Goal: Task Accomplishment & Management: Use online tool/utility

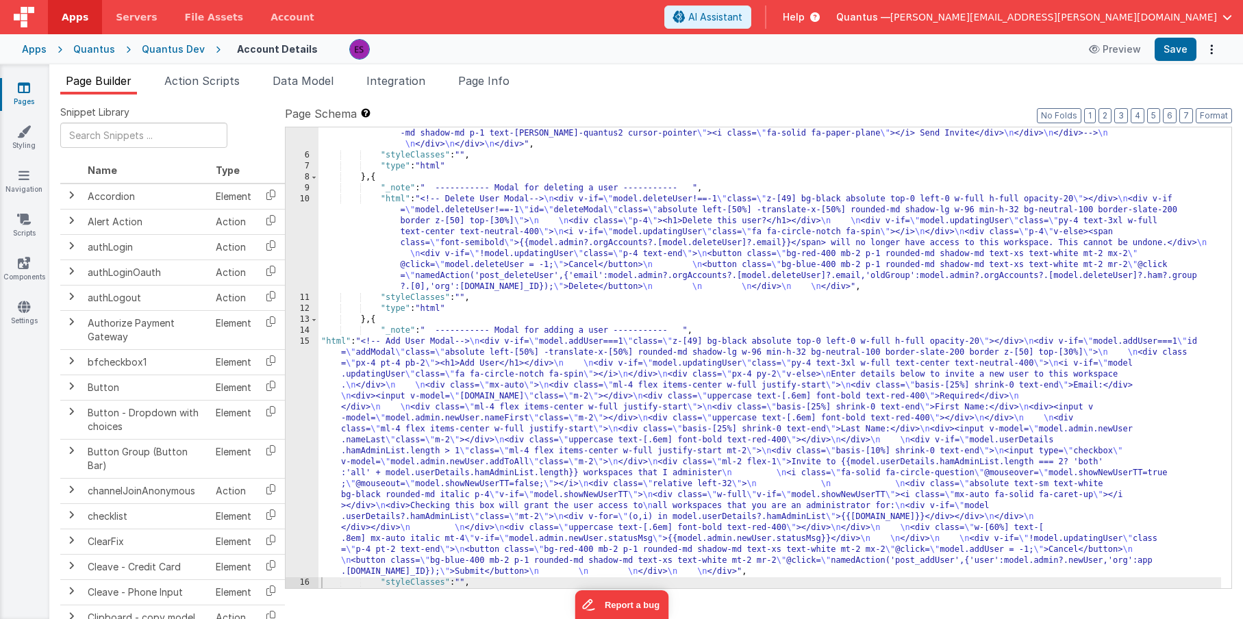
scroll to position [744, 0]
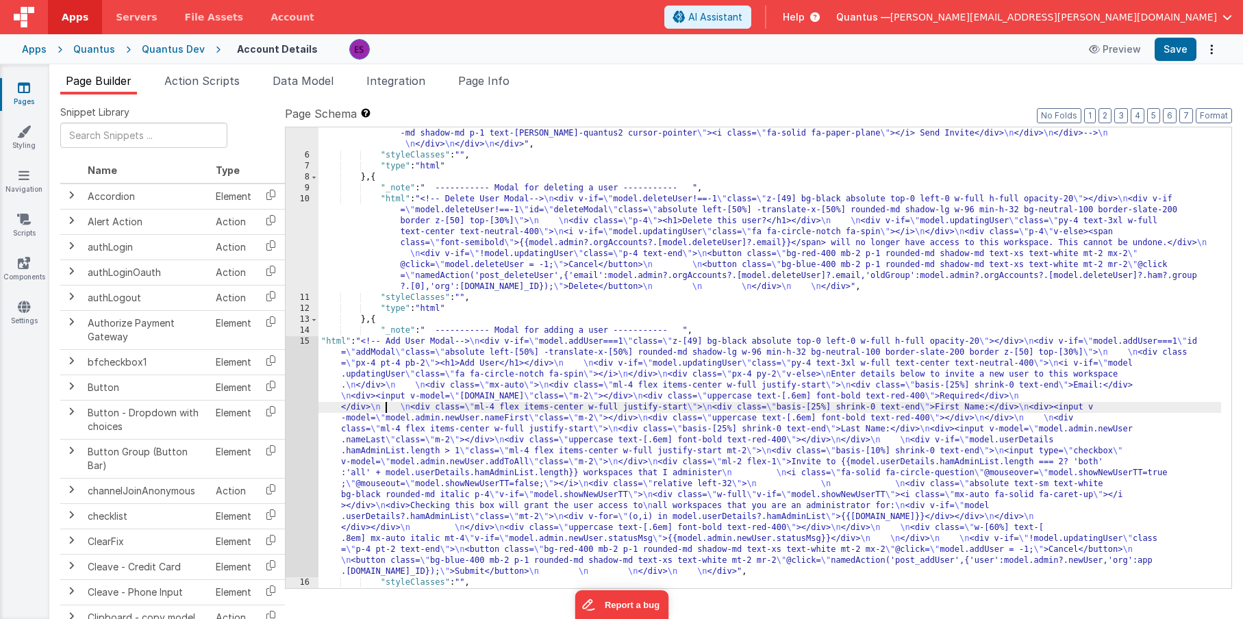
click at [385, 411] on div ""html" : "<!-- User Management Modal--> \n\n <div v-if= \" model.admin \" > \n\…" at bounding box center [769, 24] width 902 height 1195
click at [305, 415] on div "15" at bounding box center [301, 456] width 33 height 241
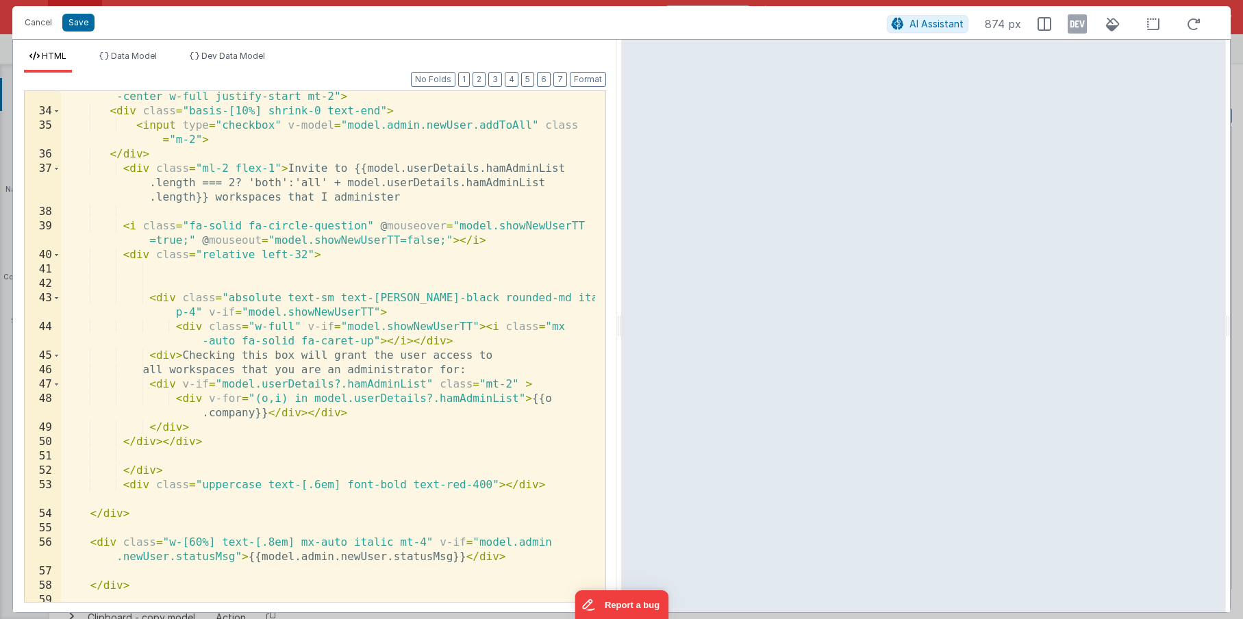
scroll to position [575, 0]
click at [484, 329] on div "< div v-if = "model.userDetails.hamAdminList.length > 1" class = "ml-4 flex ite…" at bounding box center [328, 354] width 534 height 554
drag, startPoint x: 414, startPoint y: 301, endPoint x: 288, endPoint y: 296, distance: 126.0
click at [288, 296] on div "< div v-if = "model.userDetails.hamAdminList.length > 1" class = "ml-4 flex ite…" at bounding box center [328, 354] width 534 height 554
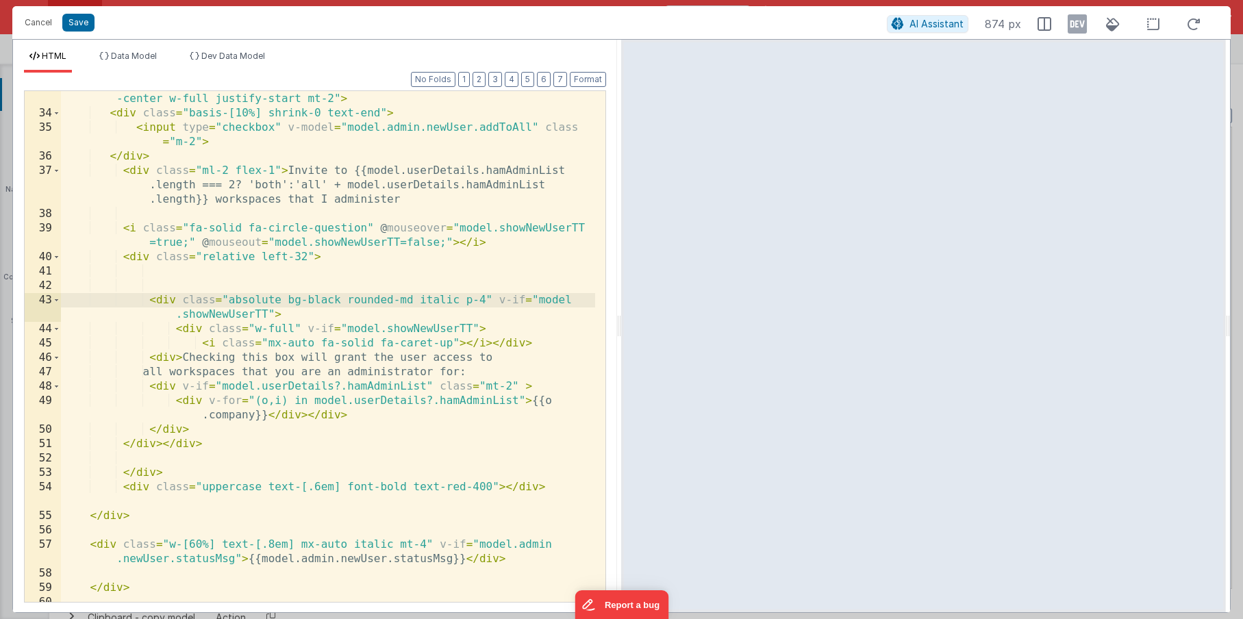
click at [177, 357] on div "< div v-if = "model.userDetails.hamAdminList.length > 1" class = "ml-4 flex ite…" at bounding box center [328, 354] width 534 height 554
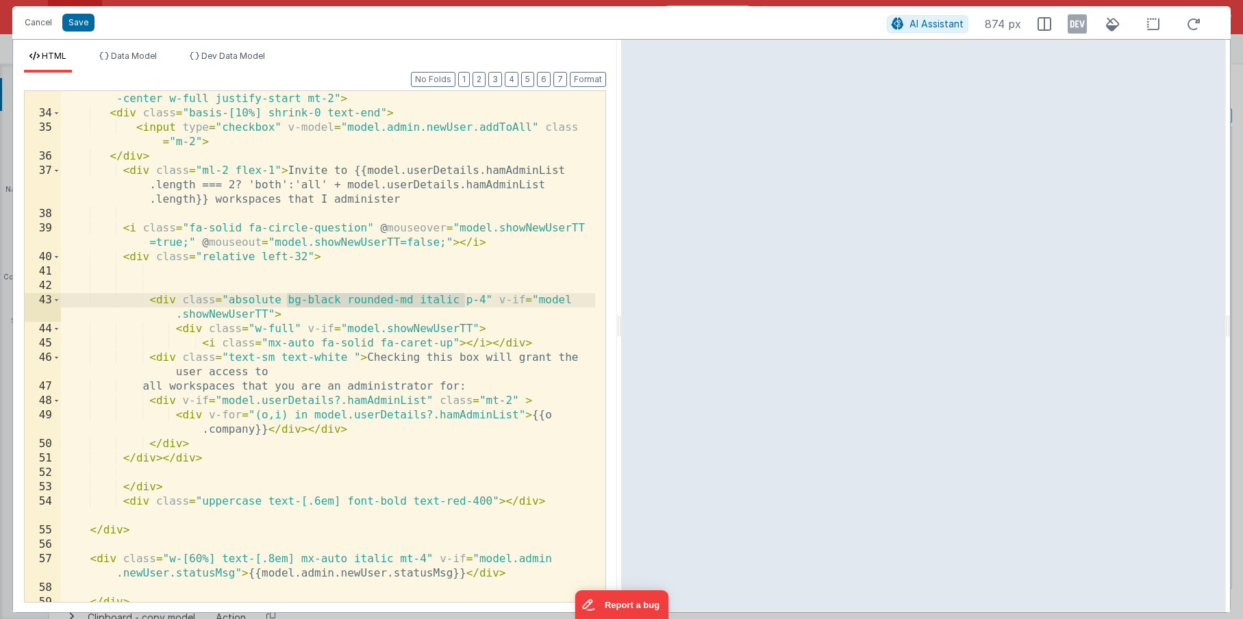
drag, startPoint x: 291, startPoint y: 300, endPoint x: 463, endPoint y: 301, distance: 171.8
click at [463, 301] on div "< div v-if = "model.userDetails.hamAdminList.length > 1" class = "ml-4 flex ite…" at bounding box center [328, 354] width 534 height 554
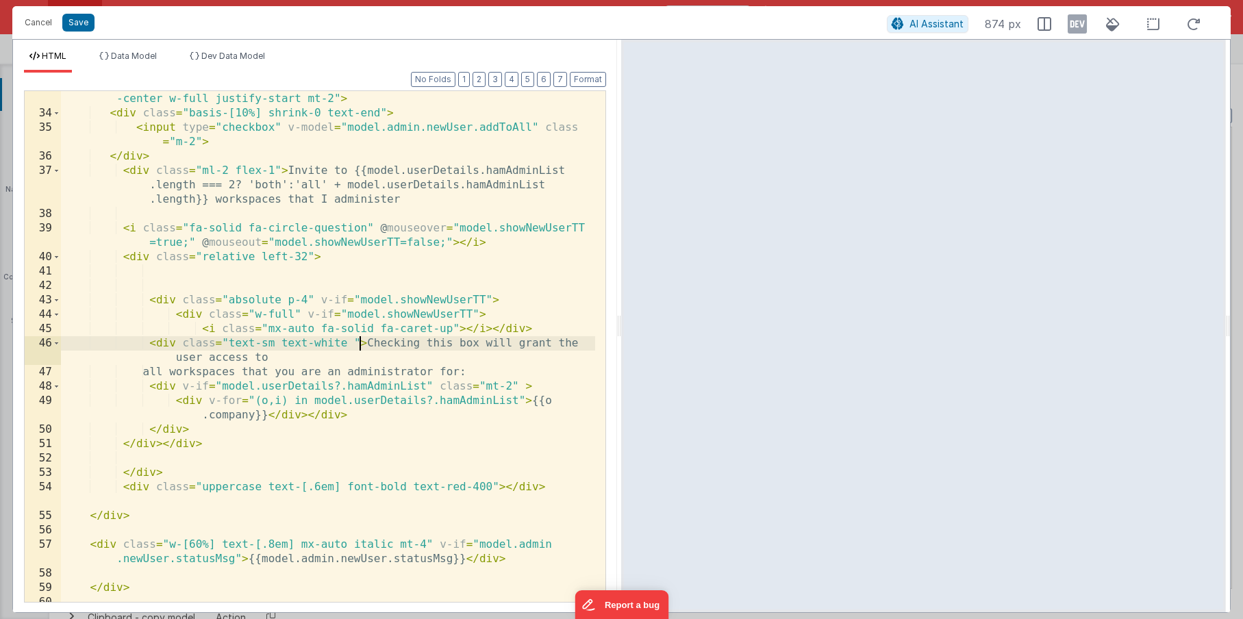
click at [360, 341] on div "< div v-if = "model.userDetails.hamAdminList.length > 1" class = "ml-4 flex ite…" at bounding box center [328, 354] width 534 height 554
click at [355, 342] on div "< div v-if = "model.userDetails.hamAdminList.length > 1" class = "ml-4 flex ite…" at bounding box center [328, 354] width 534 height 554
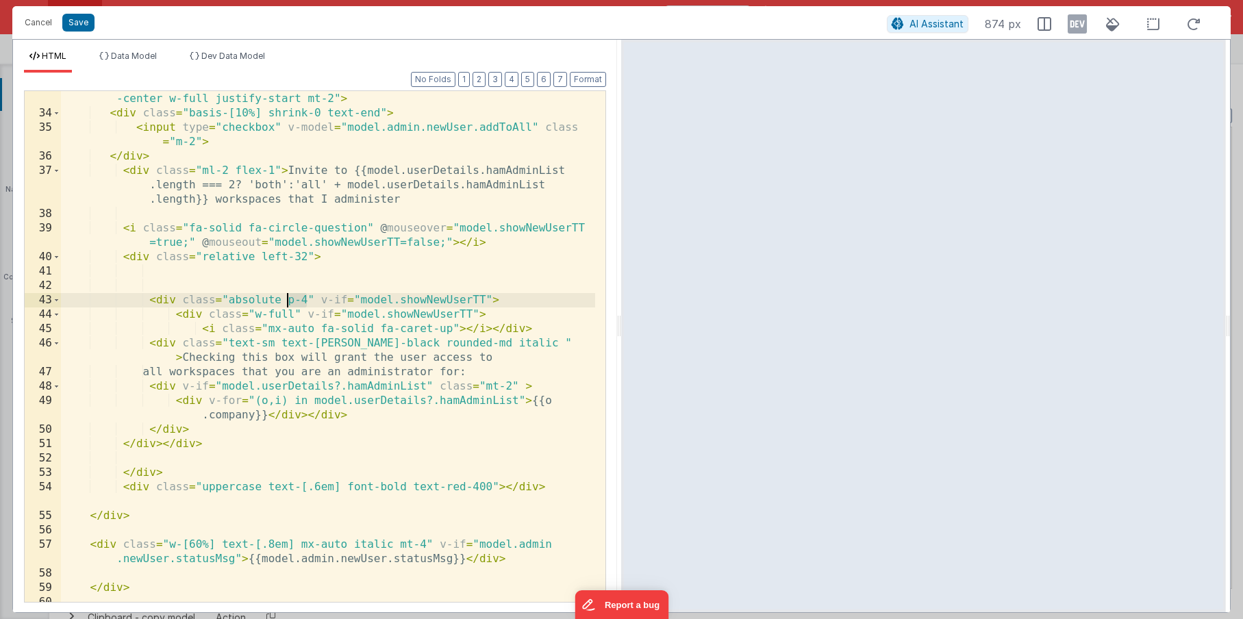
drag, startPoint x: 305, startPoint y: 299, endPoint x: 289, endPoint y: 301, distance: 16.5
click at [289, 301] on div "< div v-if = "model.userDetails.hamAdminList.length > 1" class = "ml-4 flex ite…" at bounding box center [328, 354] width 534 height 554
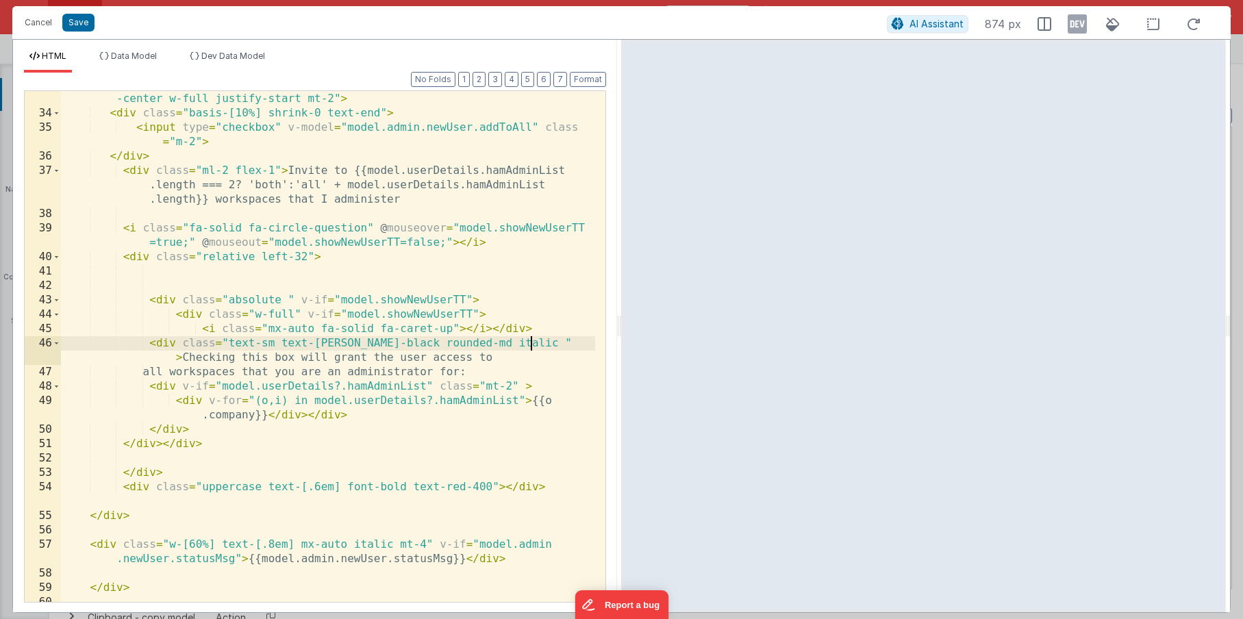
drag, startPoint x: 531, startPoint y: 341, endPoint x: 545, endPoint y: 339, distance: 14.5
click at [531, 341] on div "< div v-if = "model.userDetails.hamAdminList.length > 1" class = "ml-4 flex ite…" at bounding box center [328, 354] width 534 height 554
paste textarea
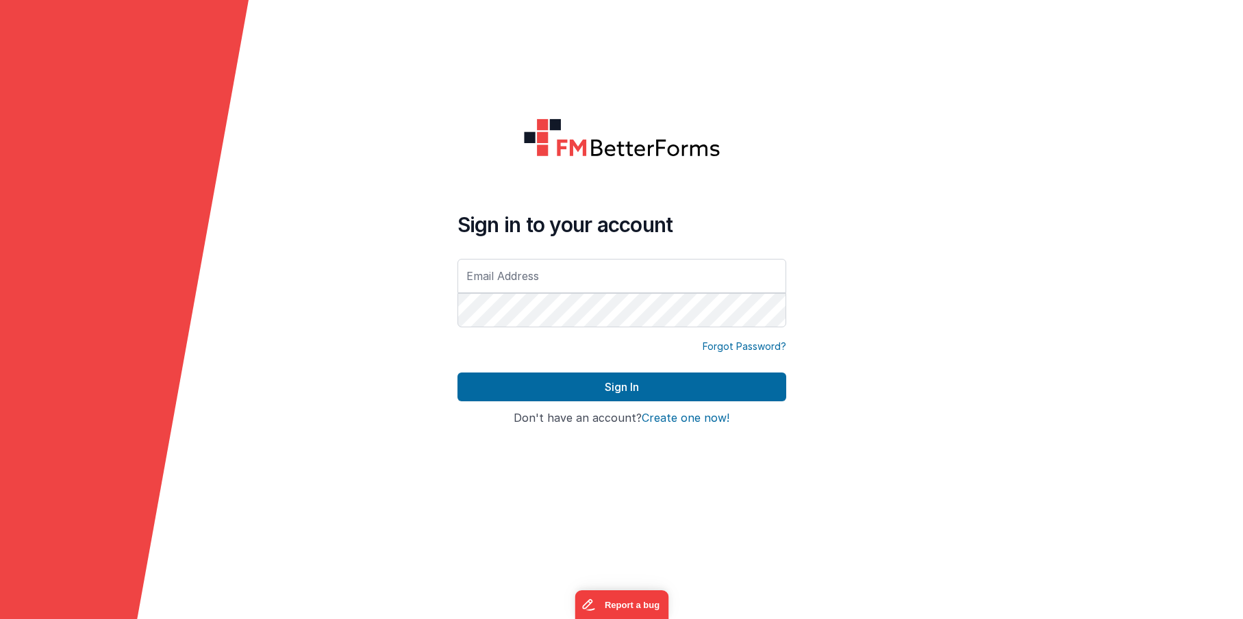
type input "[PERSON_NAME][EMAIL_ADDRESS][PERSON_NAME][DOMAIN_NAME]"
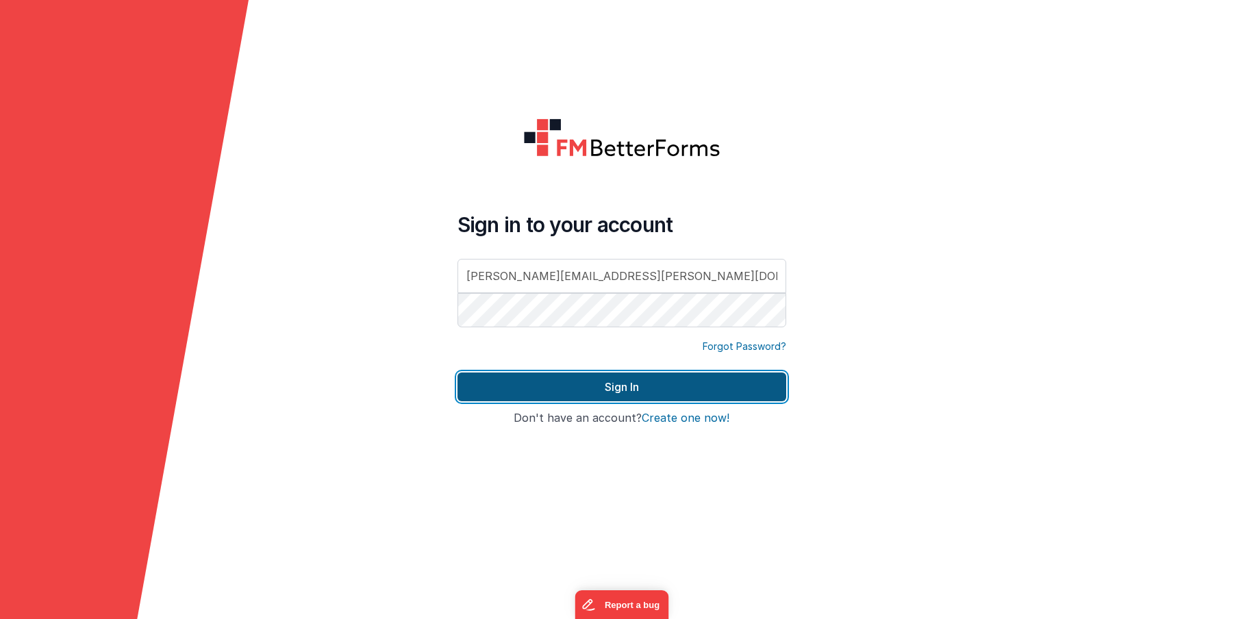
click at [488, 383] on button "Sign In" at bounding box center [621, 386] width 329 height 29
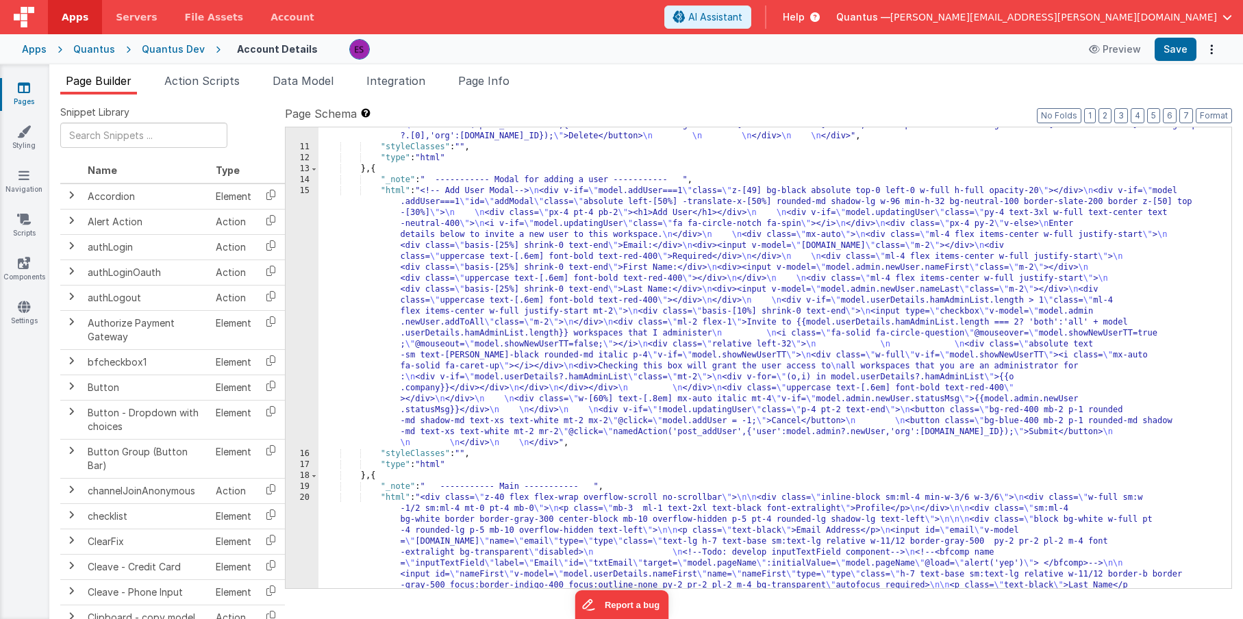
scroll to position [907, 0]
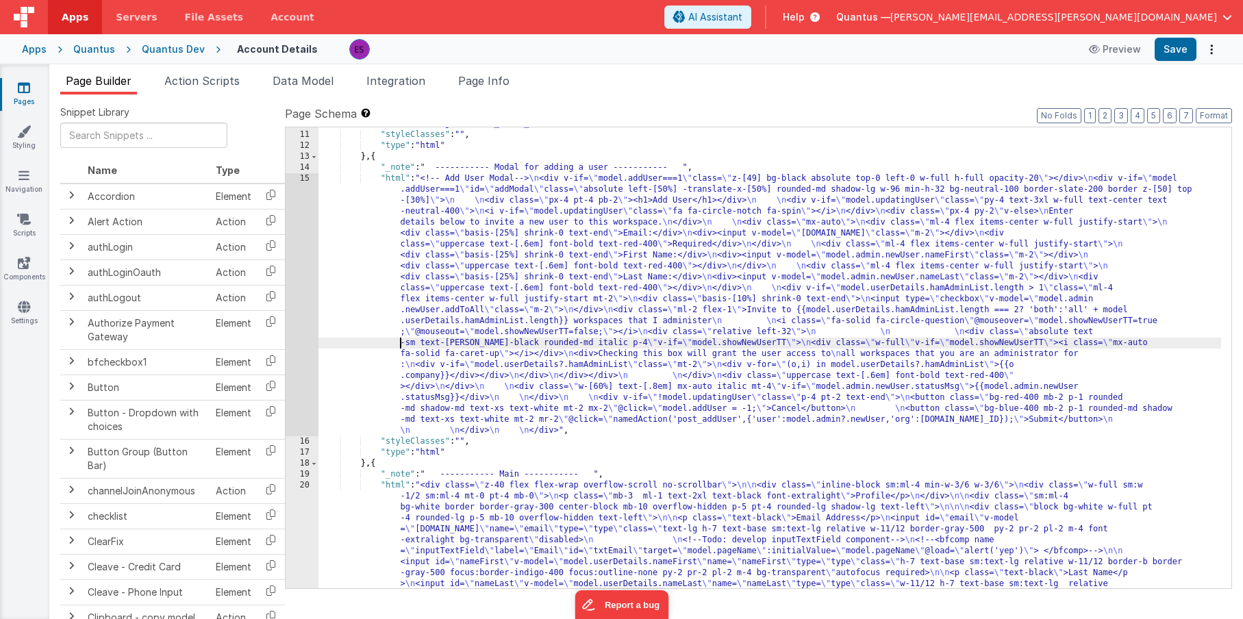
click at [375, 343] on div ""html" : "<!-- Delete User Modal--> \n <div v-if= \" model.deleteUser!==-1 \" c…" at bounding box center [769, 535] width 902 height 1008
click at [300, 339] on div "15" at bounding box center [301, 304] width 33 height 263
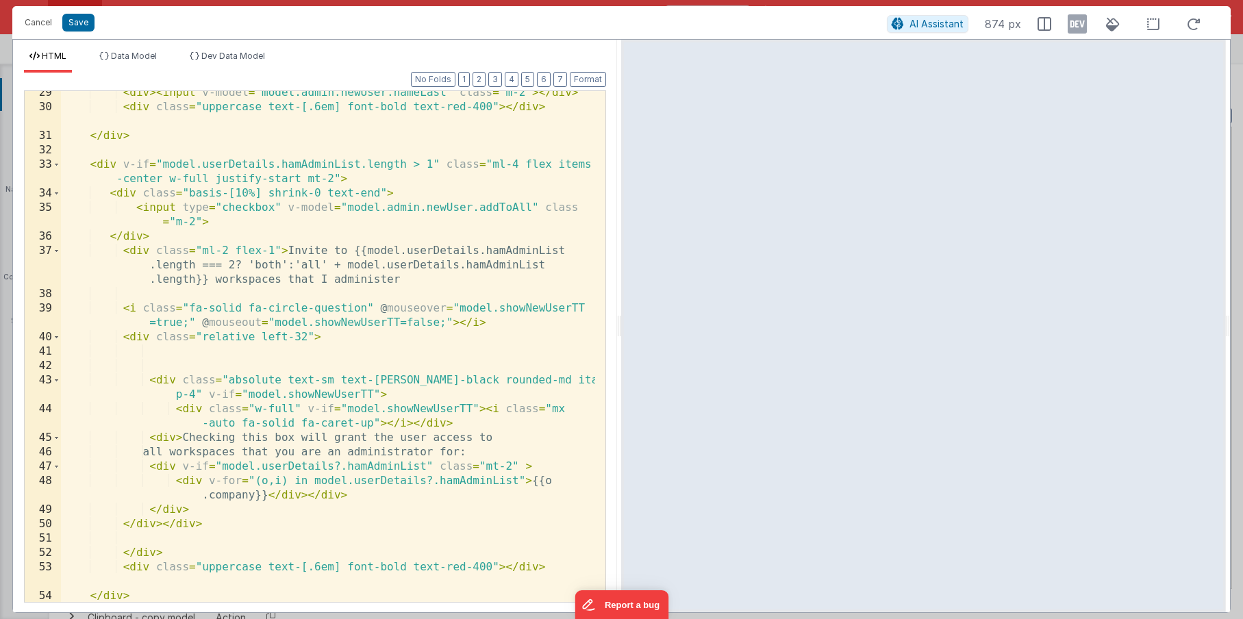
scroll to position [494, 0]
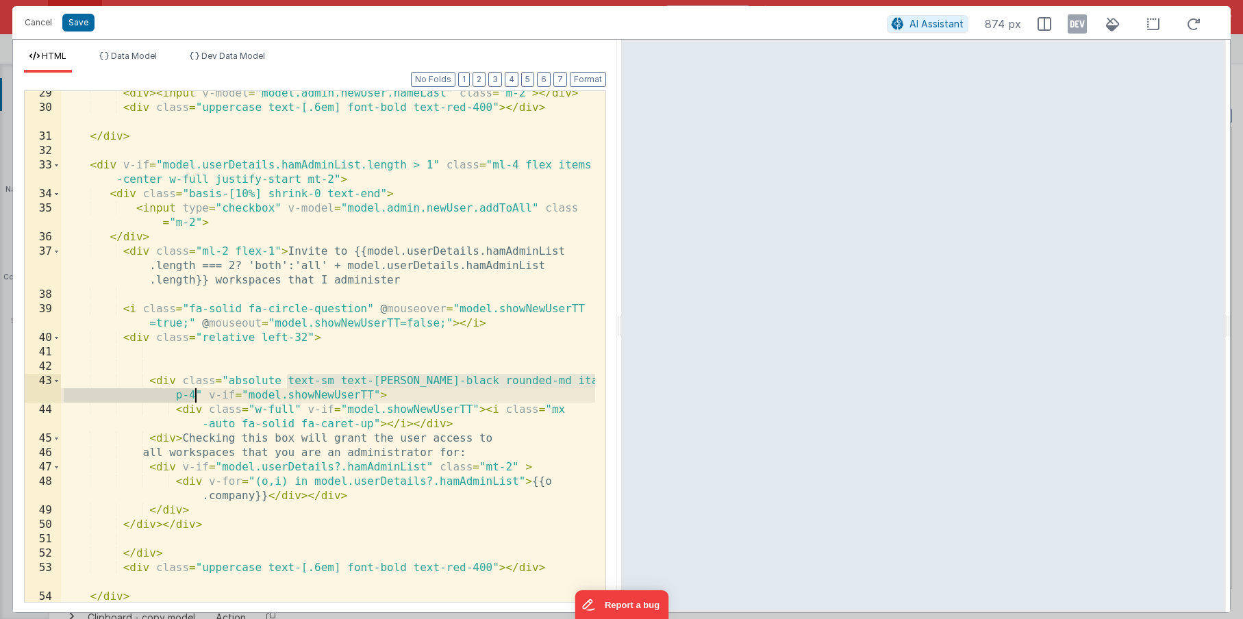
drag, startPoint x: 285, startPoint y: 383, endPoint x: 196, endPoint y: 393, distance: 89.5
click at [196, 393] on div "< div > < input v-model = "model.admin.newUser.nameLast" class = "m-2" > </ div…" at bounding box center [328, 355] width 534 height 539
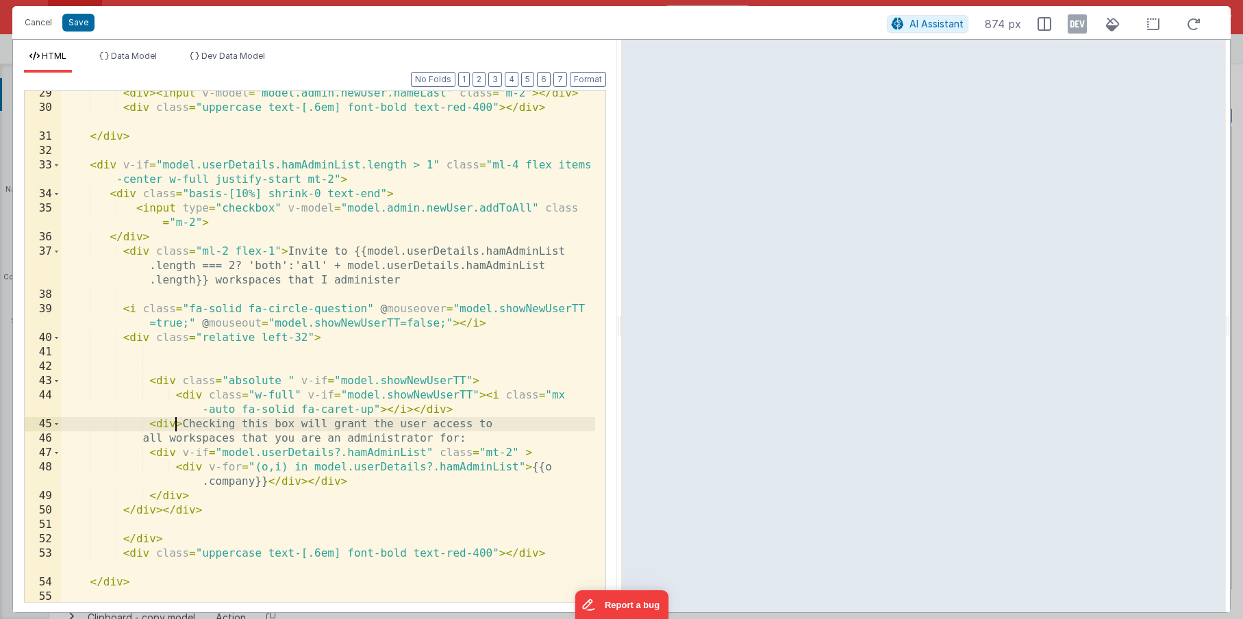
click at [175, 422] on div "< div > < input v-model = "model.admin.newUser.nameLast" class = "m-2" > </ div…" at bounding box center [328, 363] width 534 height 554
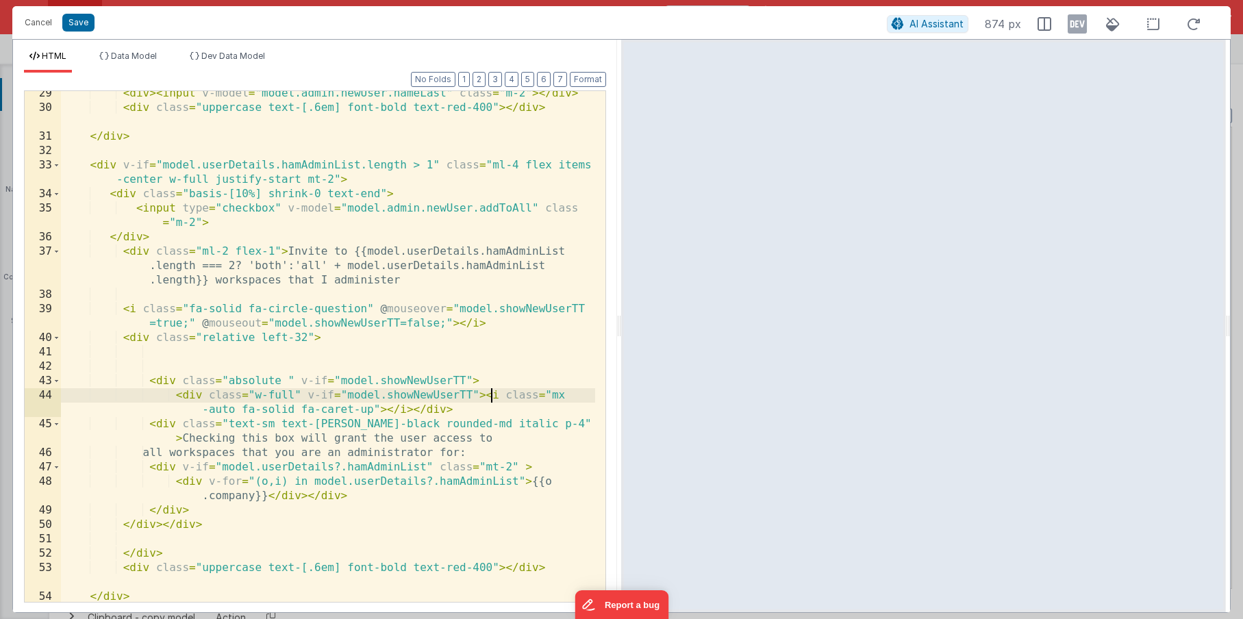
drag, startPoint x: 489, startPoint y: 392, endPoint x: 571, endPoint y: 343, distance: 94.9
click at [492, 391] on div "< div > < input v-model = "model.admin.newUser.nameLast" class = "m-2" > </ div…" at bounding box center [328, 355] width 534 height 539
drag, startPoint x: 492, startPoint y: 409, endPoint x: 503, endPoint y: 401, distance: 14.2
click at [493, 409] on div "< div > < input v-model = "model.admin.newUser.nameLast" class = "m-2" > </ div…" at bounding box center [328, 355] width 534 height 539
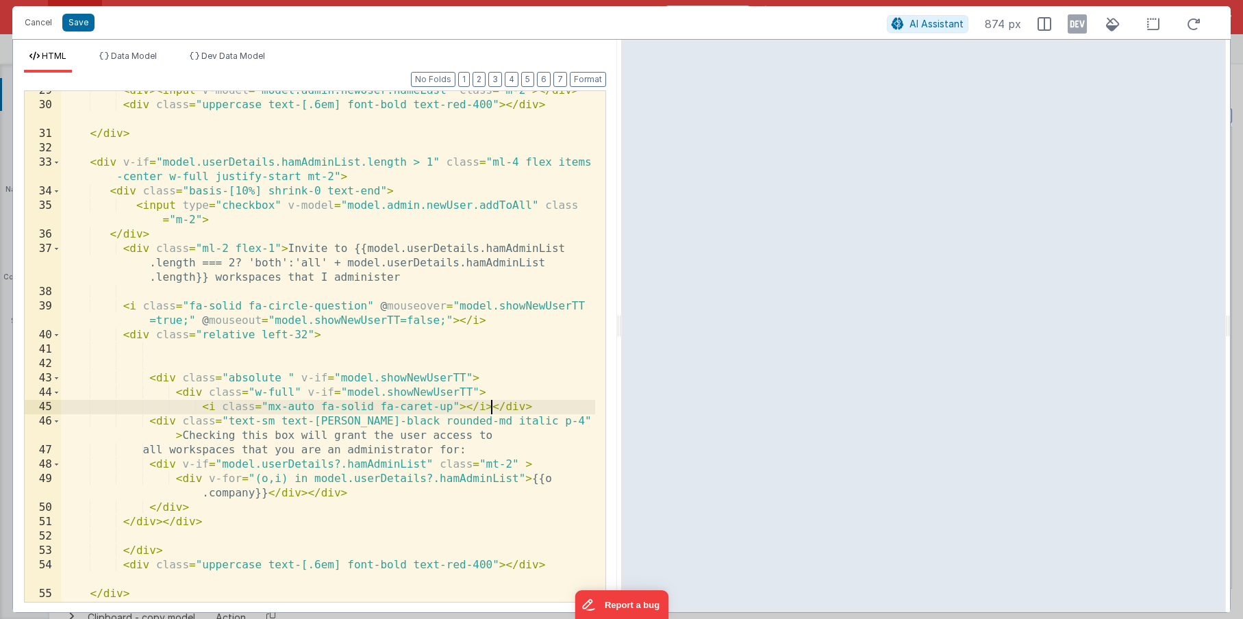
scroll to position [497, 0]
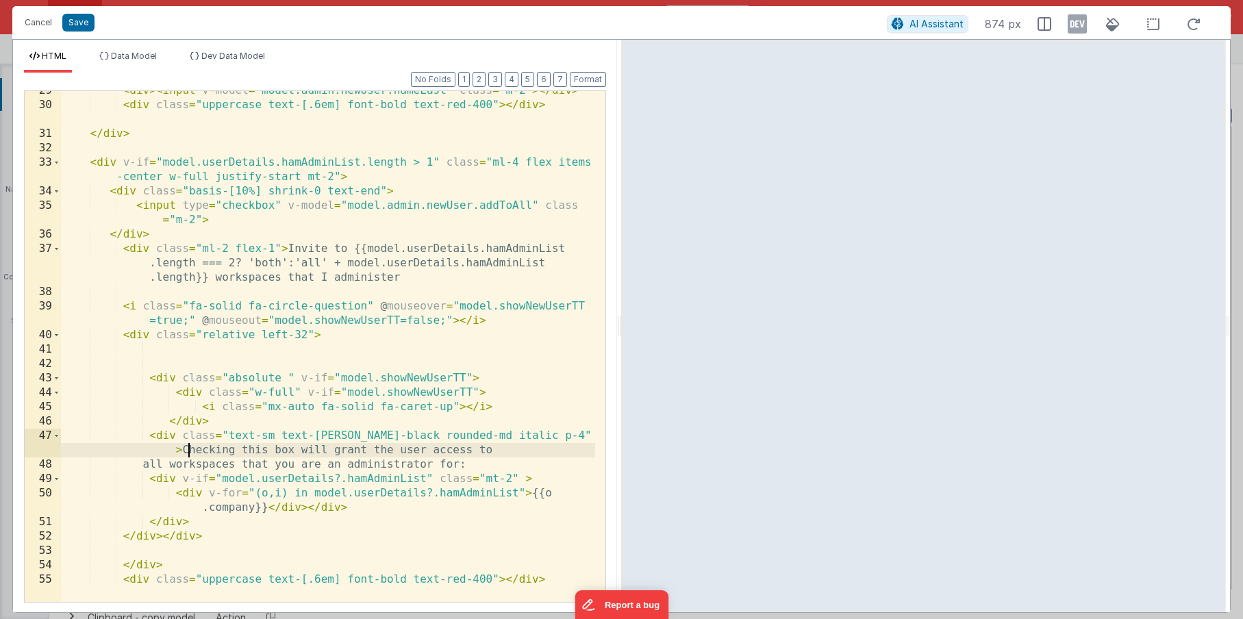
drag, startPoint x: 186, startPoint y: 449, endPoint x: 231, endPoint y: 403, distance: 63.9
click at [190, 446] on div "< div > < input v-model = "model.admin.newUser.nameLast" class = "m-2" > </ div…" at bounding box center [328, 353] width 534 height 539
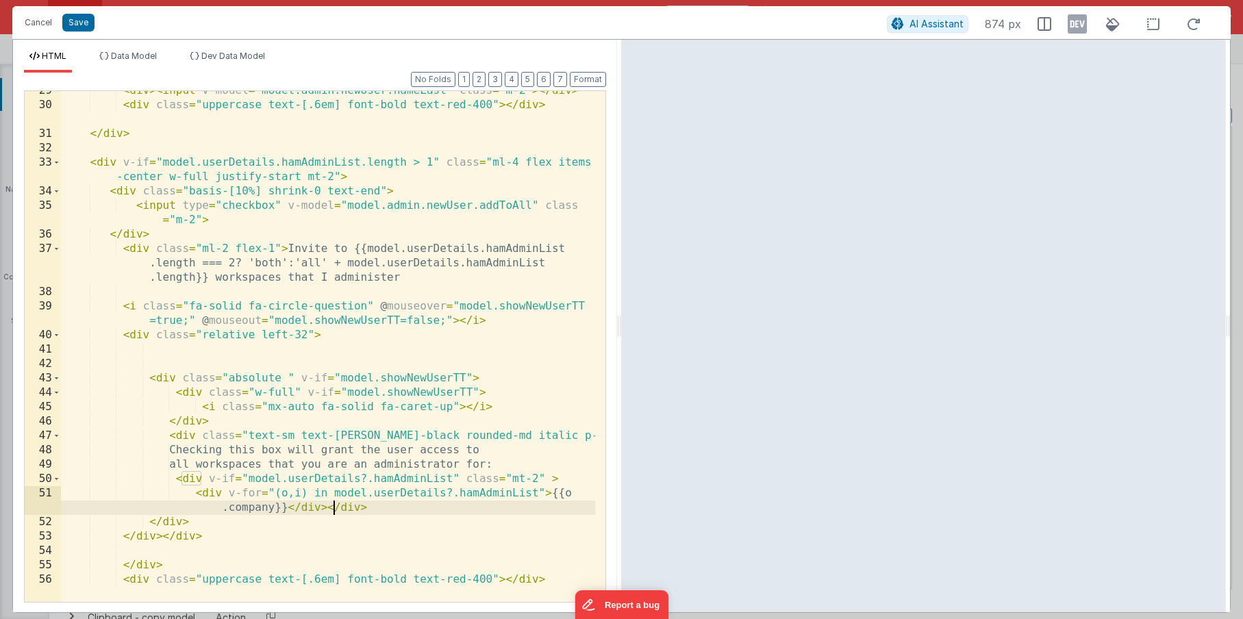
click at [334, 504] on div "< div > < input v-model = "model.admin.newUser.nameLast" class = "m-2" > </ div…" at bounding box center [328, 353] width 534 height 539
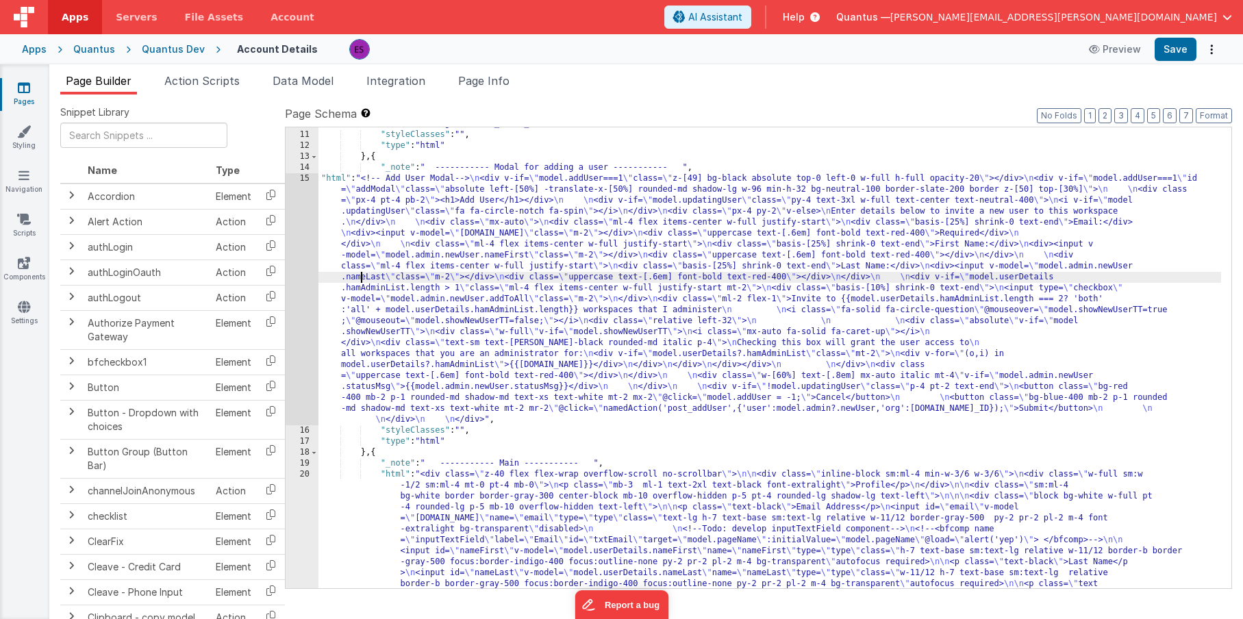
click at [359, 281] on div ""html" : "<!-- Delete User Modal--> \n <div v-if= \" model.deleteUser!==-1 \" c…" at bounding box center [769, 535] width 902 height 1008
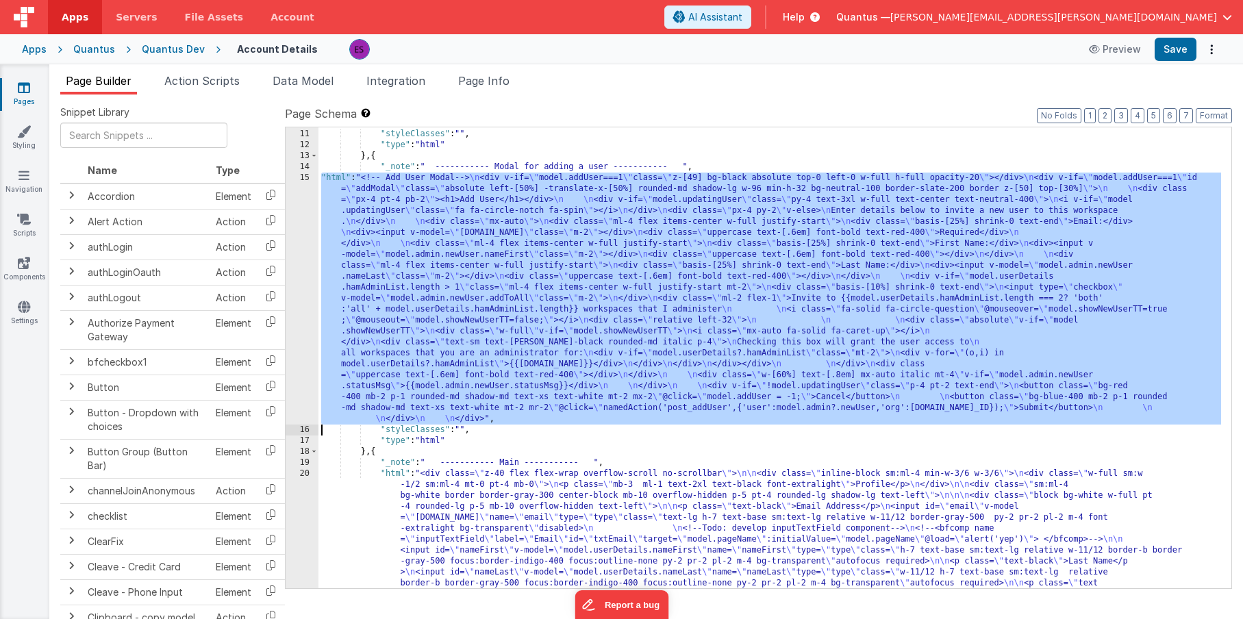
click at [300, 296] on div "15" at bounding box center [301, 299] width 33 height 252
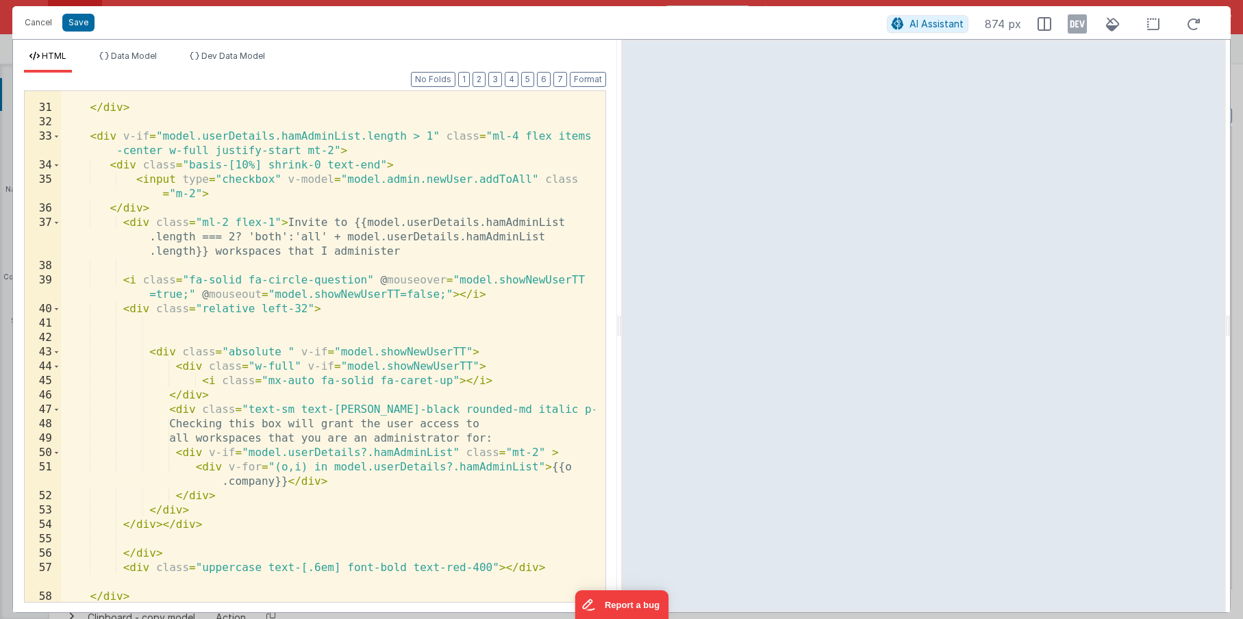
scroll to position [500, 0]
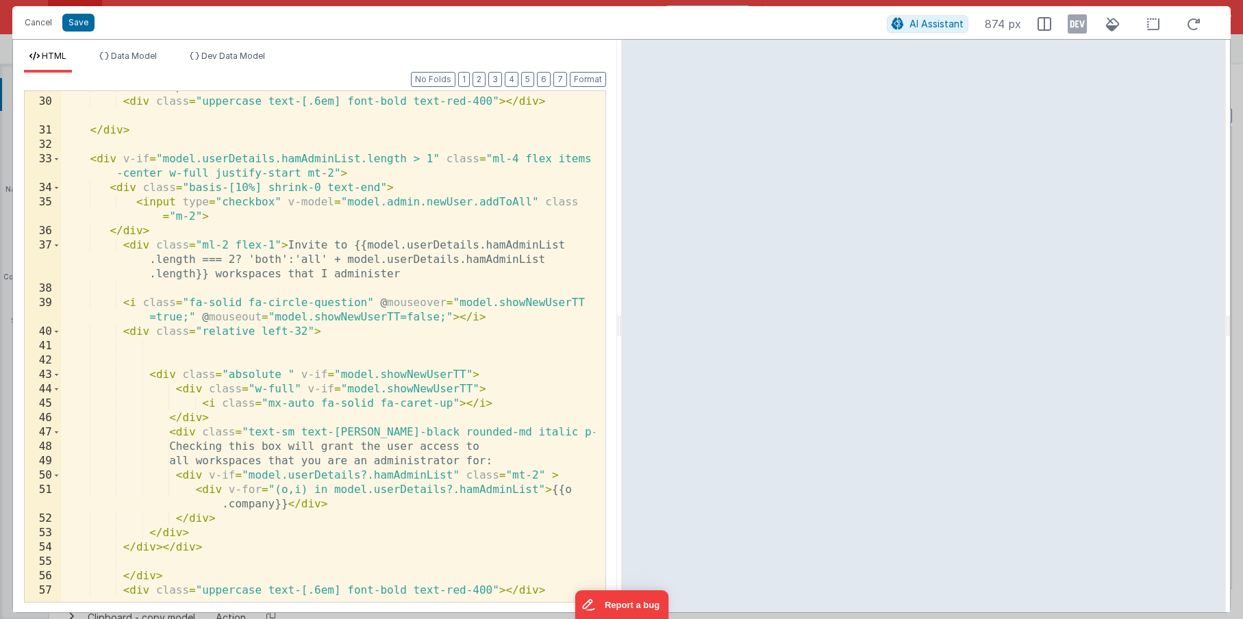
click at [569, 427] on div "< div > < input v-model = "model.admin.newUser.nameLast" class = "m-2" > </ div…" at bounding box center [328, 357] width 534 height 554
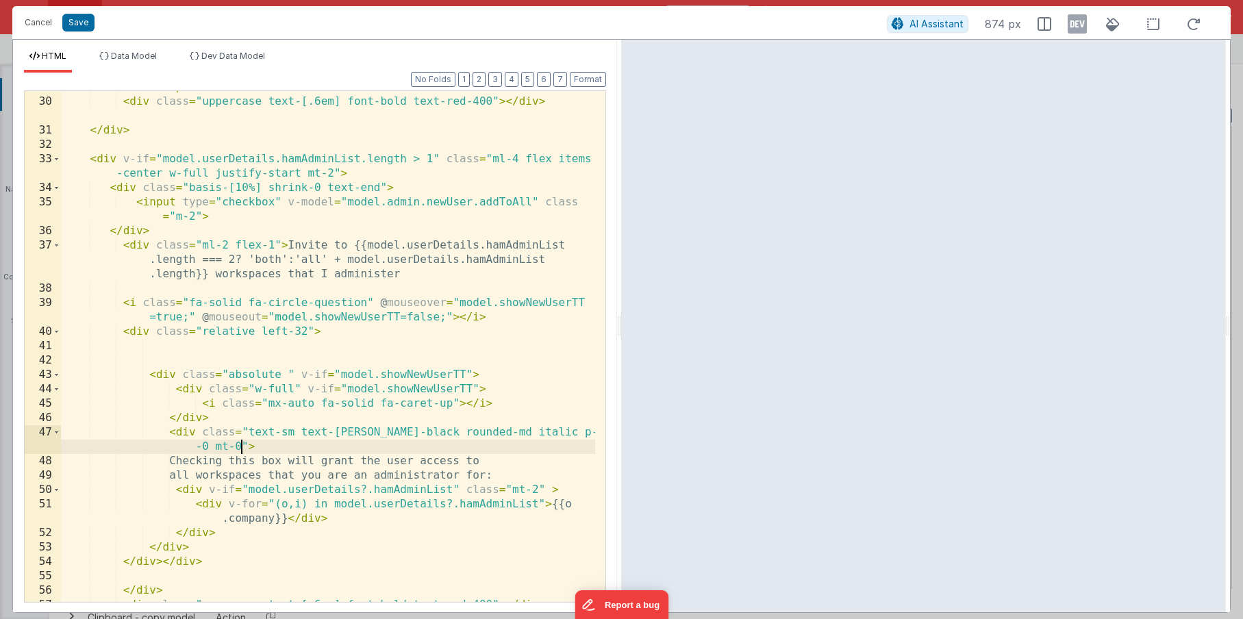
click at [294, 387] on div "< div > < input v-model = "model.admin.newUser.nameLast" class = "m-2" > </ div…" at bounding box center [328, 357] width 534 height 554
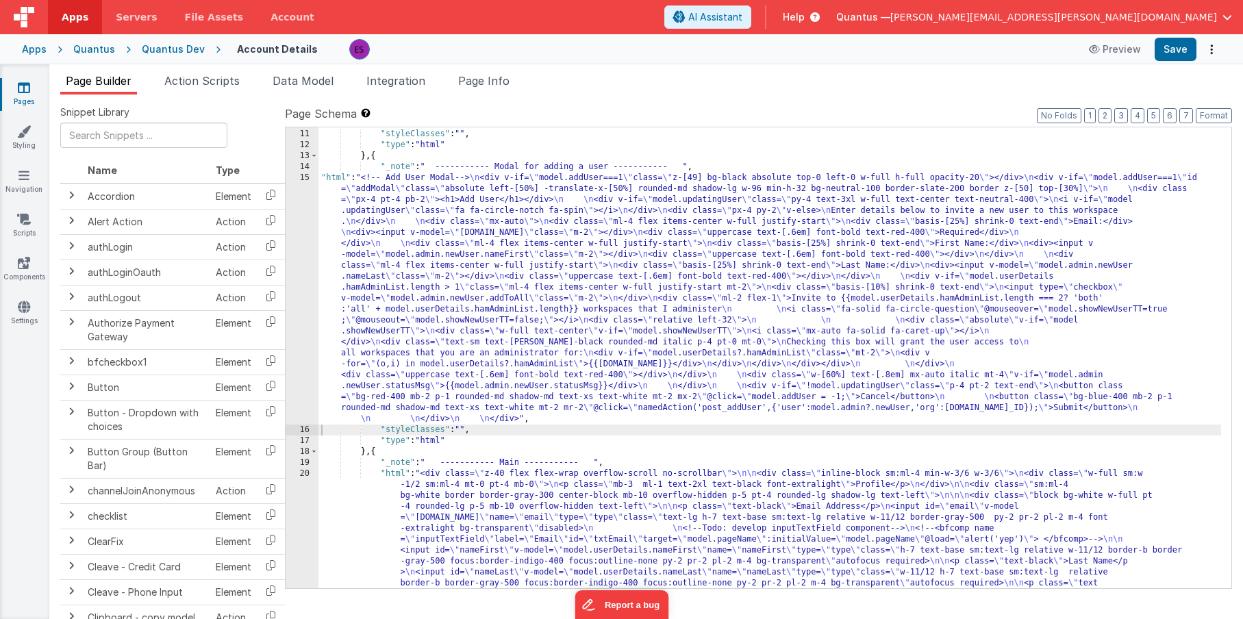
click at [424, 311] on div ""html" : "<!-- Delete User Modal--> \n <div v-if= \" model.deleteUser!==-1 \" c…" at bounding box center [769, 534] width 902 height 1008
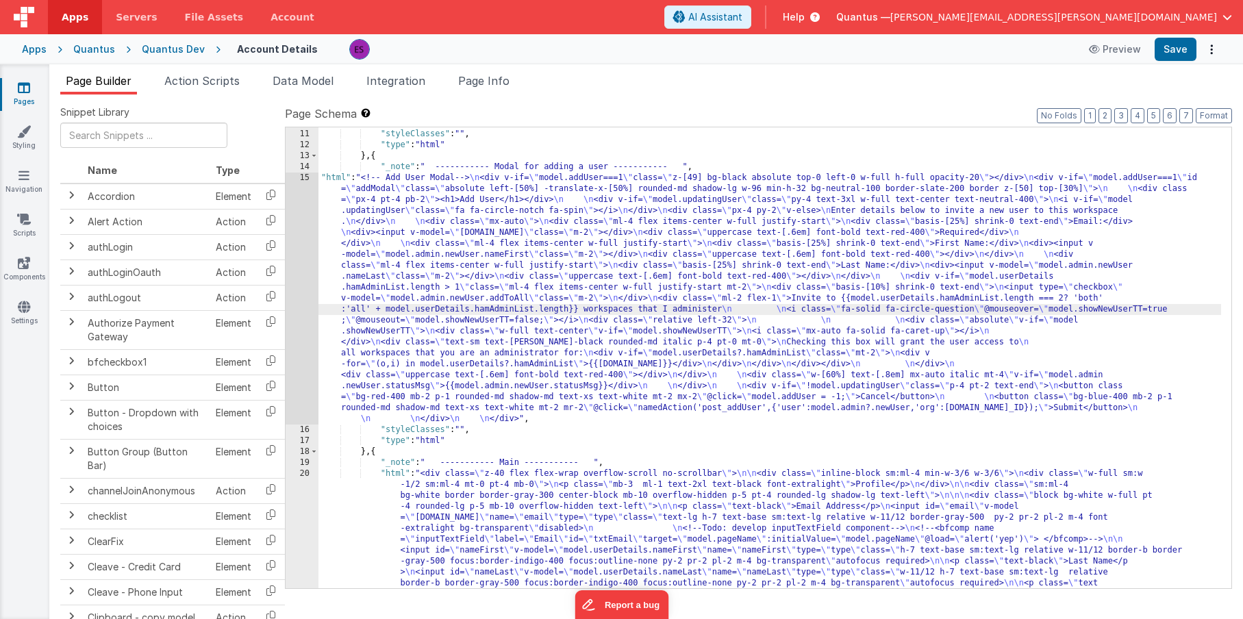
click at [289, 338] on div "15" at bounding box center [301, 299] width 33 height 252
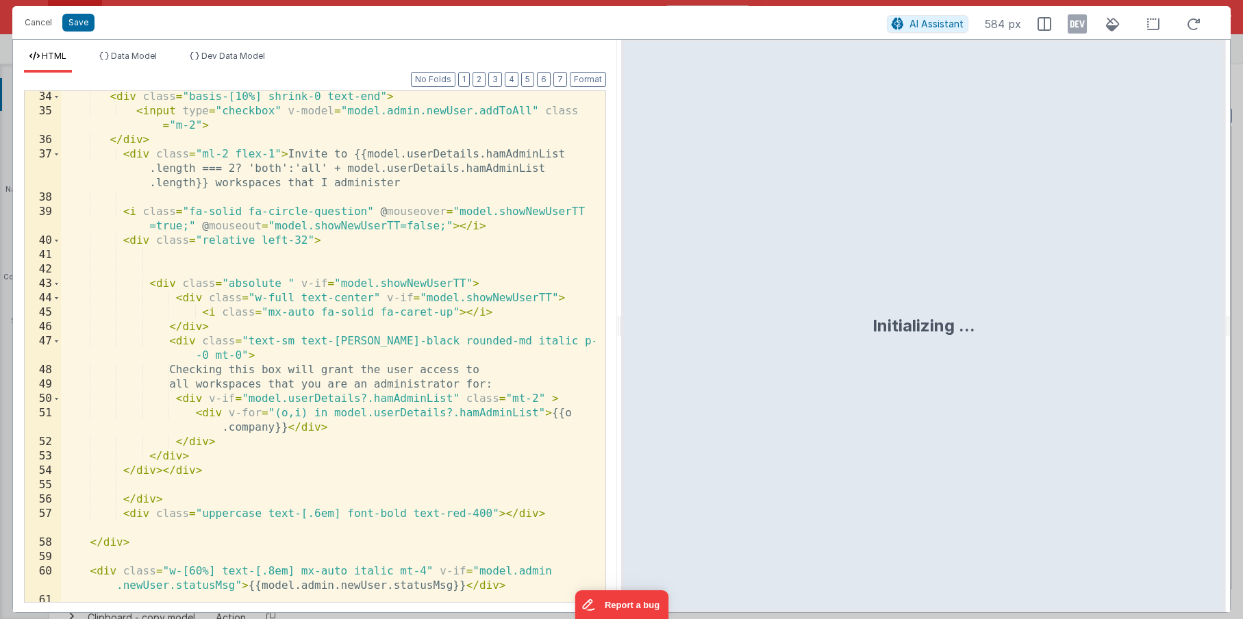
scroll to position [581, 0]
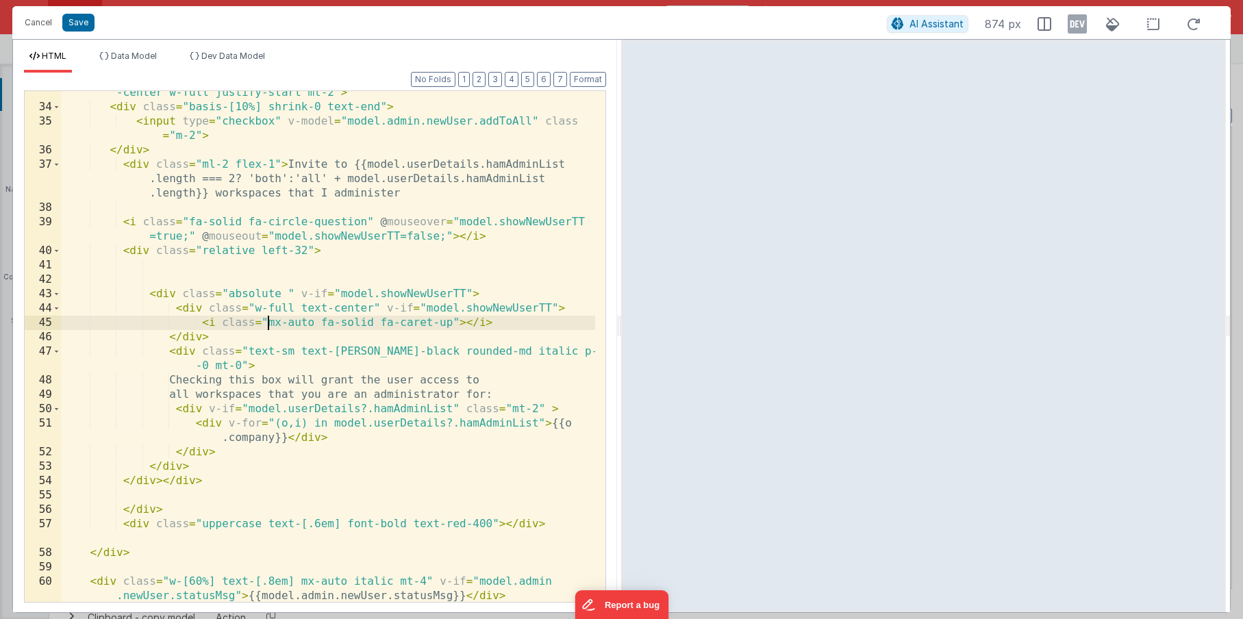
click at [268, 322] on div "< div v-if = "model.userDetails.hamAdminList.length > 1" class = "ml-4 flex ite…" at bounding box center [328, 348] width 534 height 554
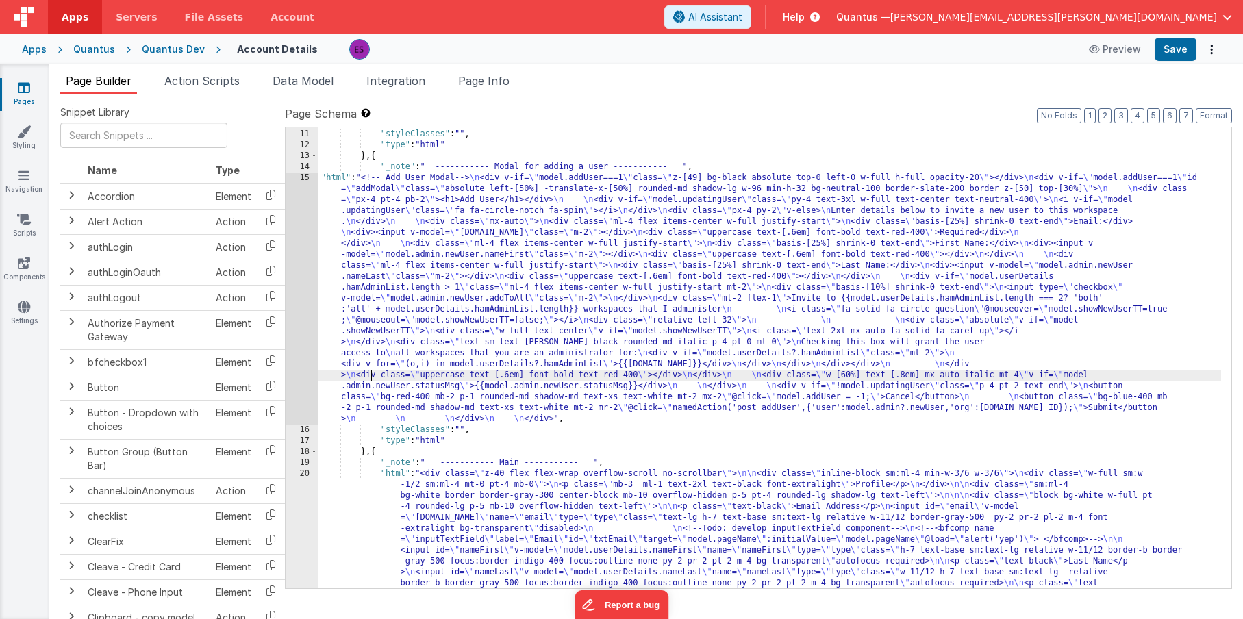
click at [368, 372] on div ""html" : "<!-- Delete User Modal--> \n <div v-if= \" model.deleteUser!==-1 \" c…" at bounding box center [769, 534] width 902 height 1008
click at [298, 379] on div "15" at bounding box center [301, 299] width 33 height 252
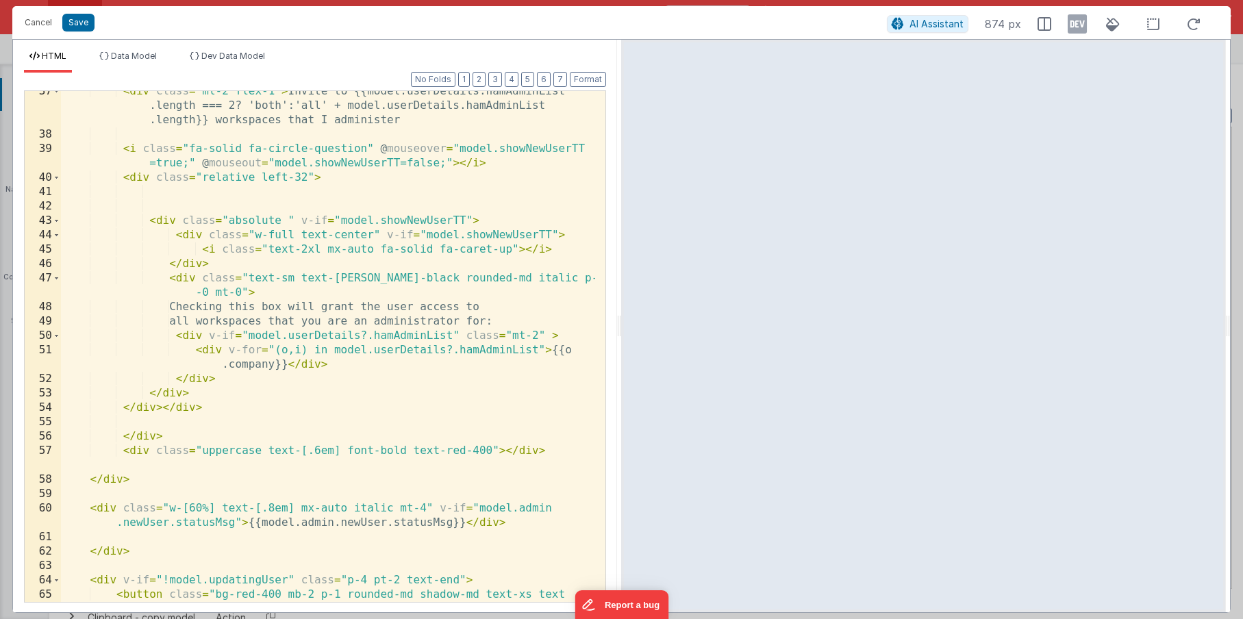
scroll to position [651, 0]
click at [266, 252] on div "< div class = "ml-2 flex-1" > Invite to {{model.userDetails.hamAdminList .lengt…" at bounding box center [328, 379] width 534 height 583
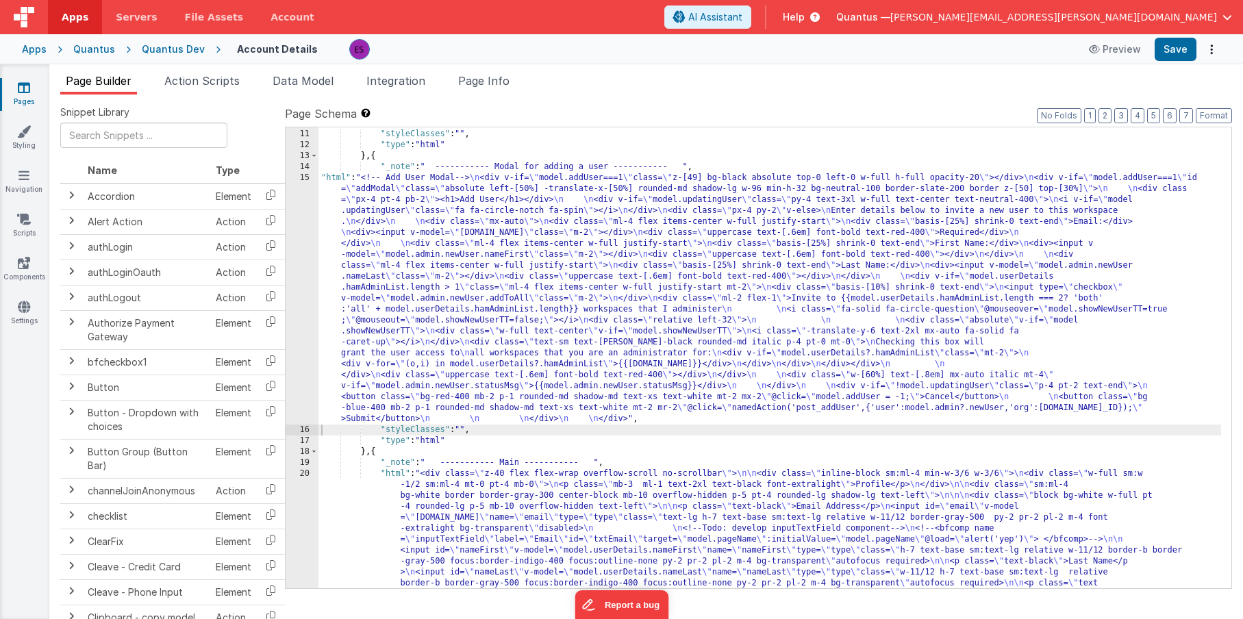
click at [366, 286] on div ""html" : "<!-- Delete User Modal--> \n <div v-if= \" model.deleteUser!==-1 \" c…" at bounding box center [769, 534] width 902 height 1008
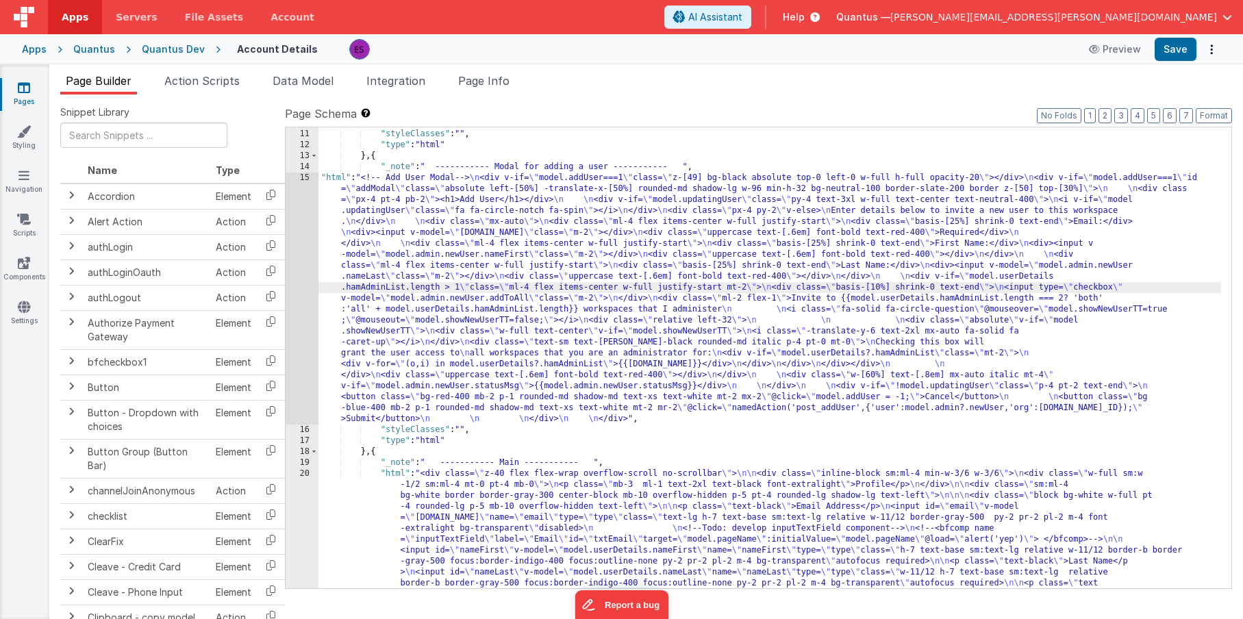
click at [300, 296] on div "15" at bounding box center [301, 299] width 33 height 252
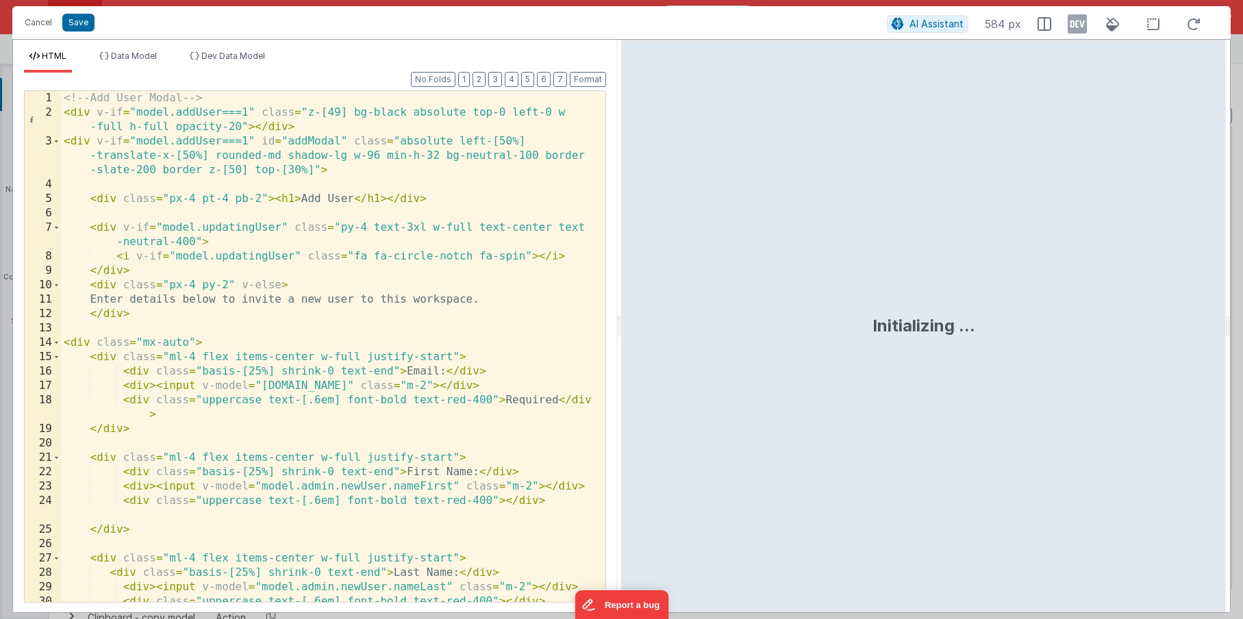
click at [300, 296] on div "<!-- Add User Modal --> < div v-if = "model.addUser===1" class = "z-[49] bg-bla…" at bounding box center [328, 368] width 534 height 554
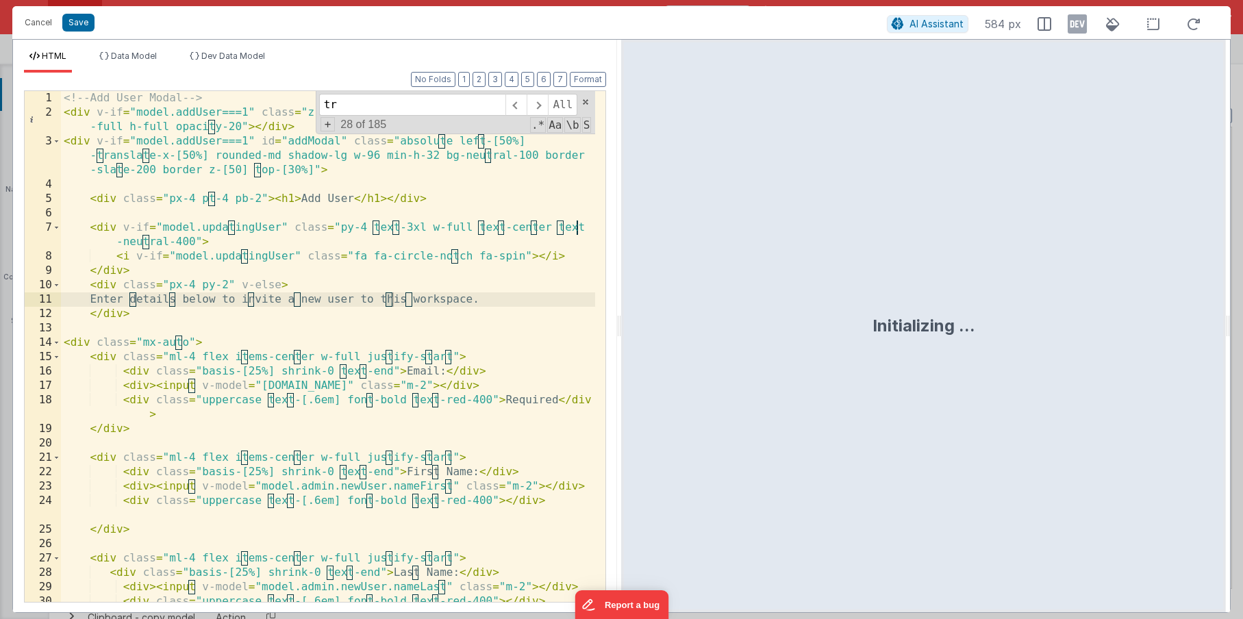
scroll to position [478, 0]
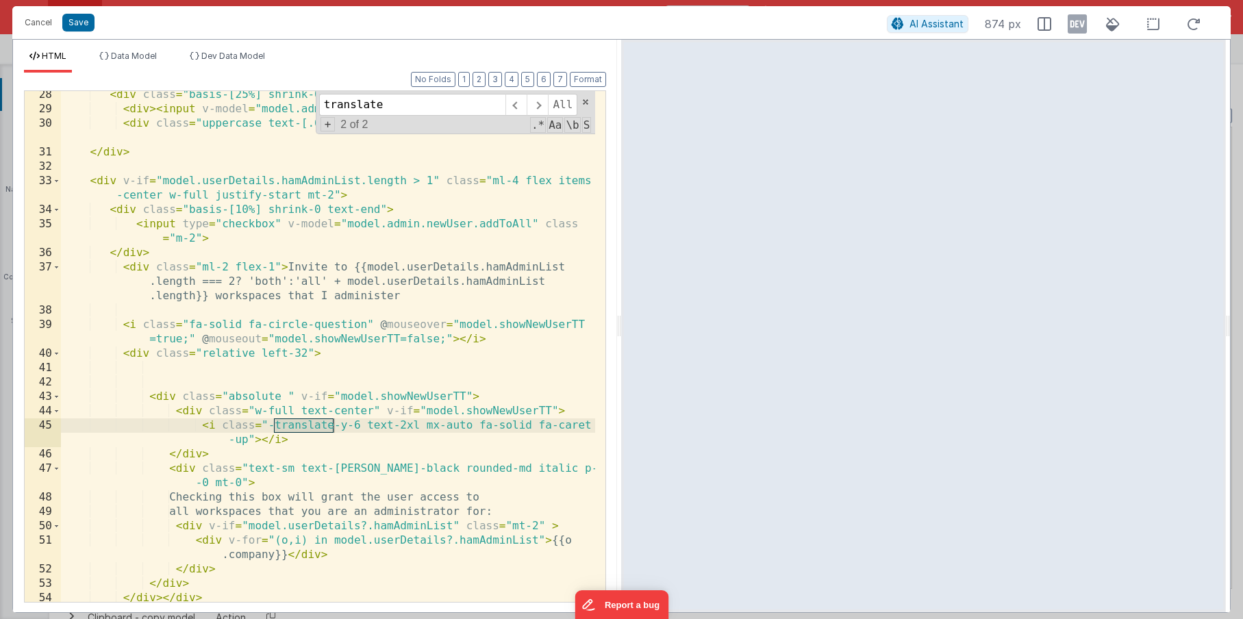
type input "translate"
click at [272, 422] on div "< div class = "basis-[25%] shrink-0 text-end" > Last Name: </ div > < div > < i…" at bounding box center [328, 357] width 534 height 539
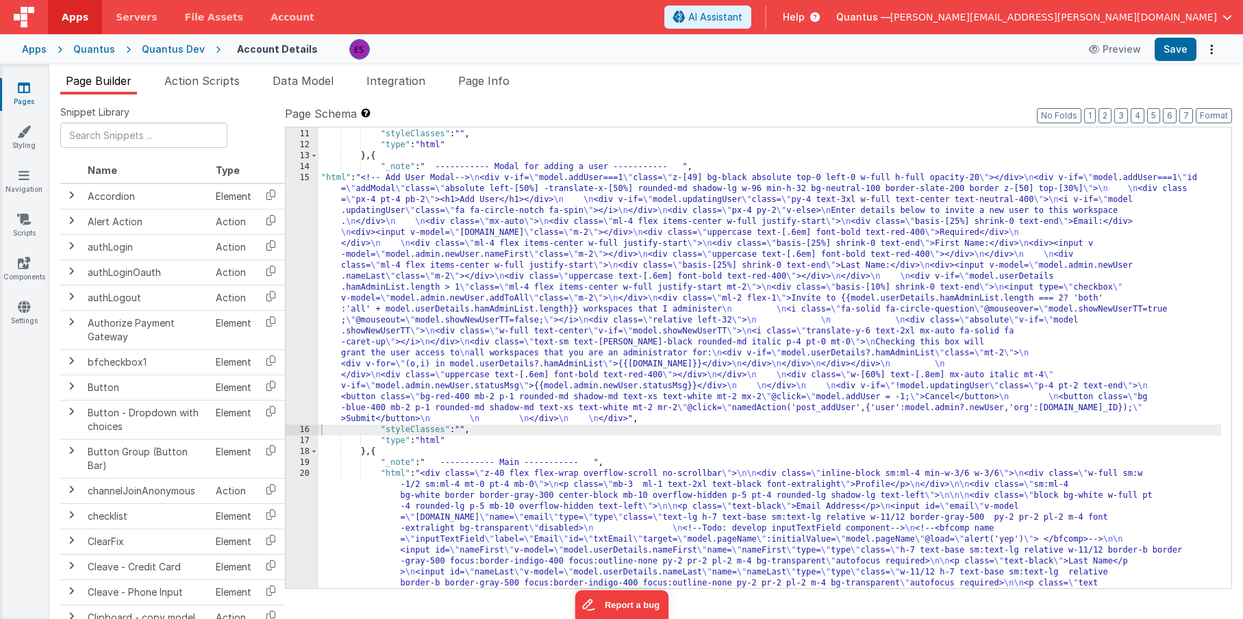
click at [404, 303] on div ""html" : "<!-- Delete User Modal--> \n <div v-if= \" model.deleteUser!==-1 \" c…" at bounding box center [769, 534] width 902 height 1008
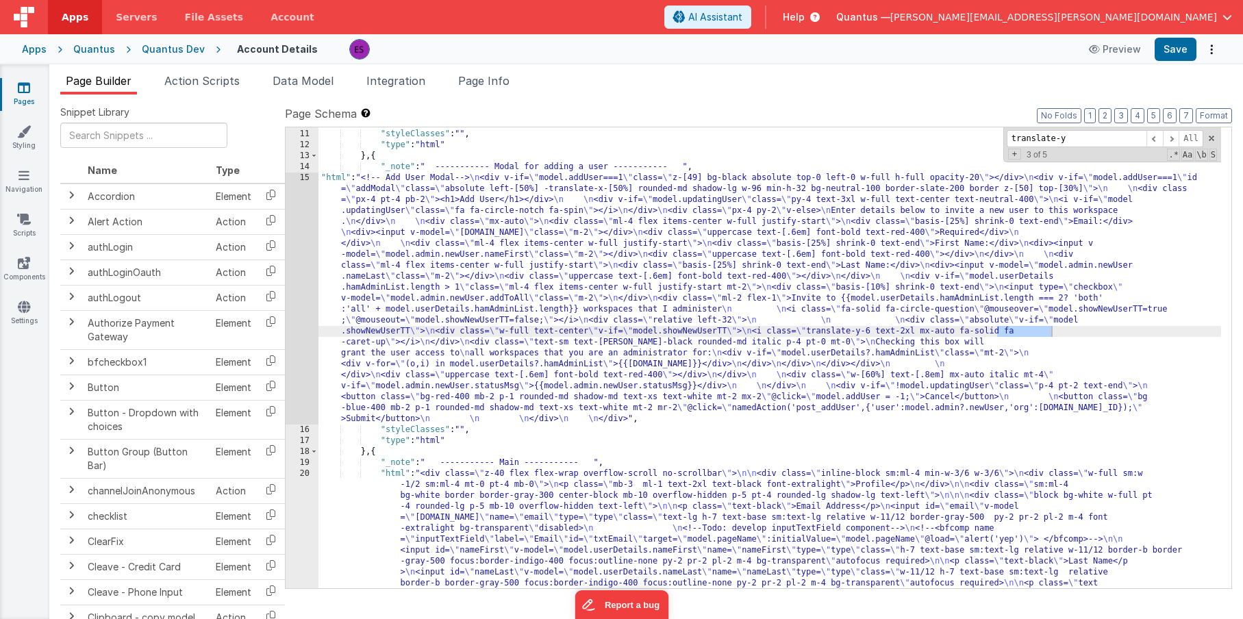
type input "translate-y"
click at [1062, 330] on div ""html" : "<!-- Delete User Modal--> \n <div v-if= \" model.deleteUser!==-1 \" c…" at bounding box center [769, 534] width 902 height 1008
click at [1055, 329] on div ""html" : "<!-- Delete User Modal--> \n <div v-if= \" model.deleteUser!==-1 \" c…" at bounding box center [769, 534] width 902 height 1008
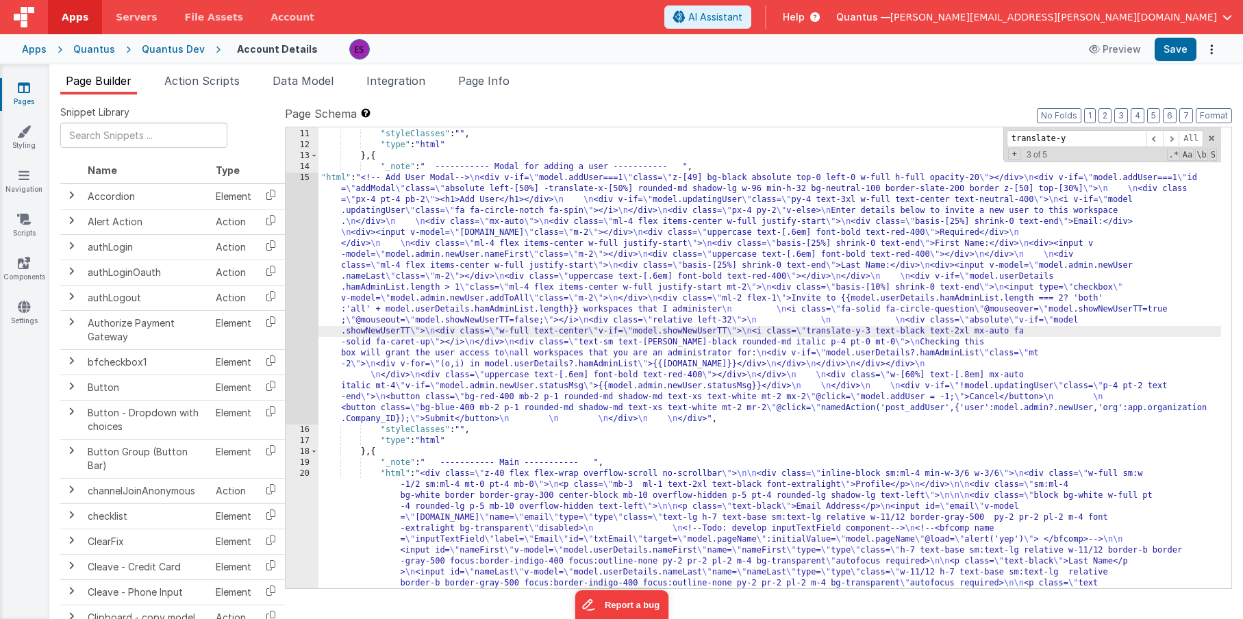
click at [760, 278] on div ""html" : "<!-- Delete User Modal--> \n <div v-if= \" model.deleteUser!==-1 \" c…" at bounding box center [769, 534] width 902 height 1008
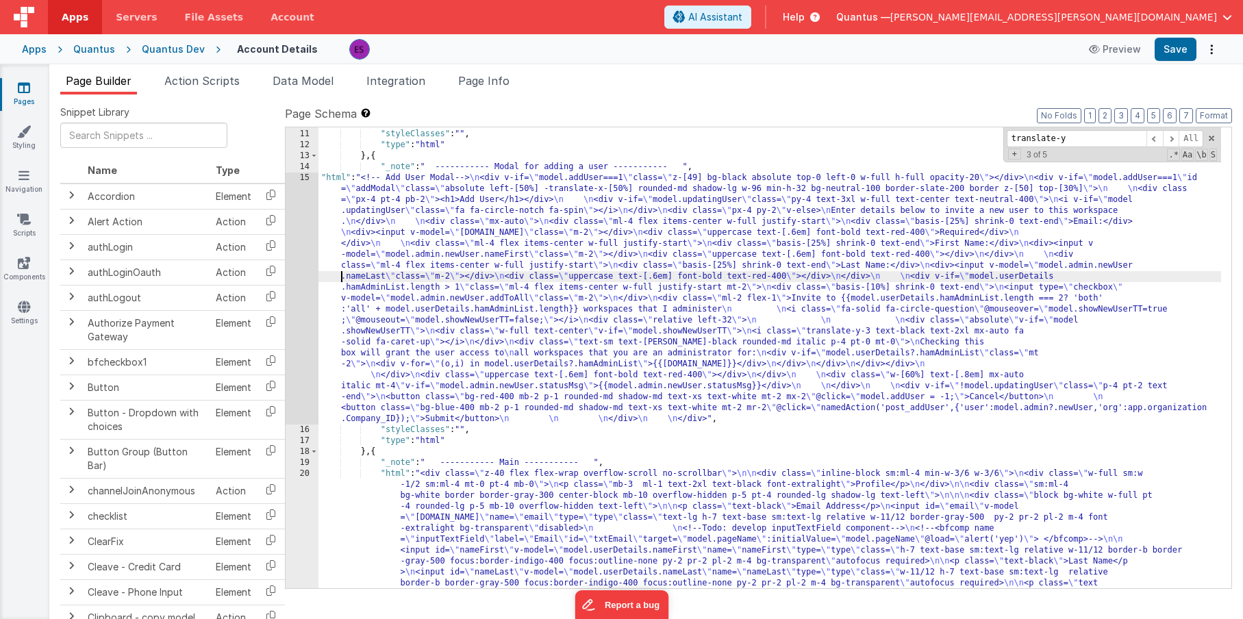
click at [342, 275] on div ""html" : "<!-- Delete User Modal--> \n <div v-if= \" model.deleteUser!==-1 \" c…" at bounding box center [769, 534] width 902 height 1008
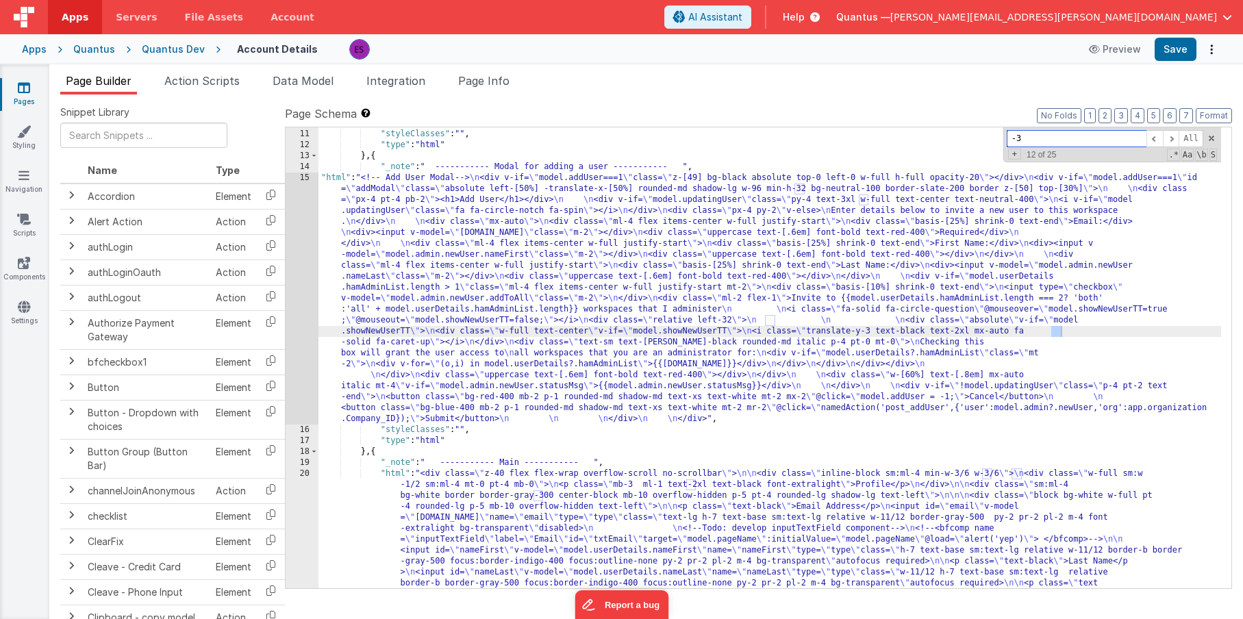
type input "-3"
click at [1058, 329] on div ""html" : "<!-- Delete User Modal--> \n <div v-if= \" model.deleteUser!==-1 \" c…" at bounding box center [769, 534] width 902 height 1008
click at [454, 317] on div ""html" : "<!-- Delete User Modal--> \n <div v-if= \" model.deleteUser!==-1 \" c…" at bounding box center [769, 534] width 902 height 1008
click at [299, 350] on div "15" at bounding box center [301, 299] width 33 height 252
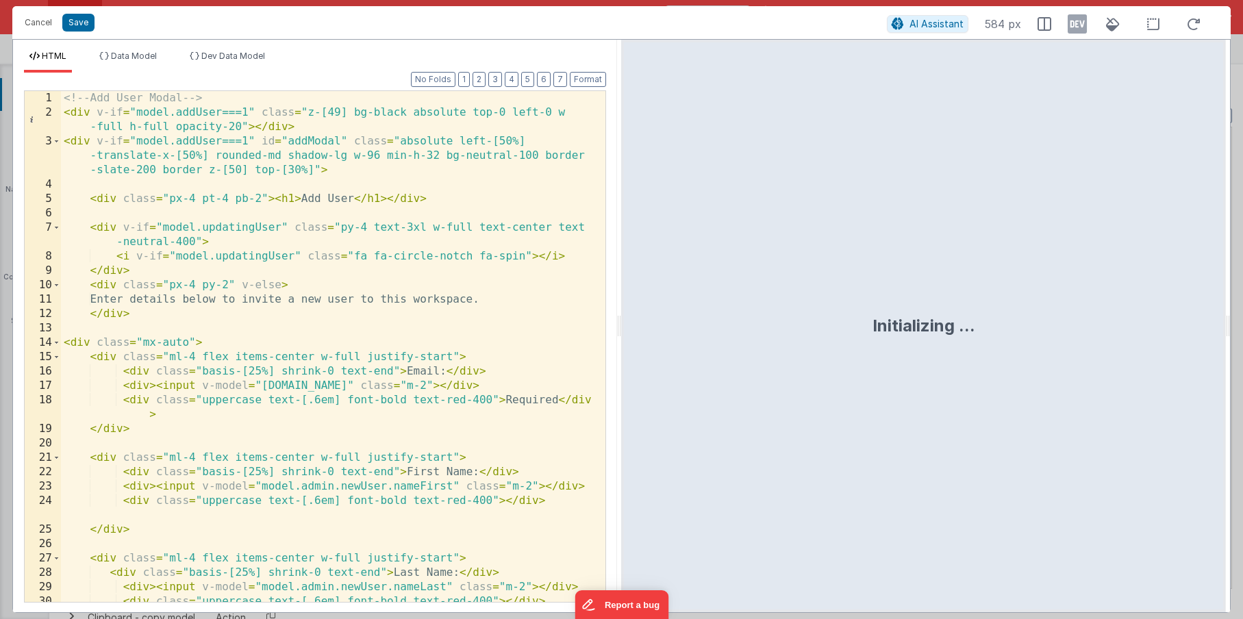
click at [299, 350] on div "<!-- Add User Modal --> < div v-if = "model.addUser===1" class = "z-[49] bg-bla…" at bounding box center [328, 368] width 534 height 554
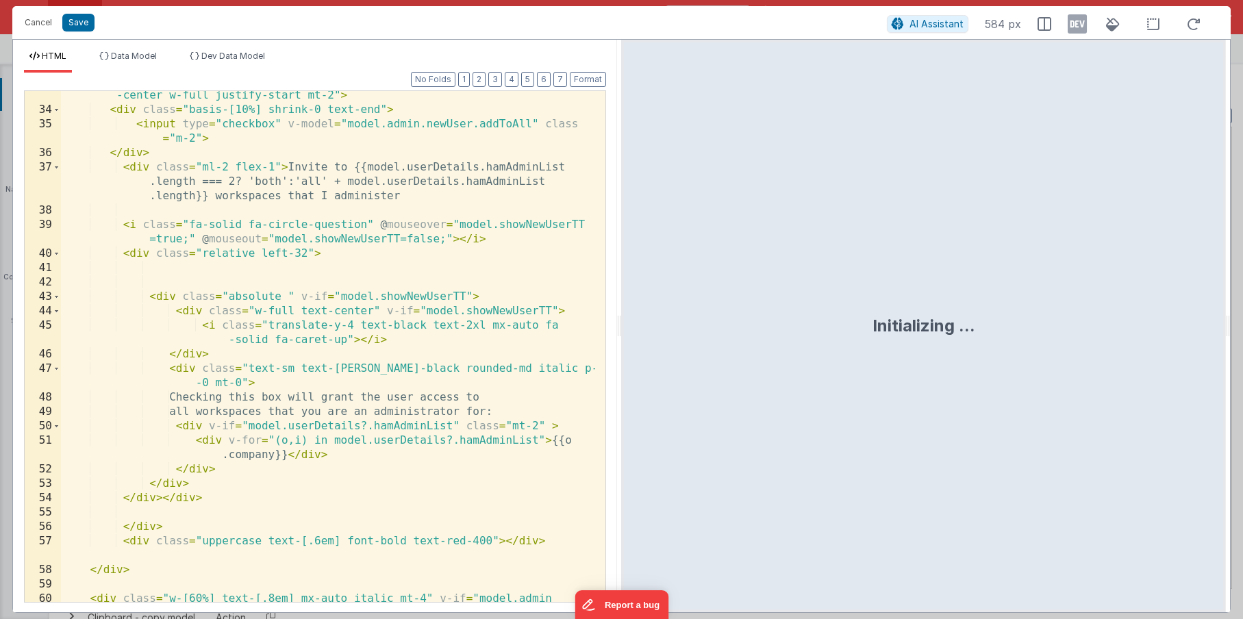
scroll to position [577, 0]
click at [306, 253] on div "< div v-if = "model.userDetails.hamAdminList.length > 1" class = "ml-4 flex ite…" at bounding box center [328, 359] width 534 height 568
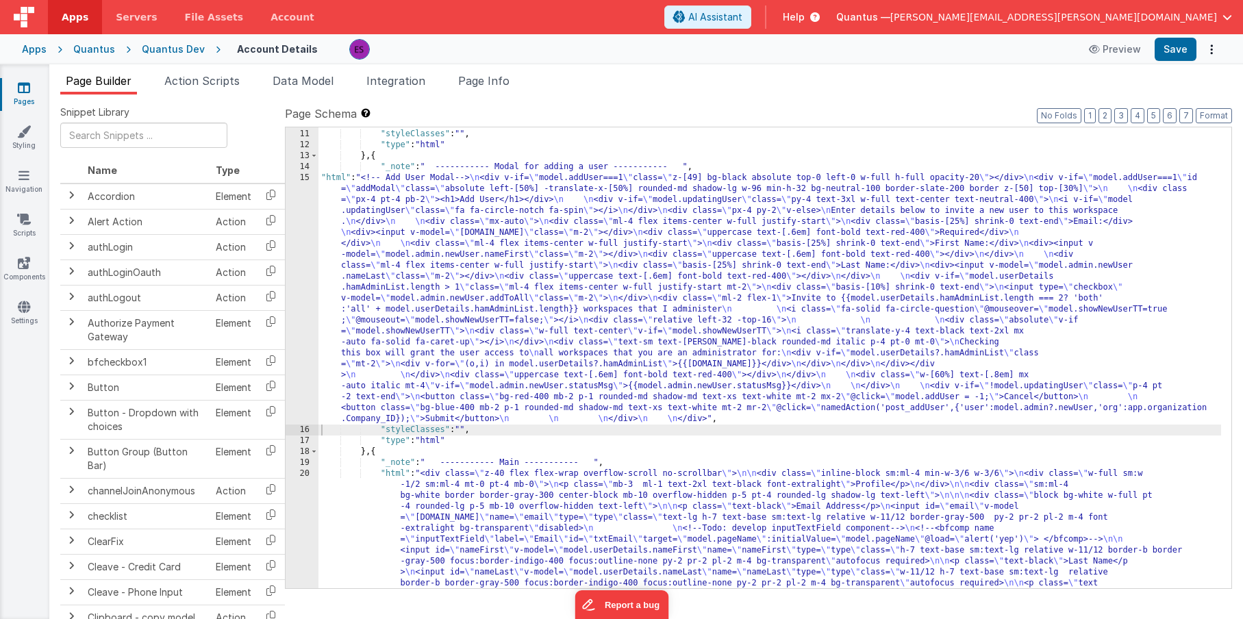
click at [429, 329] on div ""html" : "<!-- Delete User Modal--> \n <div v-if= \" model.deleteUser!==-1 \" c…" at bounding box center [769, 534] width 902 height 1008
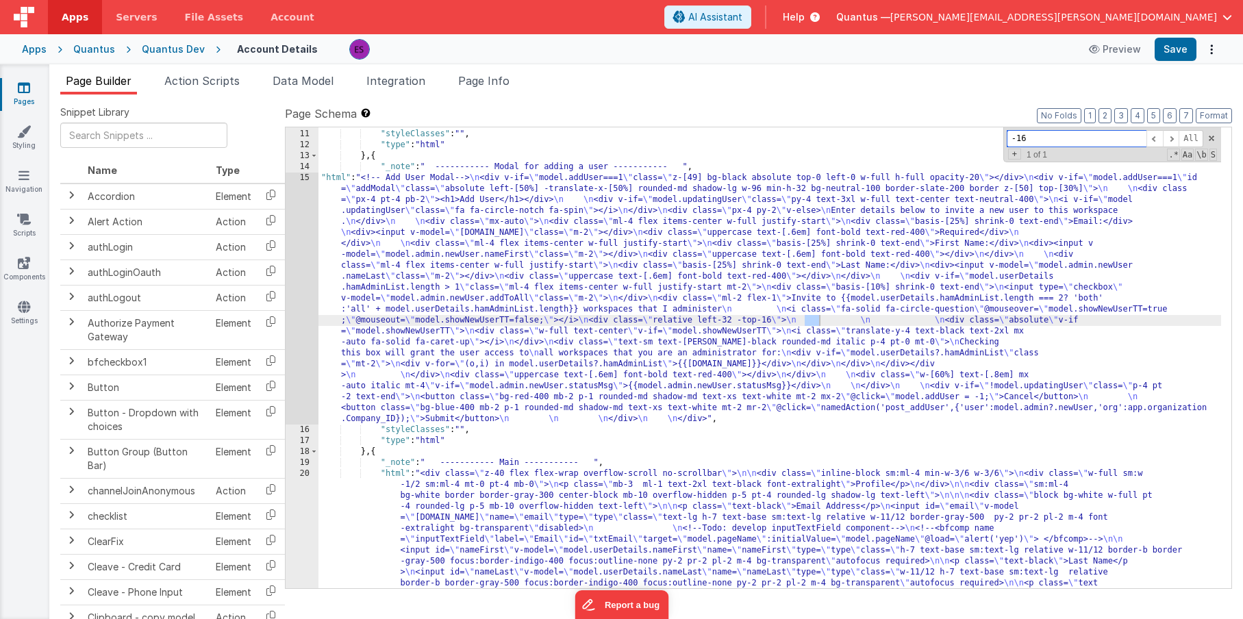
type input "-16"
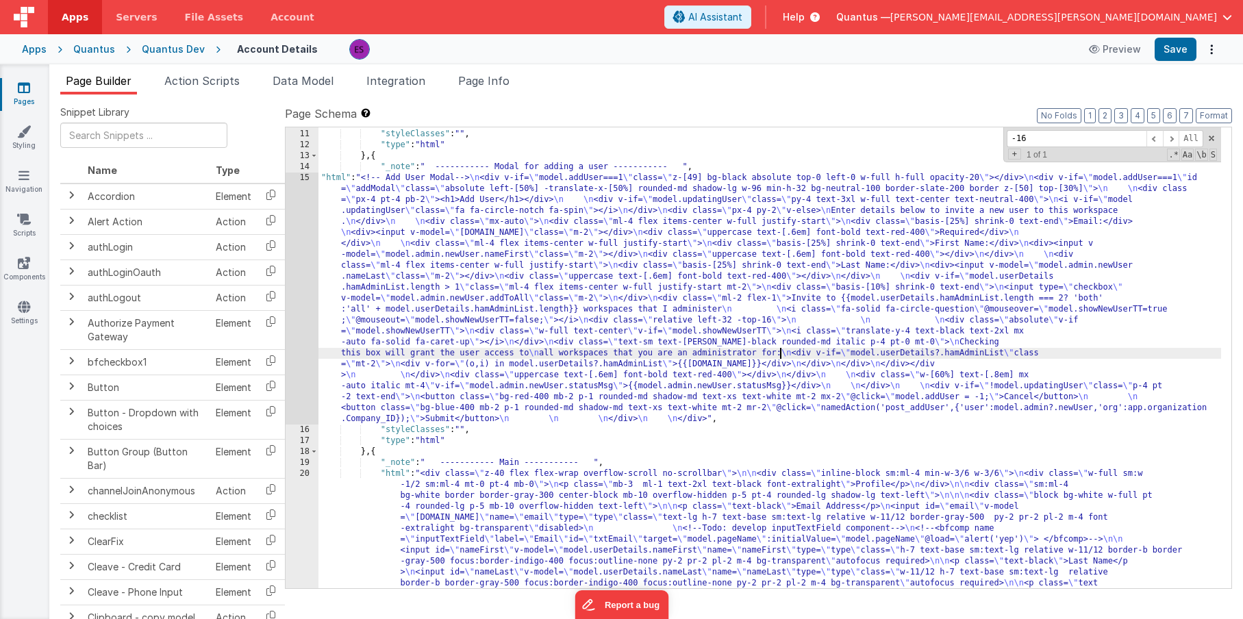
click at [781, 358] on div ""html" : "<!-- Delete User Modal--> \n <div v-if= \" model.deleteUser!==-1 \" c…" at bounding box center [769, 534] width 902 height 1008
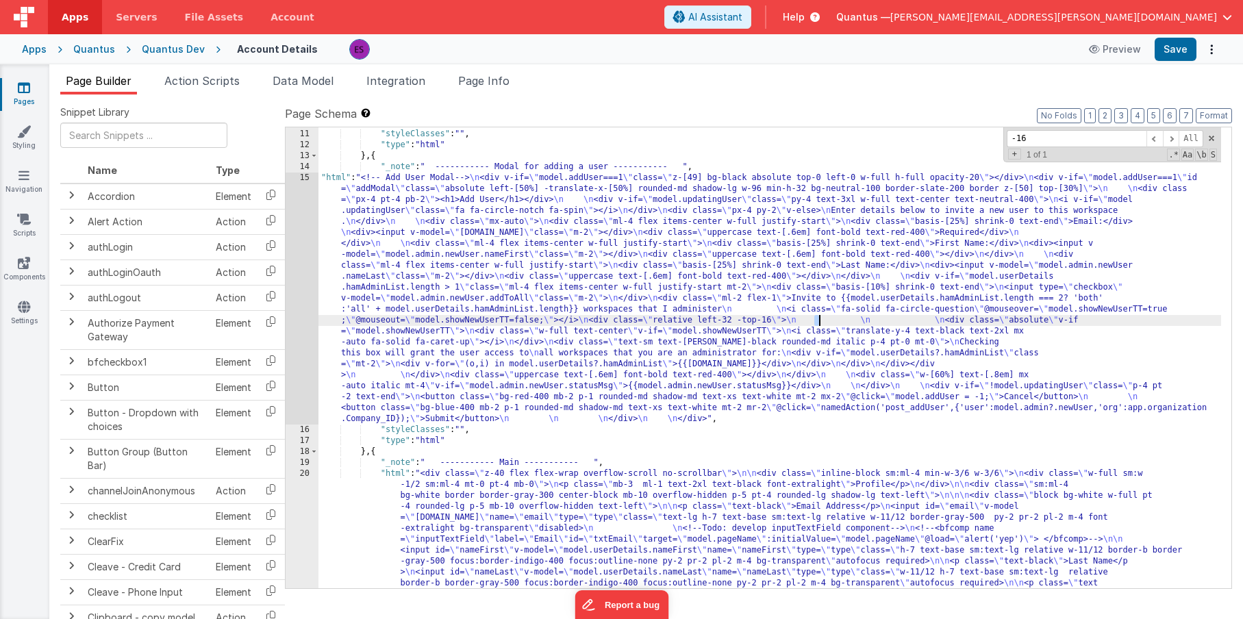
click at [818, 319] on div ""html" : "<!-- Delete User Modal--> \n <div v-if= \" model.deleteUser!==-1 \" c…" at bounding box center [769, 534] width 902 height 1008
drag, startPoint x: 413, startPoint y: 307, endPoint x: 354, endPoint y: 309, distance: 58.9
click at [413, 307] on div ""html" : "<!-- Delete User Modal--> \n <div v-if= \" model.deleteUser!==-1 \" c…" at bounding box center [769, 534] width 902 height 1008
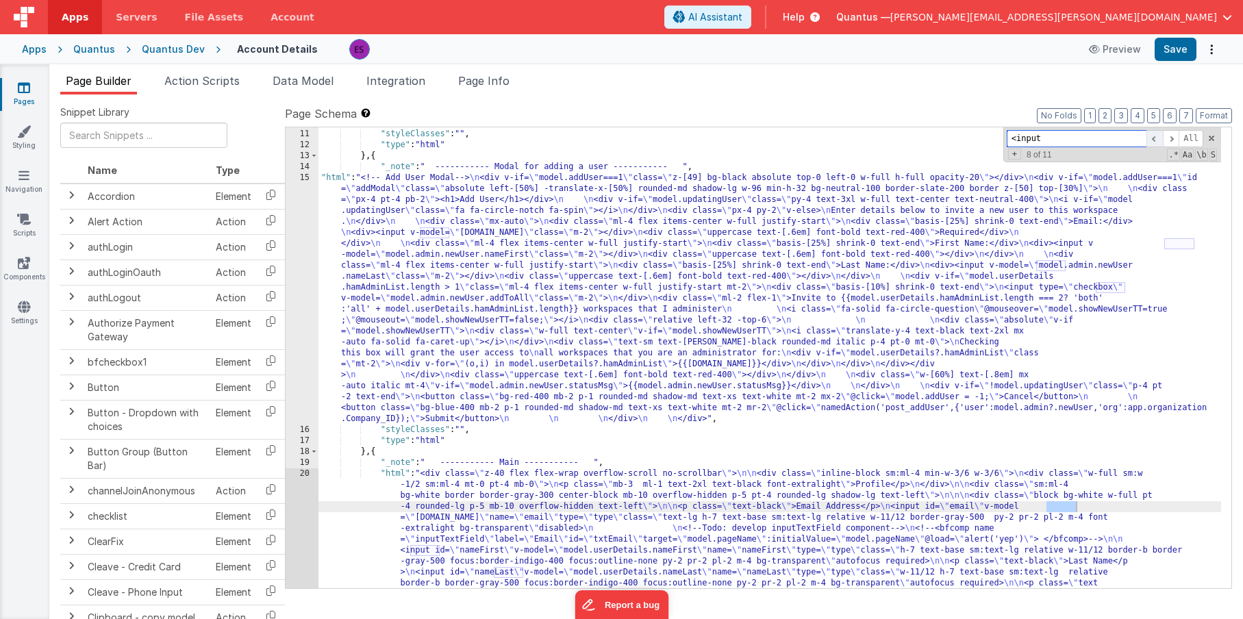
type input "<input"
click at [1158, 143] on span at bounding box center [1154, 138] width 16 height 17
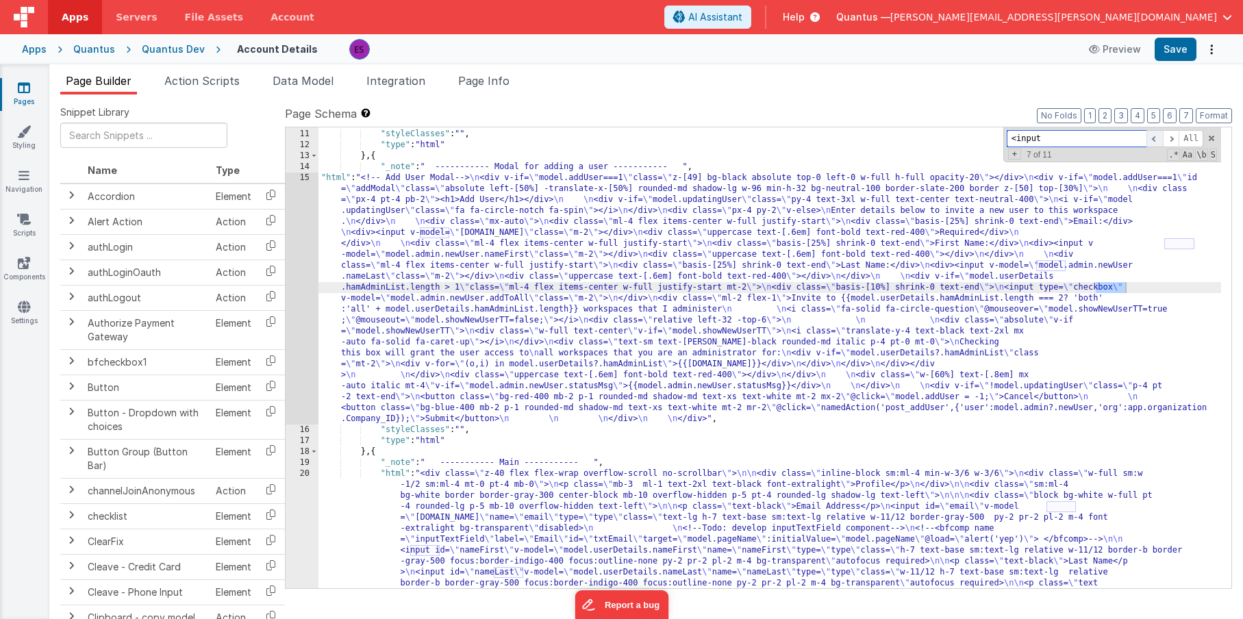
click at [1158, 143] on span at bounding box center [1154, 138] width 16 height 17
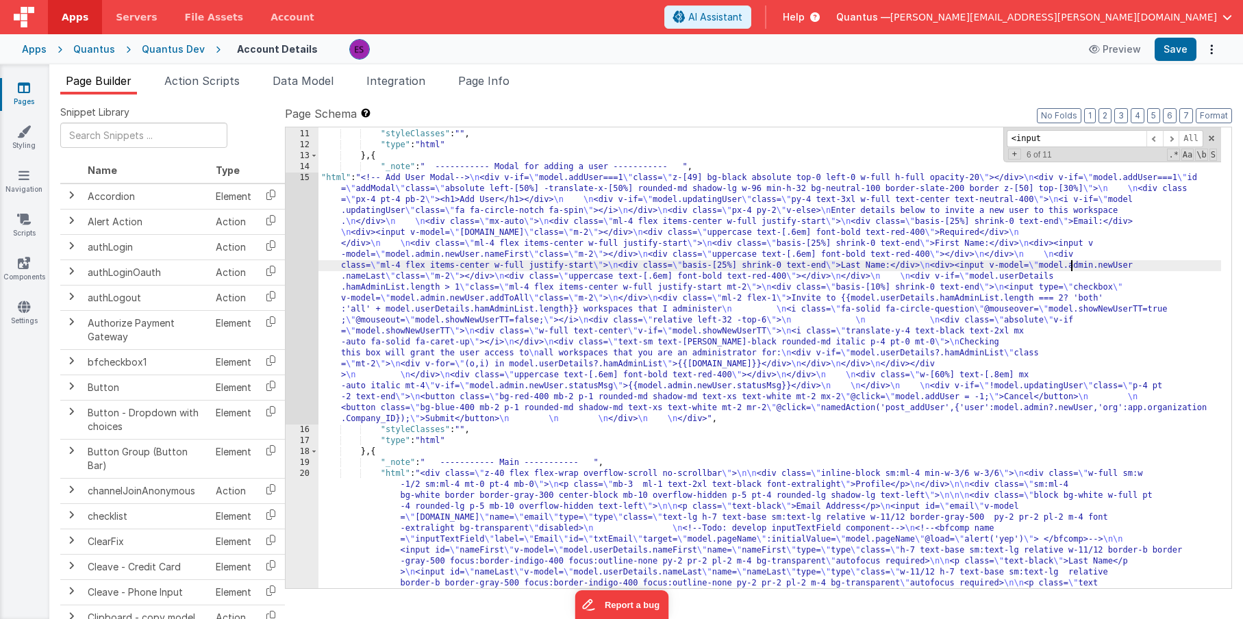
click at [1069, 266] on div ""html" : "<!-- Delete User Modal--> \n <div v-if= \" model.deleteUser!==-1 \" c…" at bounding box center [769, 534] width 902 height 1008
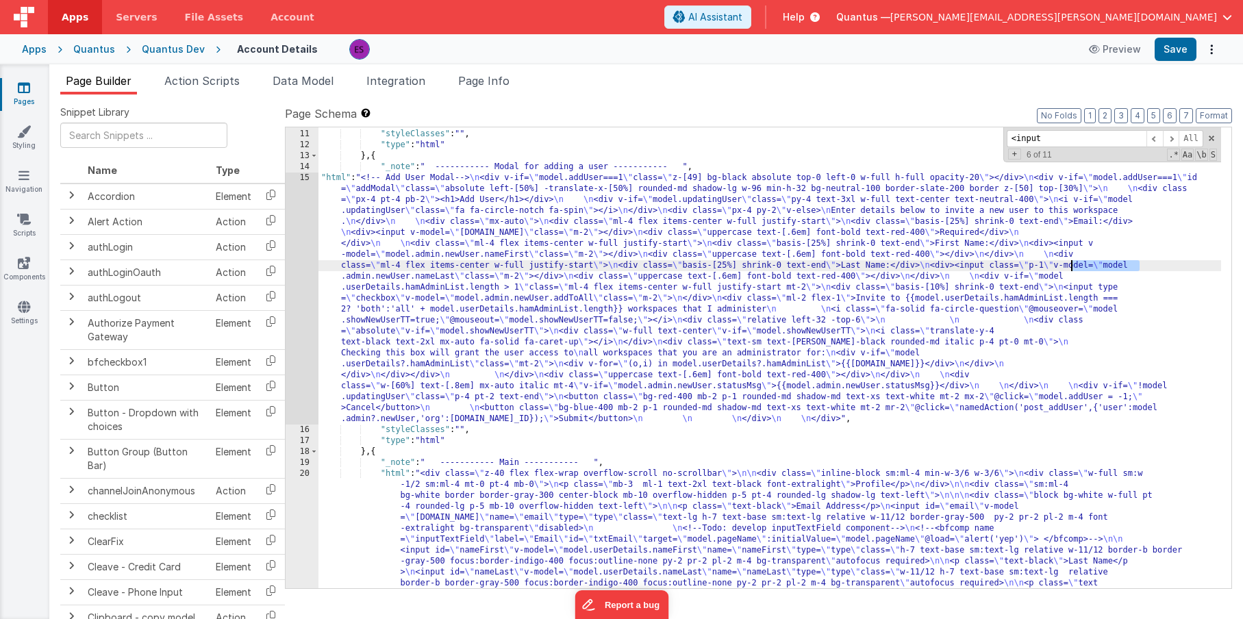
drag, startPoint x: 1137, startPoint y: 264, endPoint x: 1072, endPoint y: 266, distance: 65.1
click at [1072, 266] on div ""html" : "<!-- Delete User Modal--> \n <div v-if= \" model.deleteUser!==-1 \" c…" at bounding box center [769, 534] width 902 height 1008
click at [1159, 138] on span at bounding box center [1154, 138] width 16 height 17
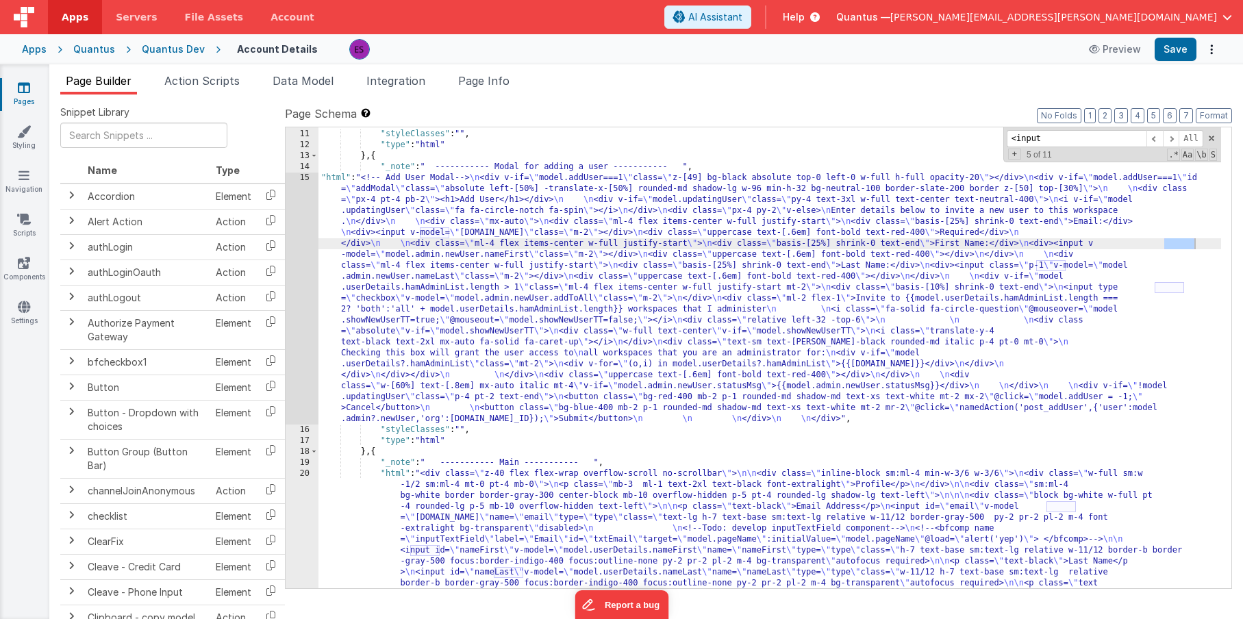
click at [1195, 242] on div ""html" : "<!-- Delete User Modal--> \n <div v-if= \" model.deleteUser!==-1 \" c…" at bounding box center [769, 534] width 902 height 1008
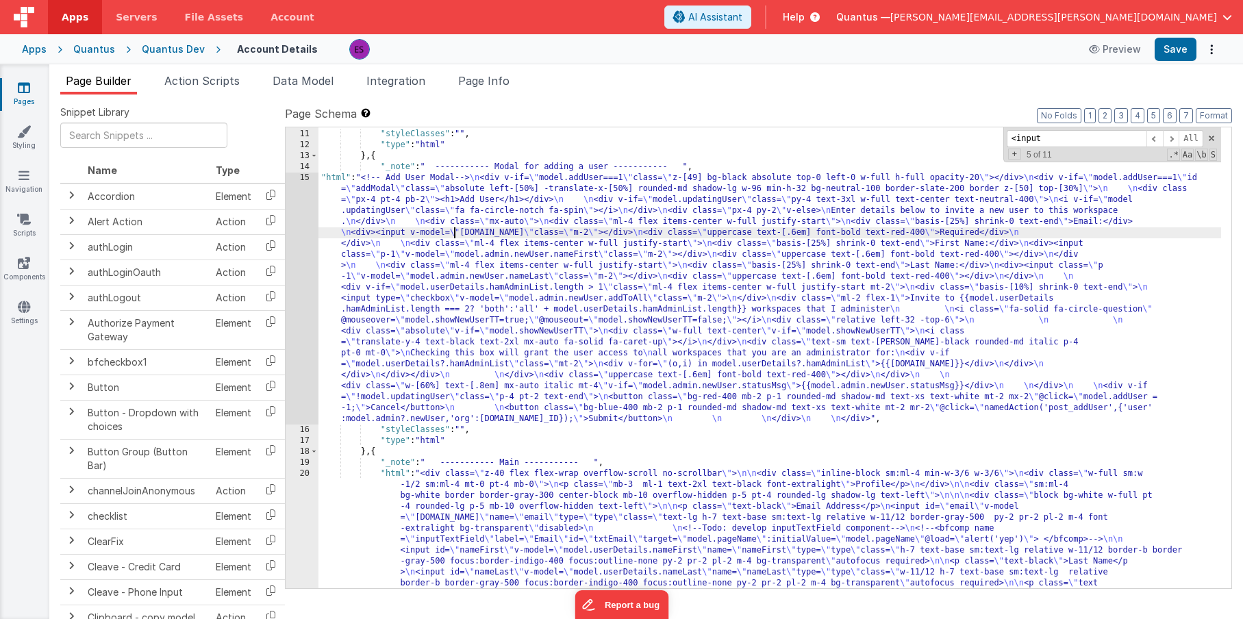
drag, startPoint x: 456, startPoint y: 231, endPoint x: 448, endPoint y: 235, distance: 8.3
click at [450, 233] on div ""html" : "<!-- Delete User Modal--> \n <div v-if= \" model.deleteUser!==-1 \" c…" at bounding box center [769, 534] width 902 height 1008
paste textarea
drag, startPoint x: 449, startPoint y: 235, endPoint x: 435, endPoint y: 262, distance: 30.9
click at [449, 235] on div ""html" : "<!-- Delete User Modal--> \n <div v-if= \" model.deleteUser!==-1 \" c…" at bounding box center [769, 534] width 902 height 1008
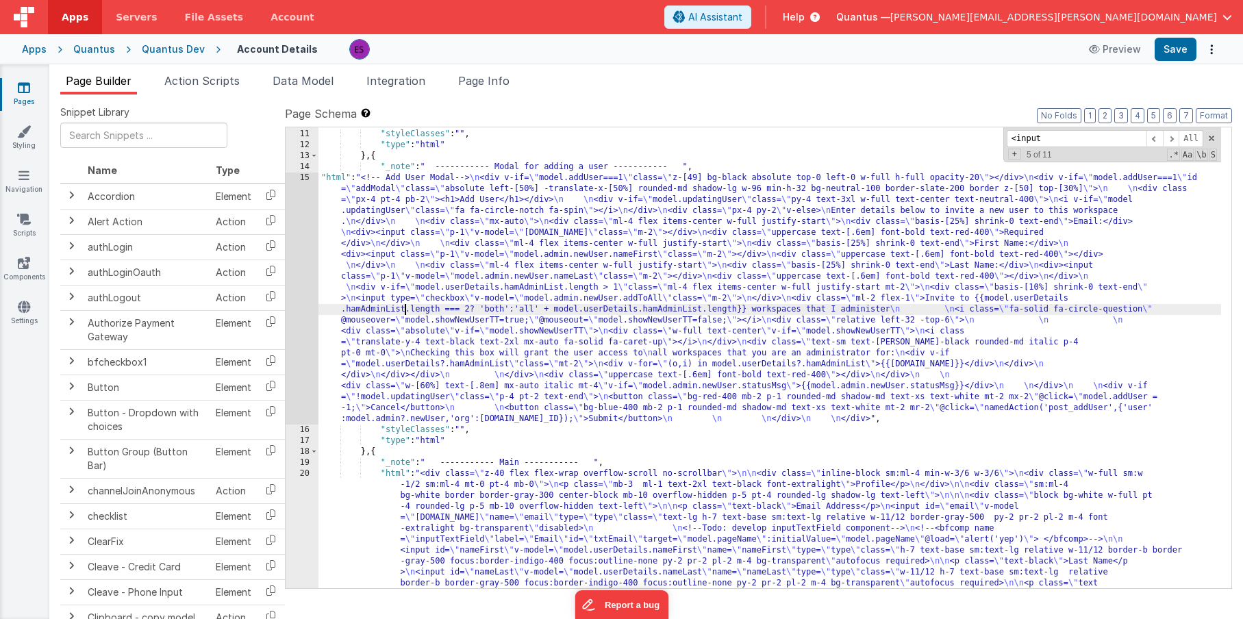
click at [407, 305] on div ""html" : "<!-- Delete User Modal--> \n <div v-if= \" model.deleteUser!==-1 \" c…" at bounding box center [769, 534] width 902 height 1008
click at [450, 325] on div ""html" : "<!-- Delete User Modal--> \n <div v-if= \" model.deleteUser!==-1 \" c…" at bounding box center [769, 534] width 902 height 1008
click at [1155, 140] on span at bounding box center [1154, 138] width 16 height 17
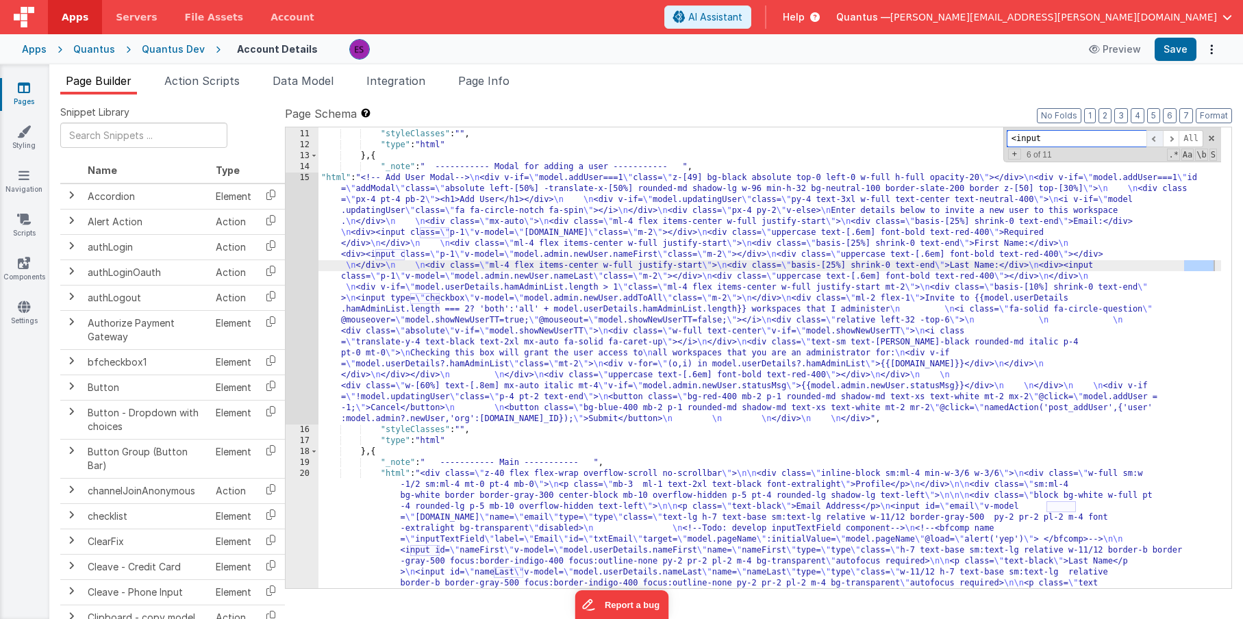
click at [1155, 140] on span at bounding box center [1154, 138] width 16 height 17
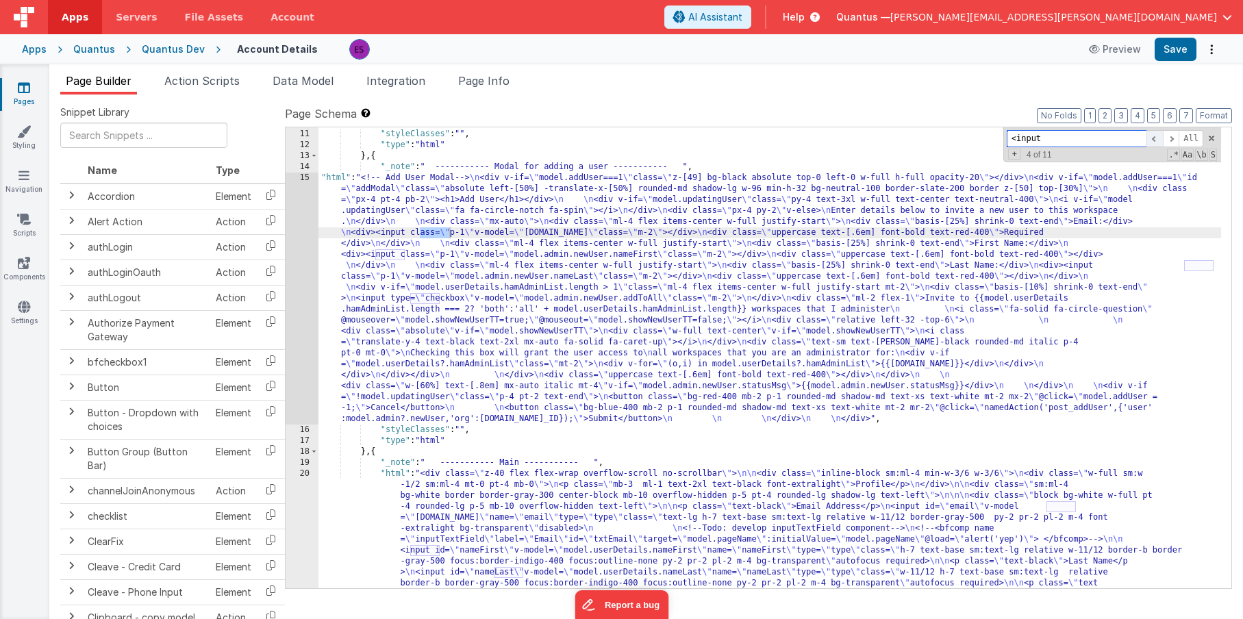
scroll to position [902, 0]
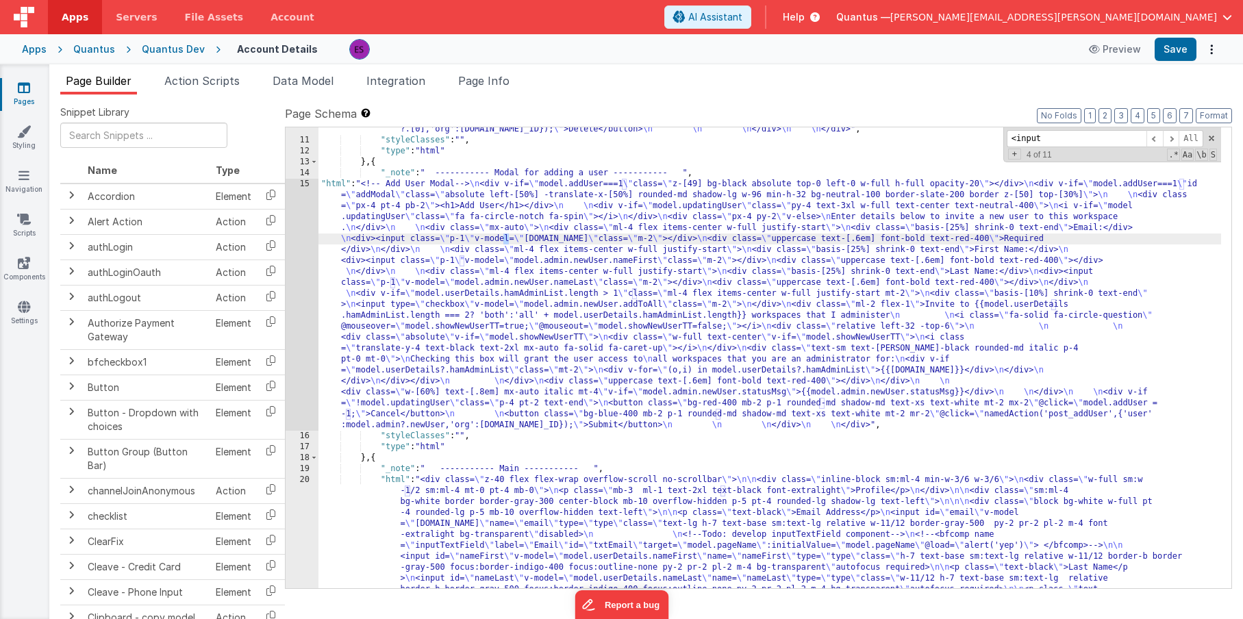
click at [503, 237] on div ""html" : "<!-- Delete User Modal--> \n <div v-if= \" model.deleteUser!==-1 \" c…" at bounding box center [769, 540] width 902 height 1008
click at [503, 237] on div ""html" : "<!-- Delete User Modal--> \n <div v-if= \" model.deleteUser!==-1 \" c…" at bounding box center [769, 357] width 902 height 461
drag, startPoint x: 521, startPoint y: 236, endPoint x: 454, endPoint y: 238, distance: 67.1
click at [454, 238] on div ""html" : "<!-- Delete User Modal--> \n <div v-if= \" model.deleteUser!==-1 \" c…" at bounding box center [769, 540] width 902 height 1008
click at [677, 236] on div ""html" : "<!-- Delete User Modal--> \n <div v-if= \" model.deleteUser!==-1 \" c…" at bounding box center [769, 540] width 902 height 1008
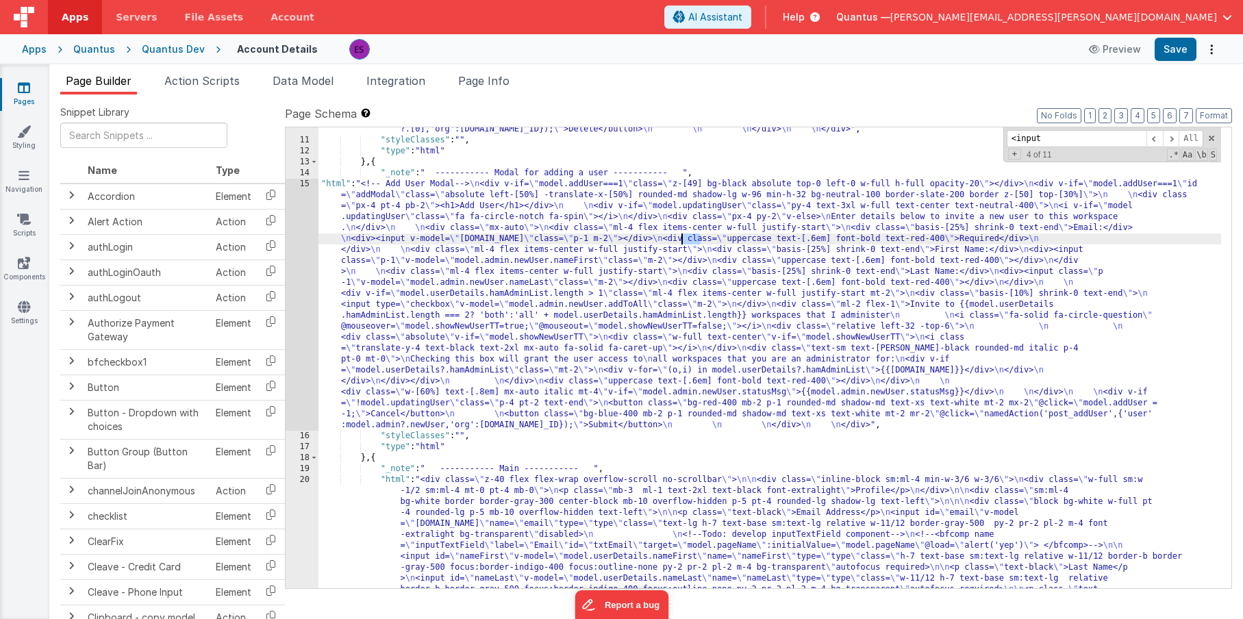
drag, startPoint x: 700, startPoint y: 239, endPoint x: 681, endPoint y: 240, distance: 19.2
click at [681, 240] on div ""html" : "<!-- Delete User Modal--> \n <div v-if= \" model.deleteUser!==-1 \" c…" at bounding box center [769, 540] width 902 height 1008
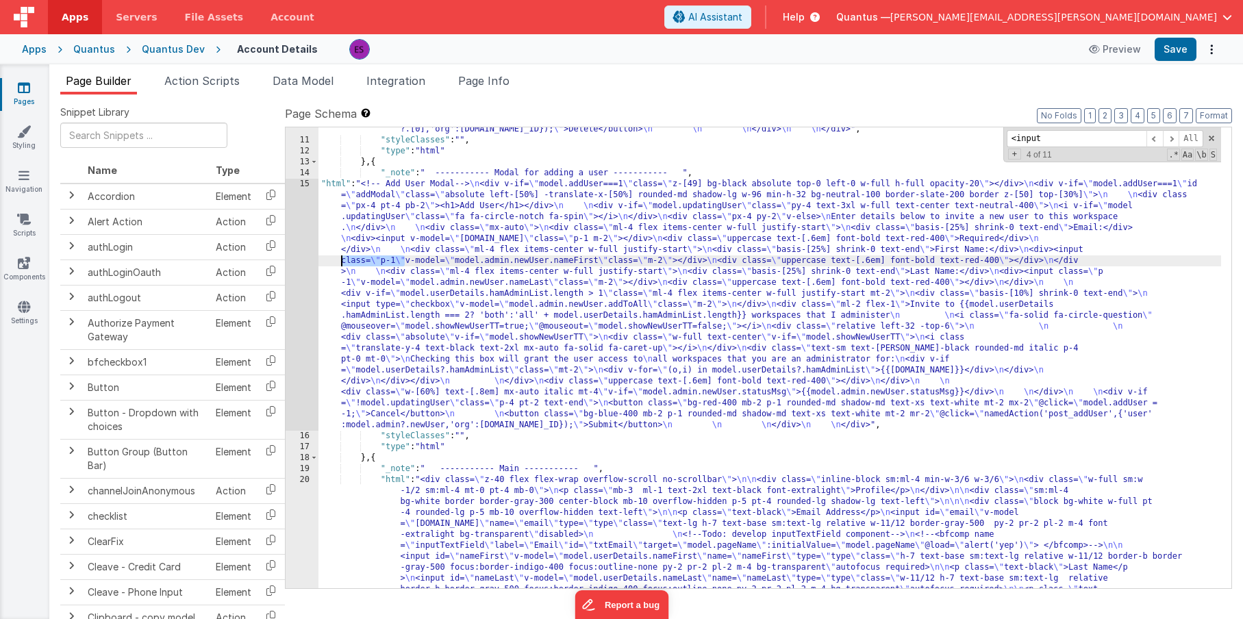
drag, startPoint x: 404, startPoint y: 259, endPoint x: 340, endPoint y: 266, distance: 64.0
click at [340, 266] on div ""html" : "<!-- Delete User Modal--> \n <div v-if= \" model.deleteUser!==-1 \" c…" at bounding box center [769, 540] width 902 height 1008
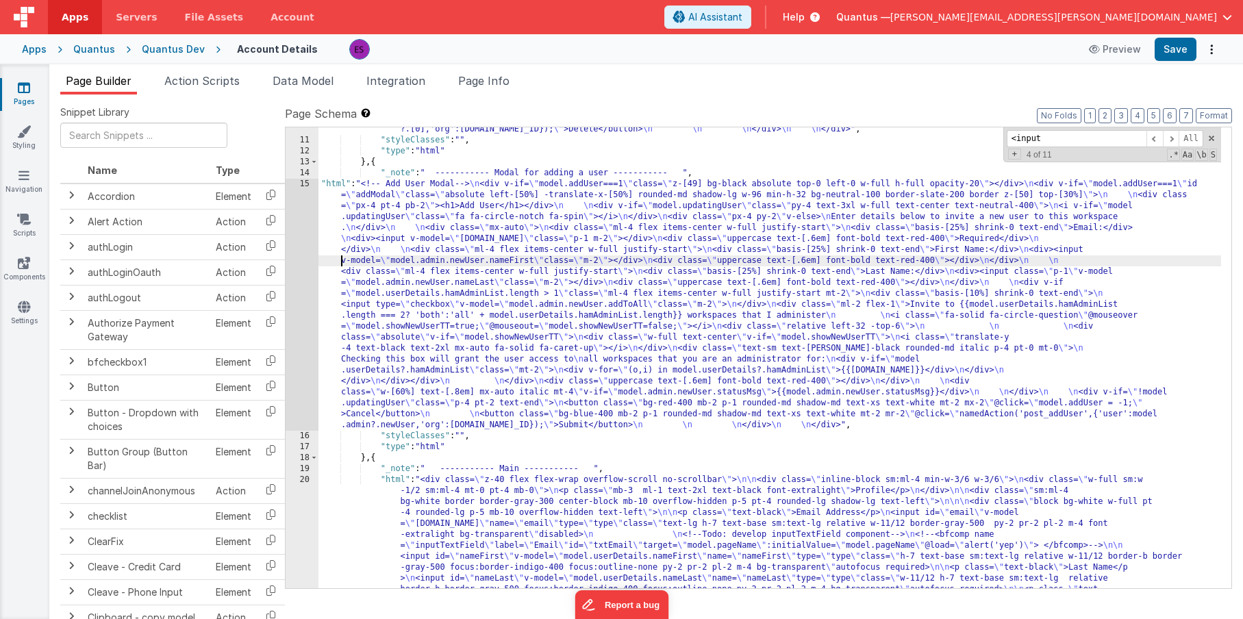
click at [598, 260] on div ""html" : "<!-- Delete User Modal--> \n <div v-if= \" model.deleteUser!==-1 \" c…" at bounding box center [769, 540] width 902 height 1008
drag, startPoint x: 1173, startPoint y: 271, endPoint x: 1099, endPoint y: 269, distance: 74.7
click at [1099, 269] on div ""html" : "<!-- Delete User Modal--> \n <div v-if= \" model.deleteUser!==-1 \" c…" at bounding box center [769, 540] width 902 height 1008
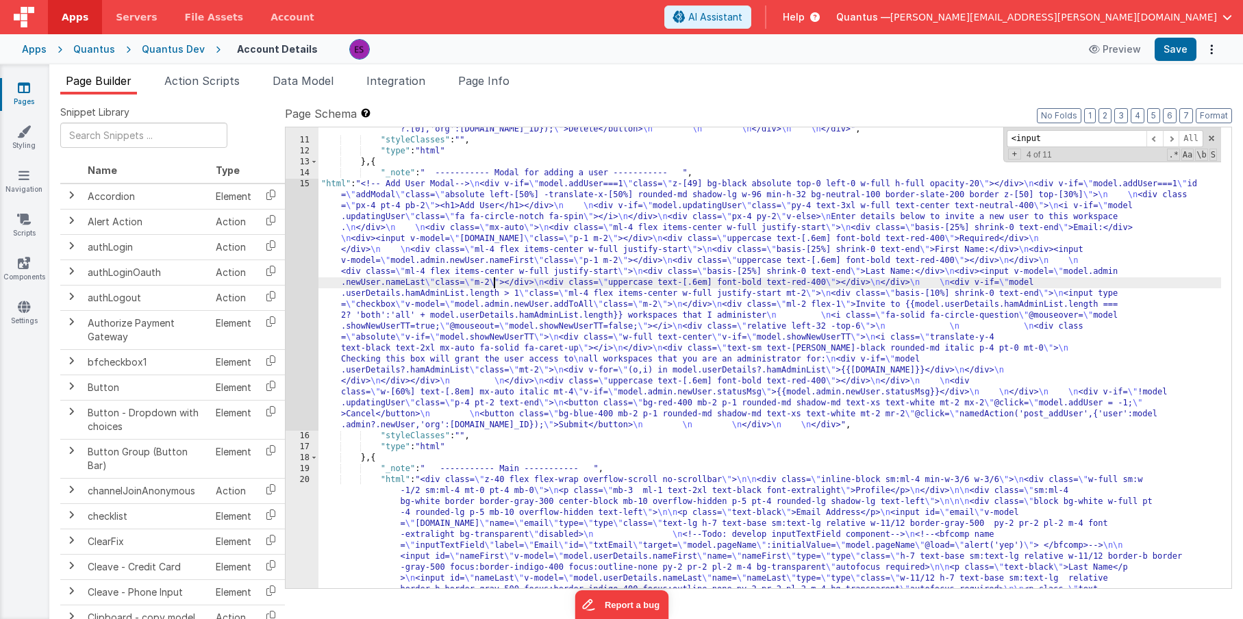
click at [493, 280] on div ""html" : "<!-- Delete User Modal--> \n <div v-if= \" model.deleteUser!==-1 \" c…" at bounding box center [769, 540] width 902 height 1008
paste textarea
click at [494, 281] on div ""html" : "<!-- Delete User Modal--> \n <div v-if= \" model.deleteUser!==-1 \" c…" at bounding box center [769, 540] width 902 height 1008
click at [170, 83] on span "Action Scripts" at bounding box center [201, 81] width 75 height 14
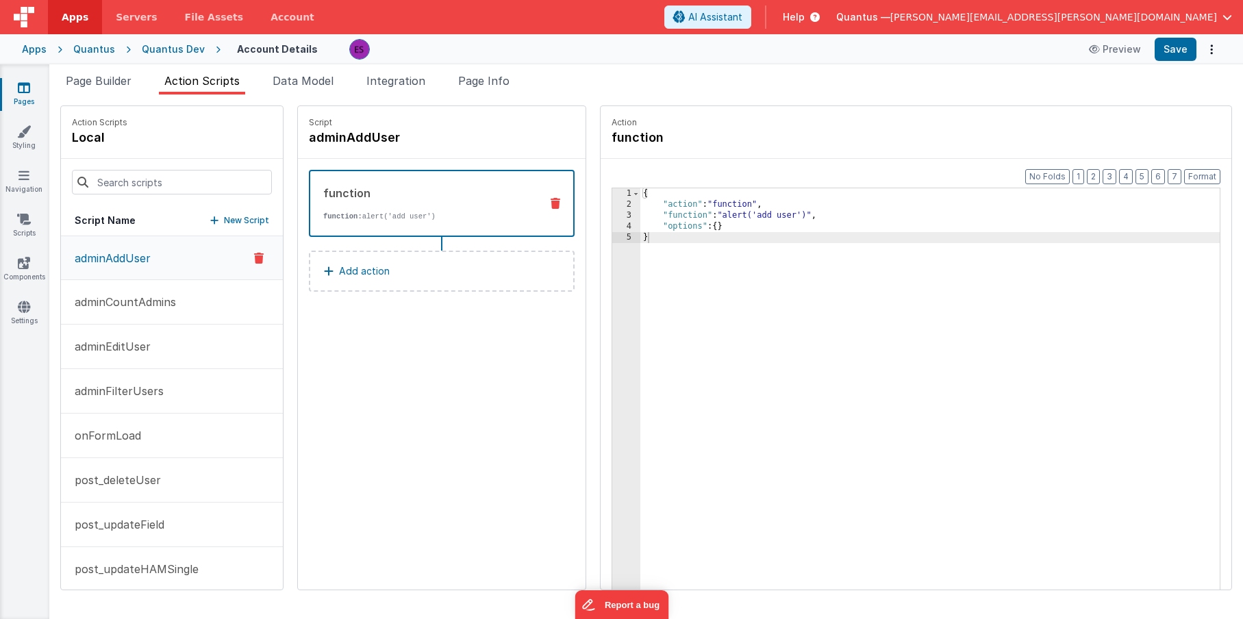
click at [210, 216] on button "New Script" at bounding box center [239, 221] width 59 height 14
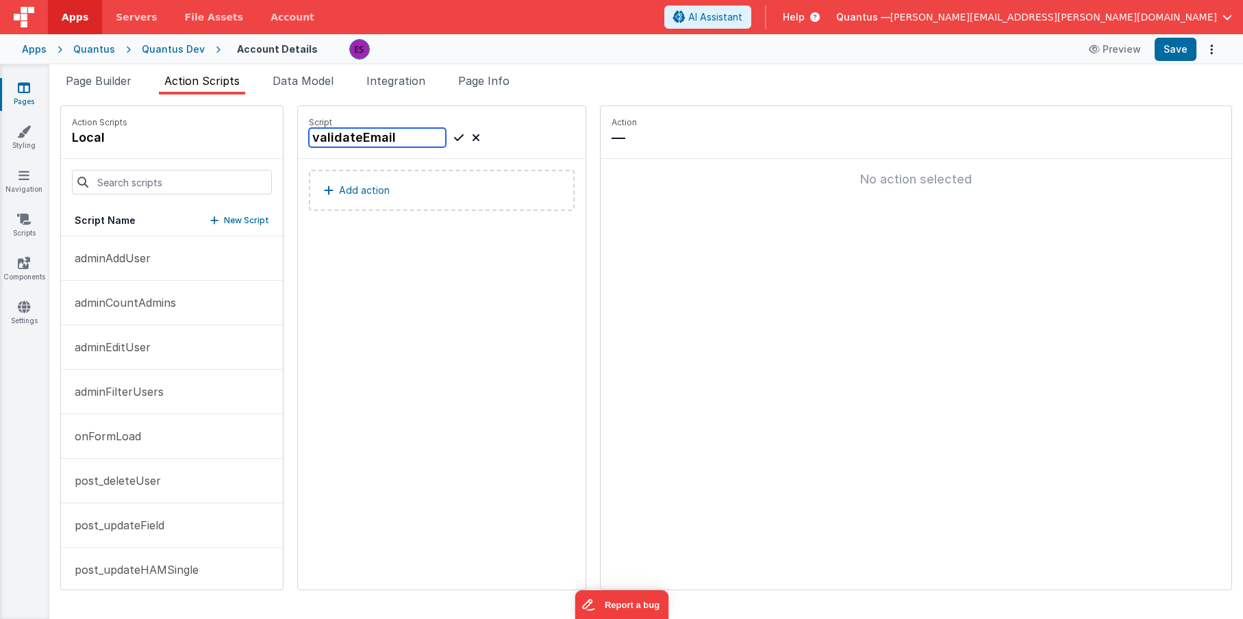
type input "validateEmail"
click at [454, 132] on icon at bounding box center [459, 137] width 10 height 16
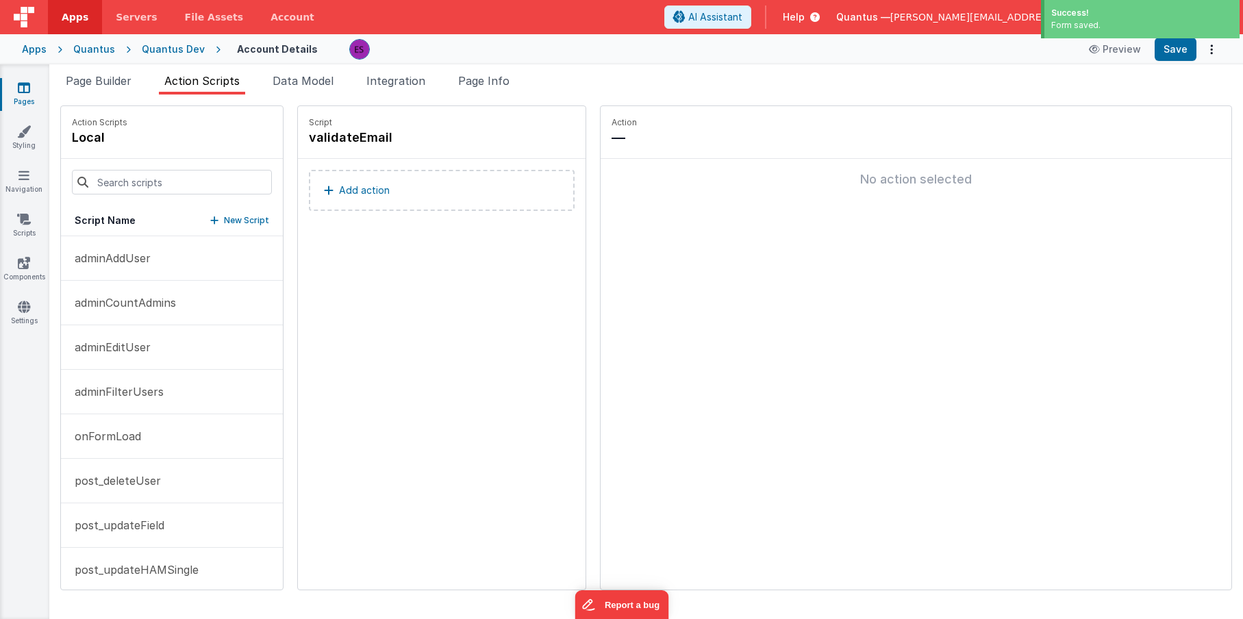
click at [339, 182] on p "Add action" at bounding box center [364, 190] width 51 height 16
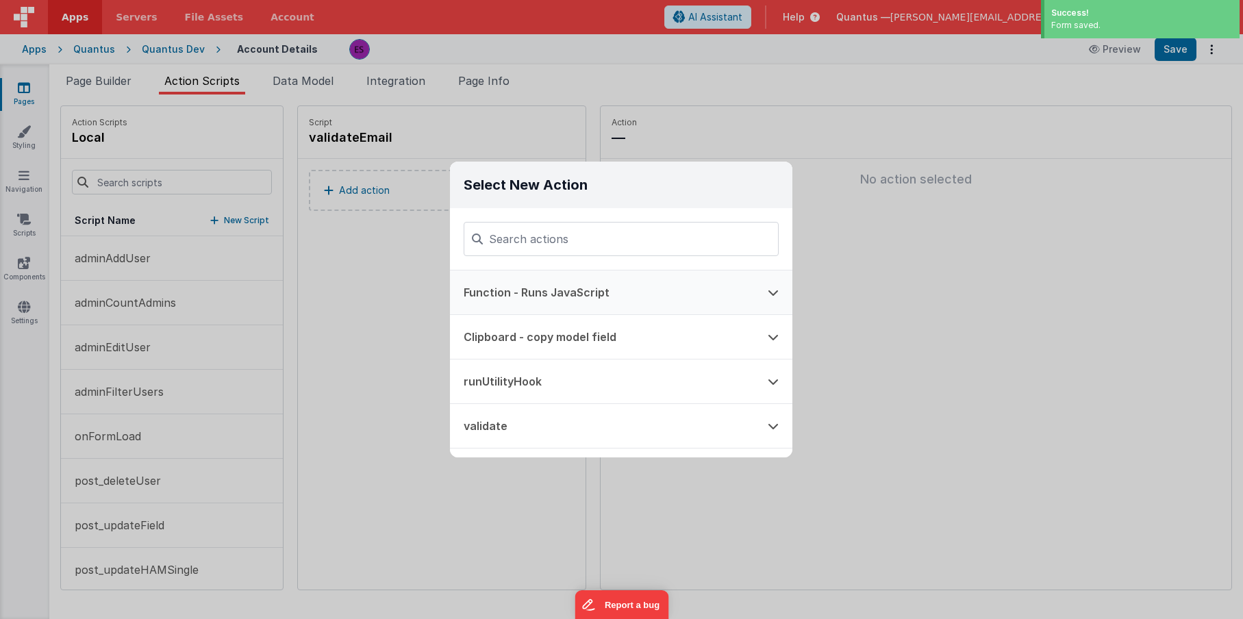
click at [505, 290] on button "Function - Runs JavaScript" at bounding box center [602, 292] width 304 height 44
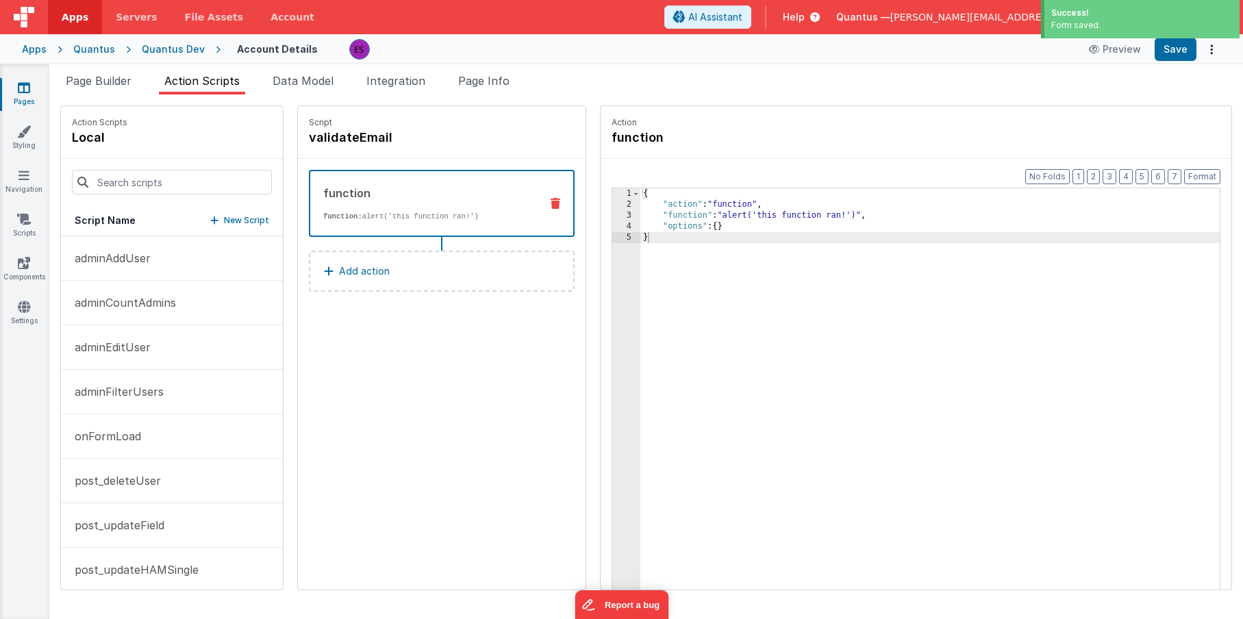
click at [612, 215] on div "3" at bounding box center [626, 215] width 28 height 11
click at [612, 214] on div "3" at bounding box center [626, 215] width 28 height 11
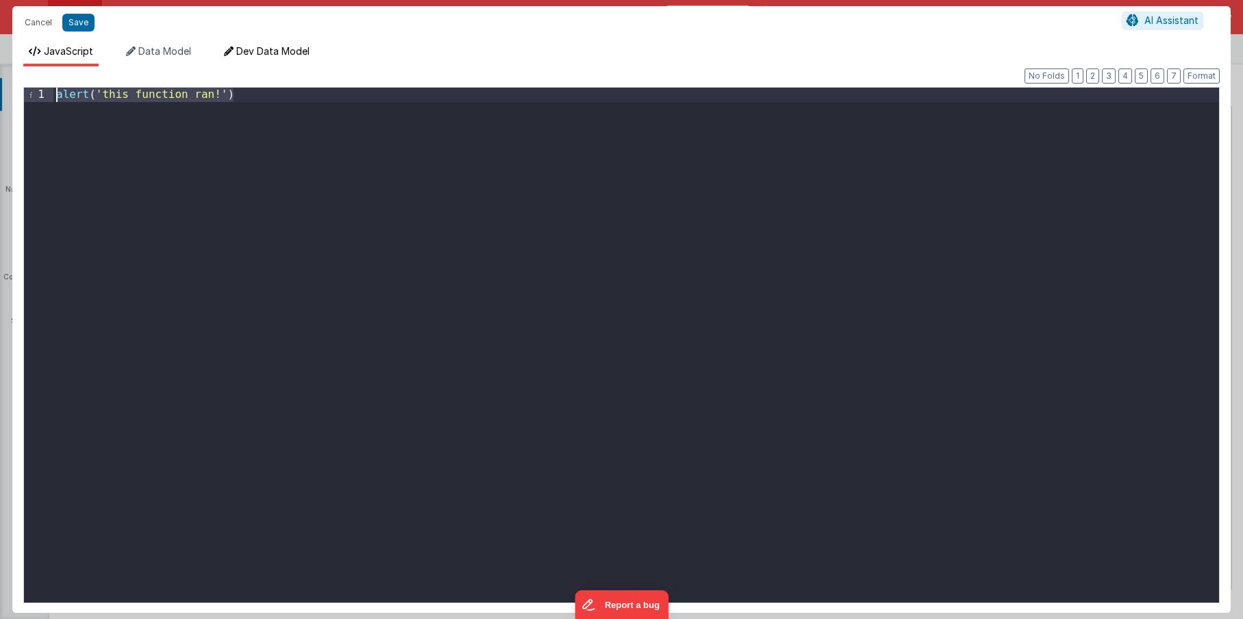
drag, startPoint x: 691, startPoint y: 203, endPoint x: 222, endPoint y: 65, distance: 488.7
click at [222, 65] on div "JavaScript Data Model Dev Data Model Format 7 6 5 4 3 2 1 No Folds 1 alert ( 't…" at bounding box center [621, 328] width 1218 height 568
drag, startPoint x: 491, startPoint y: 188, endPoint x: -42, endPoint y: 7, distance: 562.7
click at [0, 7] on html "Cancel Save AI Assistant JavaScript Data Model Dev Data Model Format 7 6 5 4 3 …" at bounding box center [621, 309] width 1243 height 619
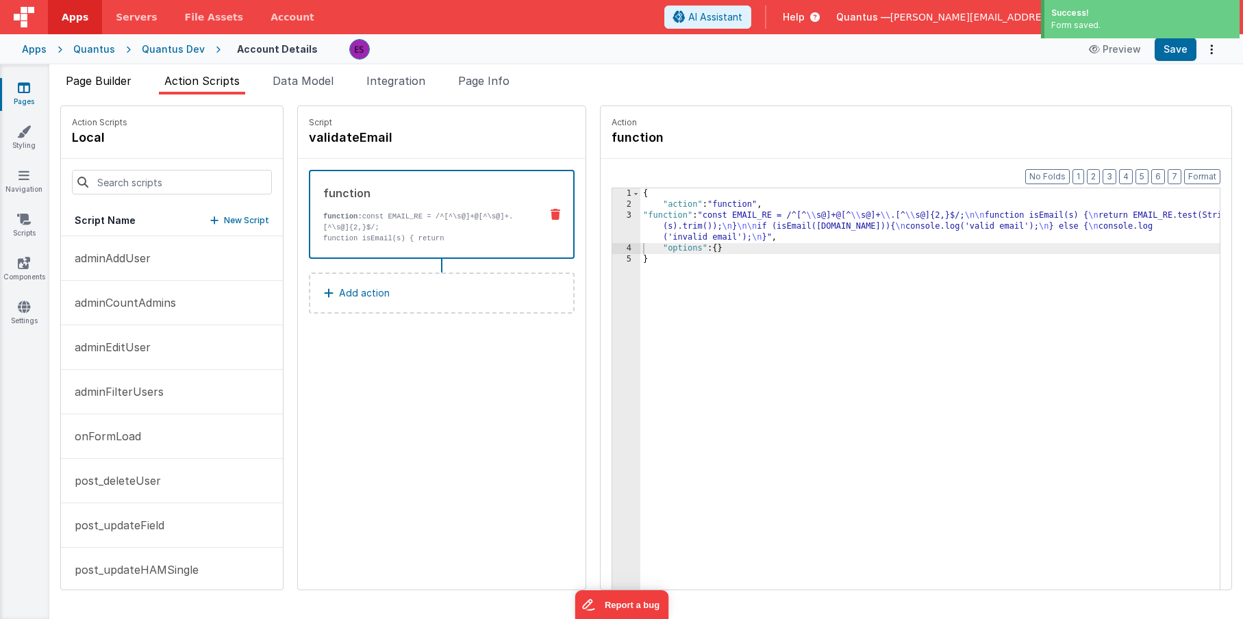
click at [114, 80] on span "Page Builder" at bounding box center [99, 81] width 66 height 14
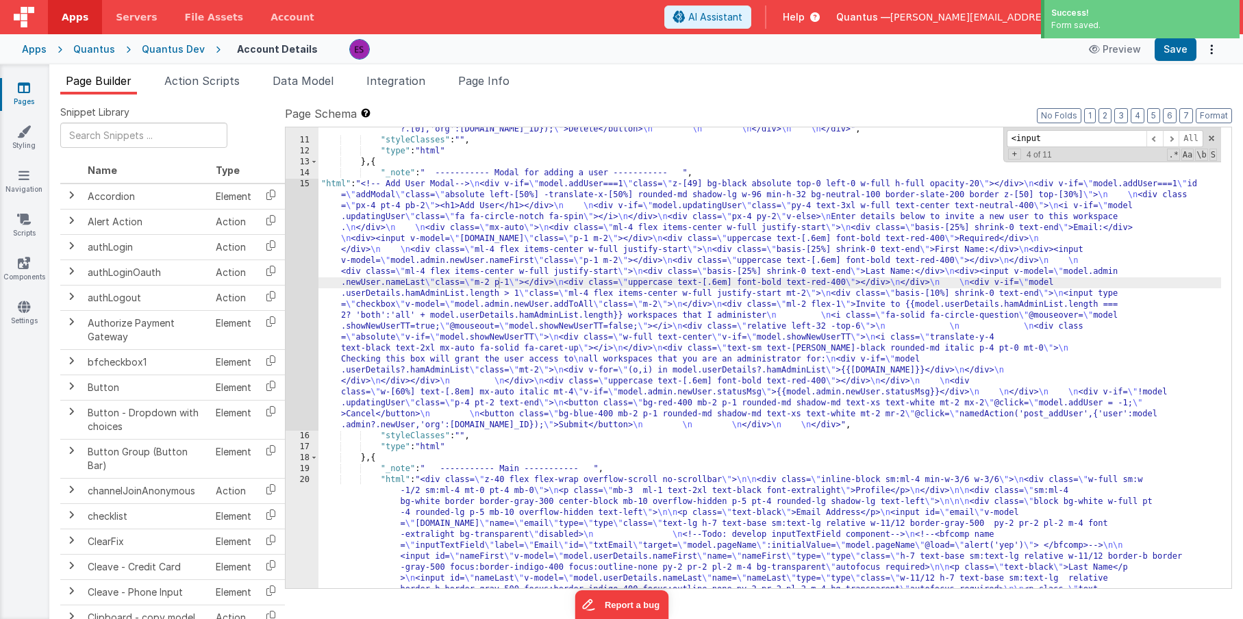
click at [423, 235] on div ""html" : "<!-- Delete User Modal--> \n <div v-if= \" model.deleteUser!==-1 \" c…" at bounding box center [769, 540] width 902 height 1008
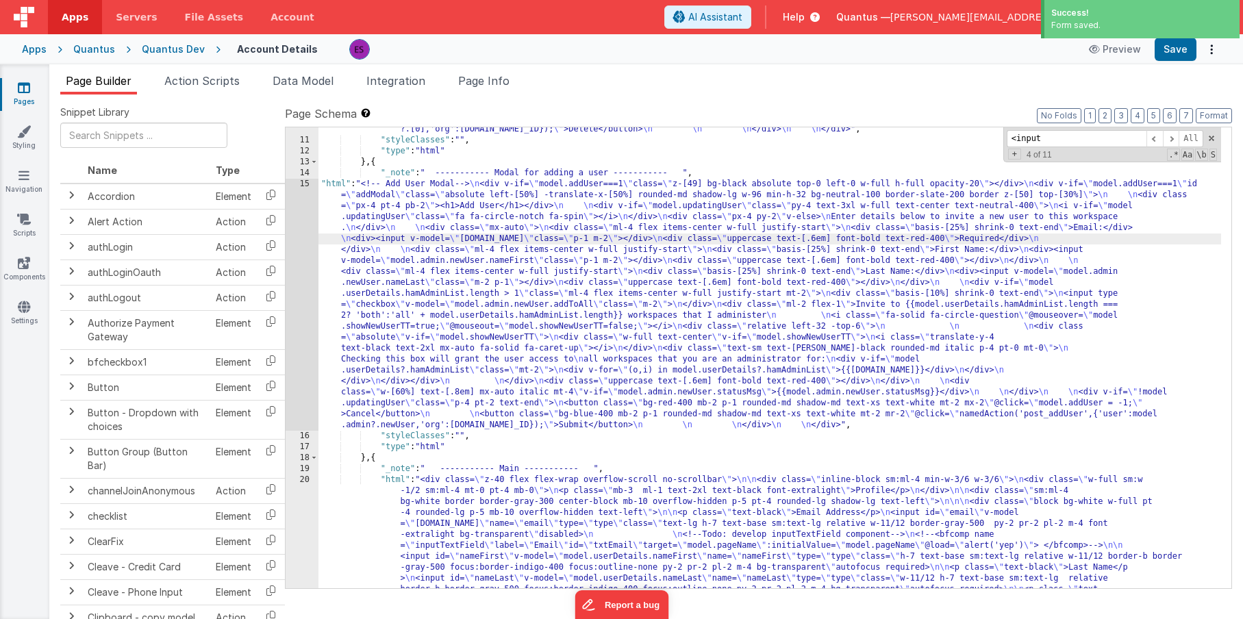
click at [302, 272] on div "15" at bounding box center [301, 305] width 33 height 252
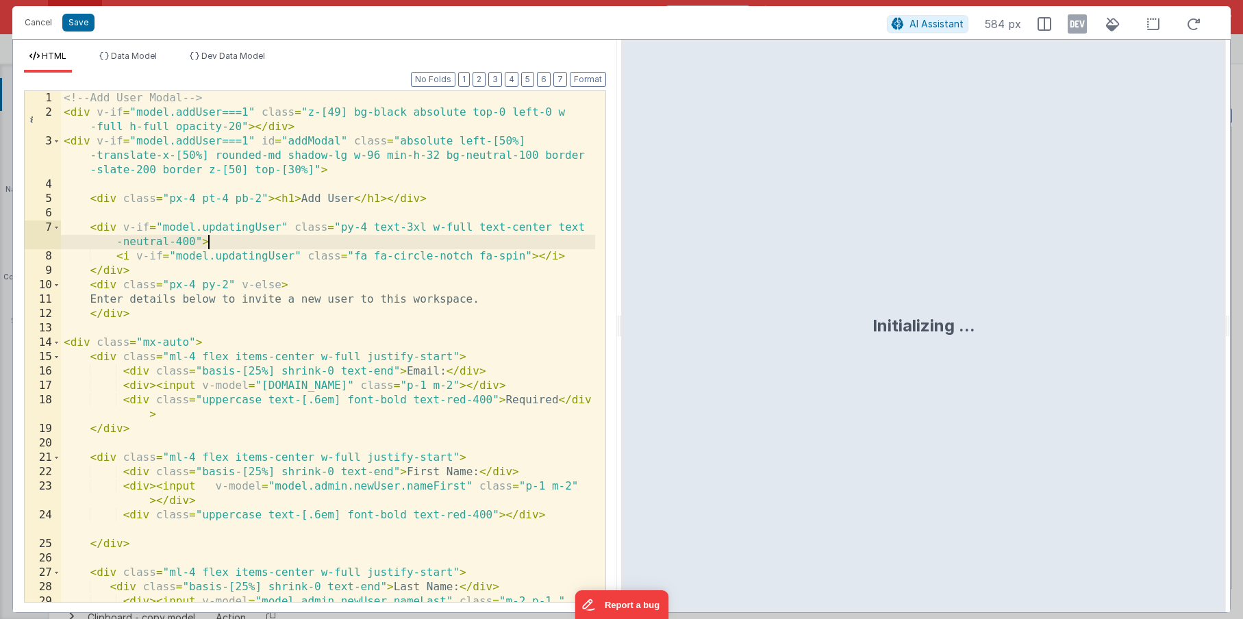
click at [292, 242] on div "<!-- Add User Modal --> < div v-if = "model.addUser===1" class = "z-[49] bg-bla…" at bounding box center [328, 368] width 534 height 554
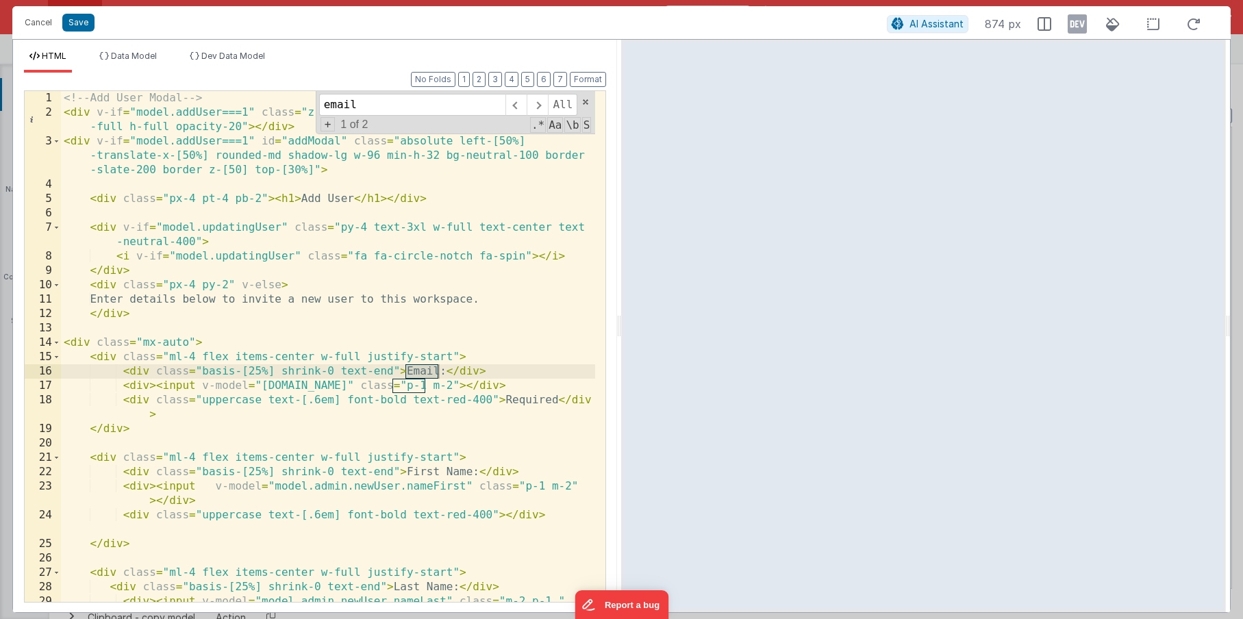
type input "email"
click at [537, 387] on div "<!-- Add User Modal --> < div v-if = "model.addUser===1" class = "z-[49] bg-bla…" at bounding box center [328, 368] width 534 height 554
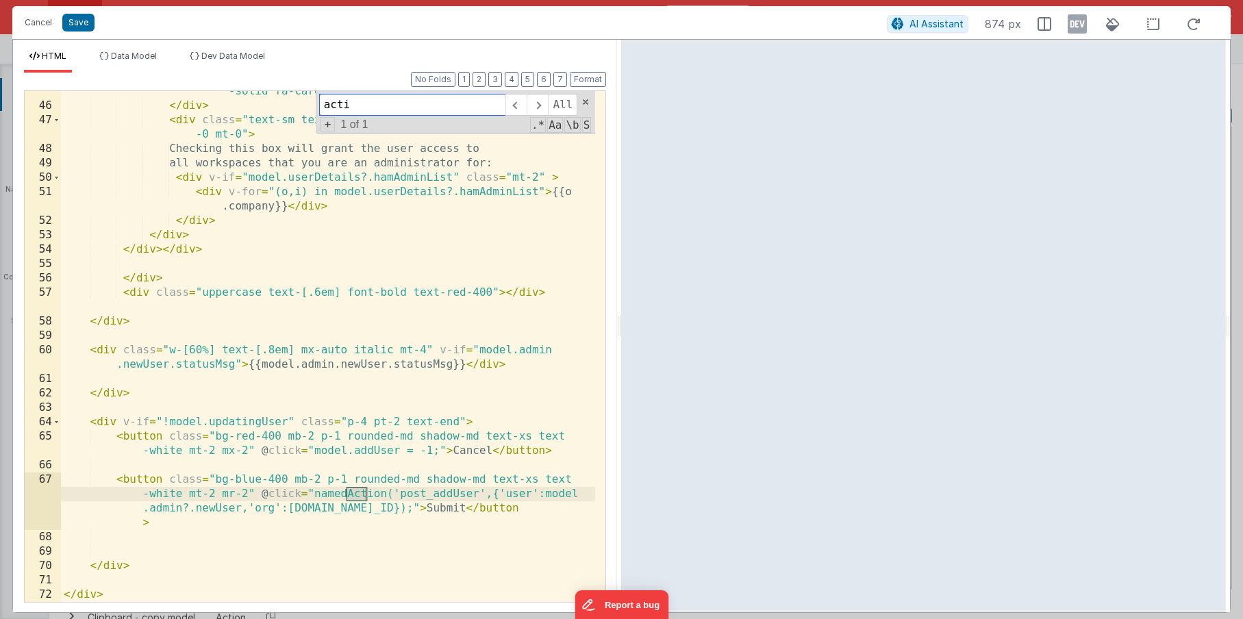
scroll to position [869, 0]
type input "action"
drag, startPoint x: 370, startPoint y: 491, endPoint x: 339, endPoint y: 494, distance: 31.6
click at [370, 492] on div "< i class = "translate-y-4 text-black text-2xl mx-auto fa -solid fa-caret-up" >…" at bounding box center [328, 347] width 534 height 554
drag, startPoint x: 314, startPoint y: 496, endPoint x: 486, endPoint y: 494, distance: 171.8
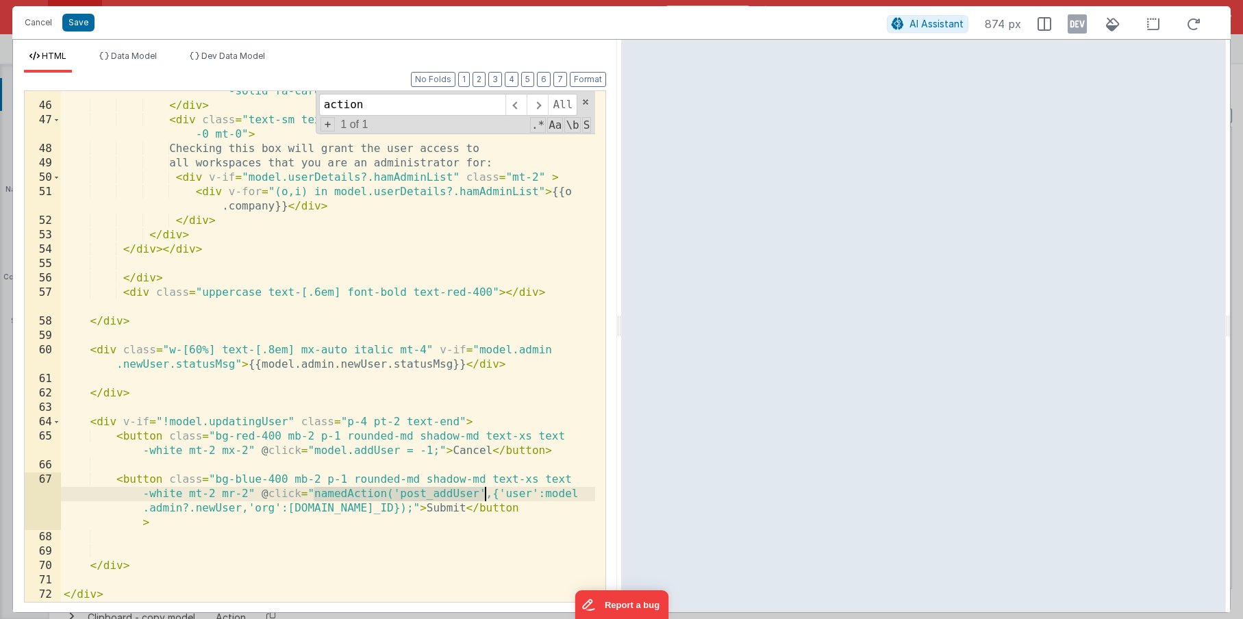
click at [486, 494] on div "< i class = "translate-y-4 text-black text-2xl mx-auto fa -solid fa-caret-up" >…" at bounding box center [328, 347] width 534 height 554
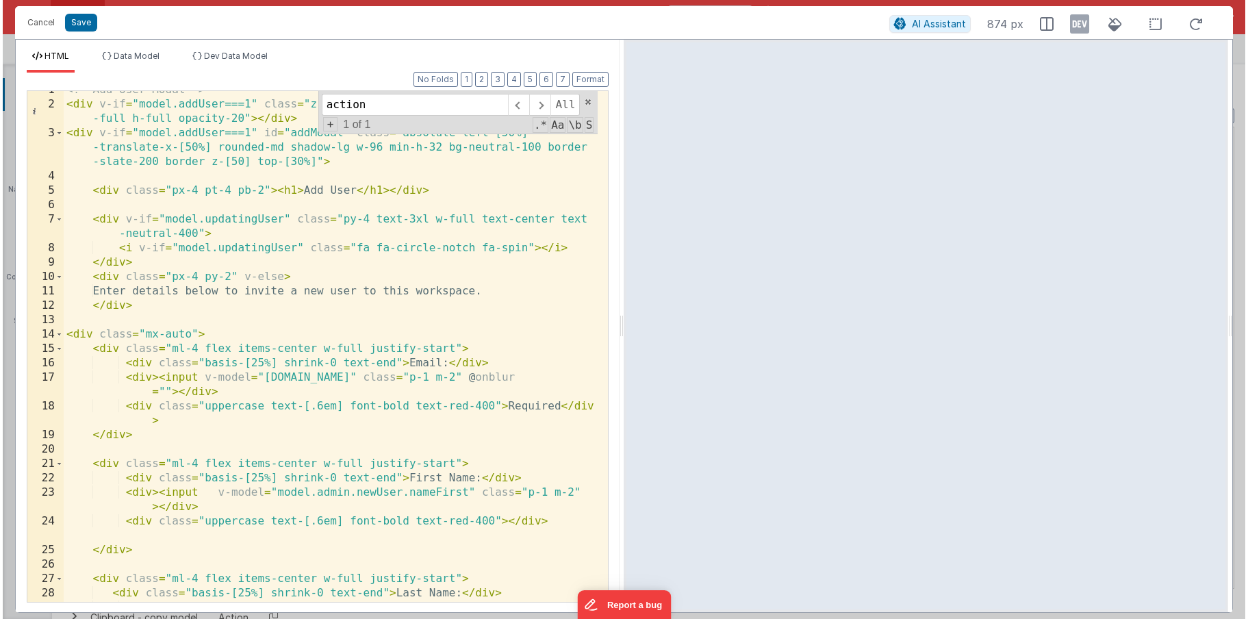
scroll to position [0, 0]
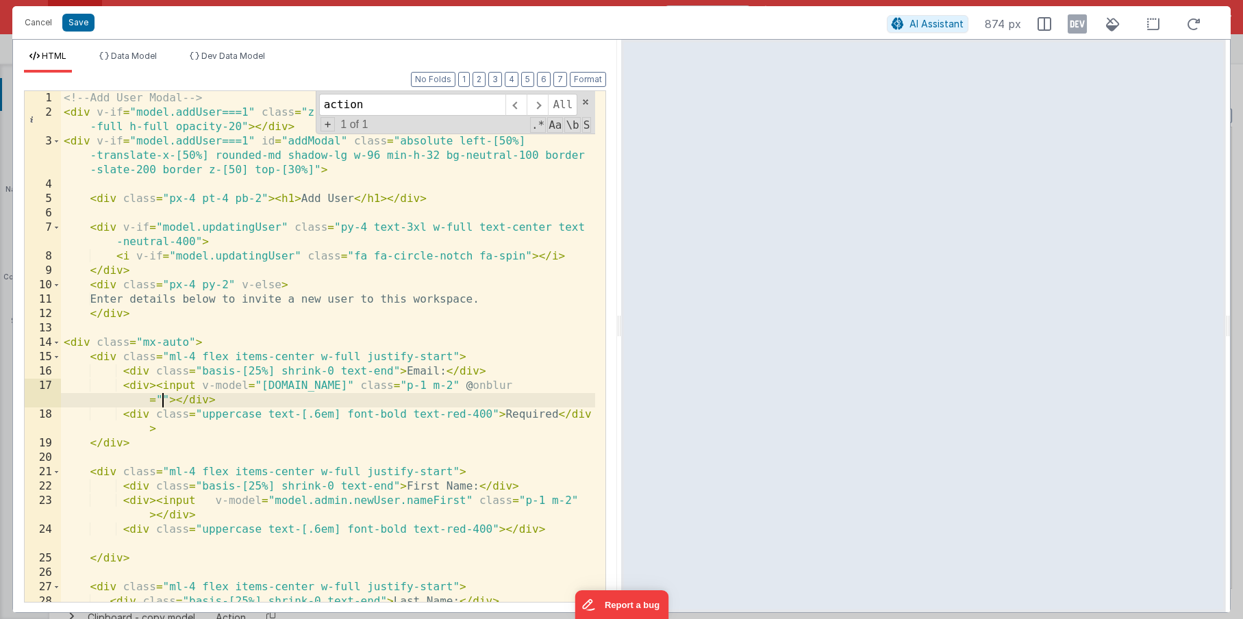
drag, startPoint x: 162, startPoint y: 400, endPoint x: 267, endPoint y: 352, distance: 115.2
click at [163, 400] on div "<!-- Add User Modal --> < div v-if = "model.addUser===1" class = "z-[49] bg-bla…" at bounding box center [328, 368] width 534 height 554
paste textarea
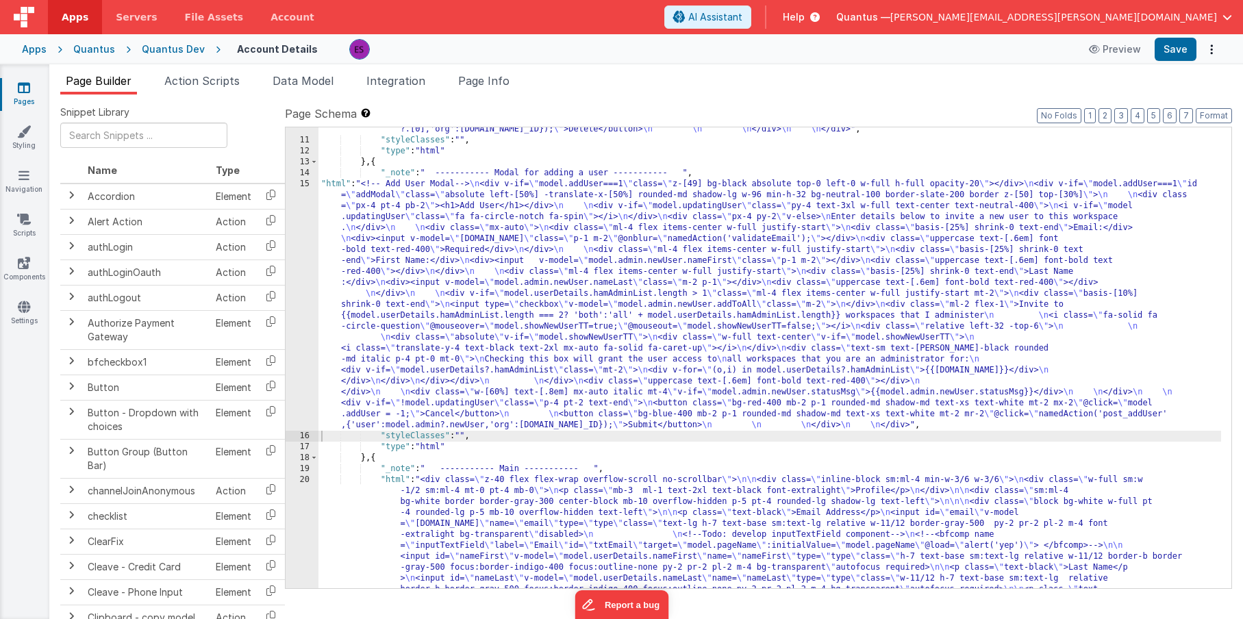
click at [370, 379] on div ""html" : "<!-- Delete User Modal--> \n <div v-if= \" model.deleteUser!==-1 \" c…" at bounding box center [769, 540] width 902 height 1008
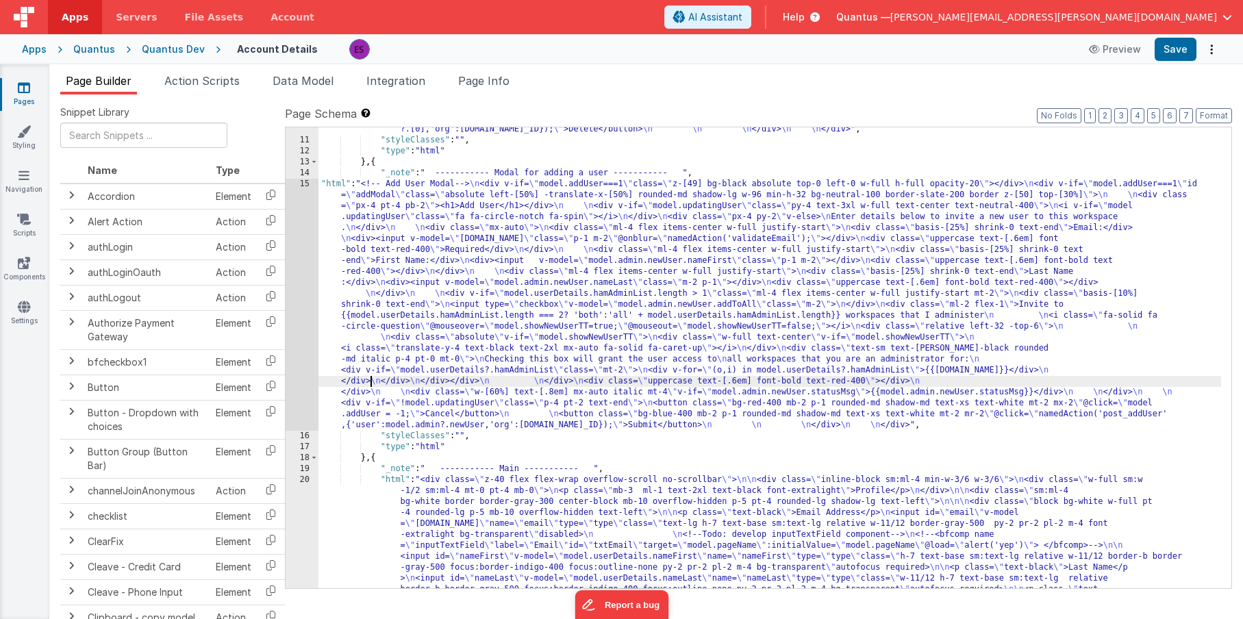
click at [296, 385] on div "15" at bounding box center [301, 305] width 33 height 252
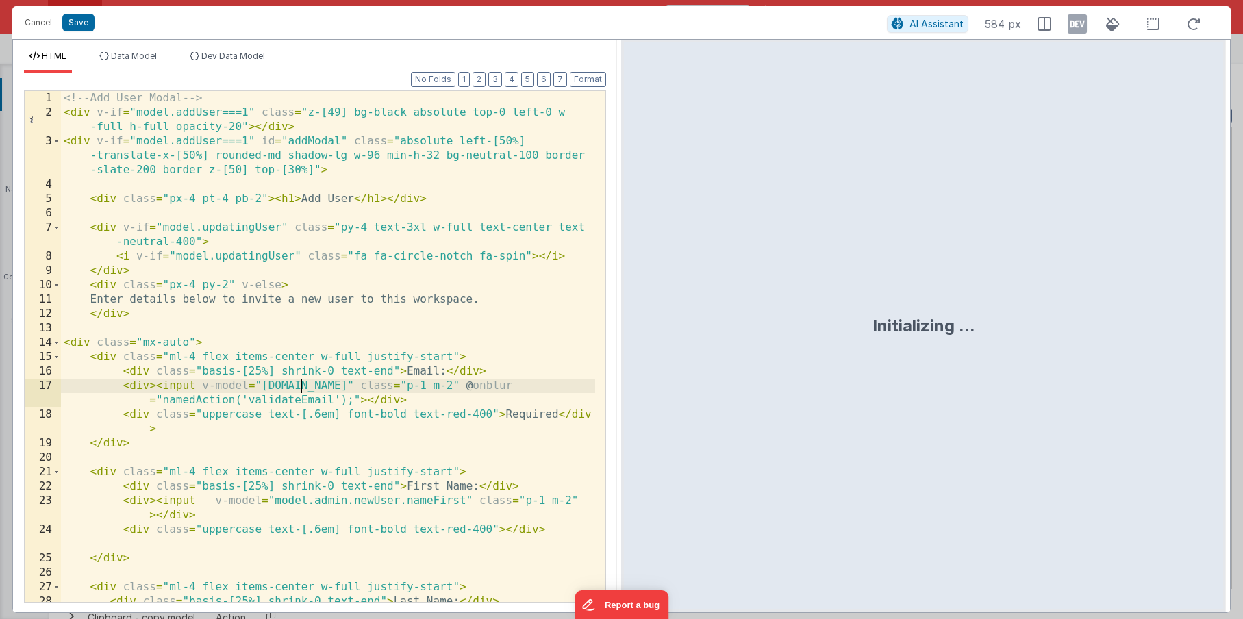
click at [300, 383] on div "<!-- Add User Modal --> < div v-if = "model.addUser===1" class = "z-[49] bg-bla…" at bounding box center [328, 368] width 534 height 554
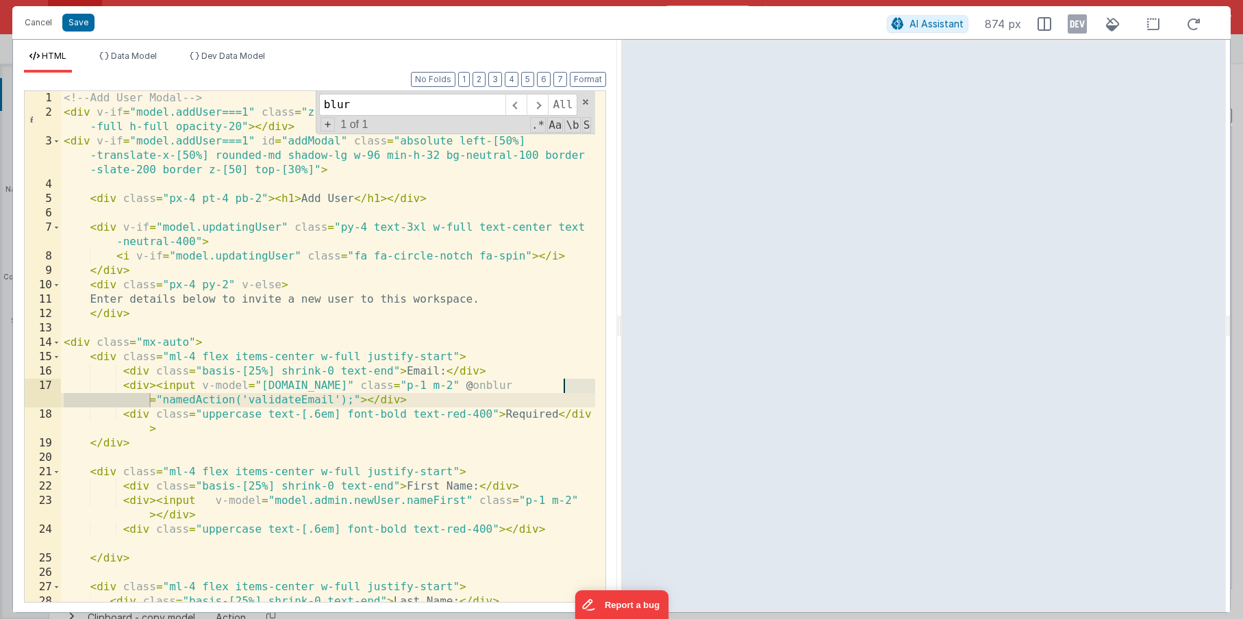
type input "blur"
click at [569, 403] on div "<!-- Add User Modal --> < div v-if = "model.addUser===1" class = "z-[49] bg-bla…" at bounding box center [328, 368] width 534 height 554
click at [566, 383] on div "<!-- Add User Modal --> < div v-if = "model.addUser===1" class = "z-[49] bg-bla…" at bounding box center [328, 368] width 534 height 554
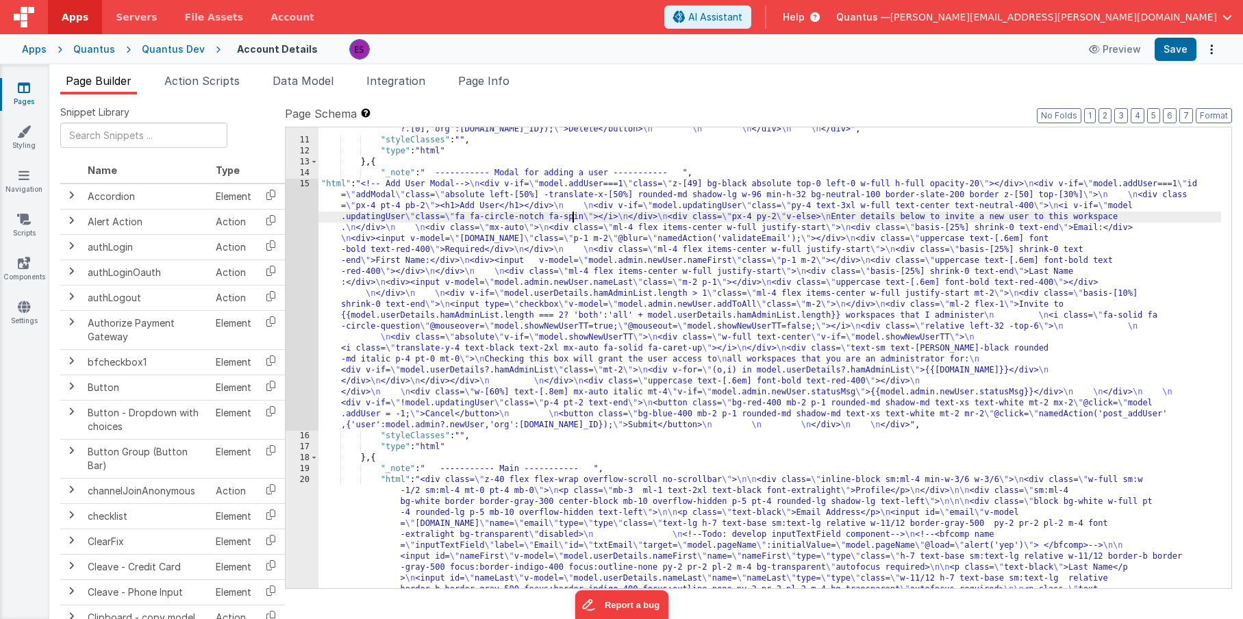
click at [572, 212] on div ""html" : "<!-- Delete User Modal--> \n <div v-if= \" model.deleteUser!==-1 \" c…" at bounding box center [769, 540] width 902 height 1008
click at [416, 348] on div ""html" : "<!-- Delete User Modal--> \n <div v-if= \" model.deleteUser!==-1 \" c…" at bounding box center [769, 540] width 902 height 1008
click at [297, 340] on div "15" at bounding box center [301, 305] width 33 height 252
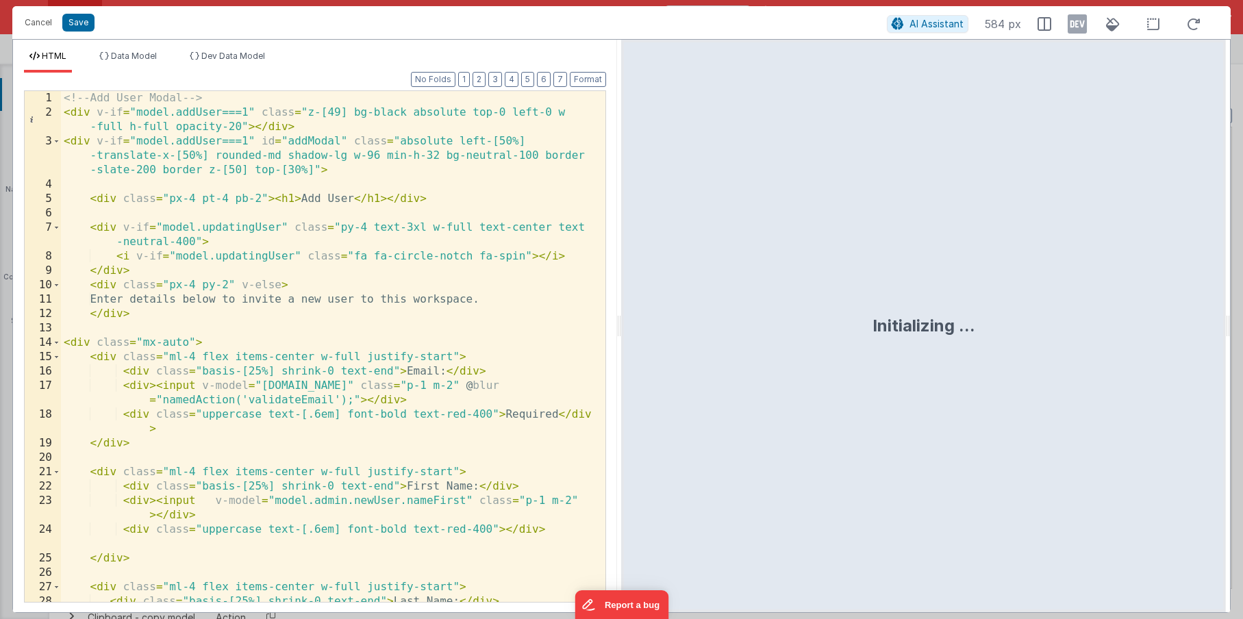
click at [297, 340] on div "<!-- Add User Modal --> < div v-if = "model.addUser===1" class = "z-[49] bg-bla…" at bounding box center [328, 368] width 534 height 554
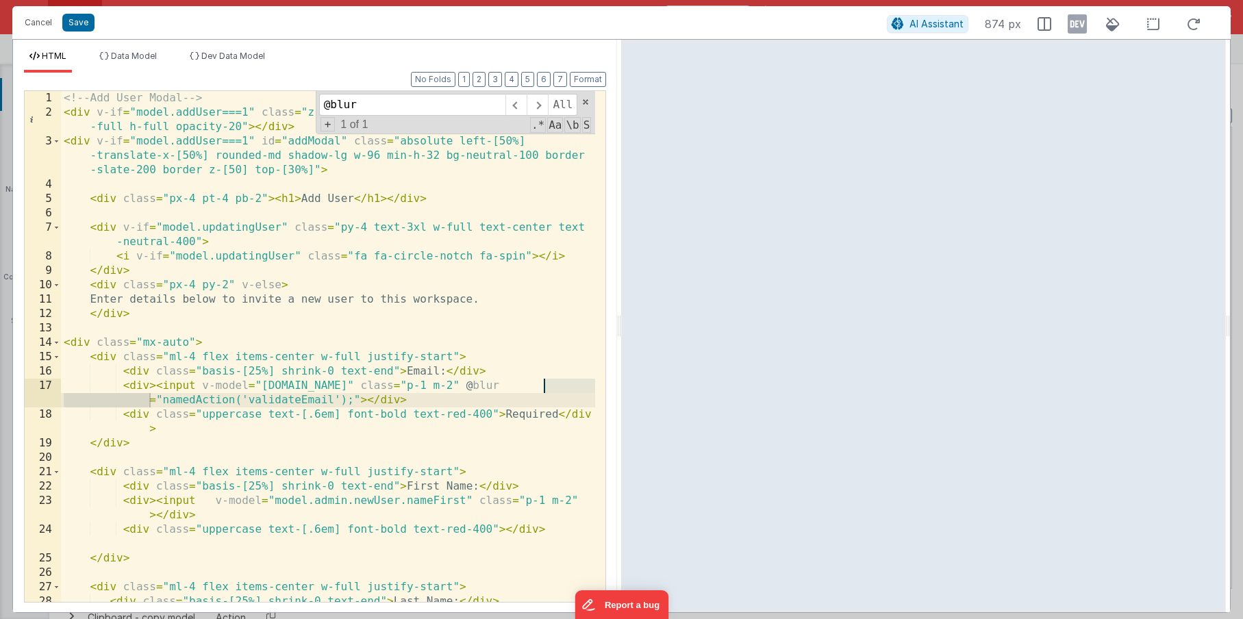
type input "@blur"
click at [269, 414] on div "<!-- Add User Modal --> < div v-if = "model.addUser===1" class = "z-[49] bg-bla…" at bounding box center [328, 368] width 534 height 554
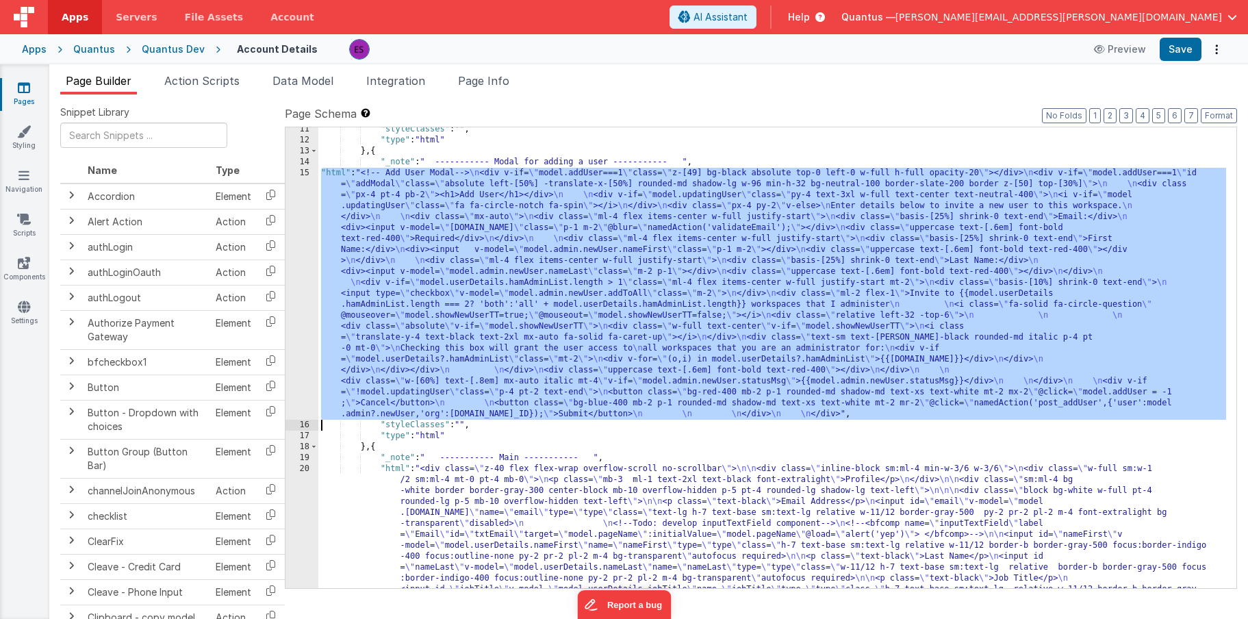
click at [368, 243] on div ""styleClasses" : "" , "type" : "html" } , { "_note" : " ----------- Modal for a…" at bounding box center [772, 584] width 908 height 921
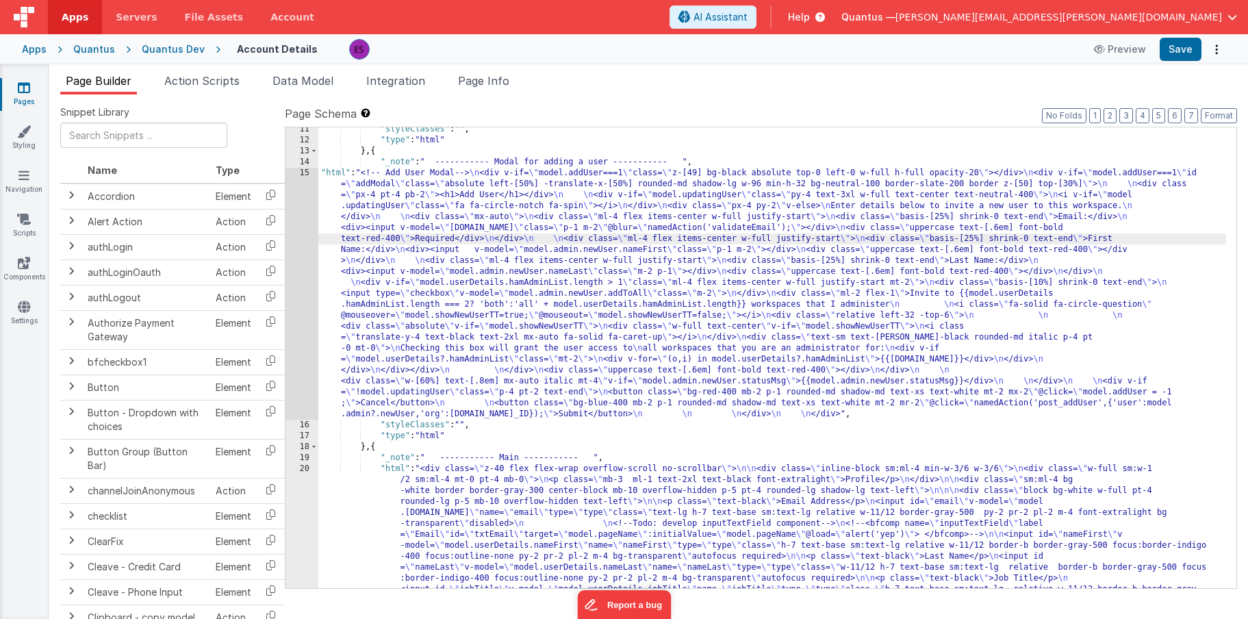
click at [293, 283] on div "15" at bounding box center [301, 294] width 33 height 252
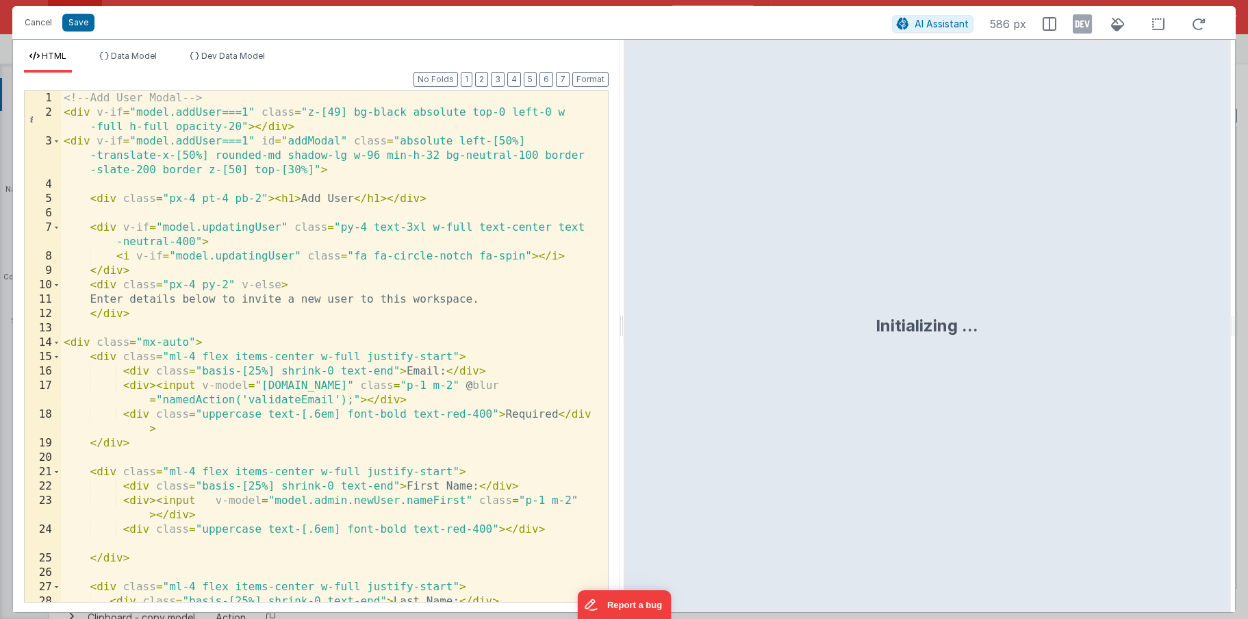
click at [293, 283] on div "<!-- Add User Modal --> < div v-if = "model.addUser===1" class = "z-[49] bg-bla…" at bounding box center [329, 368] width 537 height 554
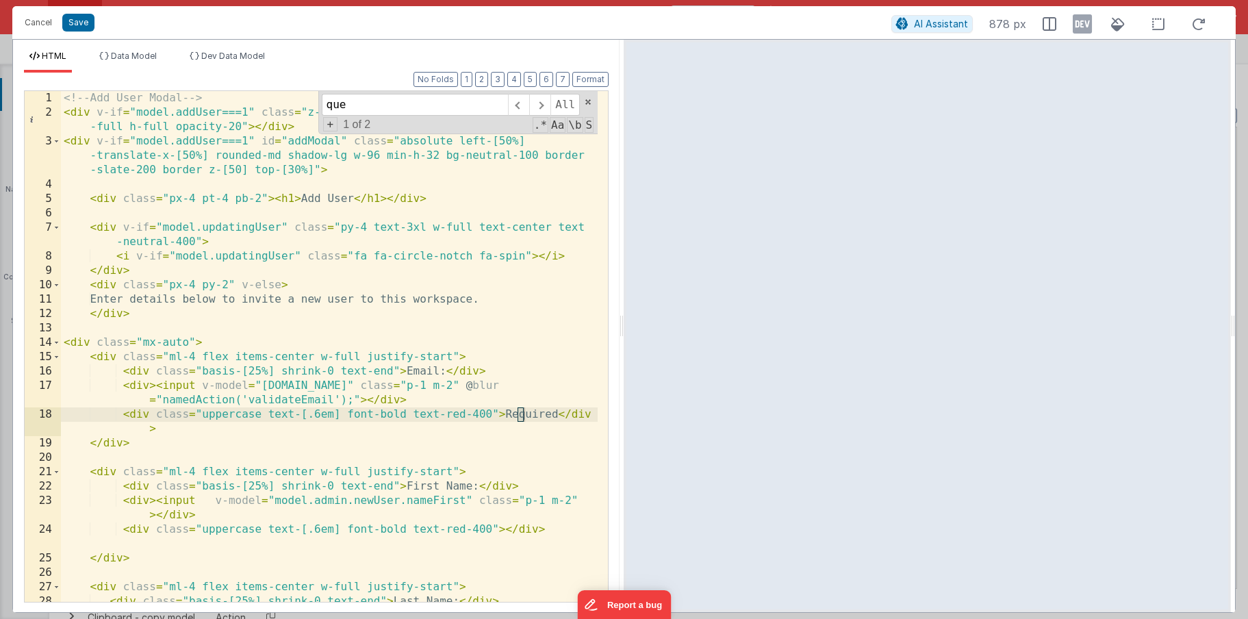
scroll to position [507, 0]
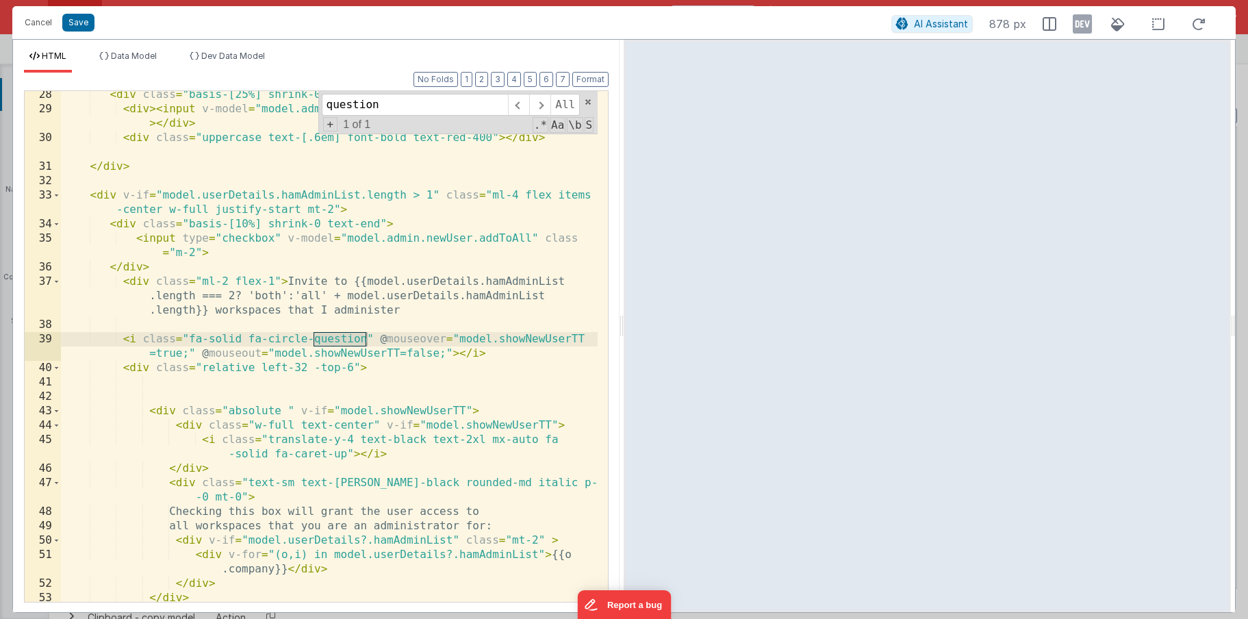
type input "question"
drag, startPoint x: 377, startPoint y: 339, endPoint x: 454, endPoint y: 351, distance: 77.6
click at [454, 351] on div "< div class = "basis-[25%] shrink-0 text-end" > Last Name: </ div > < div > < i…" at bounding box center [329, 357] width 537 height 539
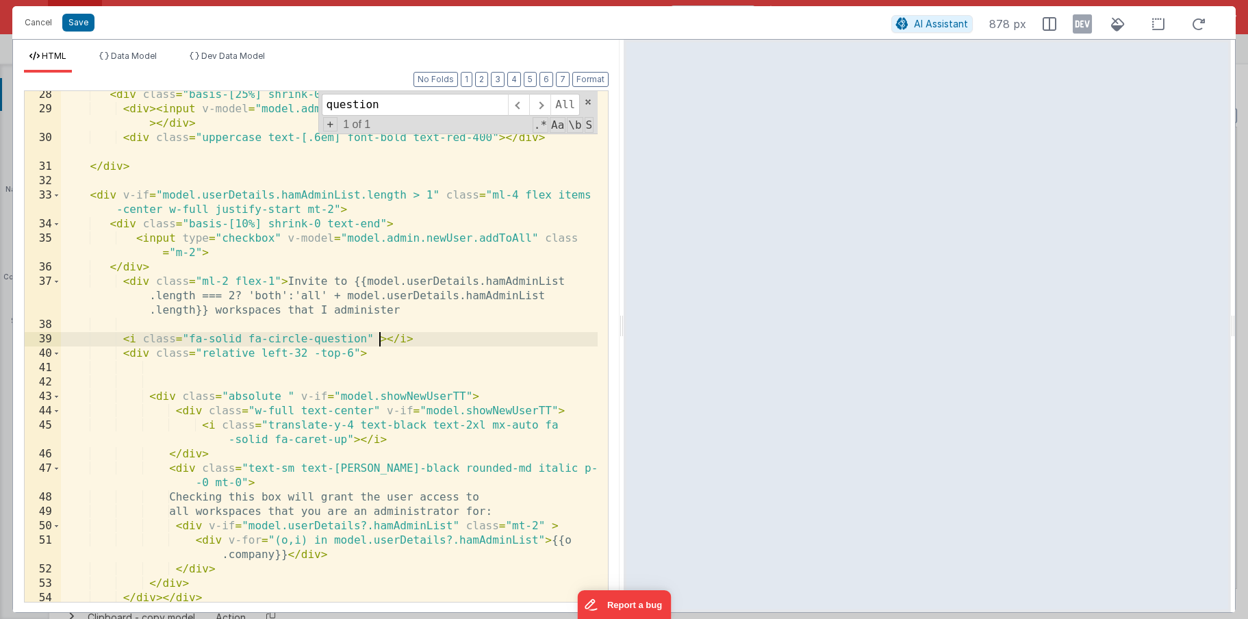
click at [281, 281] on div "< div class = "basis-[25%] shrink-0 text-end" > Last Name: </ div > < div > < i…" at bounding box center [329, 357] width 537 height 539
click at [123, 338] on div "< div class = "basis-[25%] shrink-0 text-end" > Last Name: </ div > < div > < i…" at bounding box center [329, 357] width 537 height 539
click at [138, 336] on div "< div class = "basis-[25%] shrink-0 text-end" > Last Name: </ div > < div > < i…" at bounding box center [329, 357] width 537 height 539
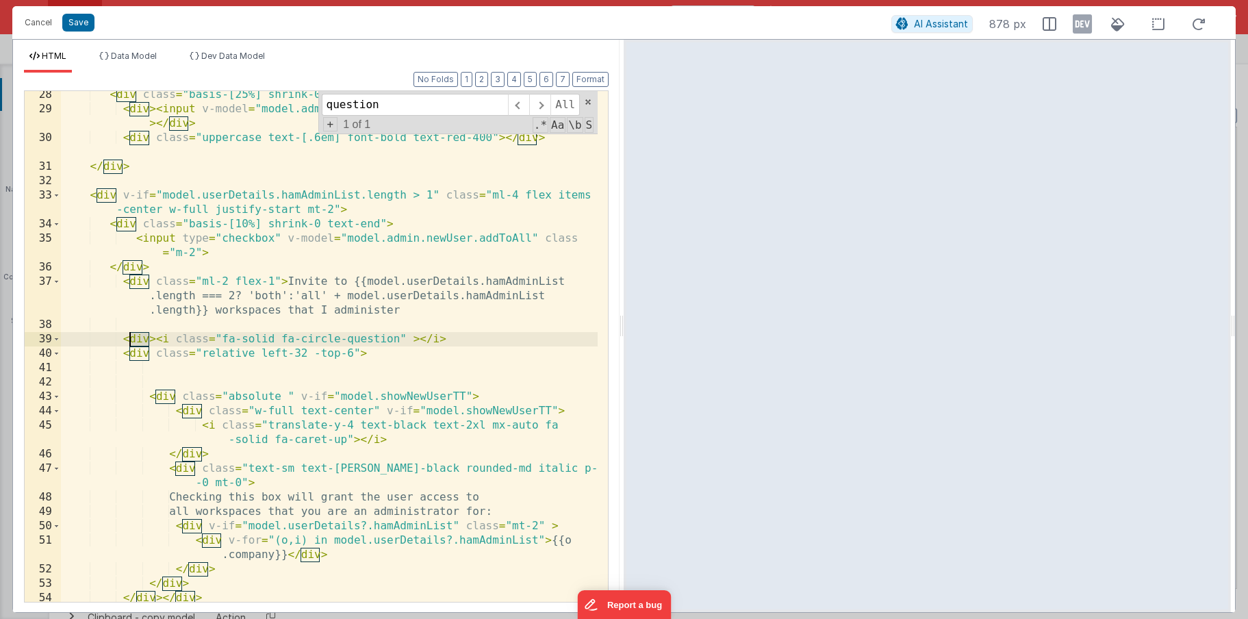
click at [138, 336] on div "< div class = "basis-[25%] shrink-0 text-end" > Last Name: </ div > < div > < i…" at bounding box center [329, 357] width 537 height 539
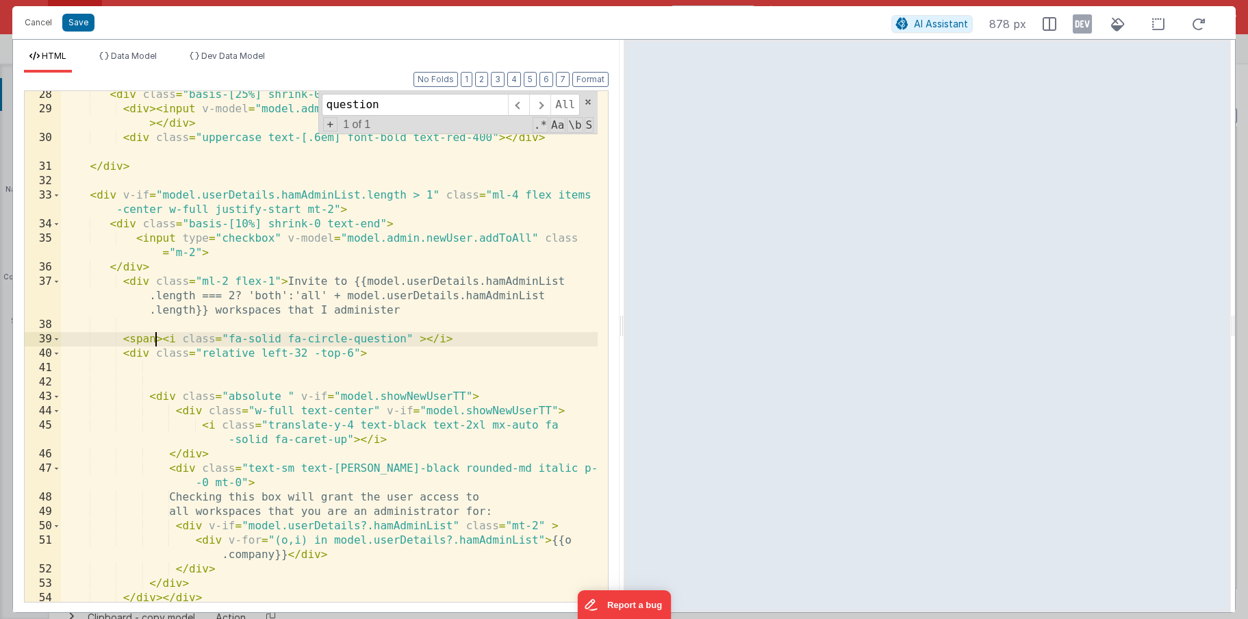
click at [457, 342] on div "< div class = "basis-[25%] shrink-0 text-end" > Last Name: </ div > < div > < i…" at bounding box center [329, 357] width 537 height 539
click at [155, 338] on div "< div class = "basis-[25%] shrink-0 text-end" > Last Name: </ div > < div > < i…" at bounding box center [329, 357] width 537 height 539
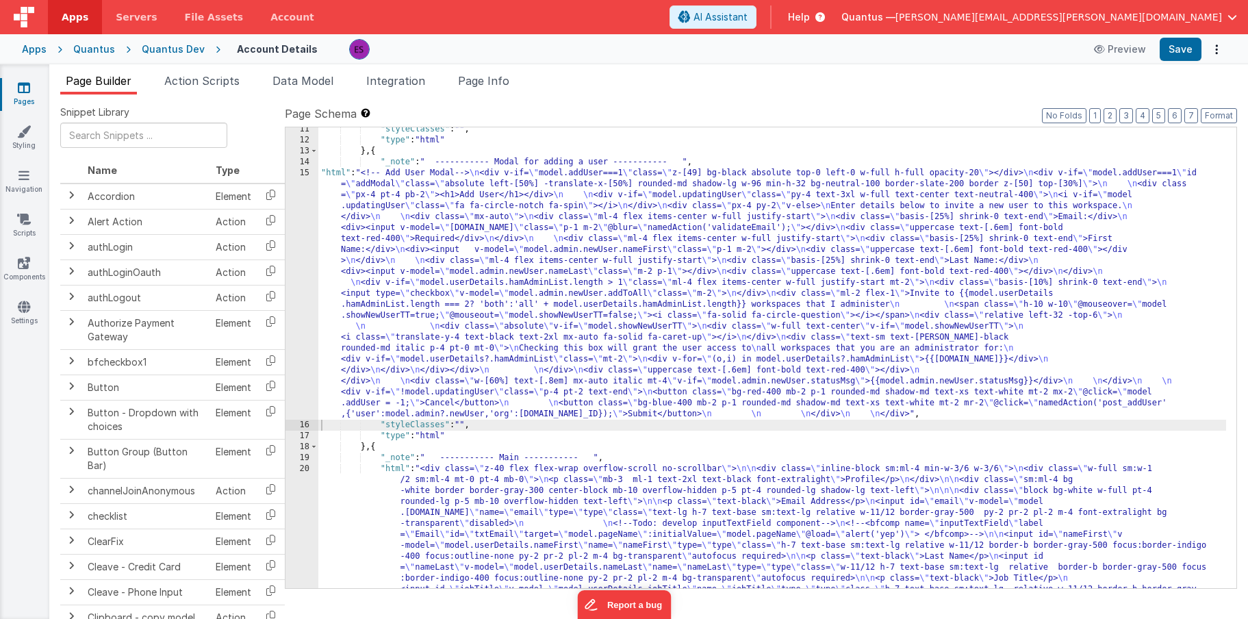
click at [387, 353] on div ""styleClasses" : "" , "type" : "html" } , { "_note" : " ----------- Modal for a…" at bounding box center [772, 584] width 908 height 921
click at [294, 357] on div "15" at bounding box center [301, 294] width 33 height 252
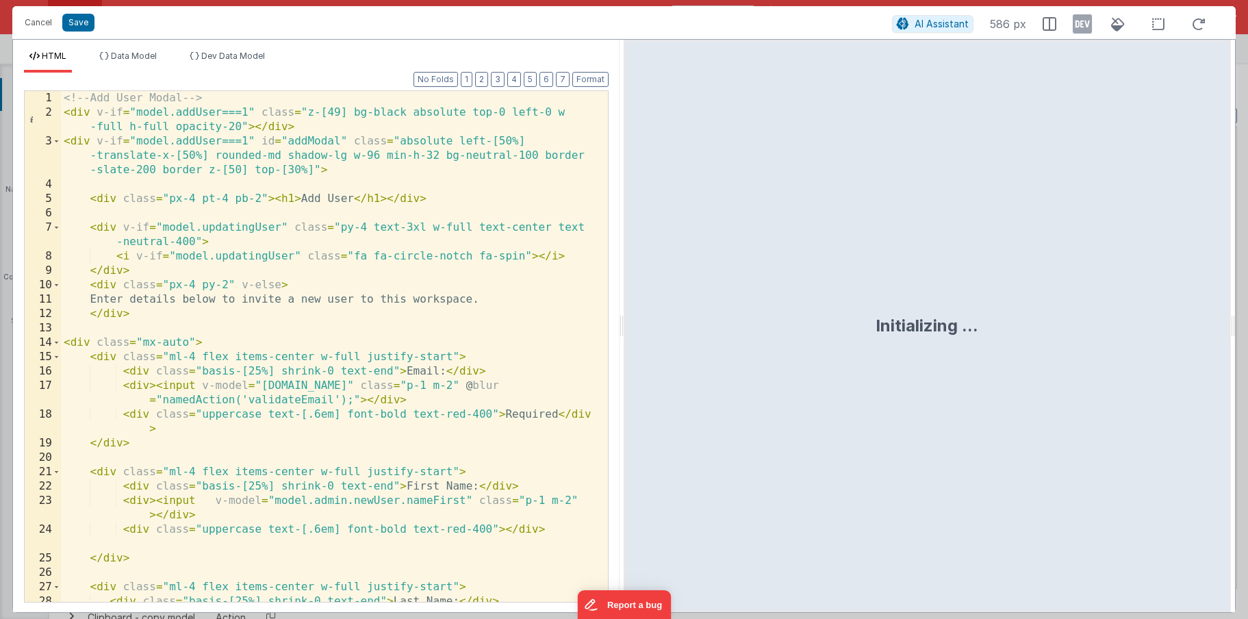
click at [294, 357] on div "<!-- Add User Modal --> < div v-if = "model.addUser===1" class = "z-[49] bg-bla…" at bounding box center [329, 368] width 537 height 554
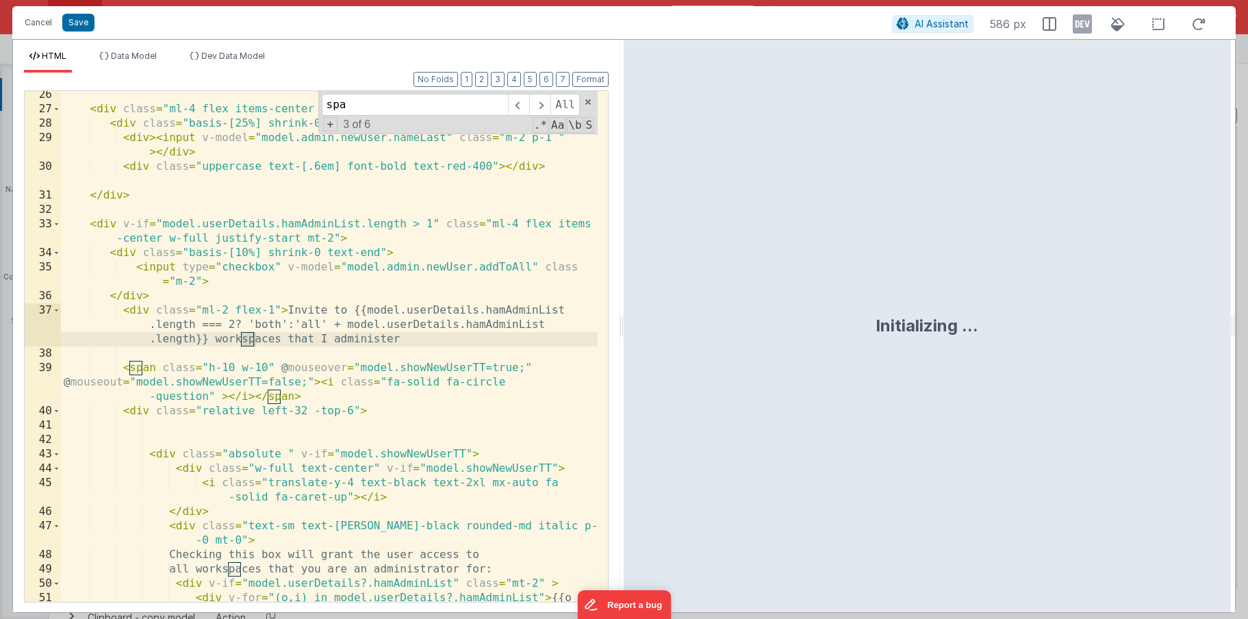
scroll to position [478, 0]
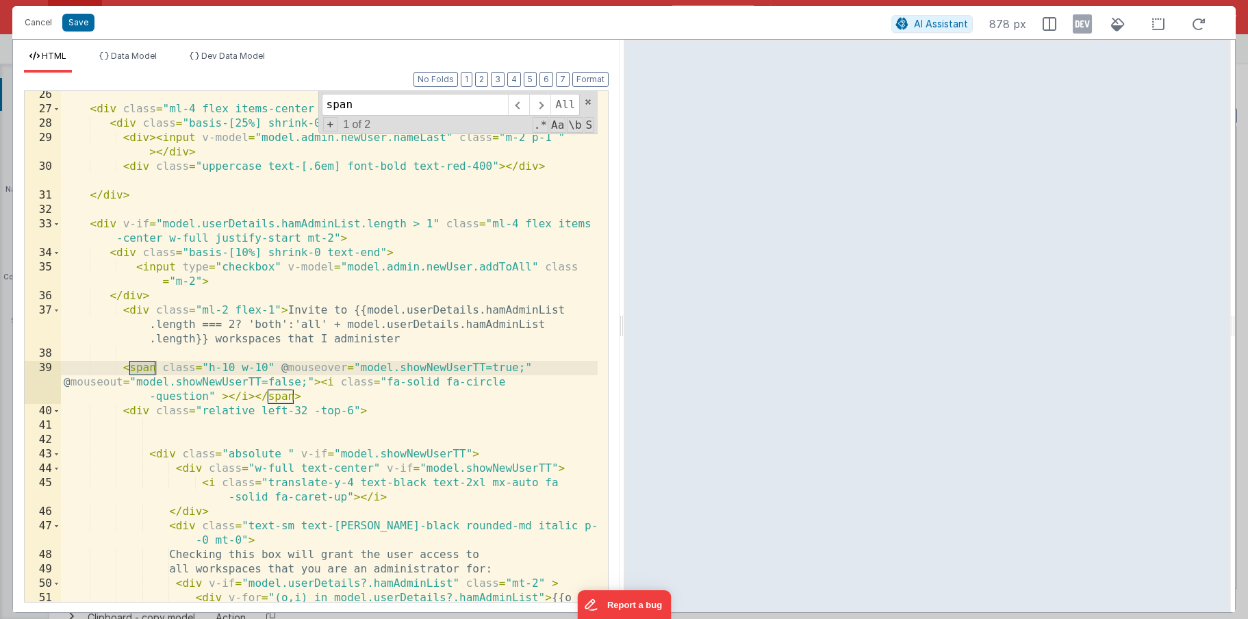
type input "span"
drag, startPoint x: 281, startPoint y: 366, endPoint x: 397, endPoint y: 381, distance: 116.7
click at [397, 381] on div "< div class = "ml-4 flex items-center w-full justify-start" > < div class = "ba…" at bounding box center [329, 365] width 537 height 554
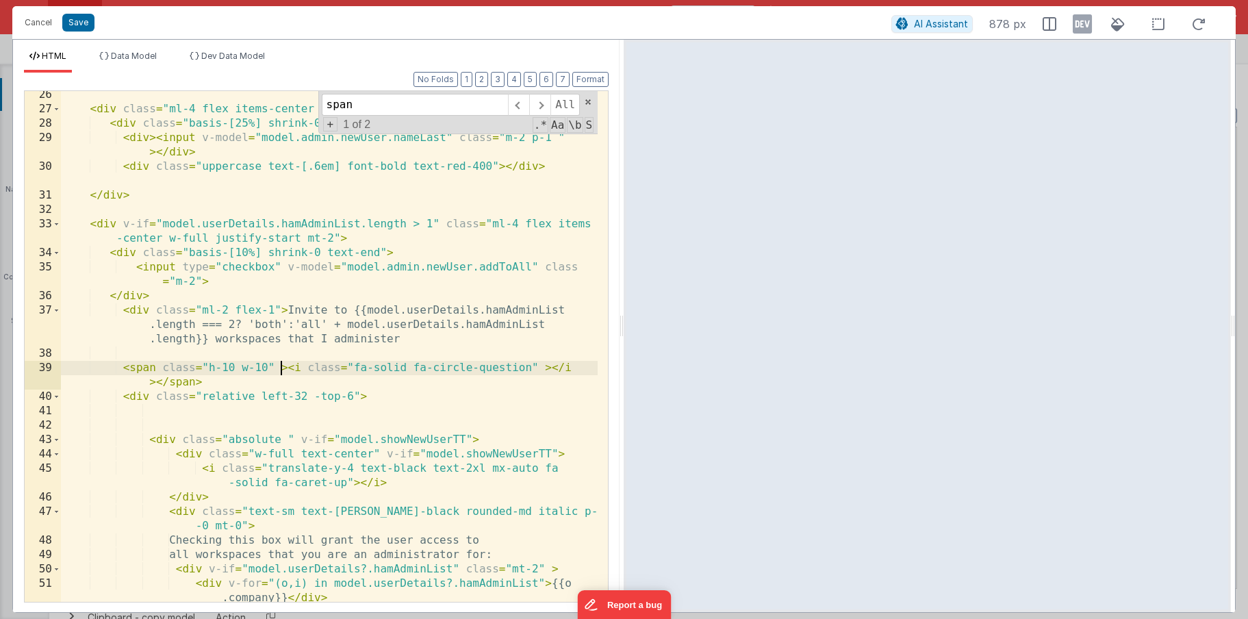
click at [304, 369] on div "< div class = "ml-4 flex items-center w-full justify-start" > < div class = "ba…" at bounding box center [329, 357] width 537 height 539
paste textarea
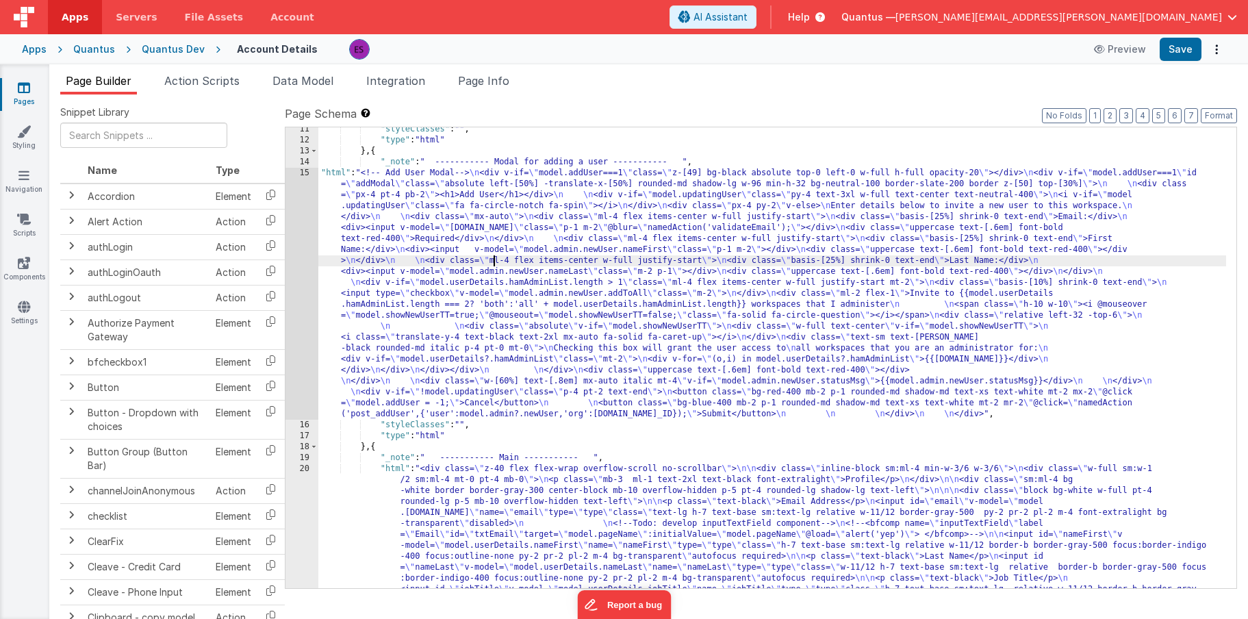
click at [493, 266] on div ""styleClasses" : "" , "type" : "html" } , { "_note" : " ----------- Modal for a…" at bounding box center [772, 584] width 908 height 921
click at [361, 197] on div ""styleClasses" : "" , "type" : "html" } , { "_note" : " ----------- Modal for a…" at bounding box center [772, 584] width 908 height 921
click at [338, 255] on div ""styleClasses" : "" , "type" : "html" } , { "_note" : " ----------- Modal for a…" at bounding box center [772, 584] width 908 height 921
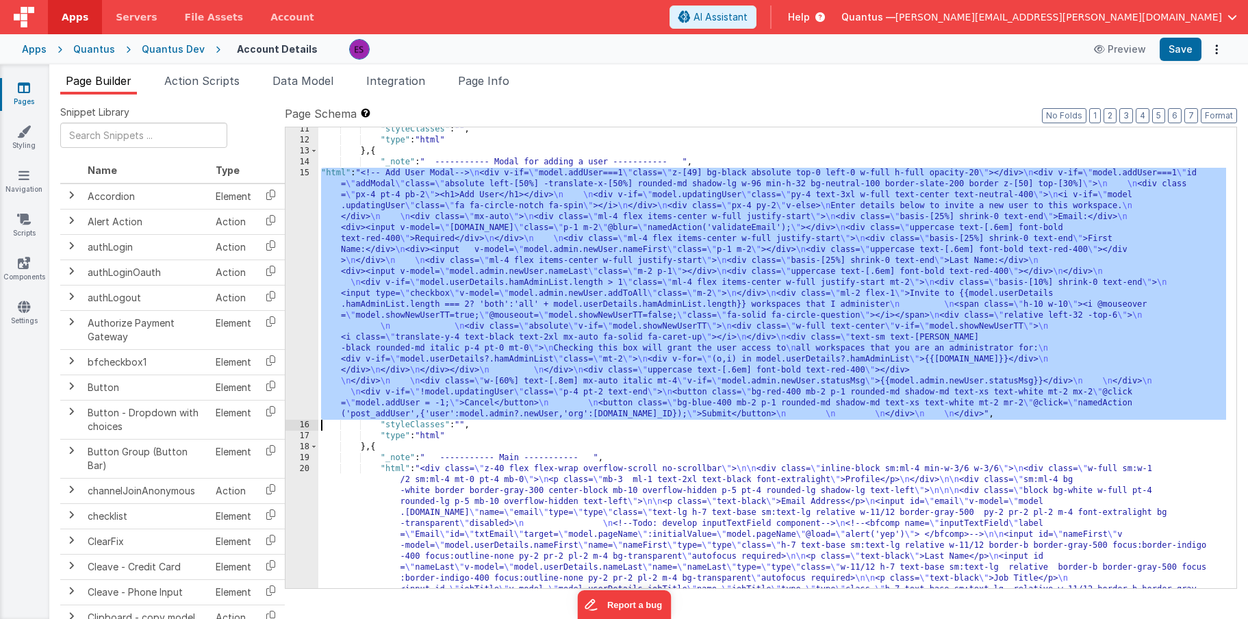
click at [288, 266] on div "15" at bounding box center [301, 294] width 33 height 252
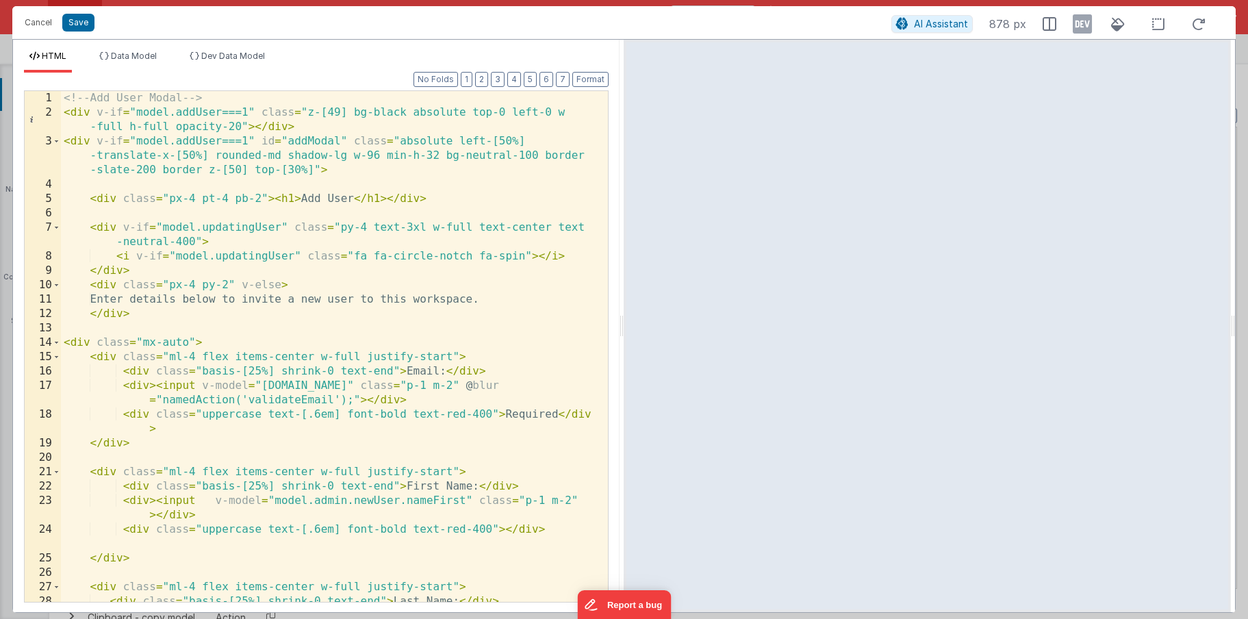
click at [279, 269] on div "<!-- Add User Modal --> < div v-if = "model.addUser===1" class = "z-[49] bg-bla…" at bounding box center [329, 368] width 537 height 554
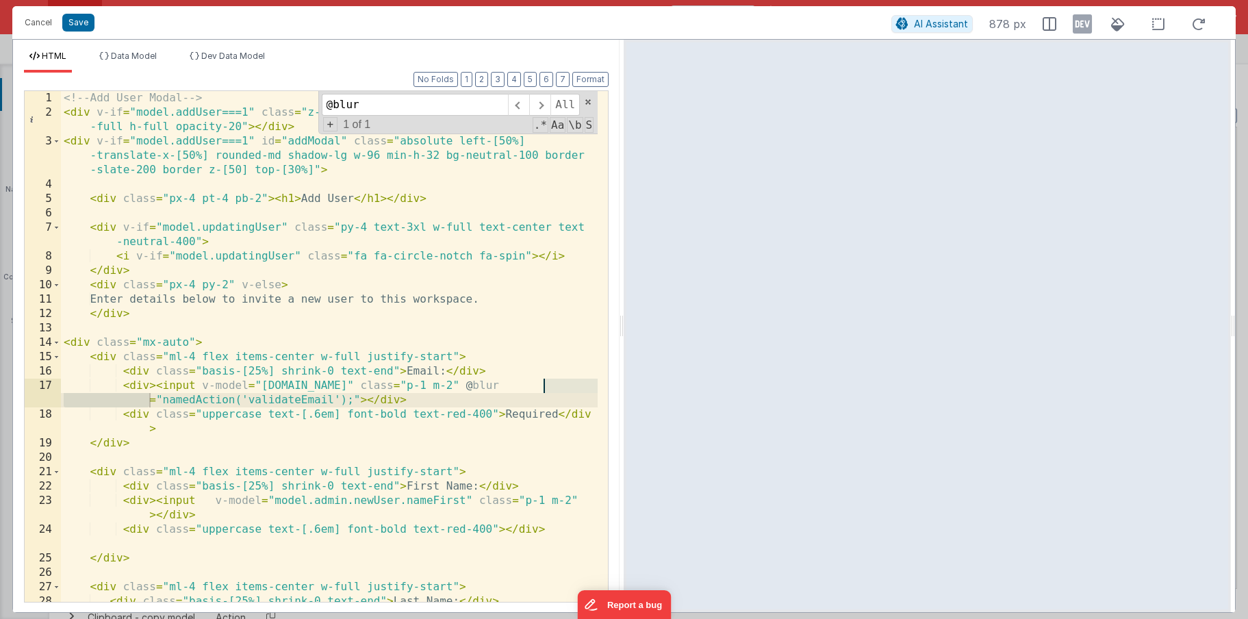
type input "@blur"
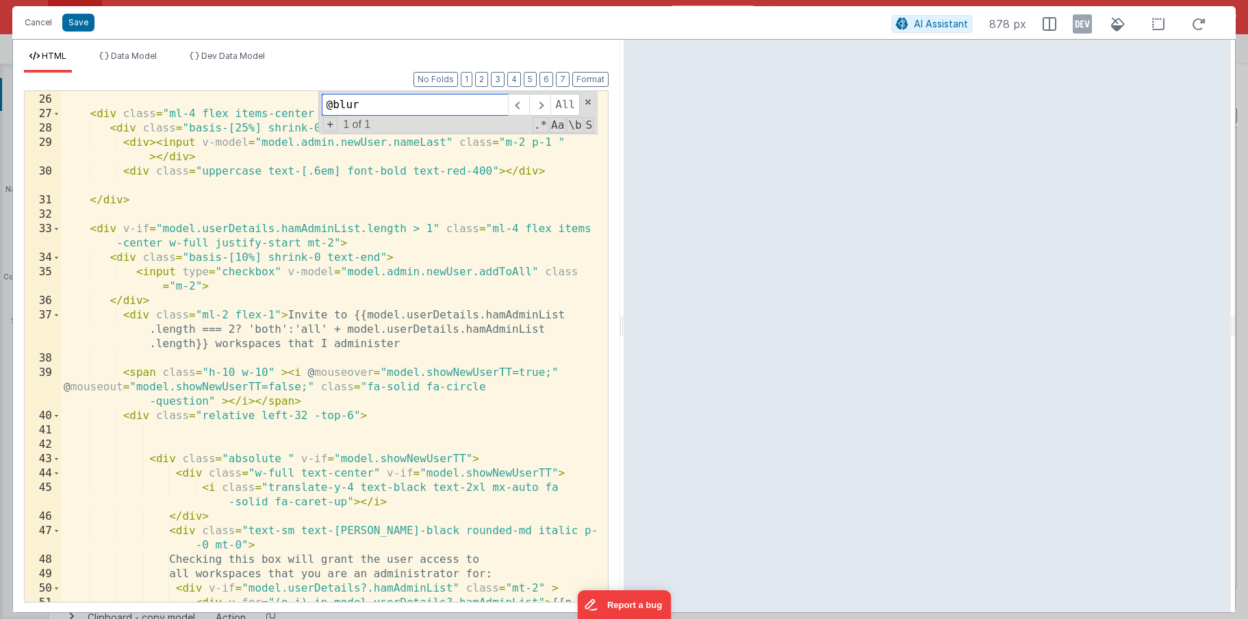
scroll to position [474, 0]
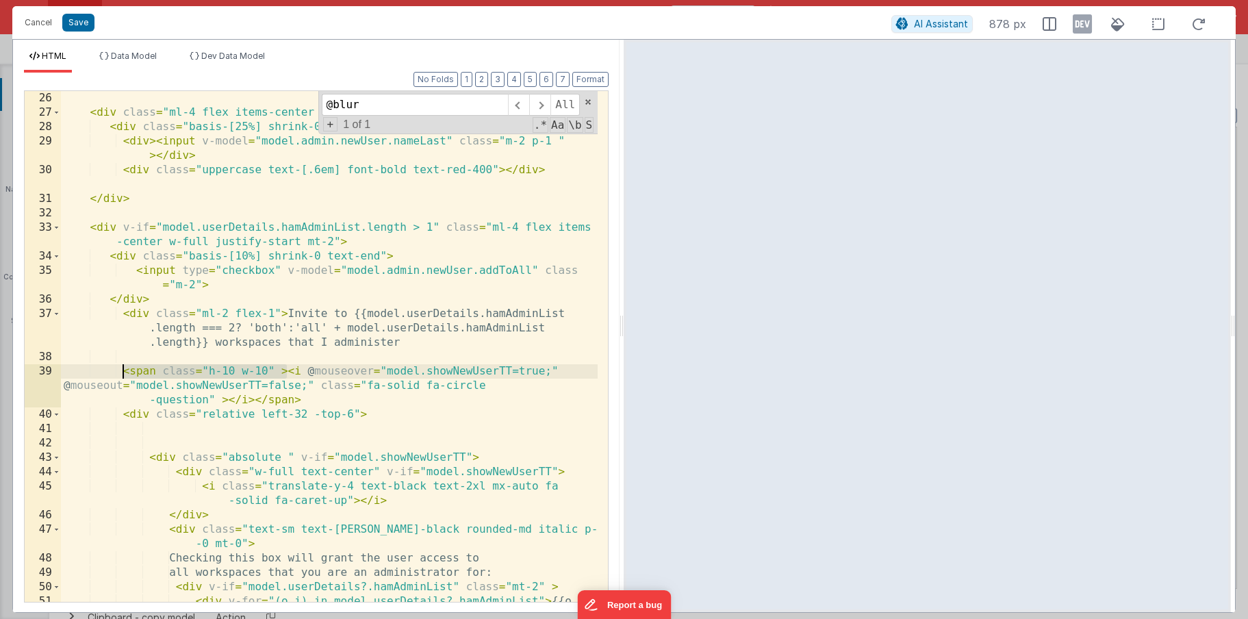
drag, startPoint x: 288, startPoint y: 374, endPoint x: 124, endPoint y: 375, distance: 164.3
click at [124, 375] on div "< div class = "ml-4 flex items-center w-full justify-start" > < div class = "ba…" at bounding box center [329, 368] width 537 height 554
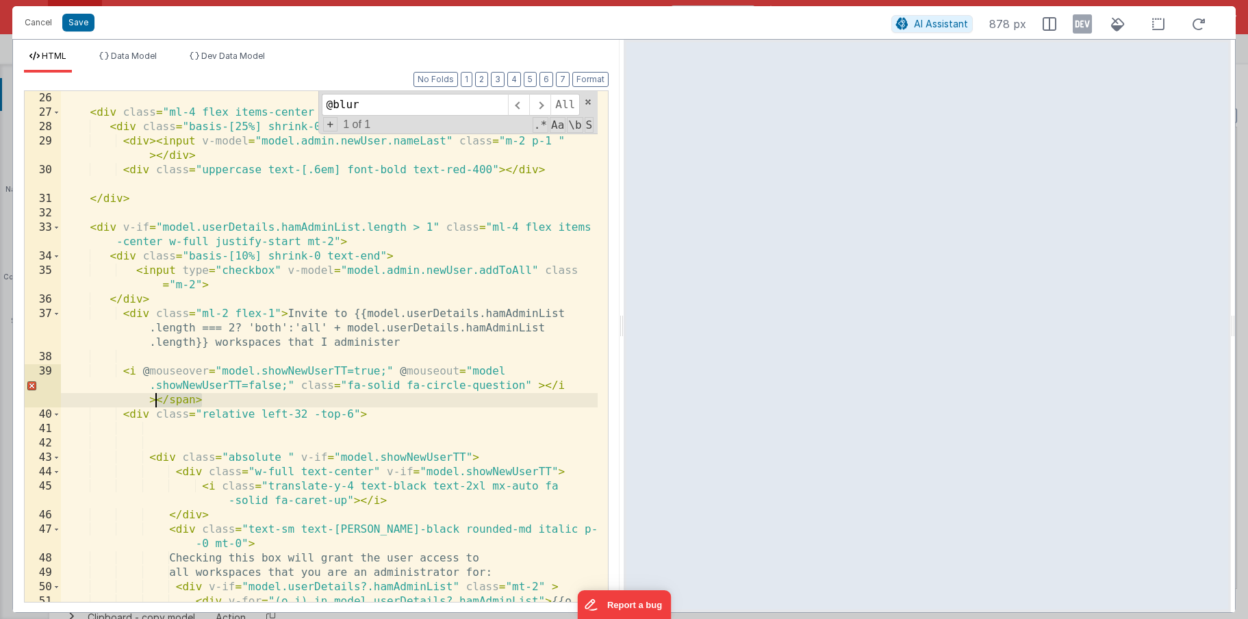
drag, startPoint x: 203, startPoint y: 398, endPoint x: 157, endPoint y: 400, distance: 45.9
click at [157, 400] on div "< div class = "ml-4 flex items-center w-full justify-start" > < div class = "ba…" at bounding box center [329, 368] width 537 height 554
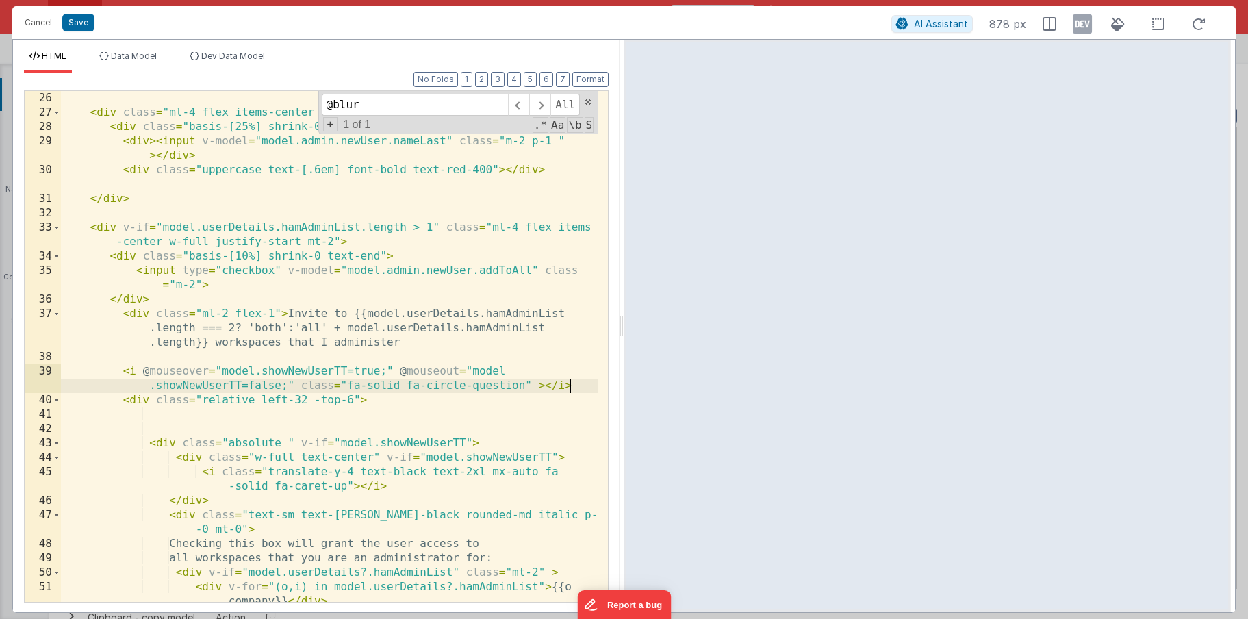
click at [144, 371] on div "< div class = "ml-4 flex items-center w-full justify-start" > < div class = "ba…" at bounding box center [329, 360] width 537 height 539
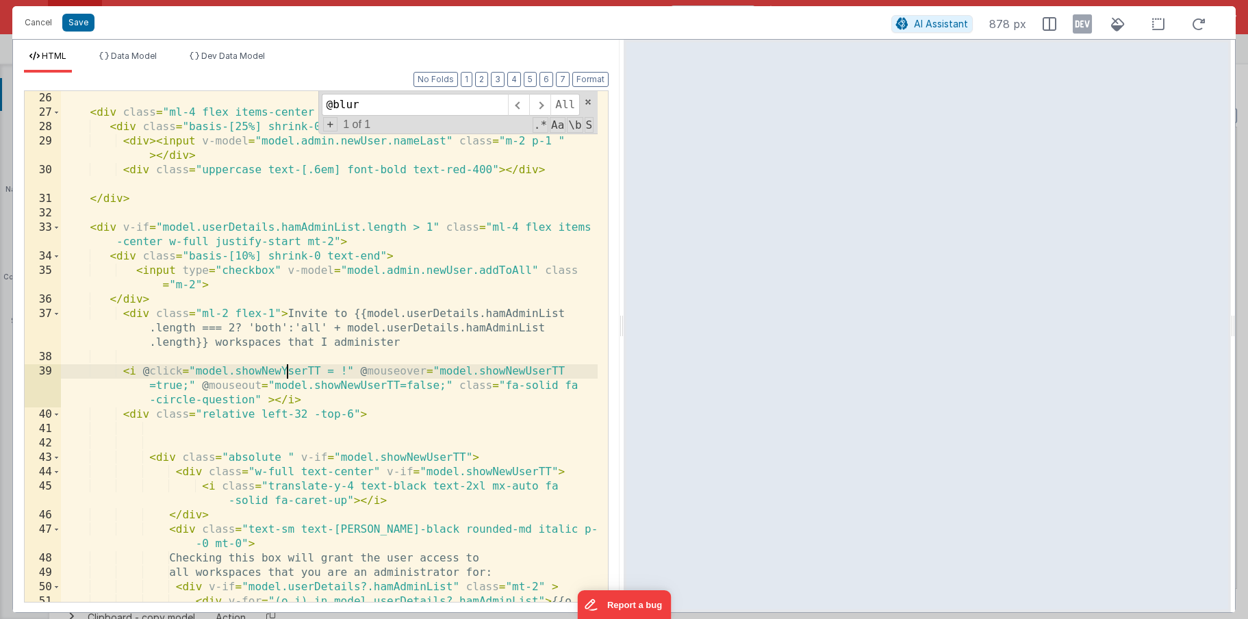
click at [288, 367] on div "< div class = "ml-4 flex items-center w-full justify-start" > < div class = "ba…" at bounding box center [329, 368] width 537 height 554
click at [278, 372] on div "< div class = "ml-4 flex items-center w-full justify-start" > < div class = "ba…" at bounding box center [329, 368] width 537 height 554
click at [344, 369] on div "< div class = "ml-4 flex items-center w-full justify-start" > < div class = "ba…" at bounding box center [329, 368] width 537 height 554
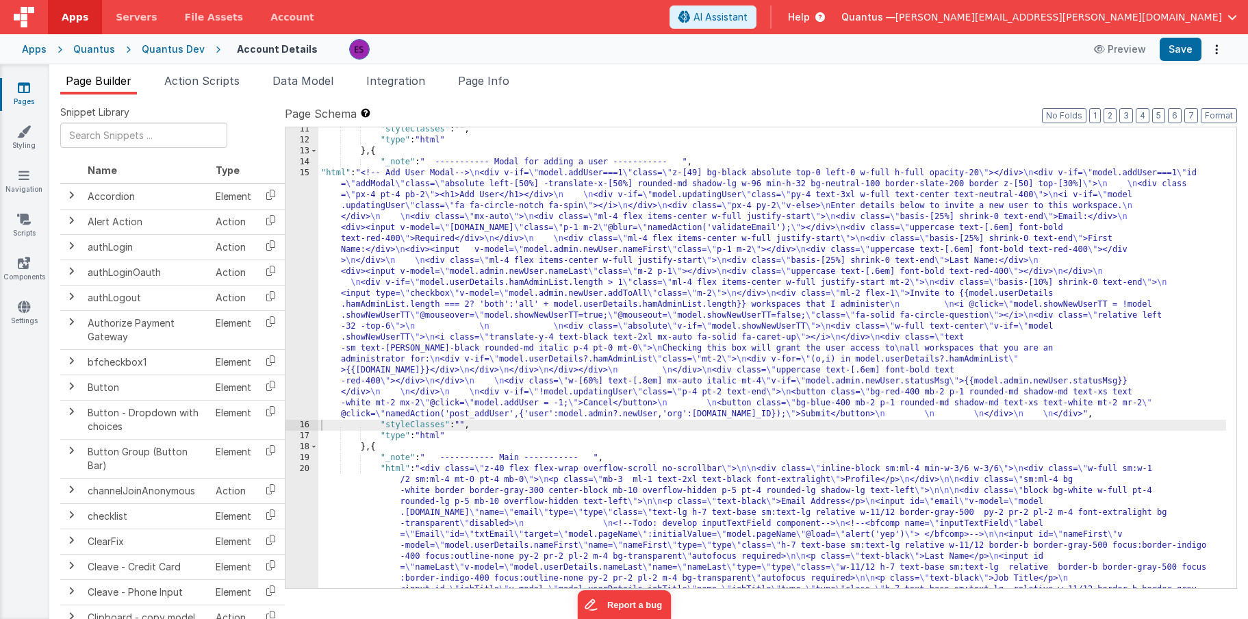
click at [383, 314] on div ""styleClasses" : "" , "type" : "html" } , { "_note" : " ----------- Modal for a…" at bounding box center [772, 584] width 908 height 921
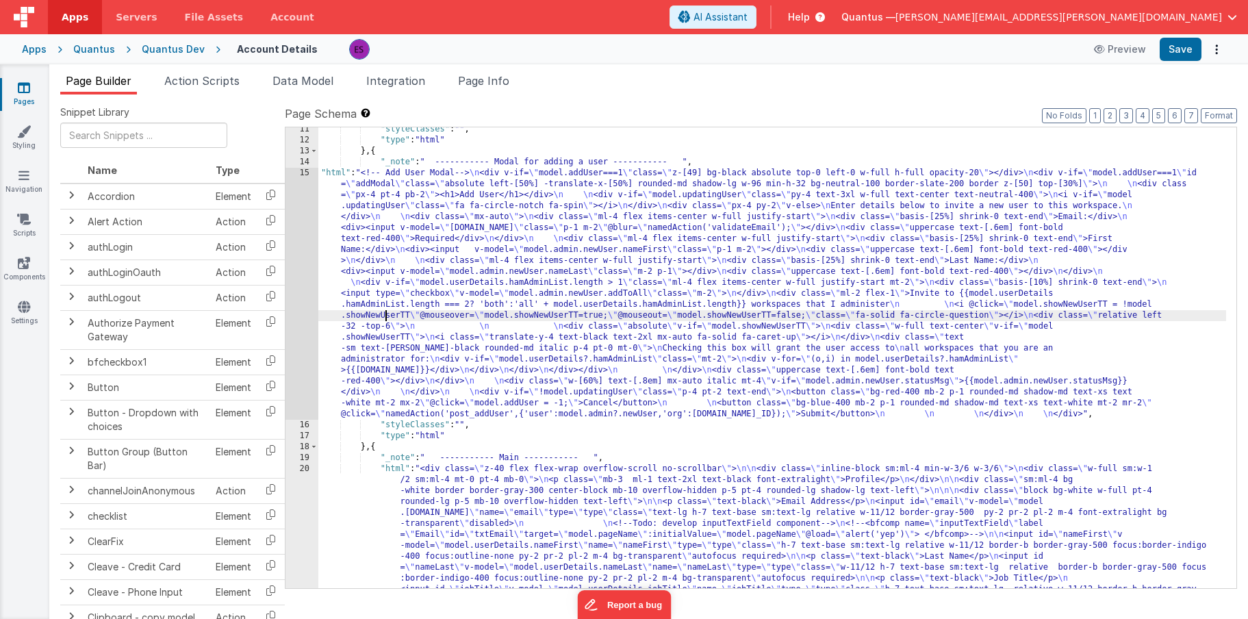
click at [291, 333] on div "15" at bounding box center [301, 294] width 33 height 252
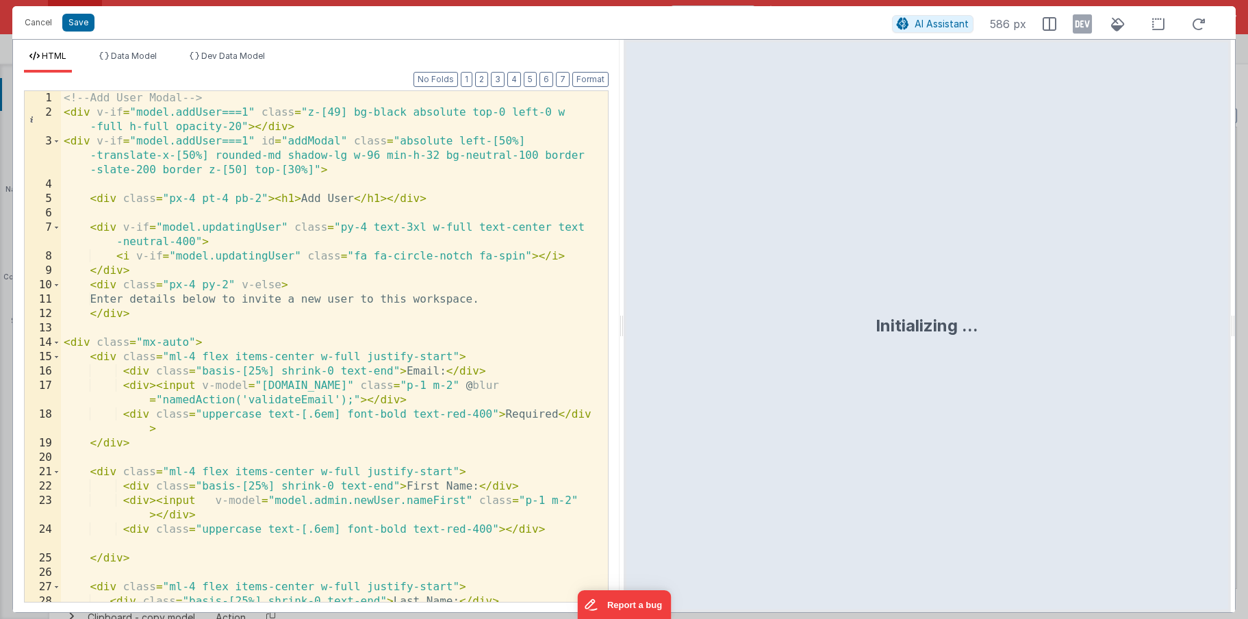
click at [294, 331] on div "<!-- Add User Modal --> < div v-if = "model.addUser===1" class = "z-[49] bg-bla…" at bounding box center [329, 368] width 537 height 554
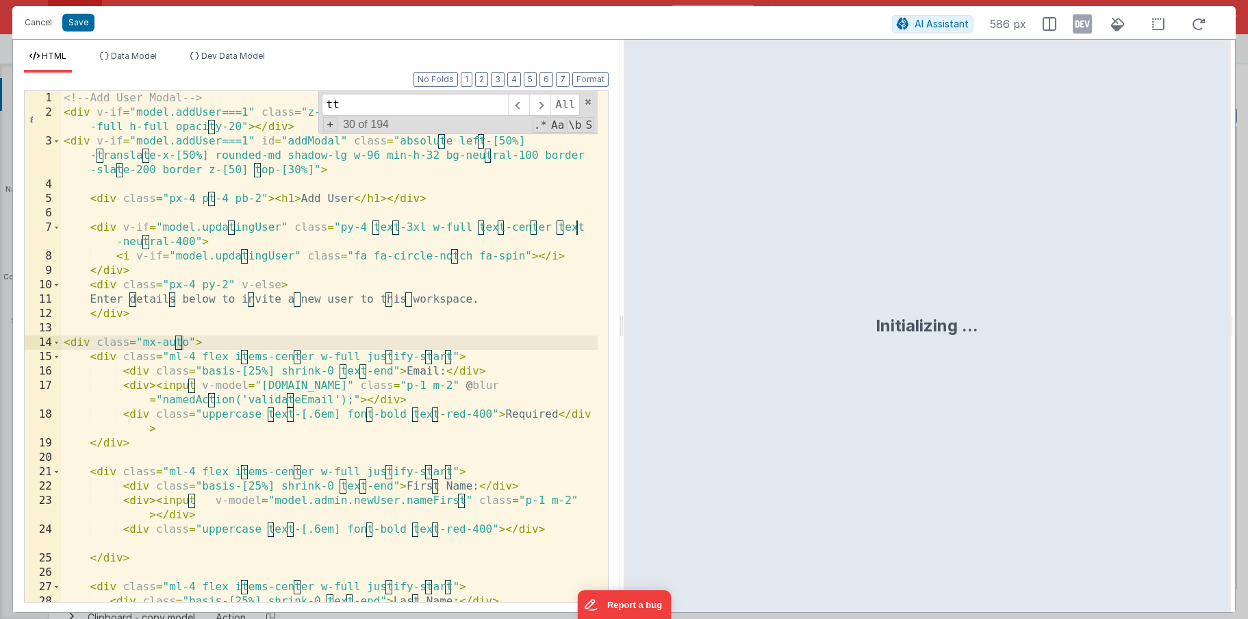
scroll to position [507, 0]
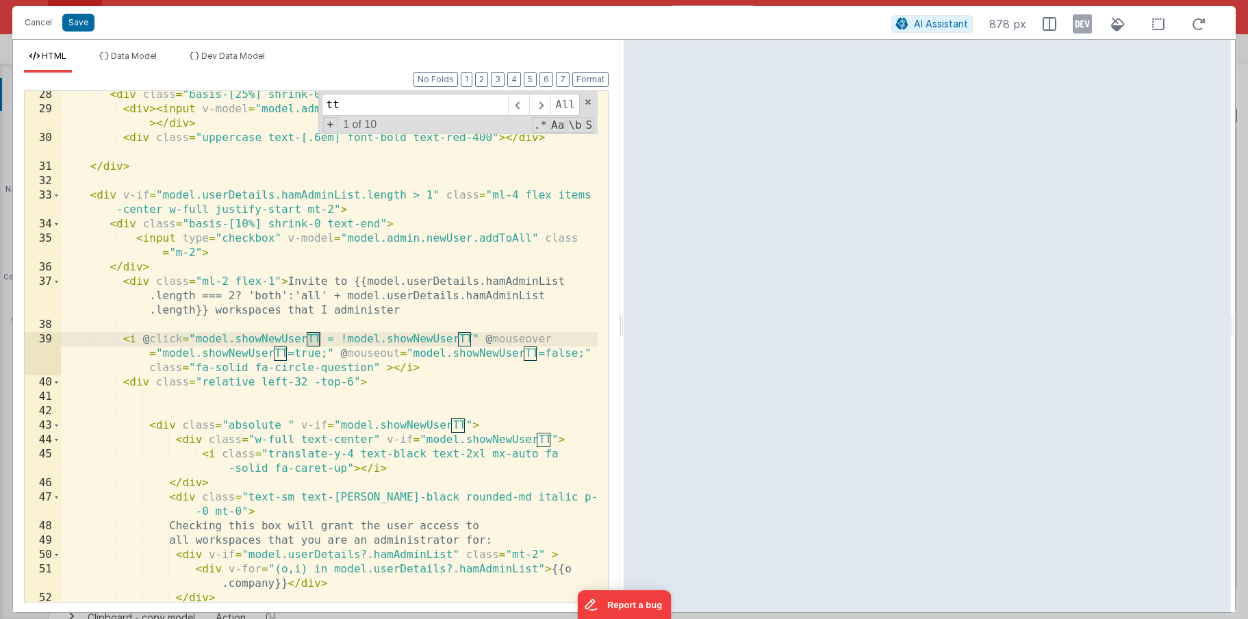
type input "tt"
drag, startPoint x: 483, startPoint y: 338, endPoint x: 589, endPoint y: 353, distance: 106.6
click at [589, 353] on div "< div class = "basis-[25%] shrink-0 text-end" > Last Name: </ div > < div > < i…" at bounding box center [329, 357] width 537 height 539
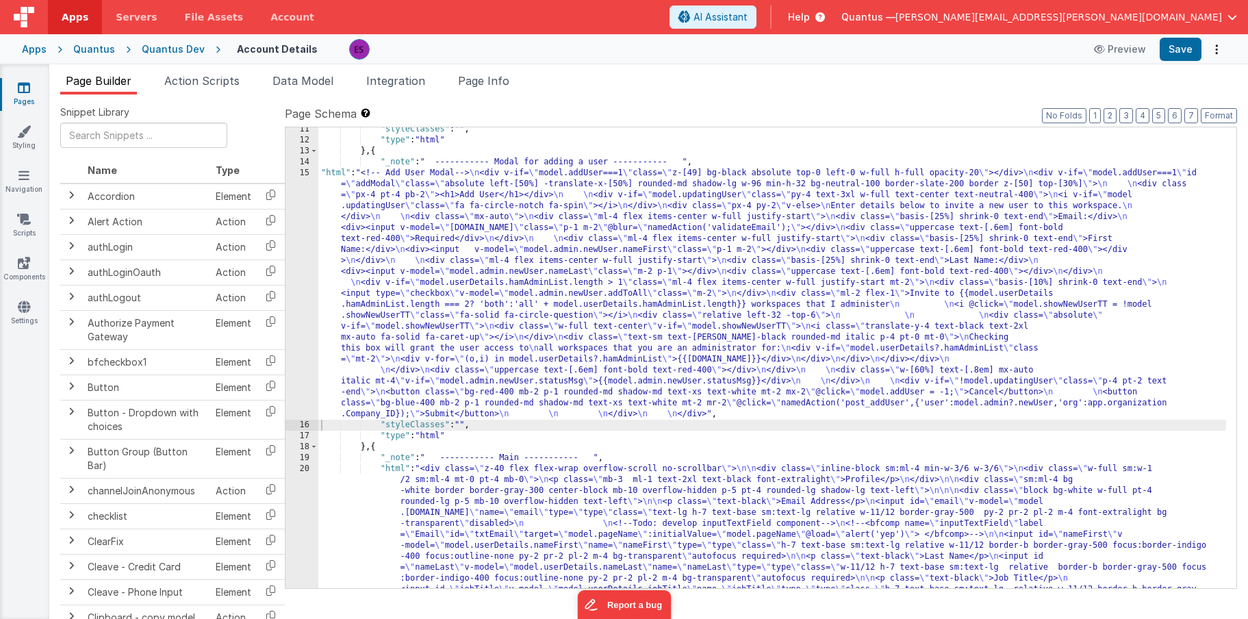
click at [387, 306] on div ""styleClasses" : "" , "type" : "html" } , { "_note" : " ----------- Modal for a…" at bounding box center [772, 584] width 908 height 921
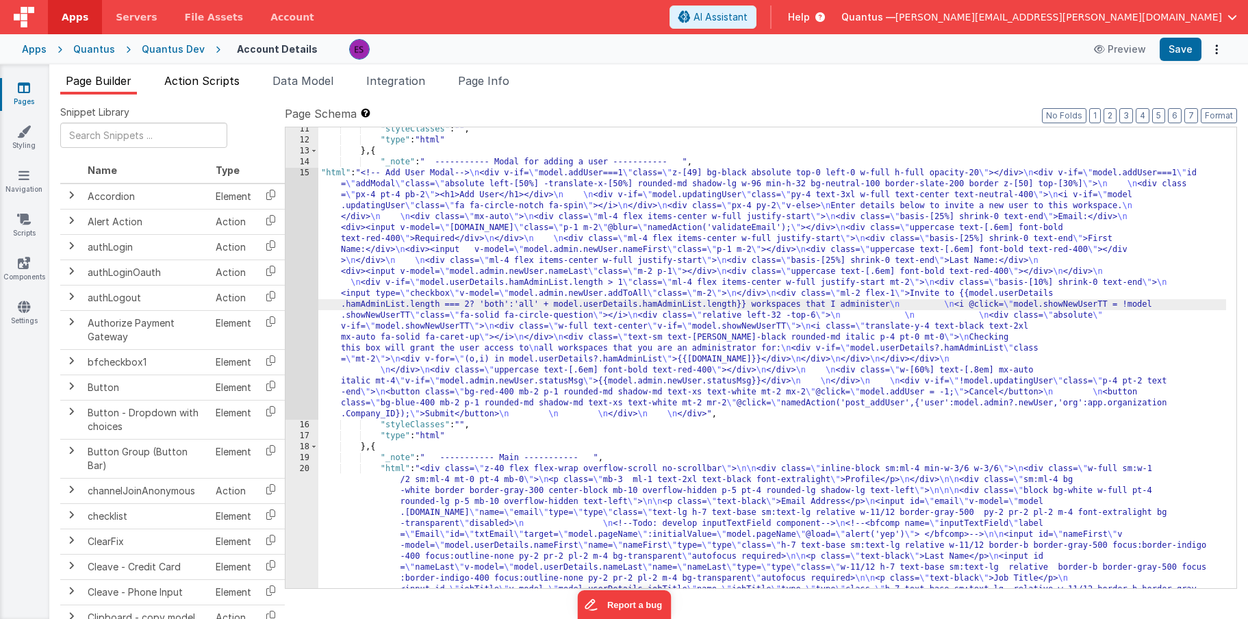
click at [229, 93] on li "Action Scripts" at bounding box center [202, 84] width 86 height 22
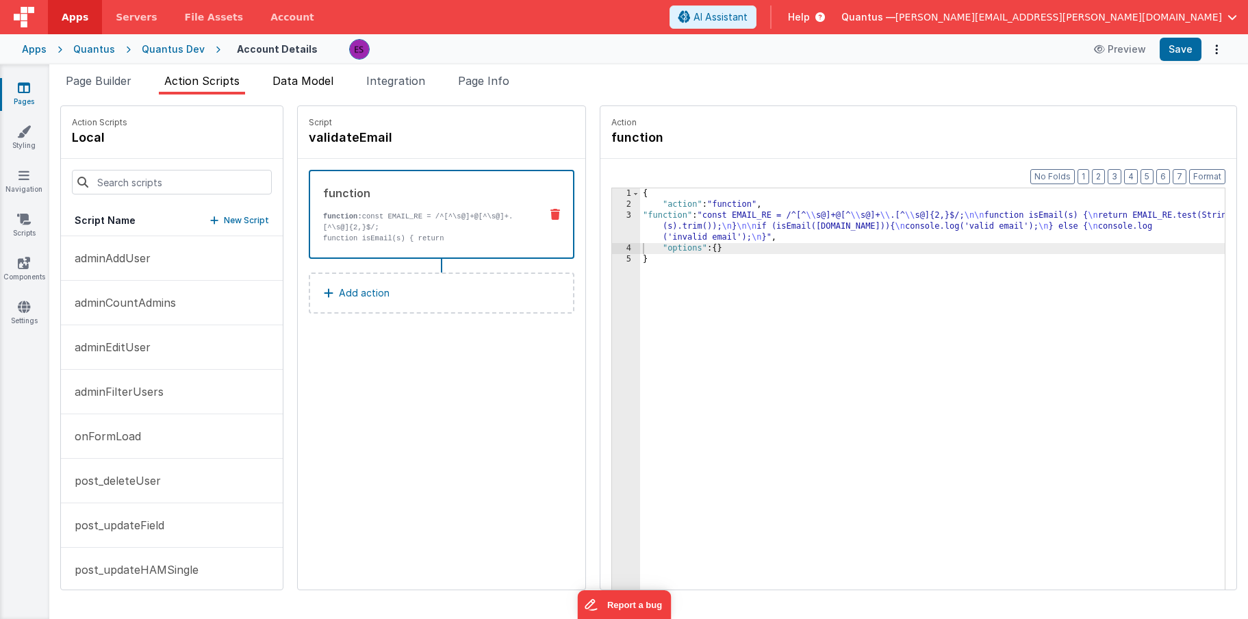
click at [292, 86] on span "Data Model" at bounding box center [302, 81] width 61 height 14
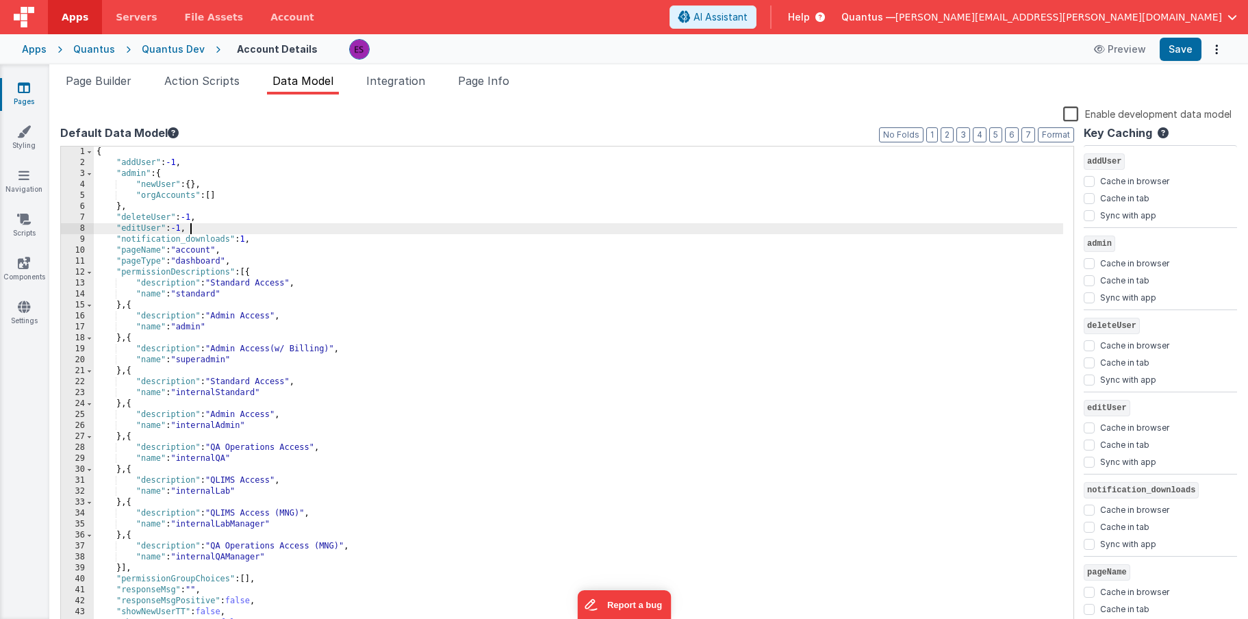
click at [273, 231] on div "{ "addUser" : -1 , "admin" : { "newUser" : { } , "orgAccounts" : [ ] } , "delet…" at bounding box center [578, 400] width 969 height 506
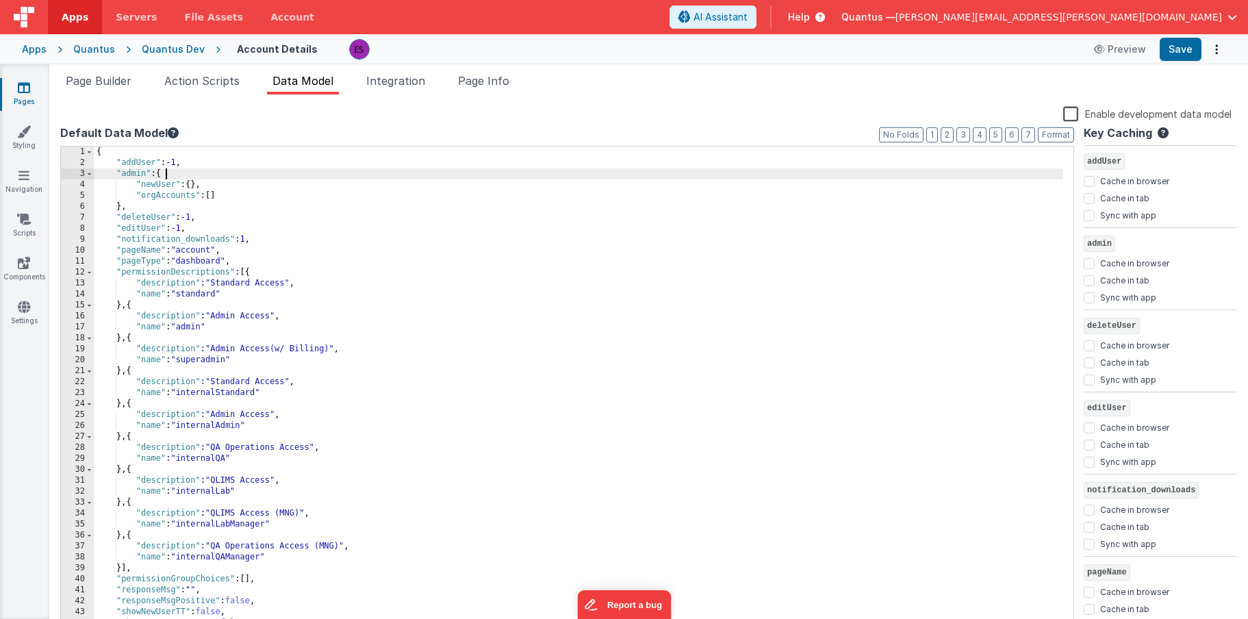
click at [235, 171] on div "{ "addUser" : -1 , "admin" : { "newUser" : { } , "orgAccounts" : [ ] } , "delet…" at bounding box center [578, 400] width 969 height 506
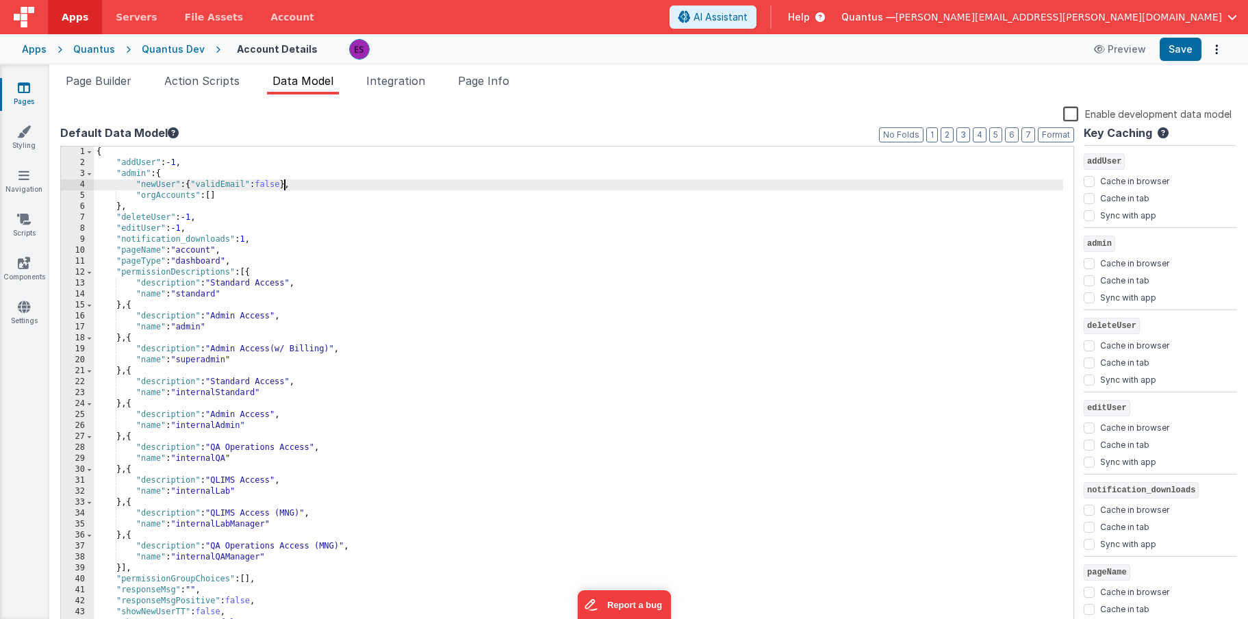
click at [358, 315] on div "{ "addUser" : -1 , "admin" : { "newUser" : { "validEmail" : false } , "orgAccou…" at bounding box center [578, 400] width 969 height 506
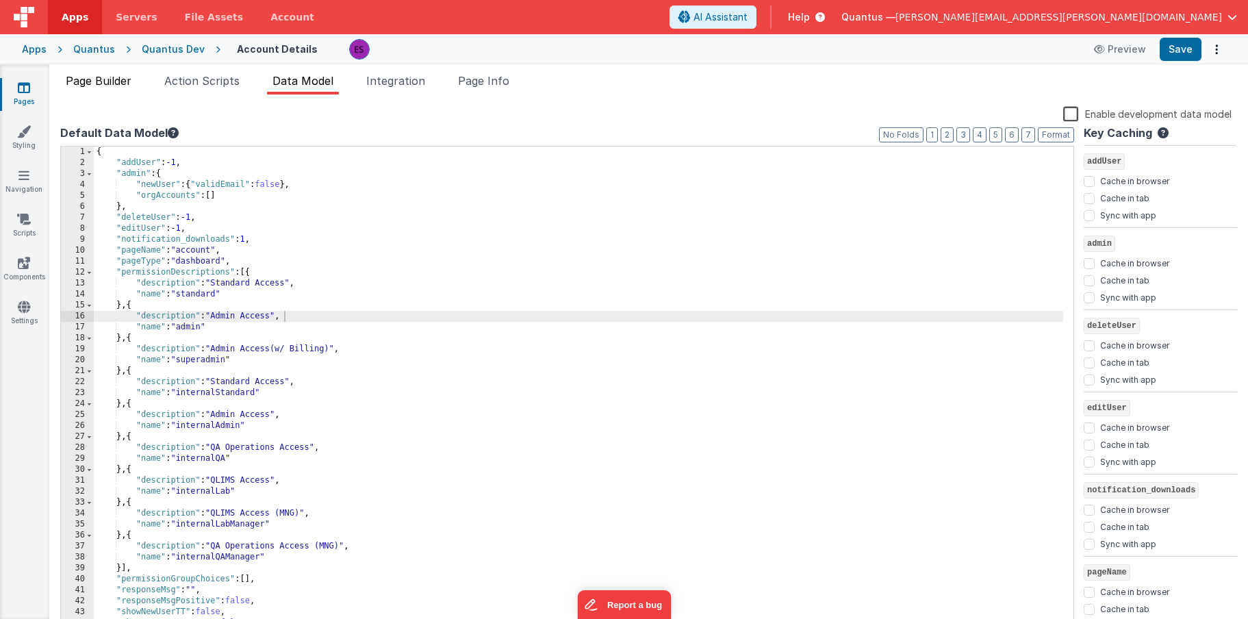
click at [99, 79] on span "Page Builder" at bounding box center [99, 81] width 66 height 14
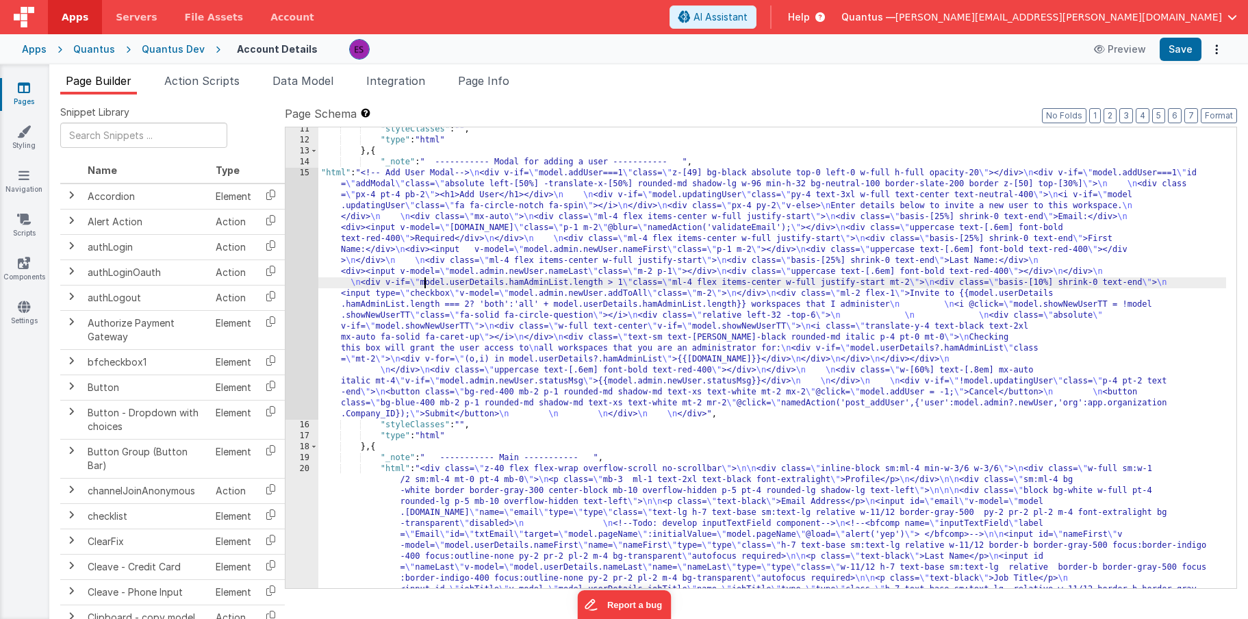
click at [424, 284] on div ""styleClasses" : "" , "type" : "html" } , { "_note" : " ----------- Modal for a…" at bounding box center [772, 584] width 908 height 921
click at [305, 314] on div "15" at bounding box center [301, 294] width 33 height 252
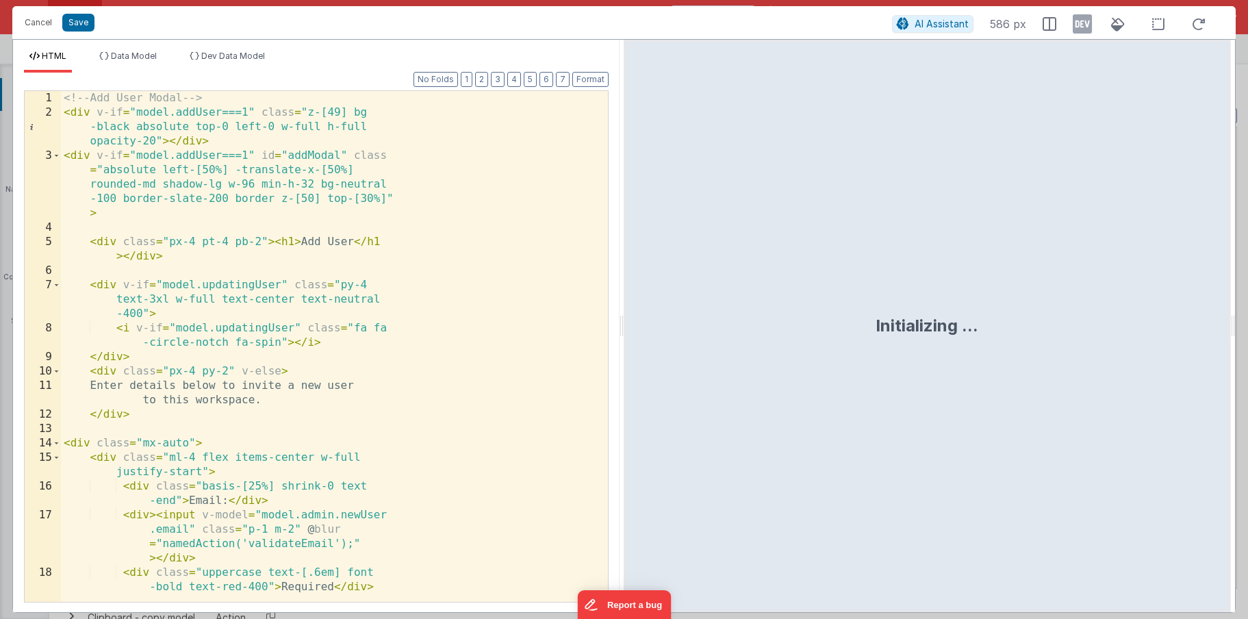
click at [305, 315] on div "<!-- Add User Modal --> < div v-if = "model.addUser===1" class = "z-[49] bg -bl…" at bounding box center [329, 360] width 537 height 539
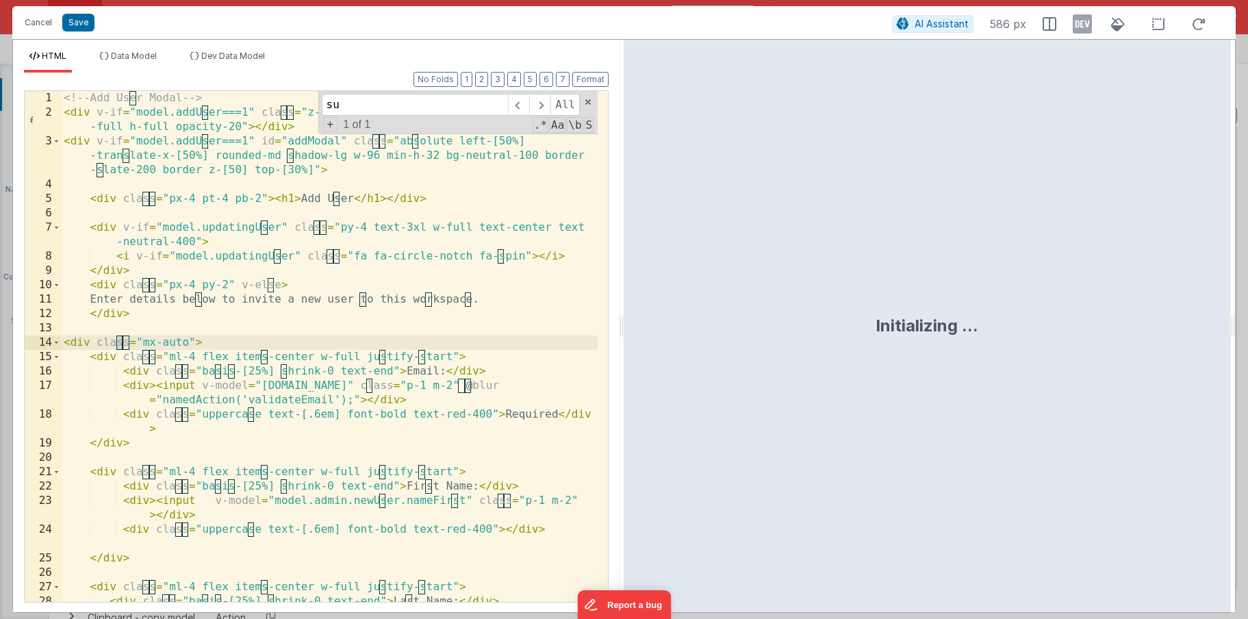
scroll to position [869, 0]
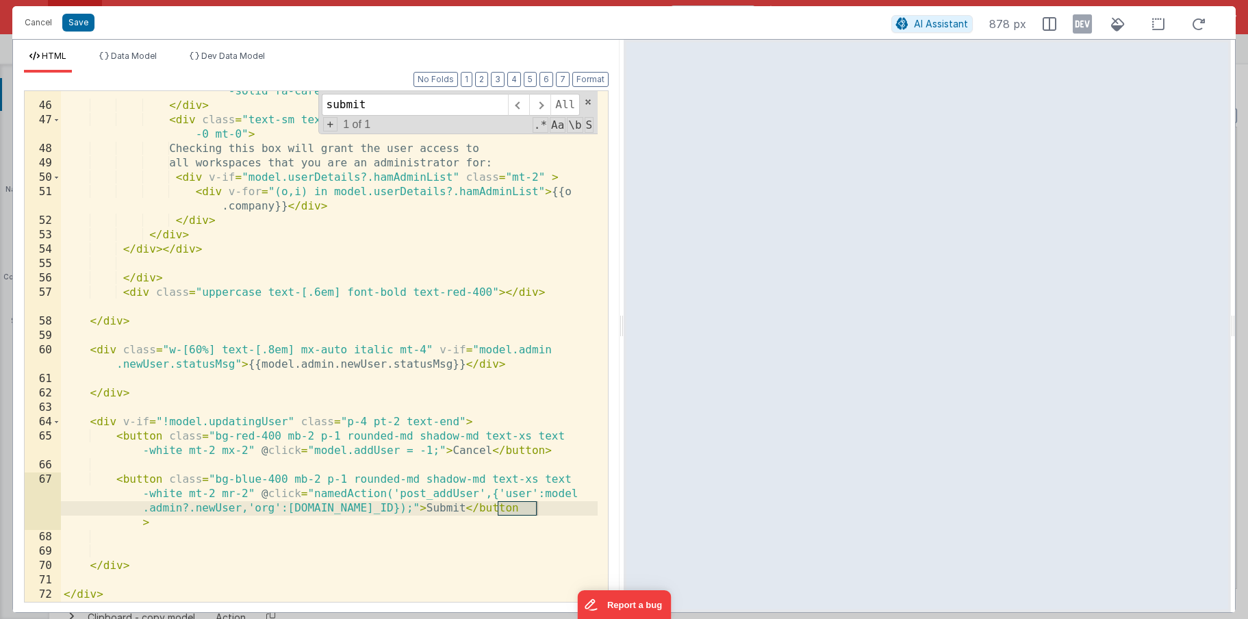
type input "submit"
click at [168, 477] on div "< i class = "translate-y-4 text-black text-2xl mx-auto fa -solid fa-caret-up" >…" at bounding box center [329, 347] width 537 height 554
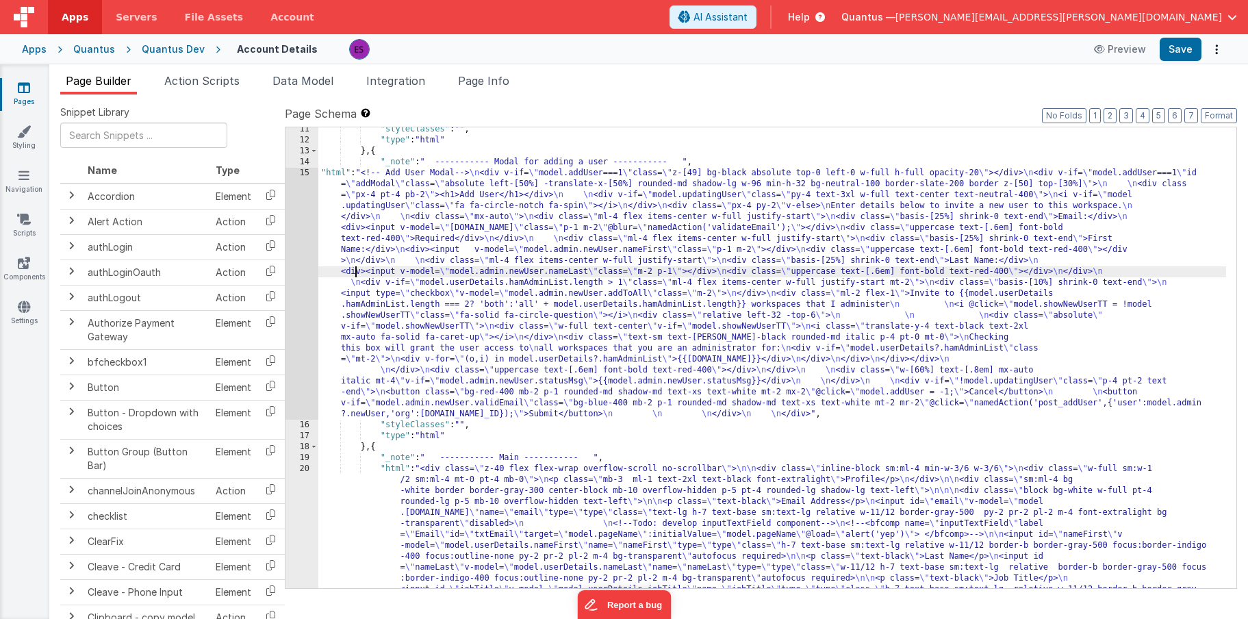
click at [355, 270] on div ""styleClasses" : "" , "type" : "html" } , { "_note" : " ----------- Modal for a…" at bounding box center [772, 584] width 908 height 921
click at [298, 284] on div "15" at bounding box center [301, 294] width 33 height 252
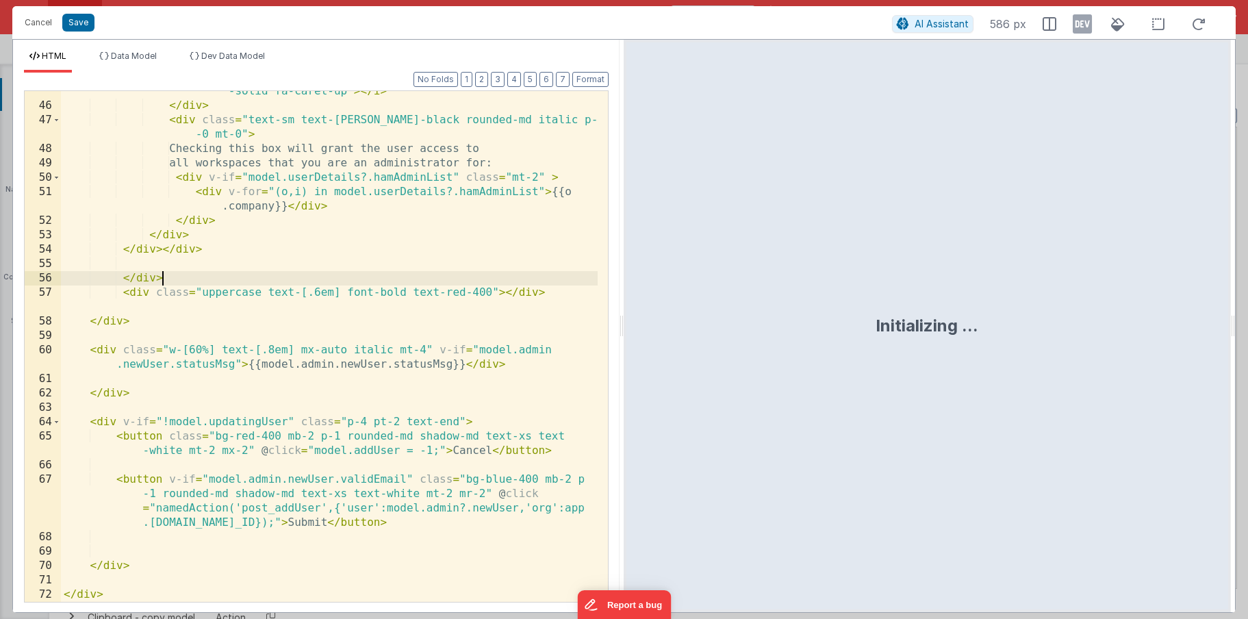
click at [298, 284] on div "< i class = "translate-y-4 text-black text-2xl mx-auto fa -solid fa-caret-up" >…" at bounding box center [329, 347] width 537 height 554
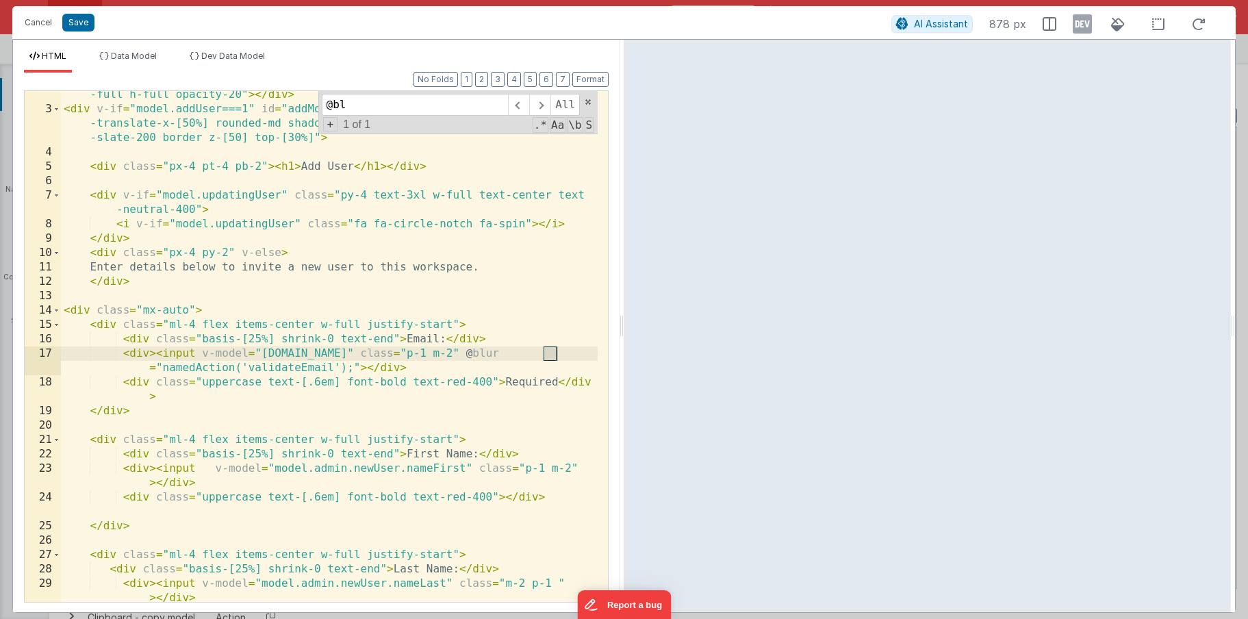
scroll to position [32, 0]
type input "@blue"
click at [188, 365] on div "< div v-if = "model.addUser===1" class = "z-[49] bg-black absolute top-0 left-0…" at bounding box center [329, 357] width 537 height 568
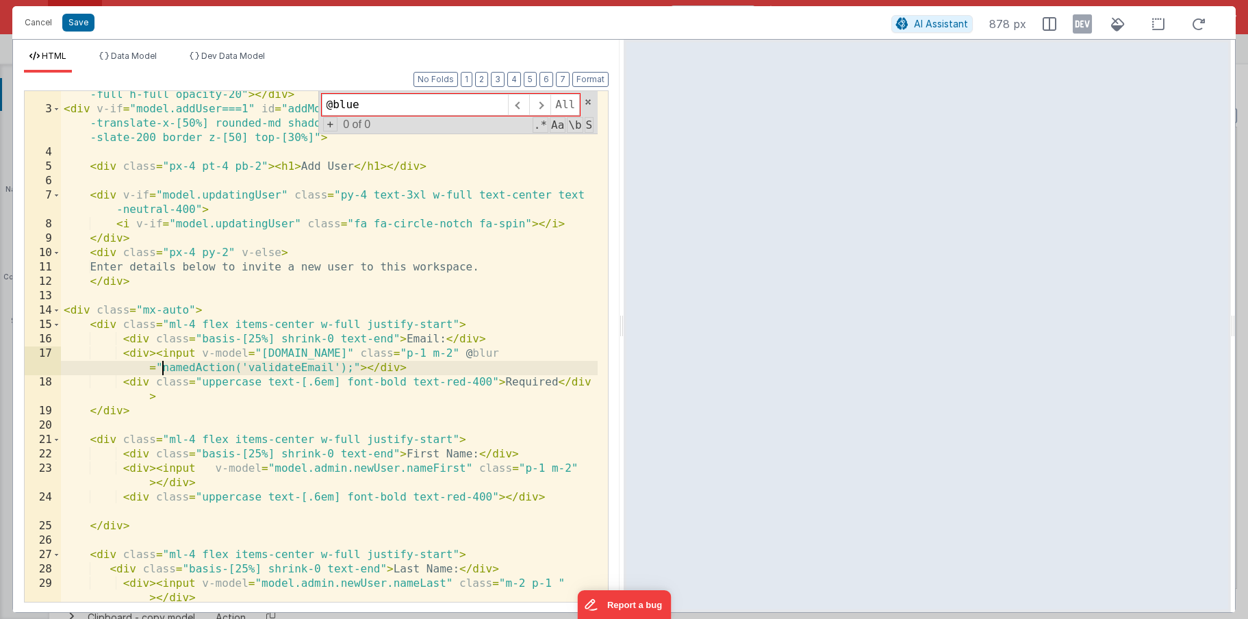
click at [164, 370] on div "< div v-if = "model.addUser===1" class = "z-[49] bg-black absolute top-0 left-0…" at bounding box center [329, 357] width 537 height 568
click at [45, 26] on button "Cancel" at bounding box center [38, 22] width 41 height 19
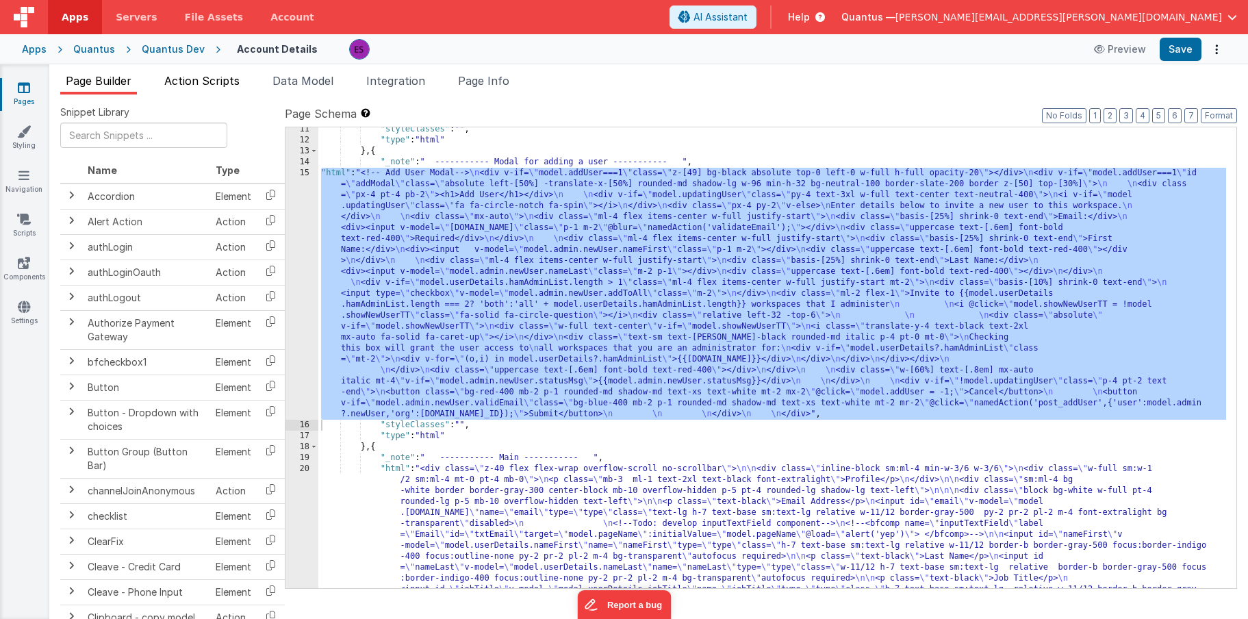
click at [184, 75] on span "Action Scripts" at bounding box center [201, 81] width 75 height 14
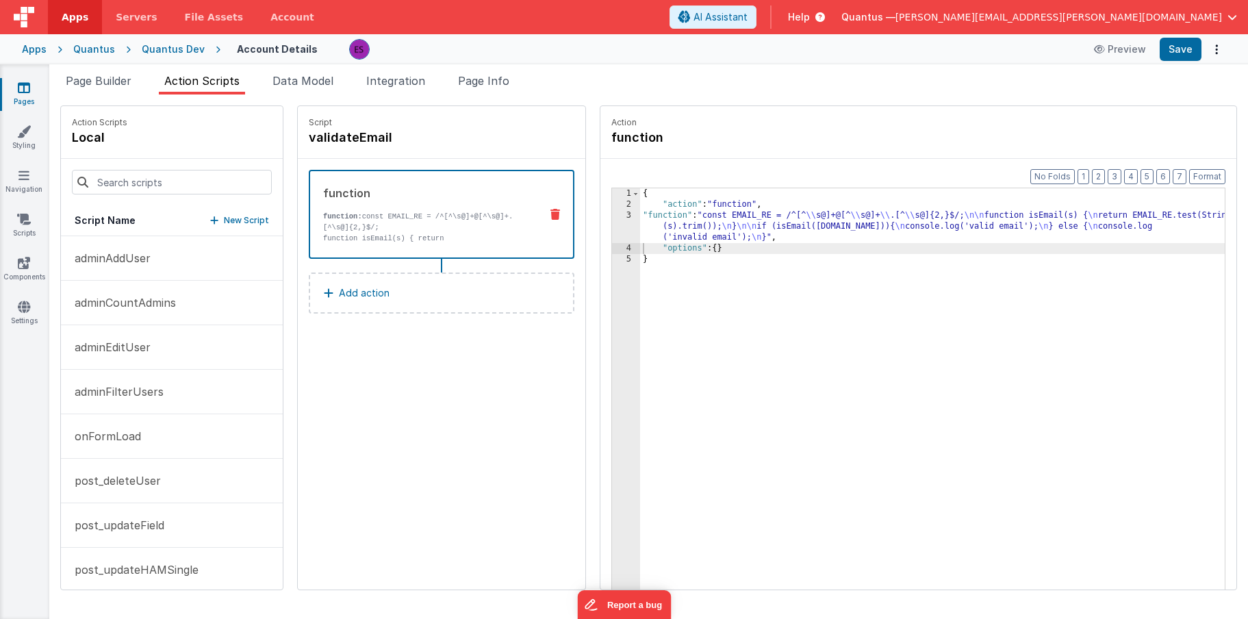
click at [323, 230] on p "function: const EMAIL_RE = /^[^\s@]+@[^\s@]+.[^\s@]{2,}$/;" at bounding box center [426, 222] width 206 height 22
click at [670, 226] on div "{ "action" : "function" , "function" : "const EMAIL_RE = /^[^ \\ s@]+@[^ \\ s@]…" at bounding box center [947, 421] width 615 height 466
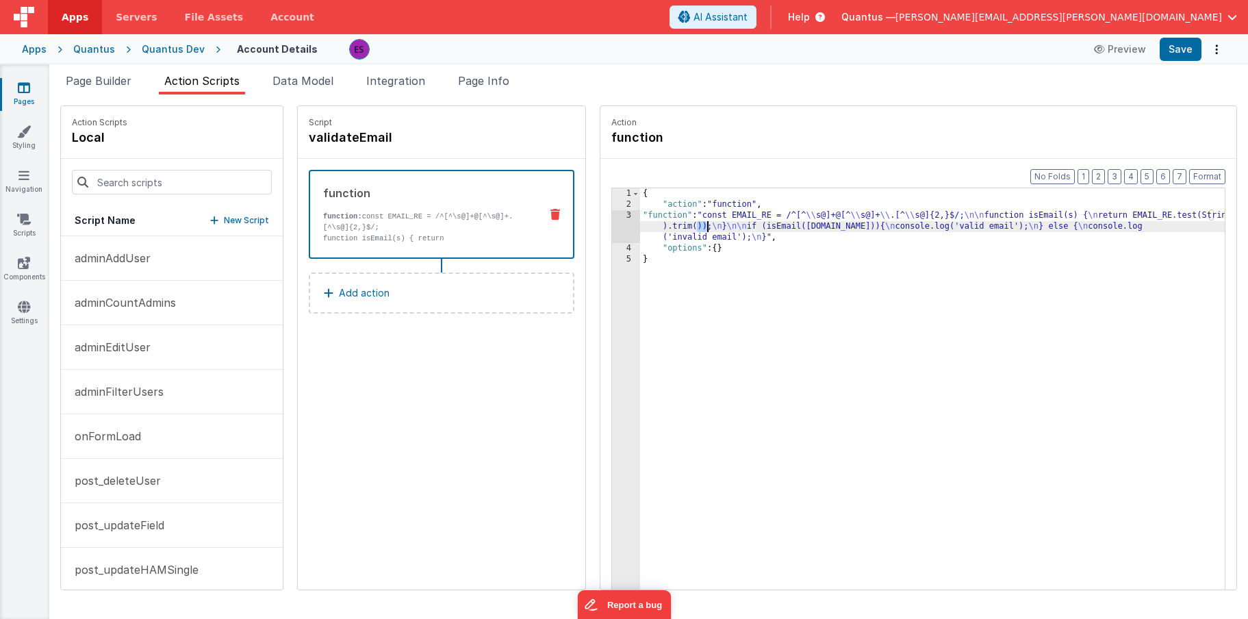
click at [612, 236] on div "3" at bounding box center [626, 226] width 28 height 33
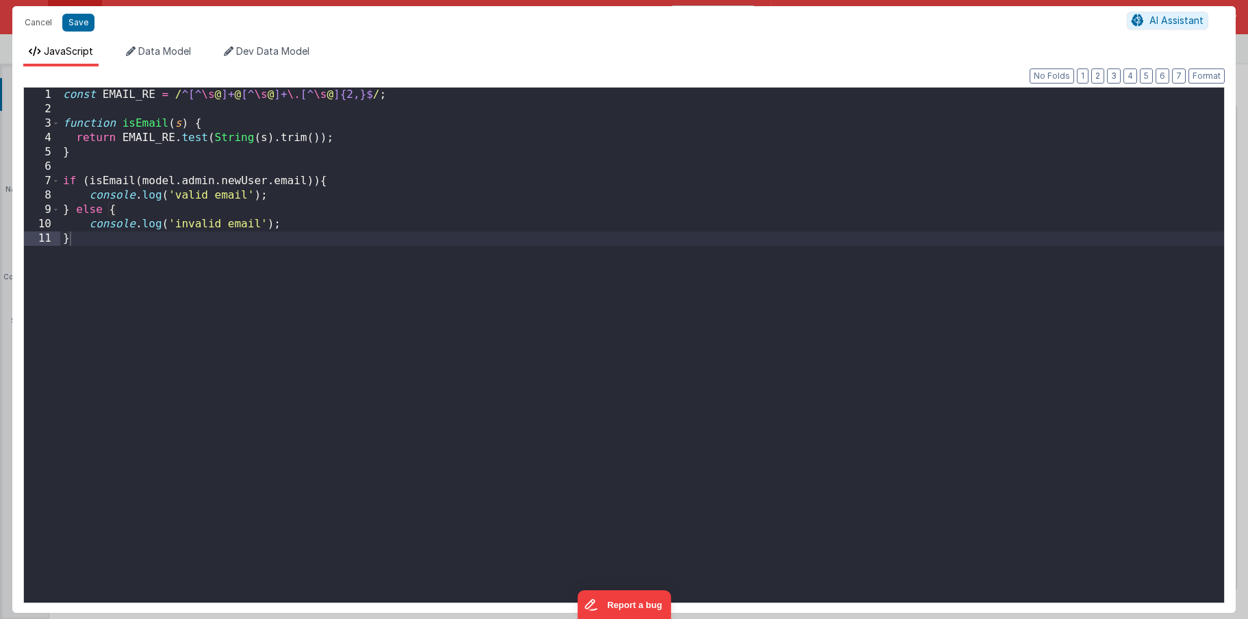
click at [294, 193] on div "const EMAIL_RE = / ^[^ \s @ ]+ @ [^ \s @ ]+ \. [^ \s @ ]{2,}$ / ; function isEm…" at bounding box center [642, 360] width 1164 height 544
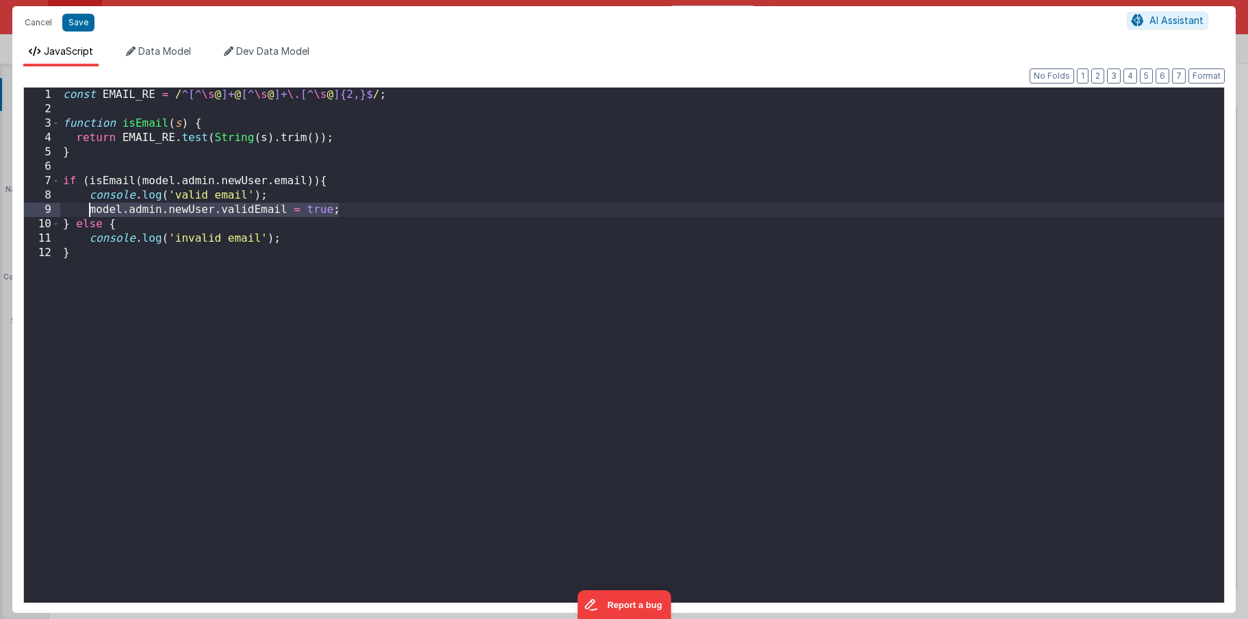
drag, startPoint x: 348, startPoint y: 211, endPoint x: 89, endPoint y: 212, distance: 258.8
click at [89, 212] on div "const EMAIL_RE = / ^[^ \s @ ]+ @ [^ \s @ ]+ \. [^ \s @ ]{2,}$ / ; function isEm…" at bounding box center [642, 360] width 1164 height 544
click at [318, 237] on div "const EMAIL_RE = / ^[^ \s @ ]+ @ [^ \s @ ]+ \. [^ \s @ ]{2,}$ / ; function isEm…" at bounding box center [642, 360] width 1164 height 544
paste textarea
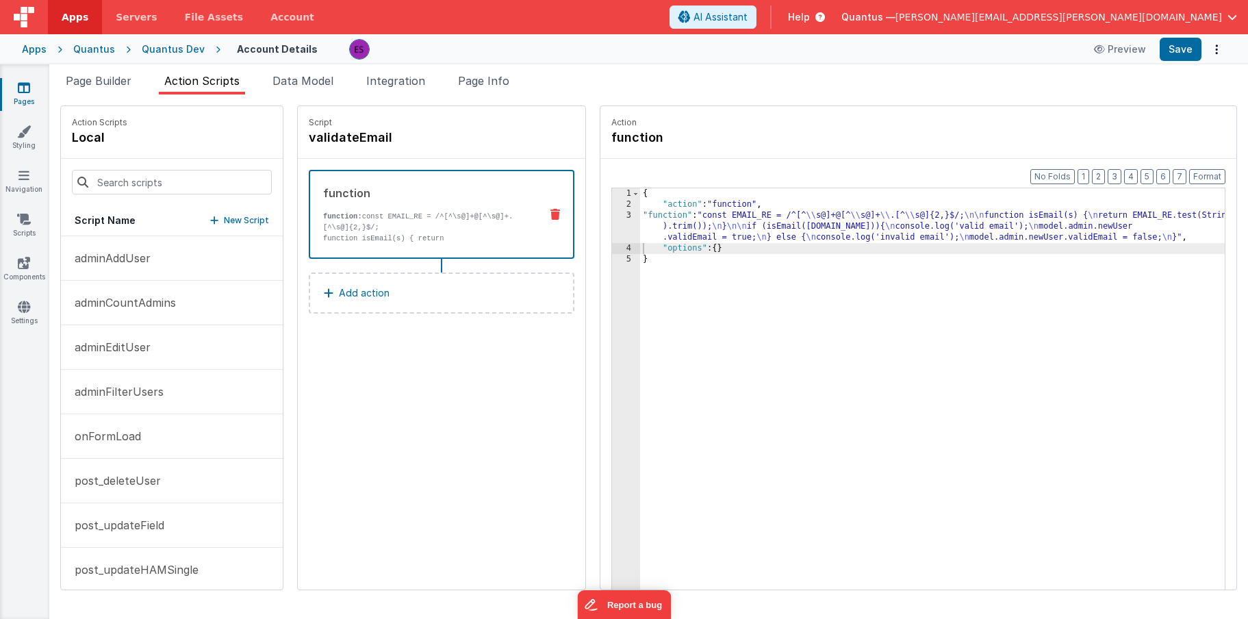
drag, startPoint x: 73, startPoint y: 80, endPoint x: 228, endPoint y: 180, distance: 184.8
click at [73, 80] on span "Page Builder" at bounding box center [99, 81] width 66 height 14
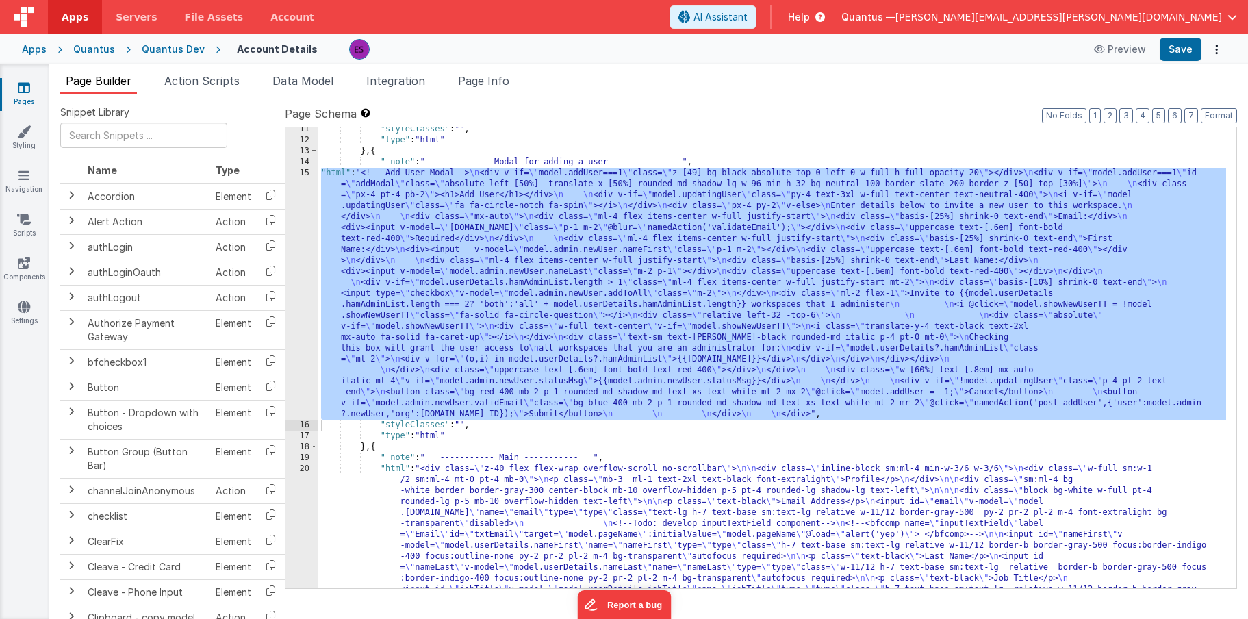
click at [391, 279] on div ""styleClasses" : "" , "type" : "html" } , { "_note" : " ----------- Modal for a…" at bounding box center [772, 584] width 908 height 921
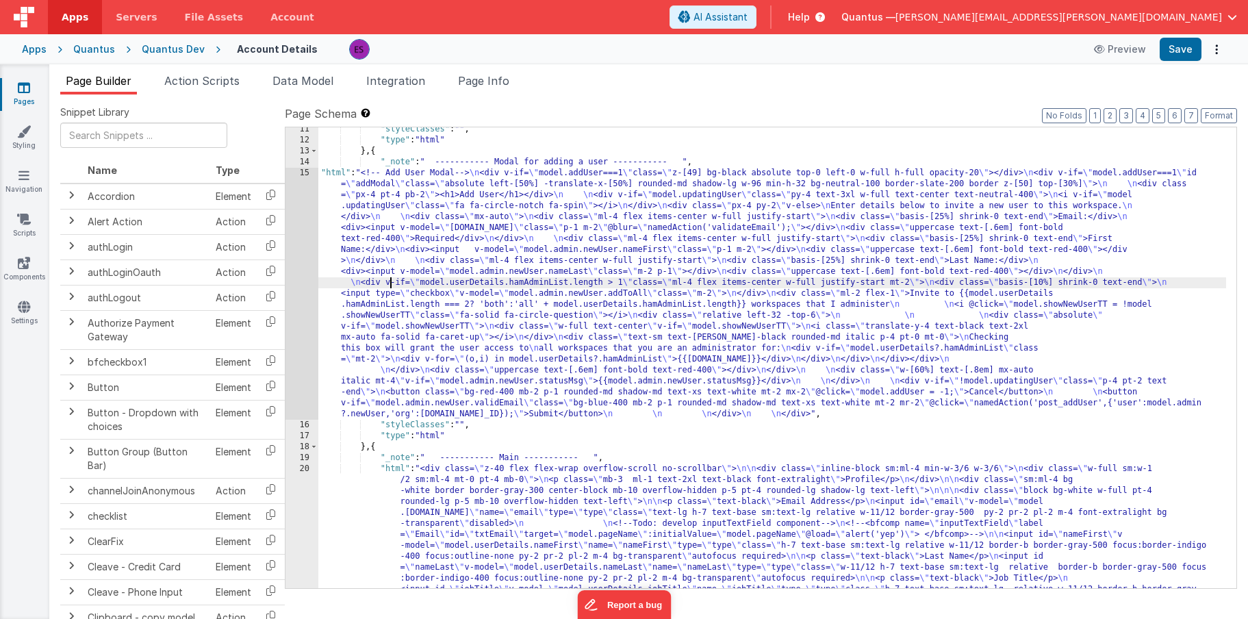
click at [305, 294] on div "15" at bounding box center [301, 294] width 33 height 252
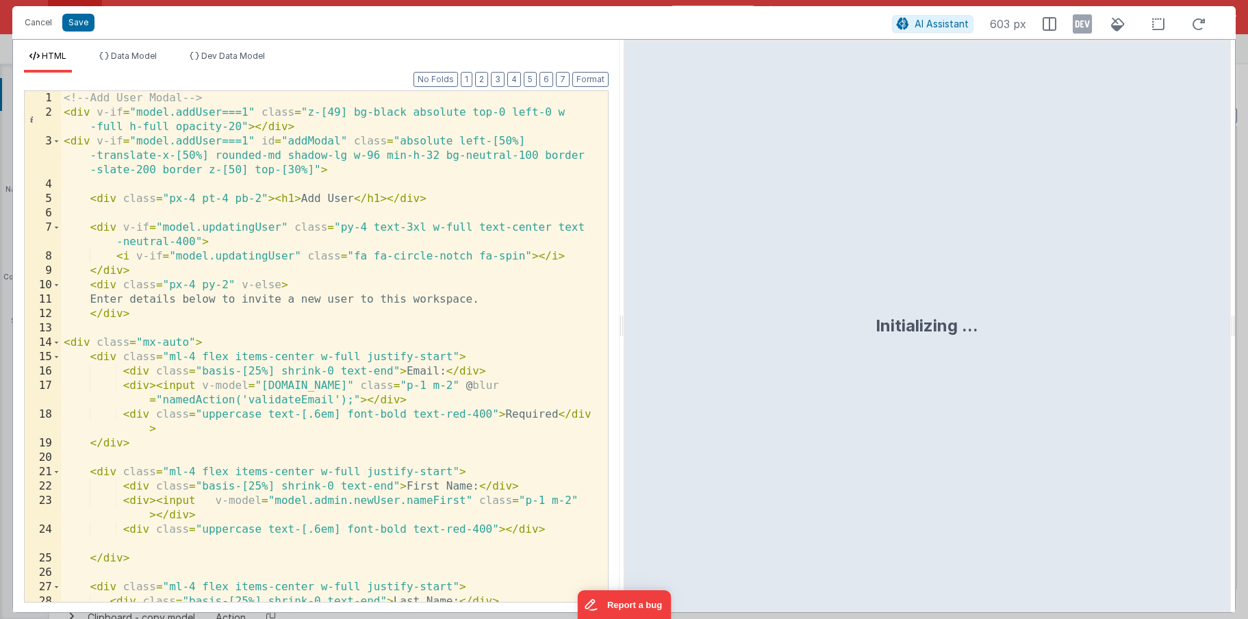
click at [307, 205] on div "<!-- Add User Modal --> < div v-if = "model.addUser===1" class = "z-[49] bg-bla…" at bounding box center [329, 368] width 537 height 554
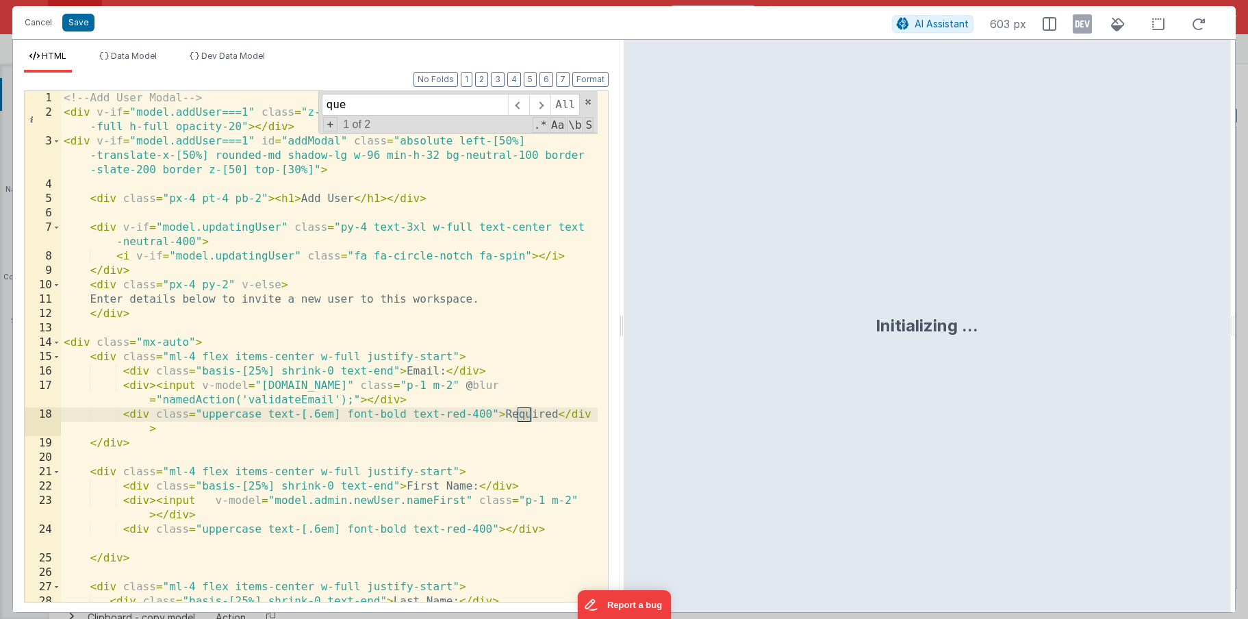
scroll to position [521, 0]
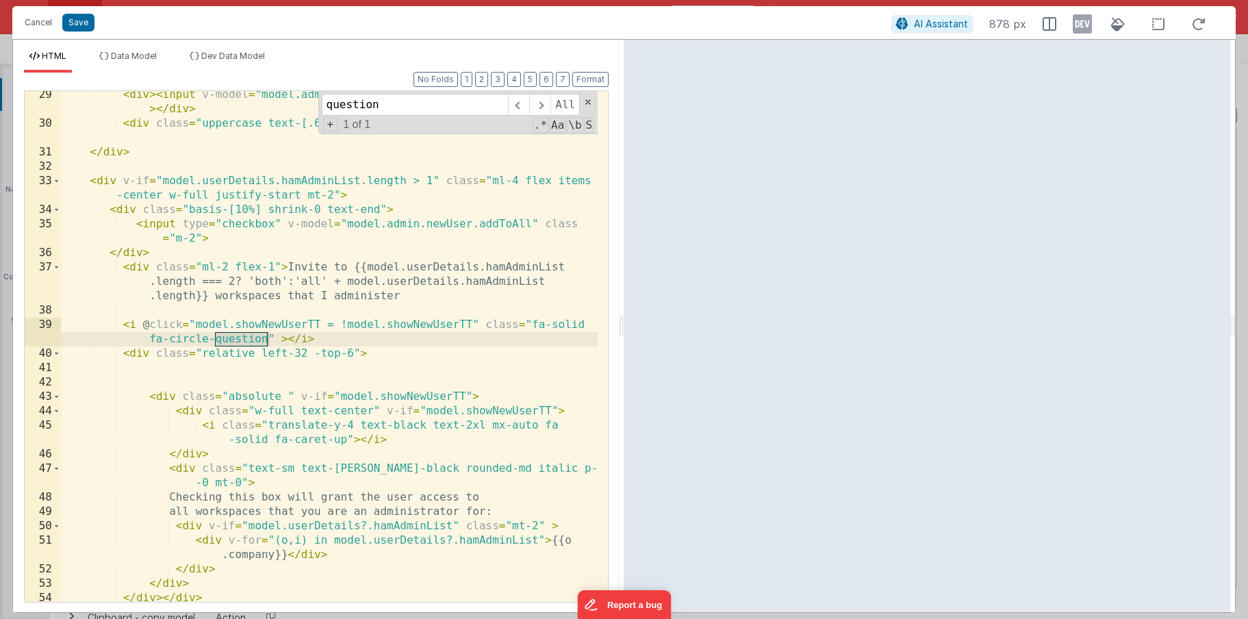
type input "question"
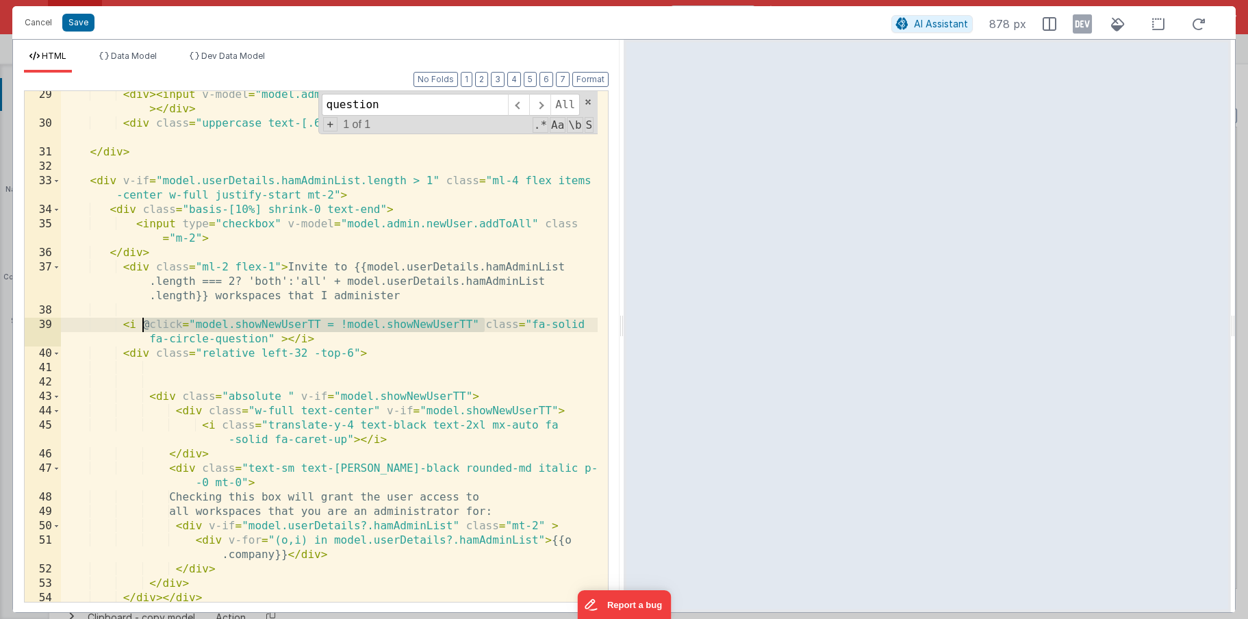
drag, startPoint x: 485, startPoint y: 324, endPoint x: 145, endPoint y: 322, distance: 339.6
click at [145, 322] on div "< div > < input v-model = "model.admin.newUser.nameLast" class = "m-2 p-1 " > <…" at bounding box center [329, 365] width 537 height 554
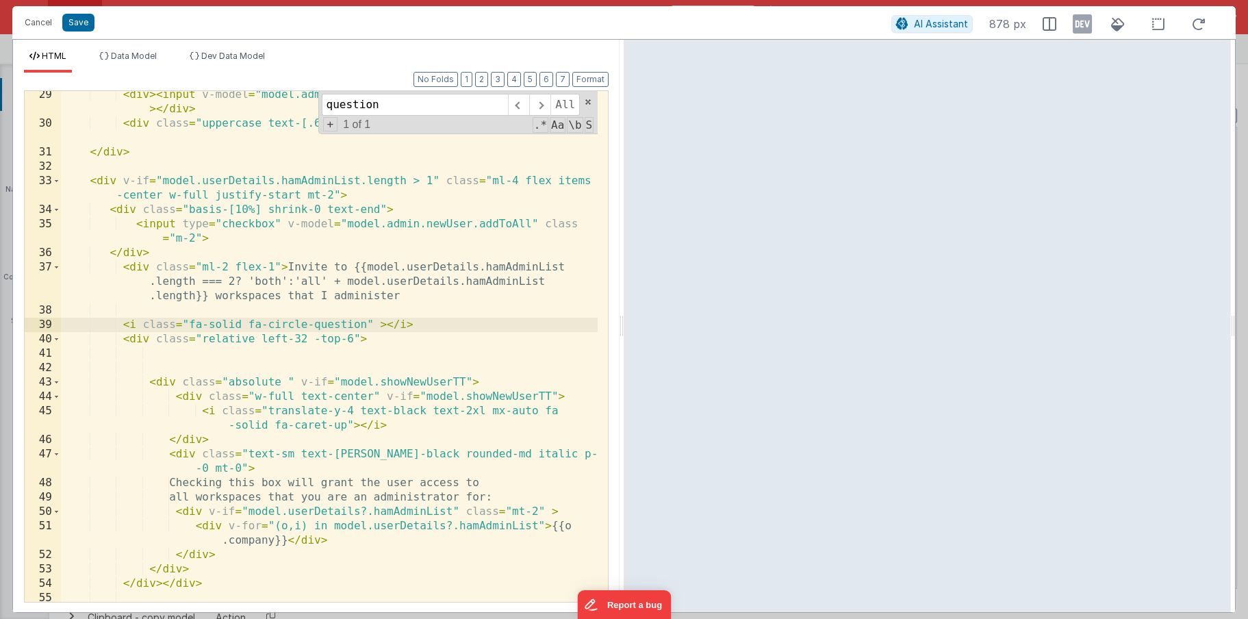
click at [125, 323] on div "< div > < input v-model = "model.admin.newUser.nameLast" class = "m-2 p-1 " > <…" at bounding box center [329, 365] width 537 height 554
paste textarea
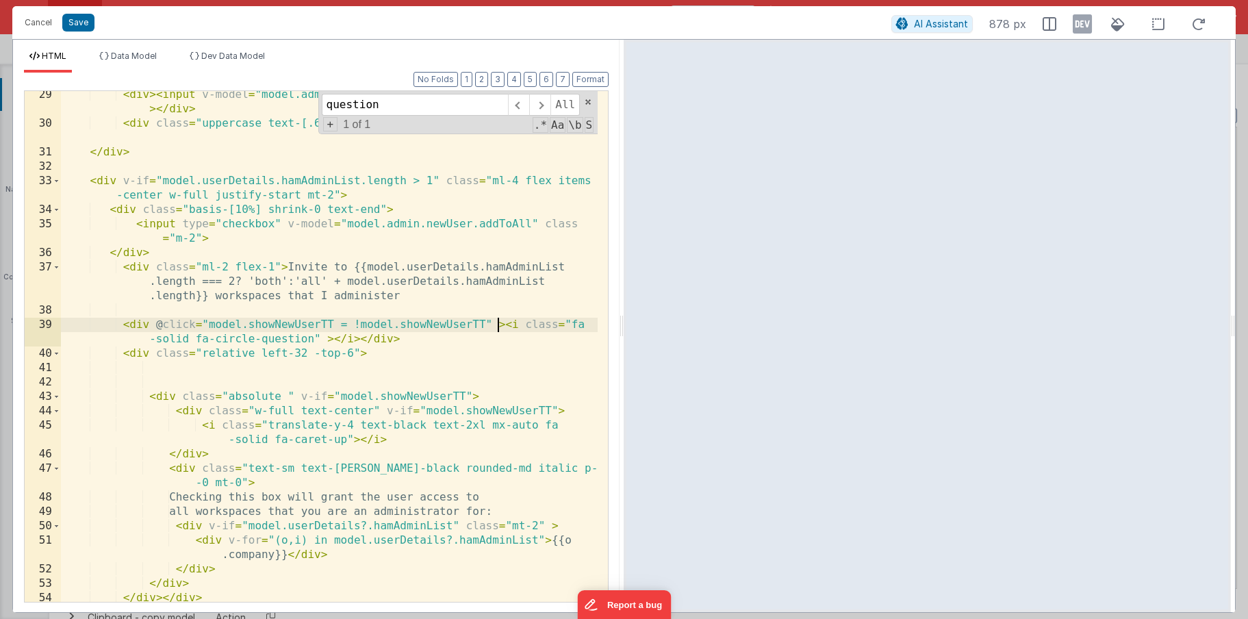
click at [496, 320] on div "< div > < input v-model = "model.admin.newUser.nameLast" class = "m-2 p-1 " > <…" at bounding box center [329, 365] width 537 height 554
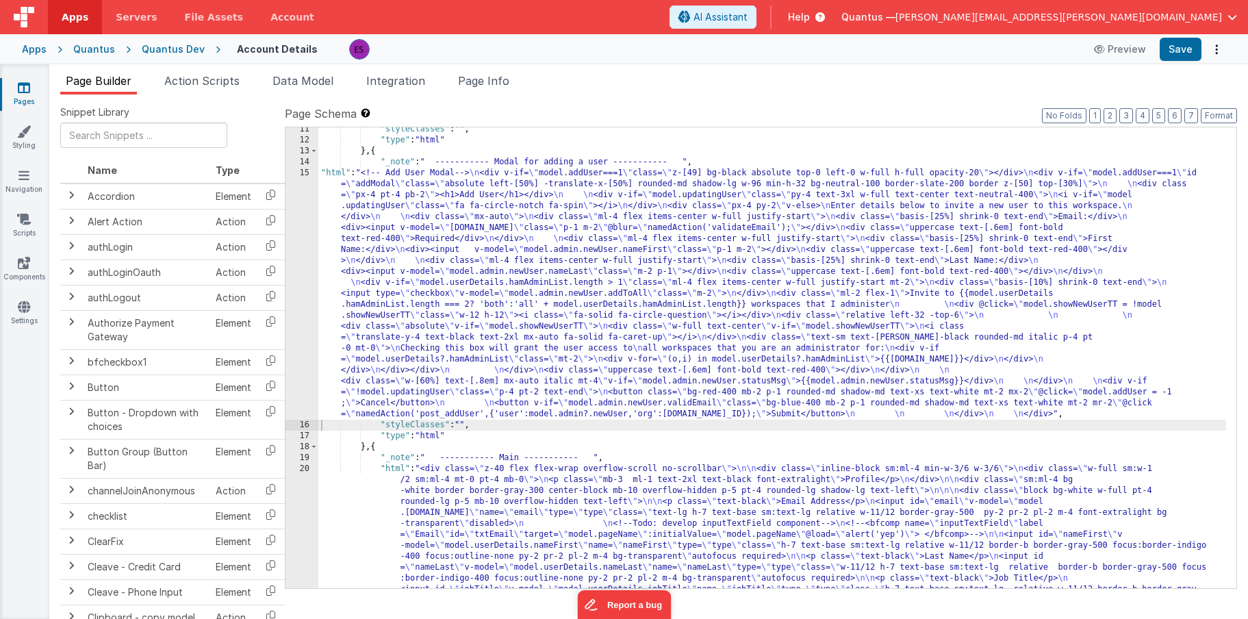
click at [343, 281] on div ""styleClasses" : "" , "type" : "html" } , { "_note" : " ----------- Modal for a…" at bounding box center [772, 584] width 908 height 921
click at [285, 289] on div "11 12 13 14 15 16 17 18 19 20 21 "styleClasses" : "" , "type" : "html" } , { "_…" at bounding box center [761, 358] width 952 height 462
click at [297, 284] on div "15" at bounding box center [301, 294] width 33 height 252
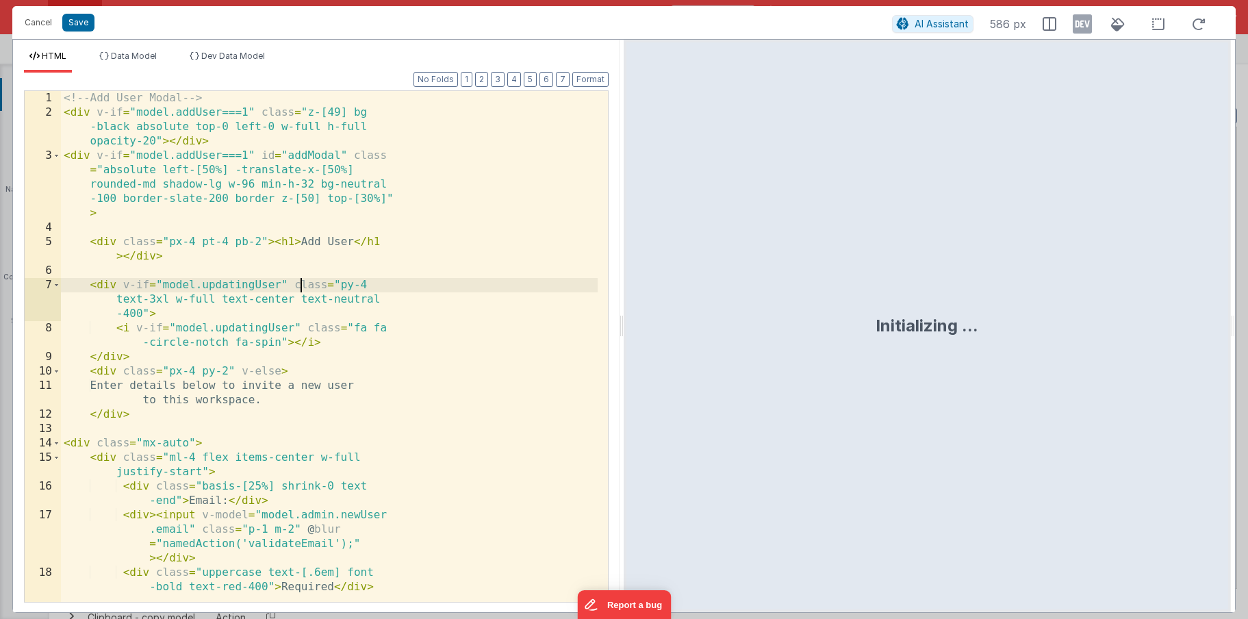
click at [297, 284] on div "<!-- Add User Modal --> < div v-if = "model.addUser===1" class = "z-[49] bg -bl…" at bounding box center [329, 360] width 537 height 539
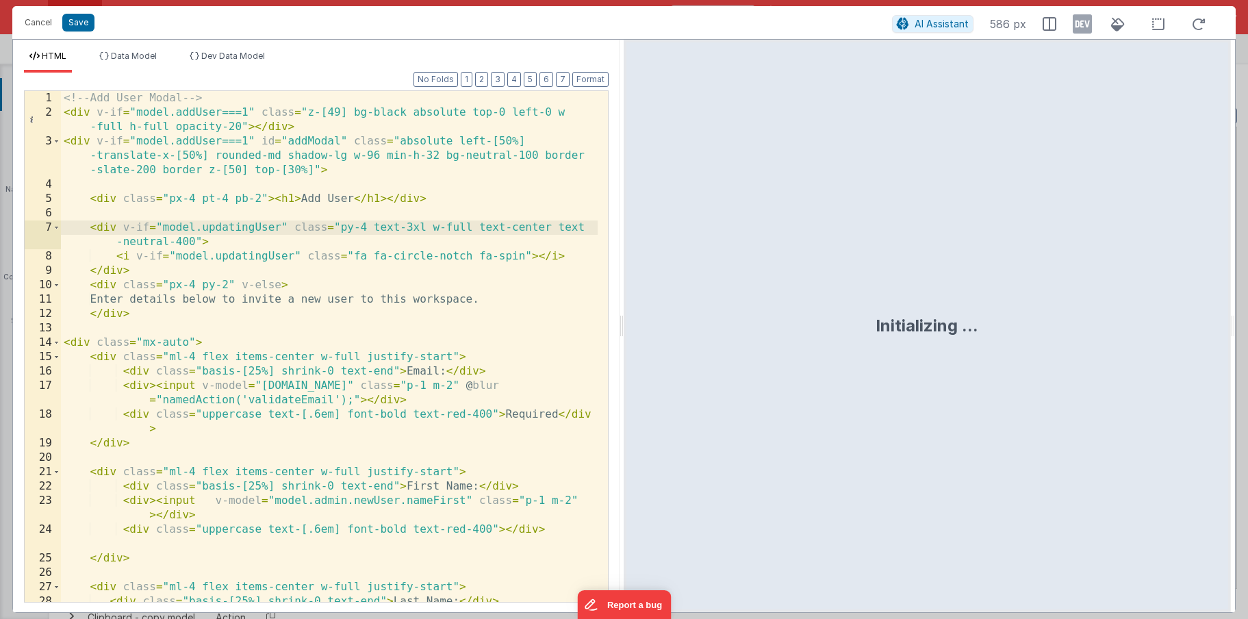
click at [317, 237] on div "<!-- Add User Modal --> < div v-if = "model.addUser===1" class = "z-[49] bg-bla…" at bounding box center [329, 368] width 537 height 554
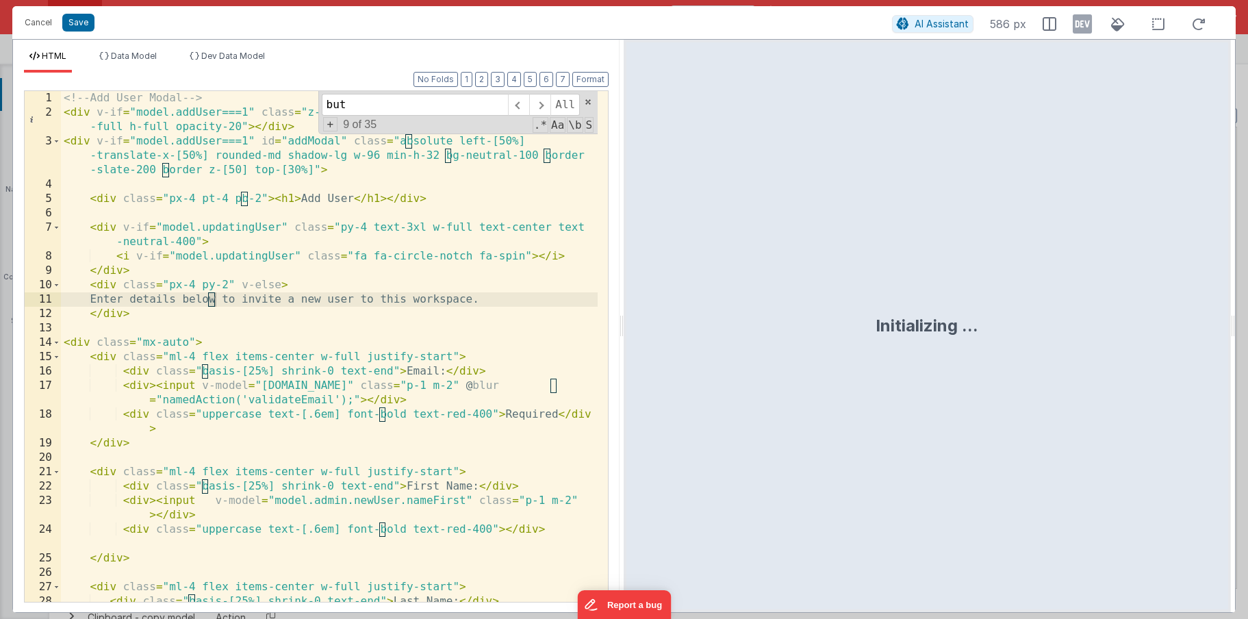
scroll to position [869, 0]
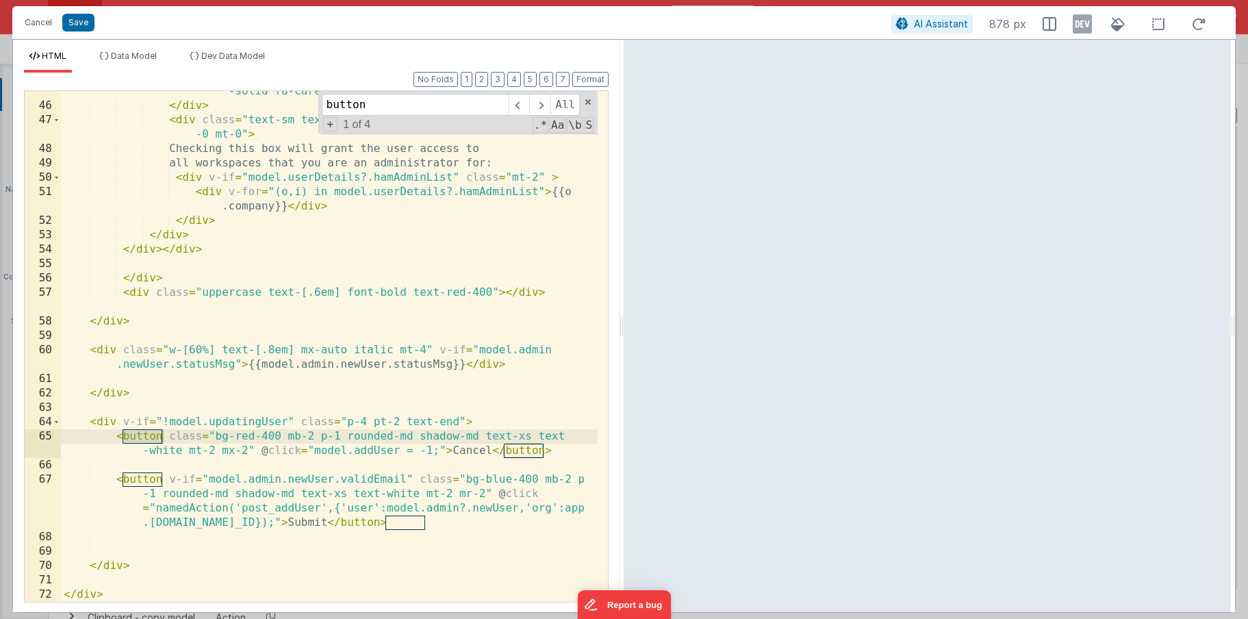
type input "button"
click at [214, 433] on div "< i class = "translate-y-4 text-black text-2xl mx-auto fa -solid fa-caret-up" >…" at bounding box center [329, 347] width 537 height 554
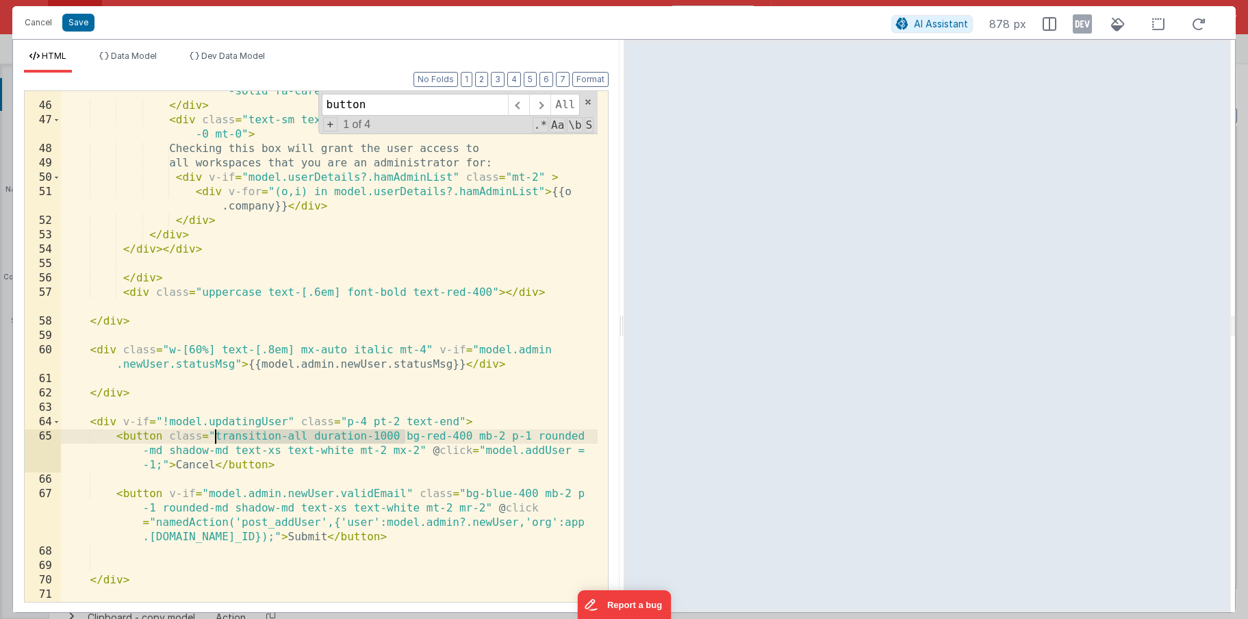
drag, startPoint x: 407, startPoint y: 435, endPoint x: 215, endPoint y: 433, distance: 191.7
click at [215, 433] on div "< i class = "translate-y-4 text-black text-2xl mx-auto fa -solid fa-caret-up" >…" at bounding box center [329, 347] width 537 height 554
click at [467, 489] on div "< i class = "translate-y-4 text-black text-2xl mx-auto fa -solid fa-caret-up" >…" at bounding box center [329, 347] width 537 height 554
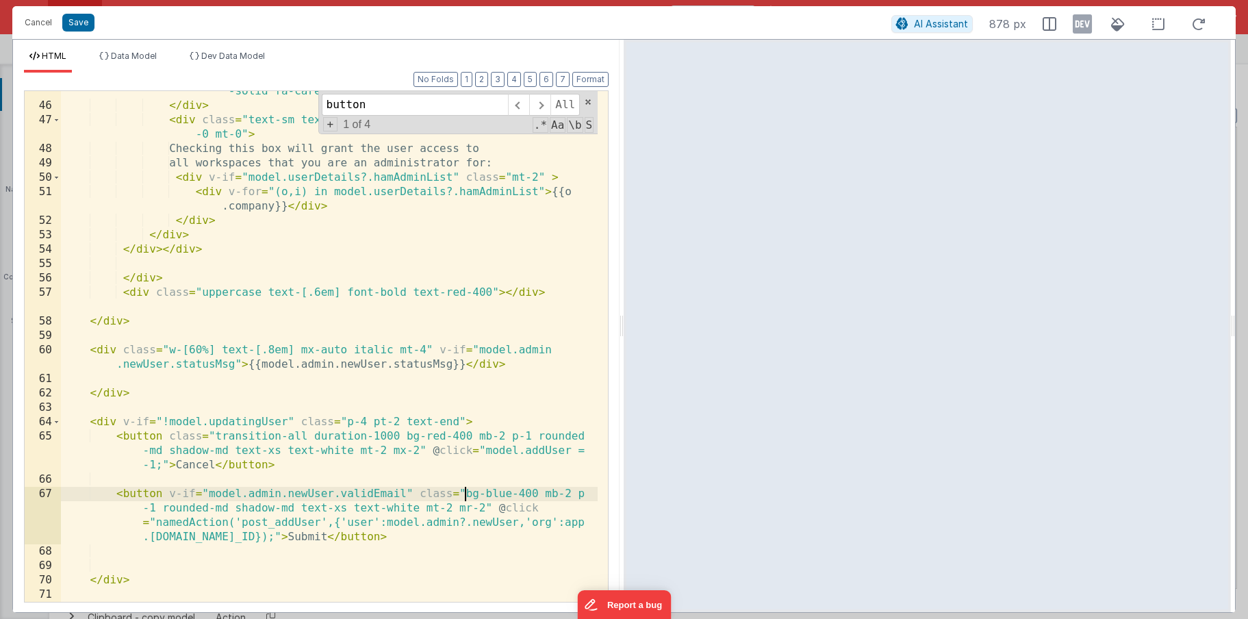
paste textarea
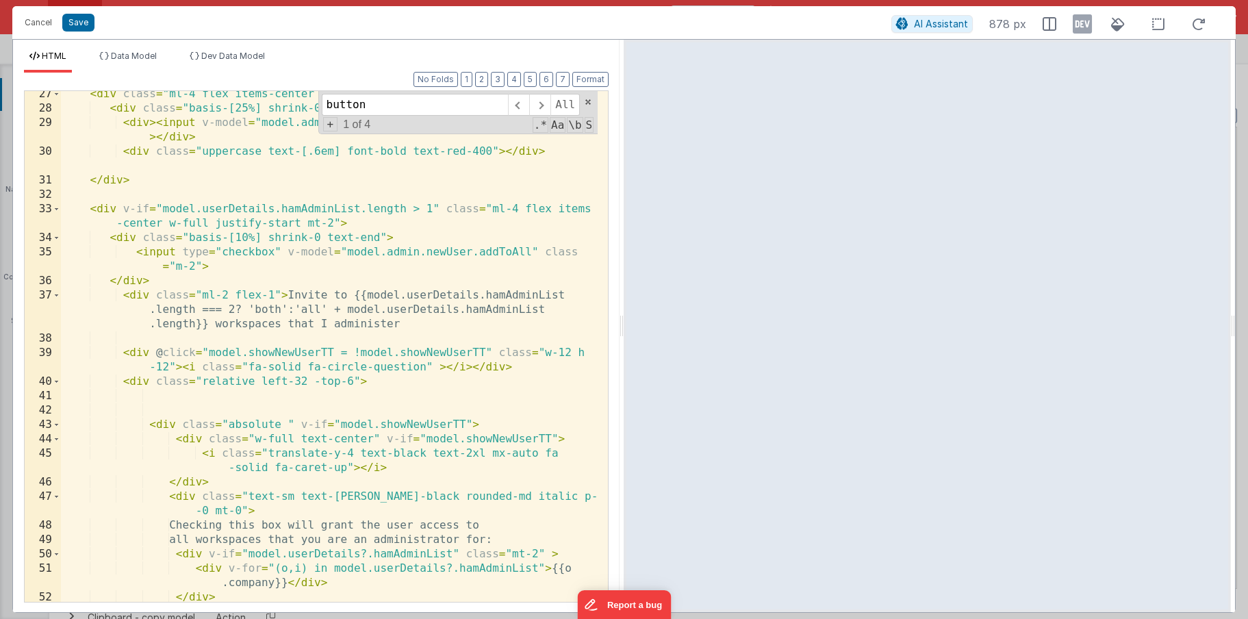
scroll to position [459, 0]
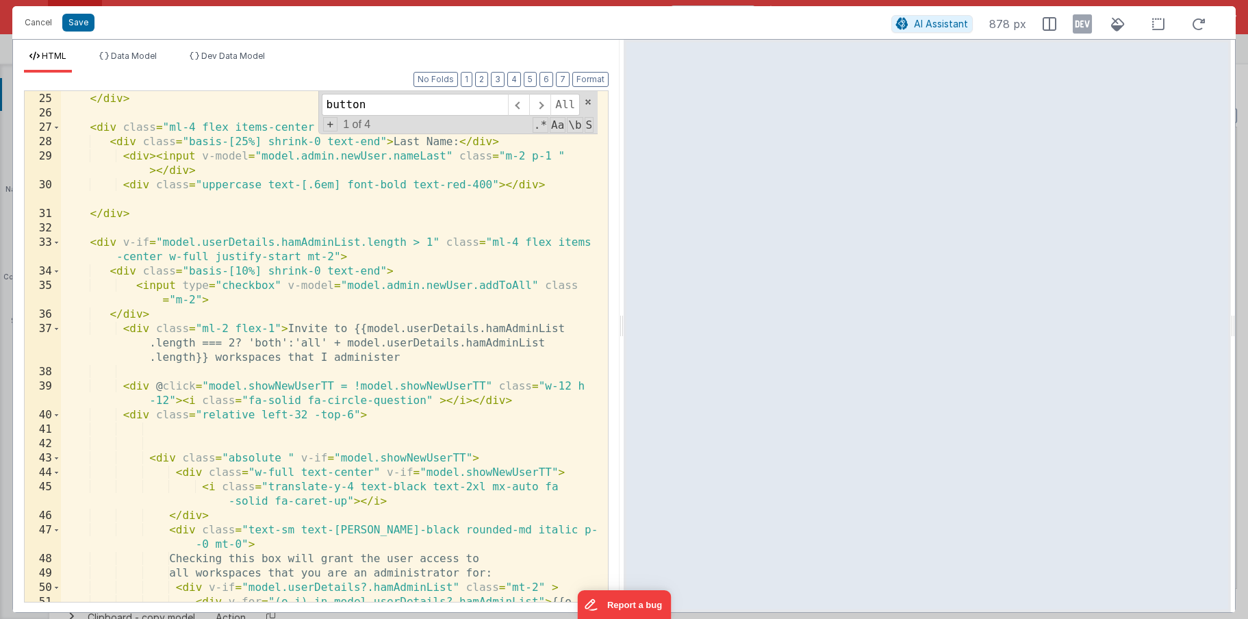
click at [168, 315] on div "< div class = "uppercase text-[.6em] font-bold text-red-400" > </ div > </ div …" at bounding box center [329, 347] width 537 height 568
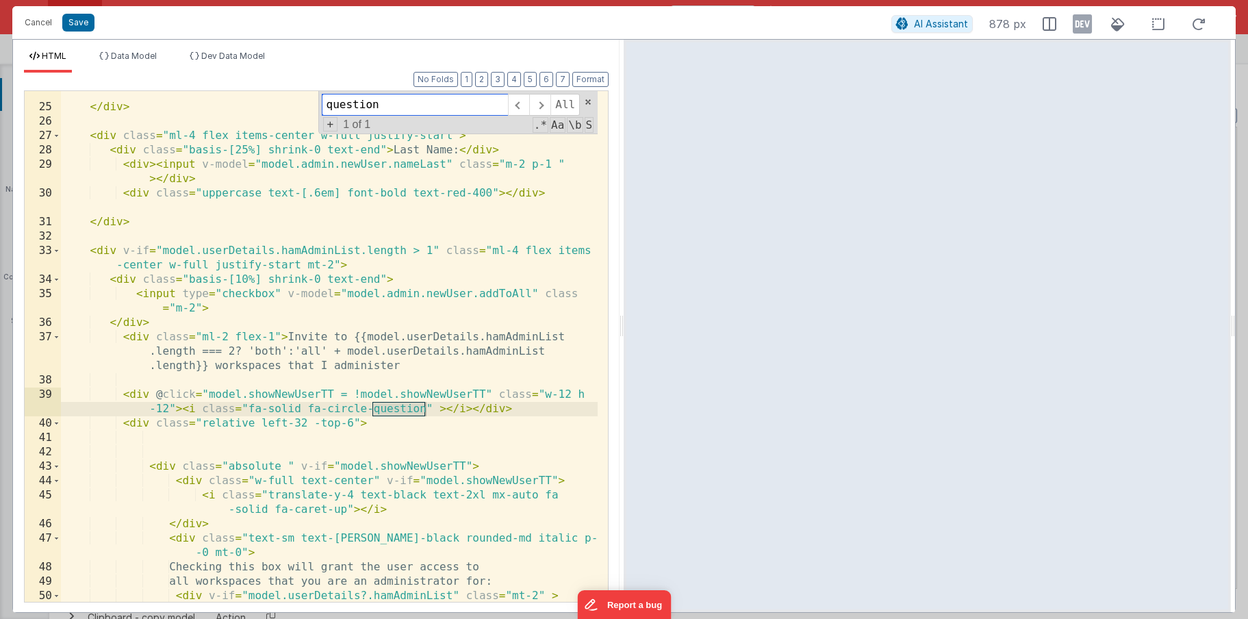
type input "question"
click at [141, 394] on div "< div class = "uppercase text-[.6em] font-bold text-red-400" > </ div > </ div …" at bounding box center [329, 355] width 537 height 568
click at [541, 393] on div "< div class = "uppercase text-[.6em] font-bold text-red-400" > </ div > </ div …" at bounding box center [329, 355] width 537 height 568
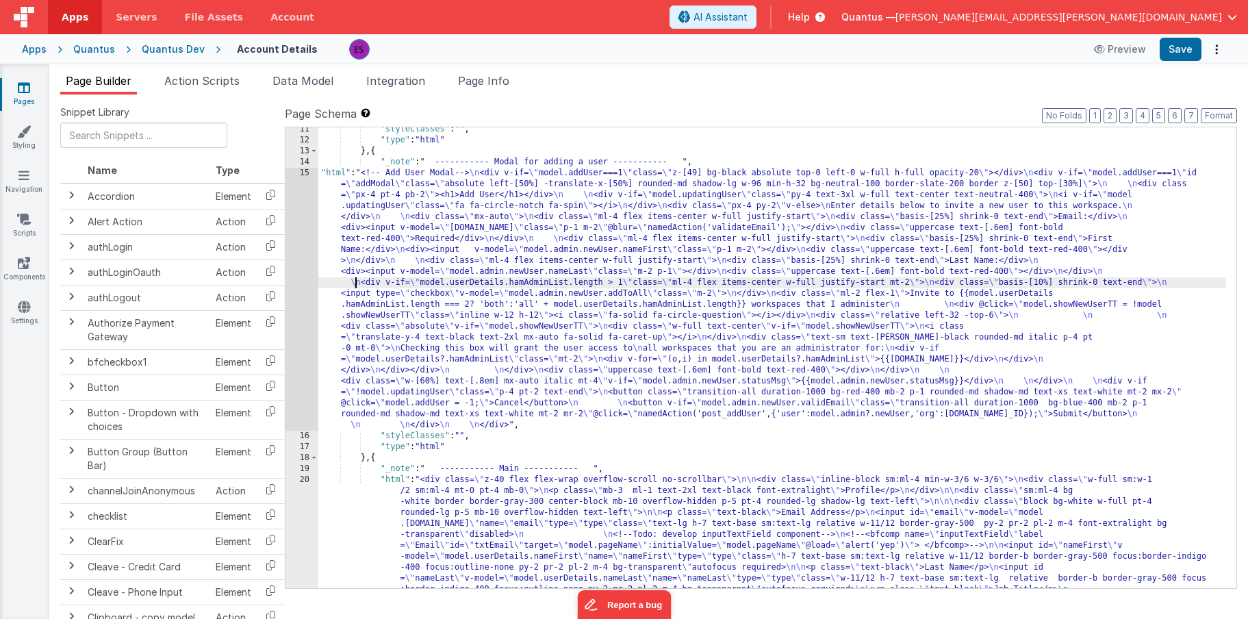
click at [356, 278] on div ""styleClasses" : "" , "type" : "html" } , { "_note" : " ----------- Modal for a…" at bounding box center [772, 584] width 908 height 921
click at [297, 301] on div "15" at bounding box center [301, 299] width 33 height 263
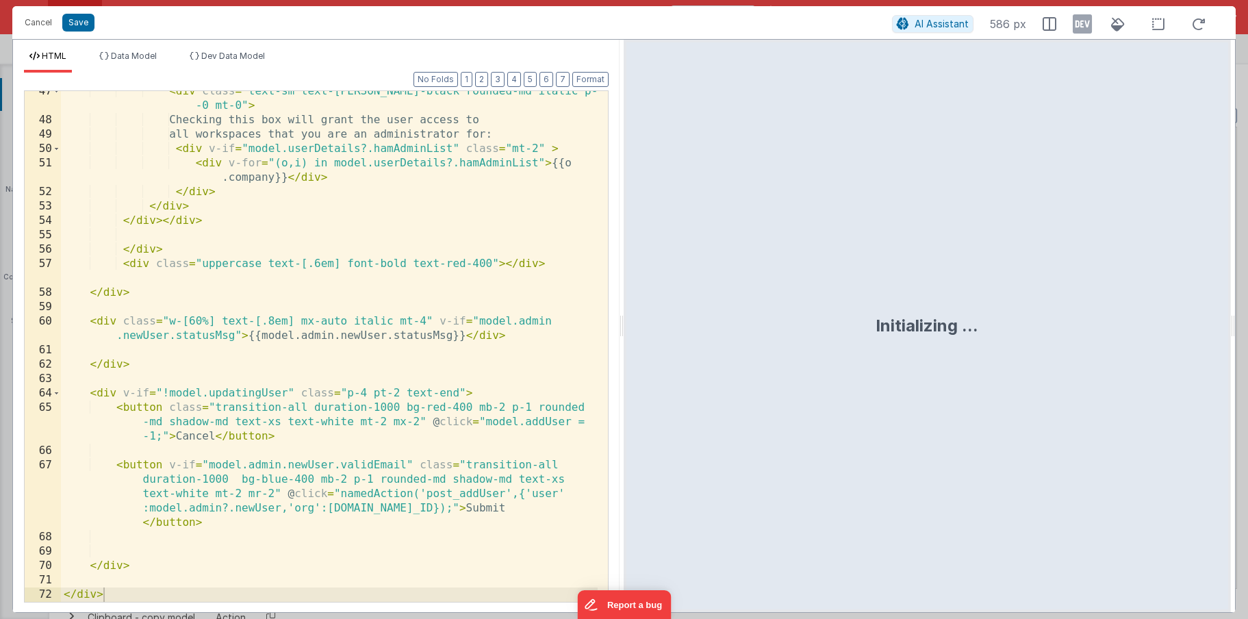
scroll to position [898, 0]
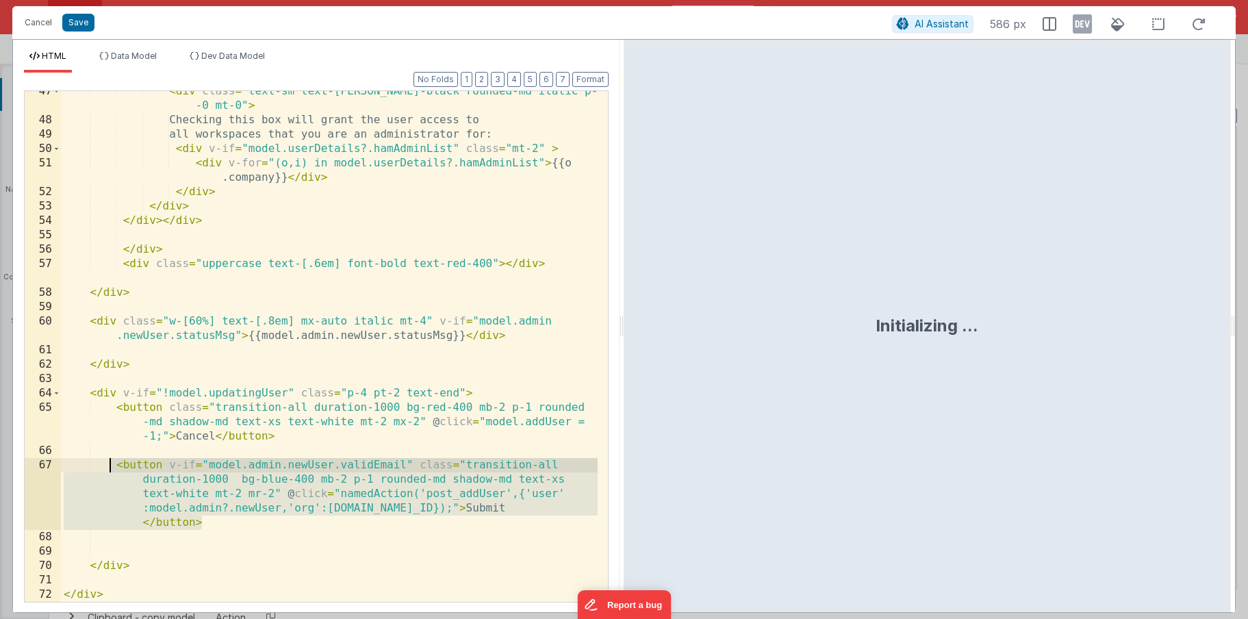
drag, startPoint x: 215, startPoint y: 523, endPoint x: 113, endPoint y: 469, distance: 115.5
click at [113, 469] on div "< div class = "text-sm text-[PERSON_NAME]-black rounded-md italic p-4 pt -0 mt-…" at bounding box center [329, 361] width 537 height 554
click at [229, 518] on div "< div class = "text-sm text-[PERSON_NAME]-black rounded-md italic p-4 pt -0 mt-…" at bounding box center [329, 361] width 537 height 554
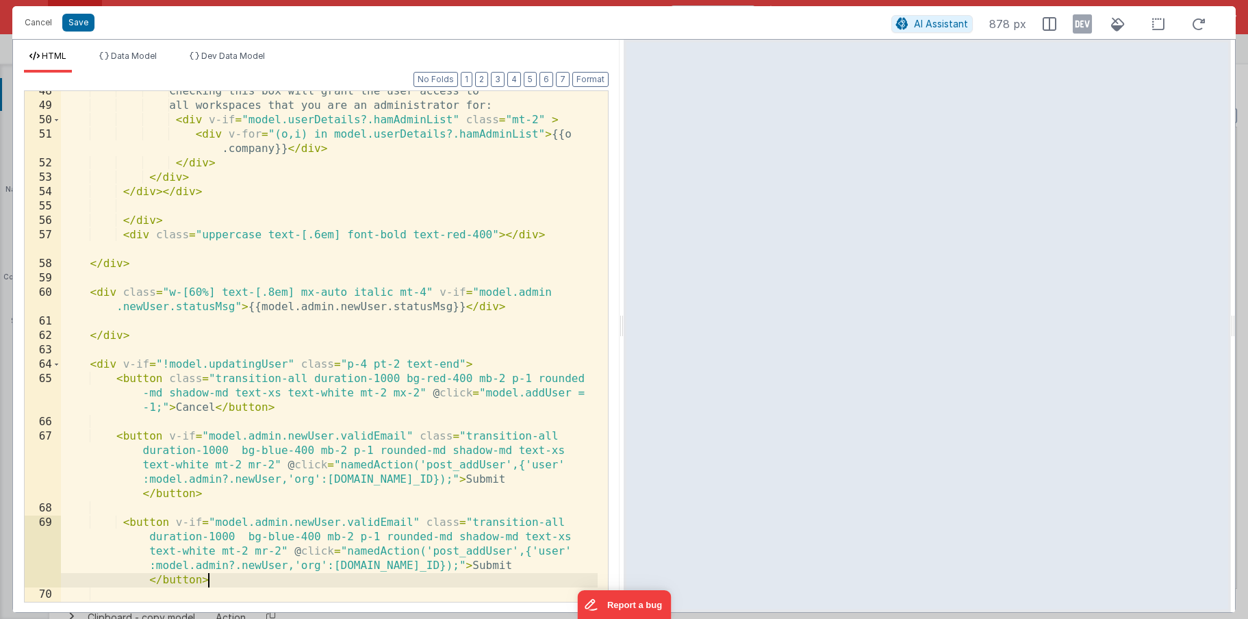
scroll to position [984, 0]
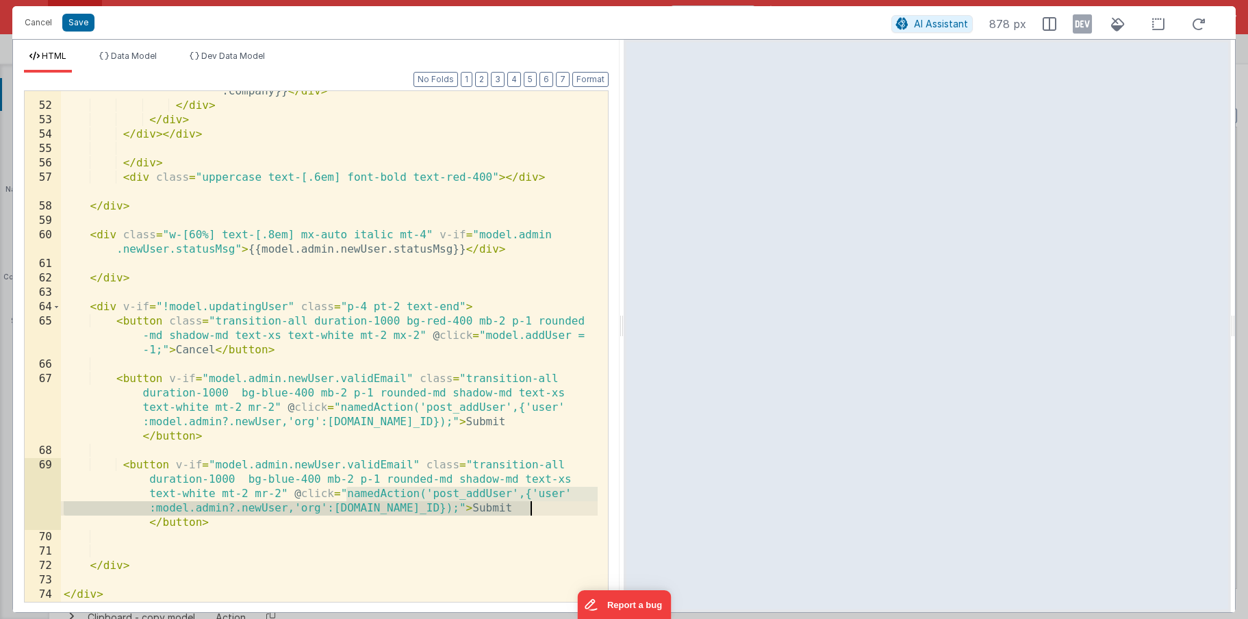
drag, startPoint x: 344, startPoint y: 493, endPoint x: 533, endPoint y: 513, distance: 190.7
click at [533, 513] on div "< div v-for = "(o,i) in model.userDetails?.hamAdminList" > {{o .company}} </ di…" at bounding box center [329, 347] width 537 height 554
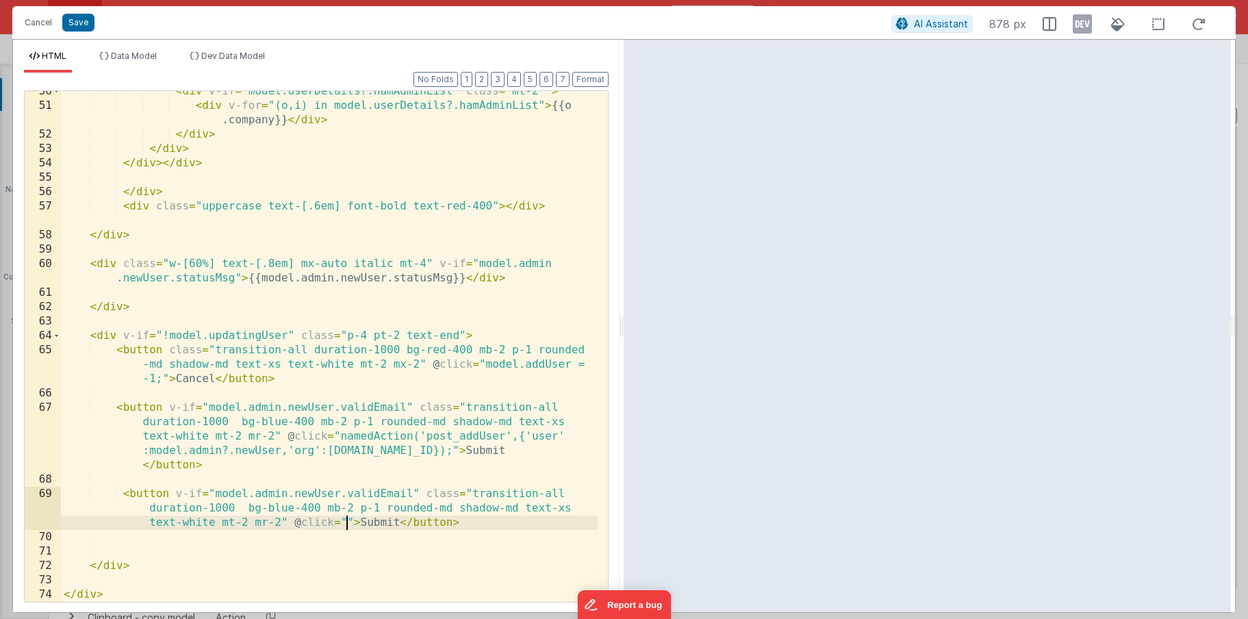
scroll to position [956, 0]
click at [311, 507] on div "< div v-if = "model.userDetails?.hamAdminList" class = "mt-2" > < div v-for = "…" at bounding box center [329, 353] width 537 height 539
click at [303, 507] on div "< div v-if = "model.userDetails?.hamAdminList" class = "mt-2" > < div v-for = "…" at bounding box center [329, 353] width 537 height 539
drag, startPoint x: 211, startPoint y: 496, endPoint x: 207, endPoint y: 505, distance: 9.5
click at [210, 500] on div "< div v-if = "model.userDetails?.hamAdminList" class = "mt-2" > < div v-for = "…" at bounding box center [329, 353] width 537 height 539
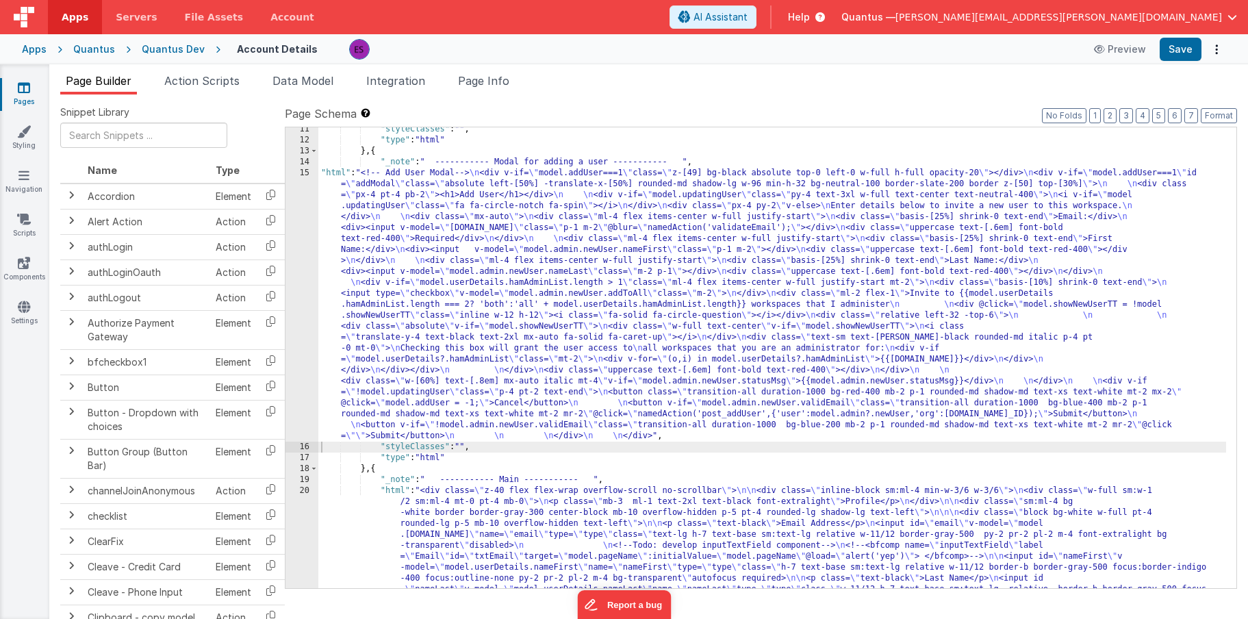
click at [572, 271] on div ""styleClasses" : "" , "type" : "html" } , { "_note" : " ----------- Modal for a…" at bounding box center [772, 584] width 908 height 921
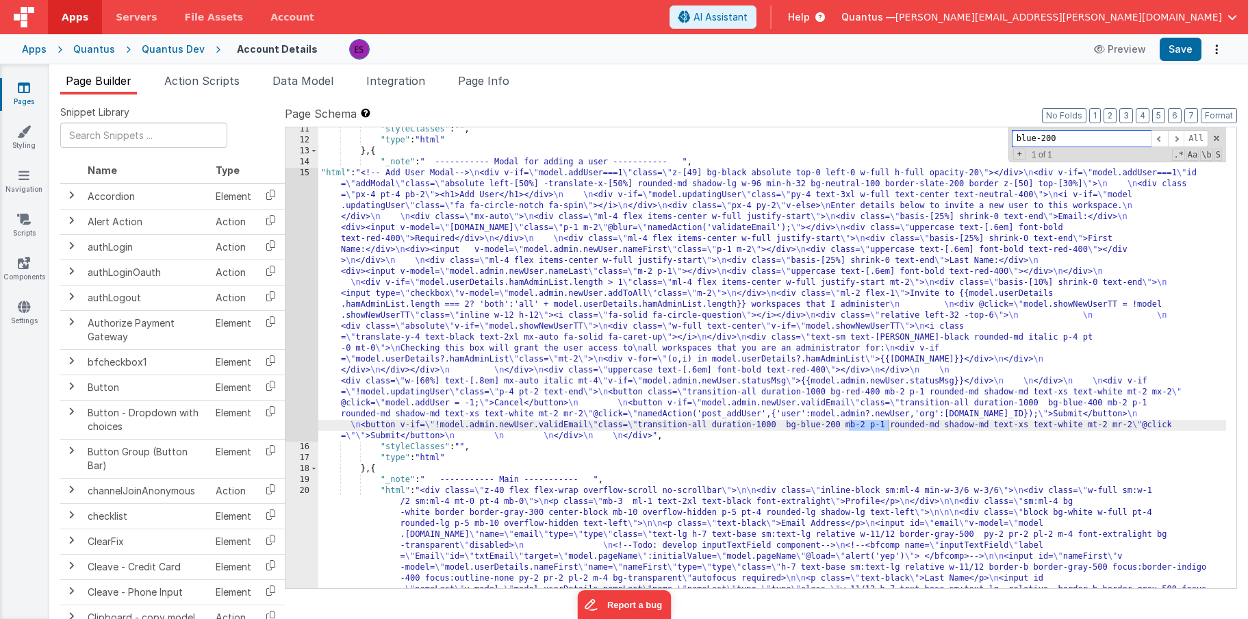
type input "blue-200"
click at [841, 437] on div ""styleClasses" : "" , "type" : "html" } , { "_note" : " ----------- Modal for a…" at bounding box center [772, 584] width 908 height 921
click at [860, 425] on div ""styleClasses" : "" , "type" : "html" } , { "_note" : " ----------- Modal for a…" at bounding box center [772, 584] width 908 height 921
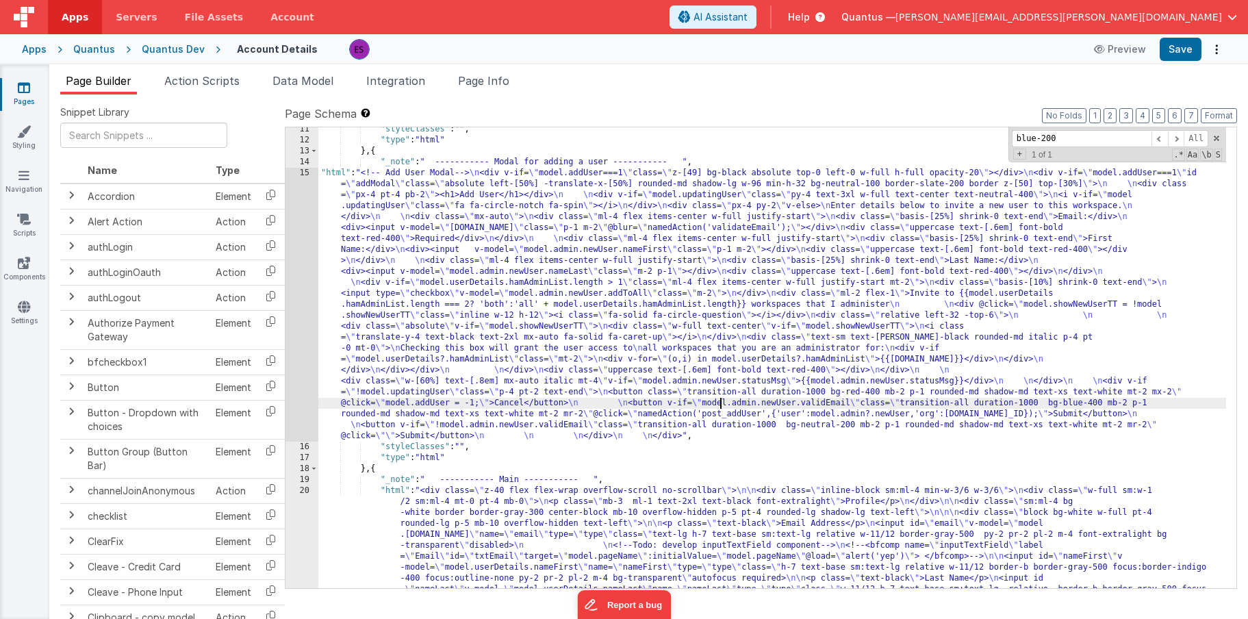
click at [722, 408] on div ""styleClasses" : "" , "type" : "html" } , { "_note" : " ----------- Modal for a…" at bounding box center [772, 584] width 908 height 921
click at [941, 400] on div ""styleClasses" : "" , "type" : "html" } , { "_note" : " ----------- Modal for a…" at bounding box center [772, 584] width 908 height 921
click at [382, 269] on div ""styleClasses" : "" , "type" : "html" } , { "_note" : " ----------- Modal for a…" at bounding box center [772, 584] width 908 height 921
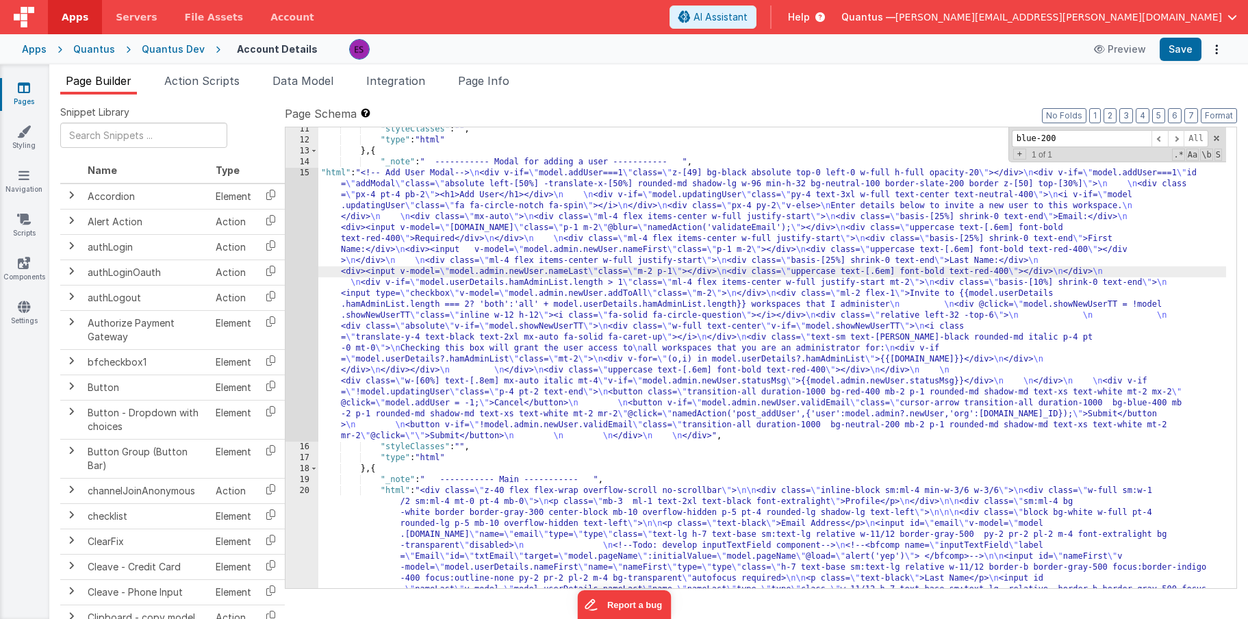
click at [301, 272] on div "15" at bounding box center [301, 305] width 33 height 274
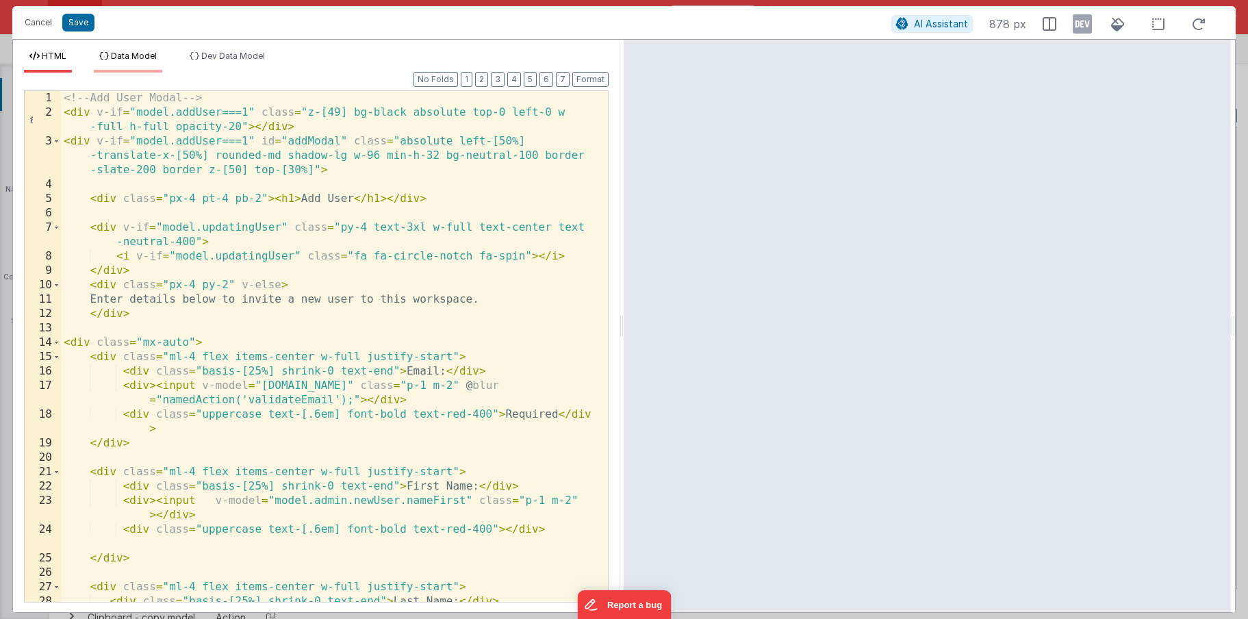
click at [118, 55] on span "Data Model" at bounding box center [134, 56] width 46 height 10
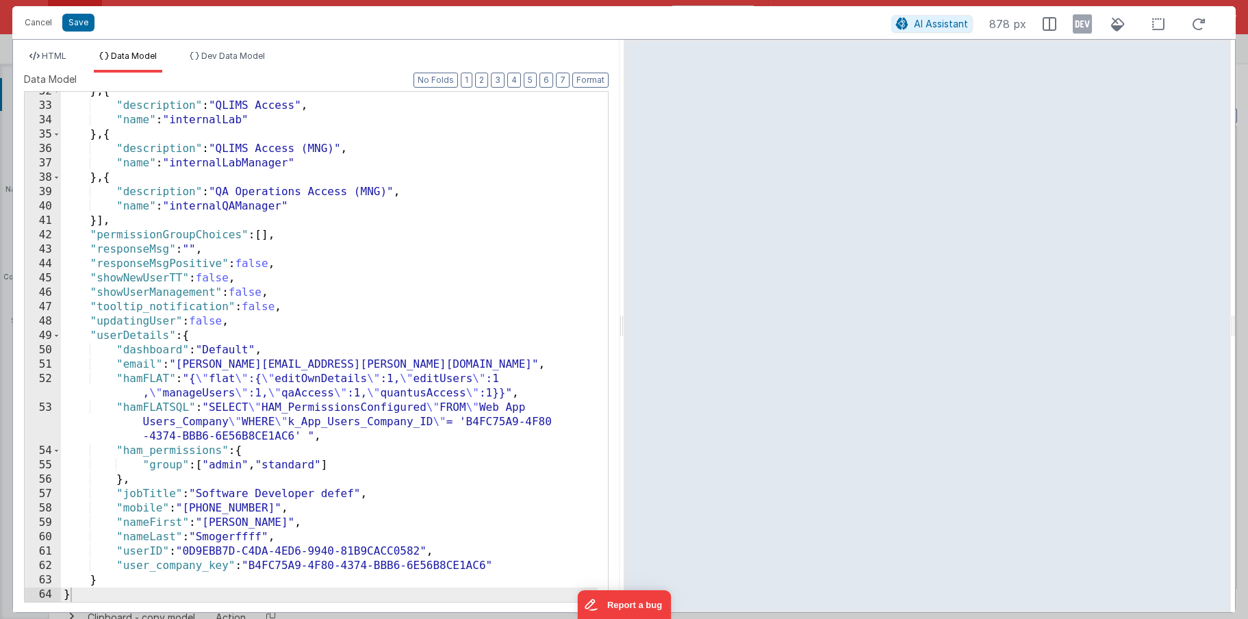
scroll to position [453, 0]
click at [211, 277] on div "} , { "description" : "QLIMS Access" , "name" : "internalLab" } , { "descriptio…" at bounding box center [329, 353] width 537 height 539
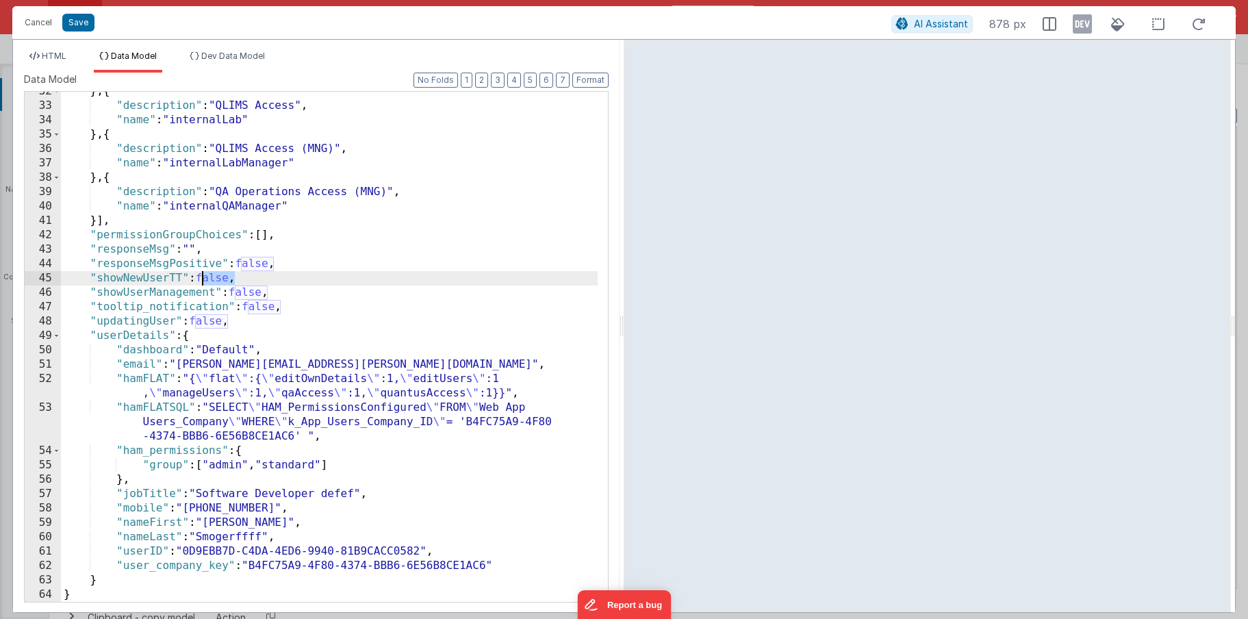
click at [211, 277] on div "} , { "description" : "QLIMS Access" , "name" : "internalLab" } , { "descriptio…" at bounding box center [329, 353] width 537 height 539
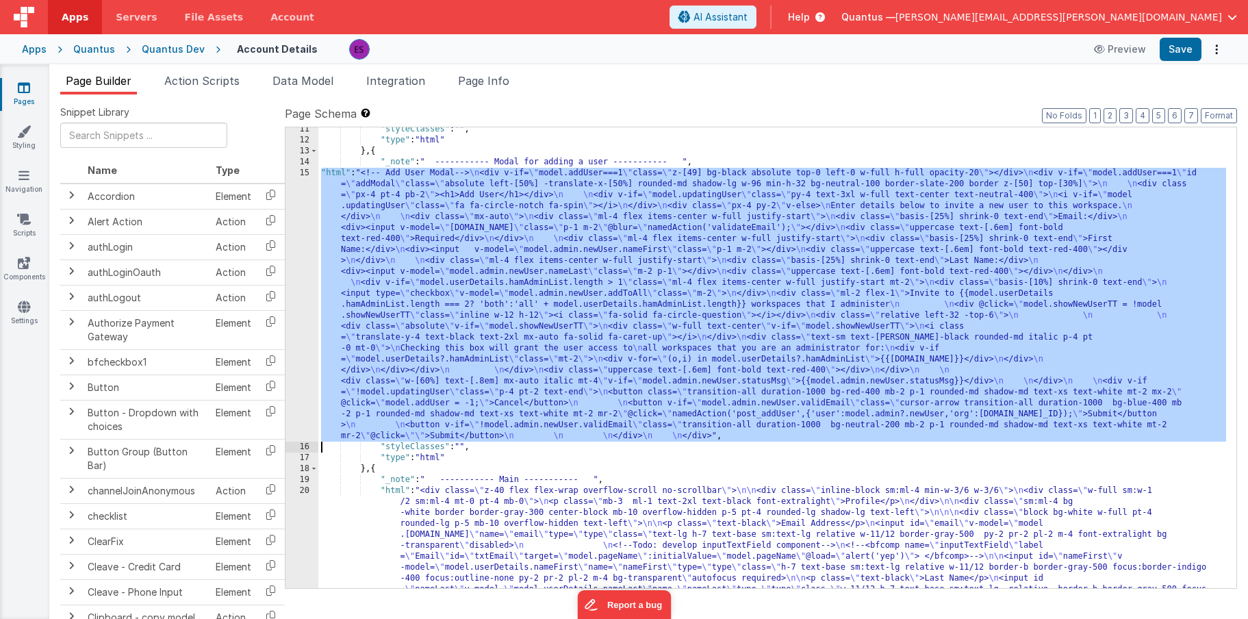
click at [490, 259] on div ""styleClasses" : "" , "type" : "html" } , { "_note" : " ----------- Modal for a…" at bounding box center [772, 584] width 908 height 921
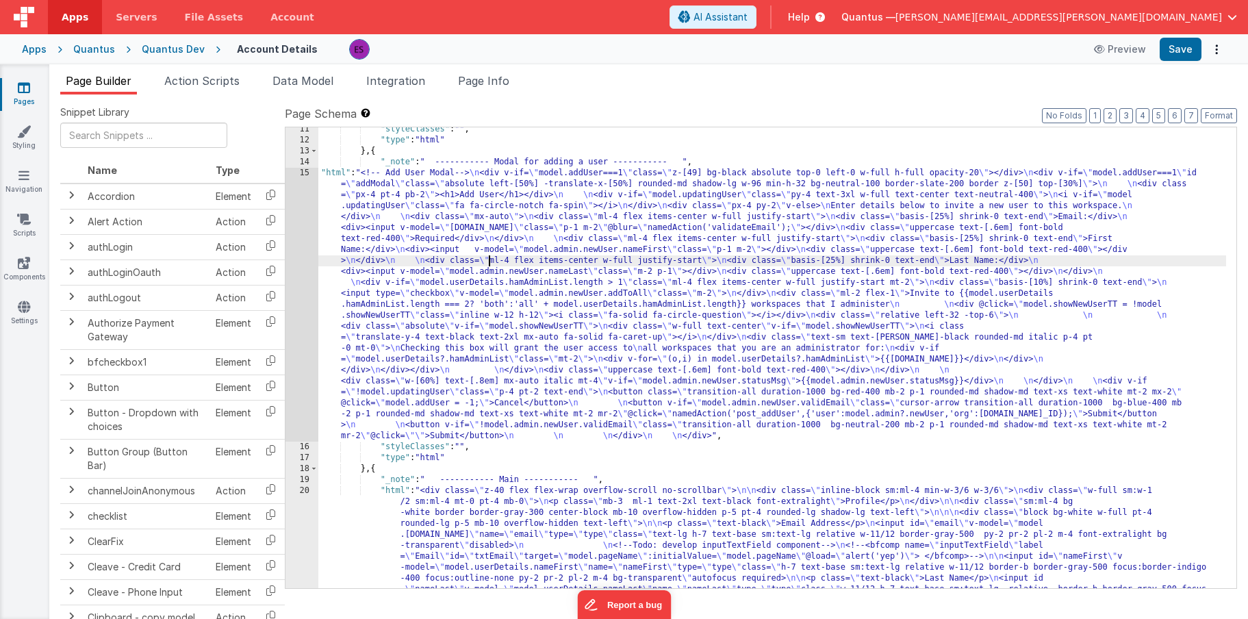
click at [298, 283] on div "15" at bounding box center [301, 305] width 33 height 274
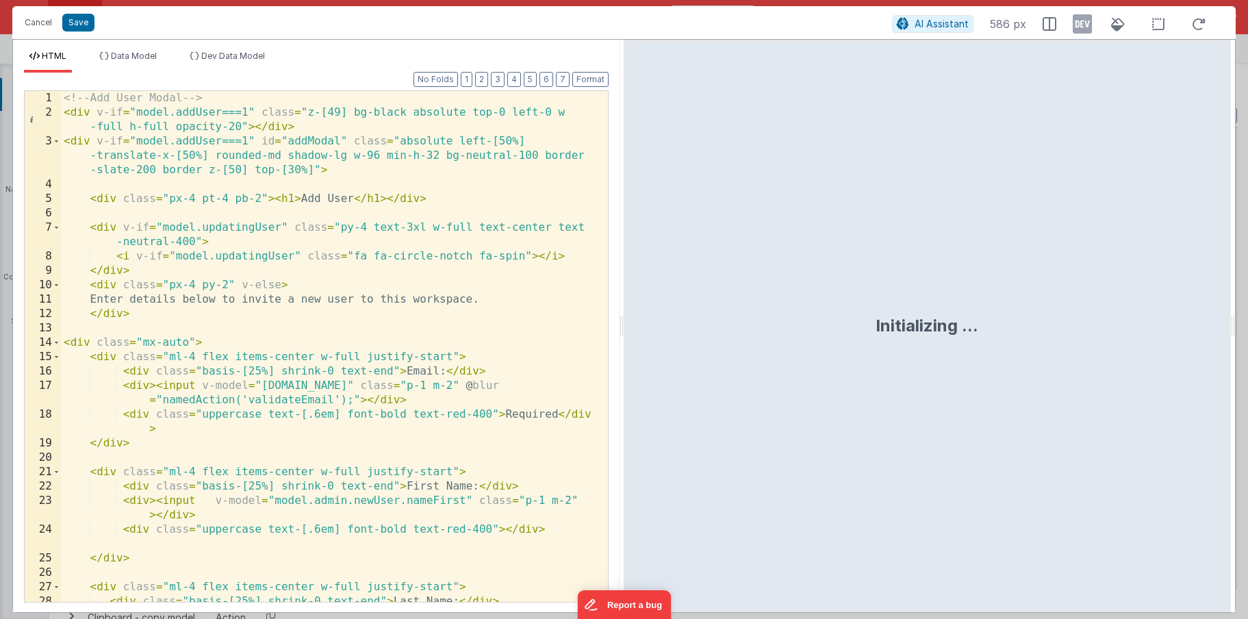
click at [316, 280] on div "<!-- Add User Modal --> < div v-if = "model.addUser===1" class = "z-[49] bg-bla…" at bounding box center [329, 368] width 537 height 554
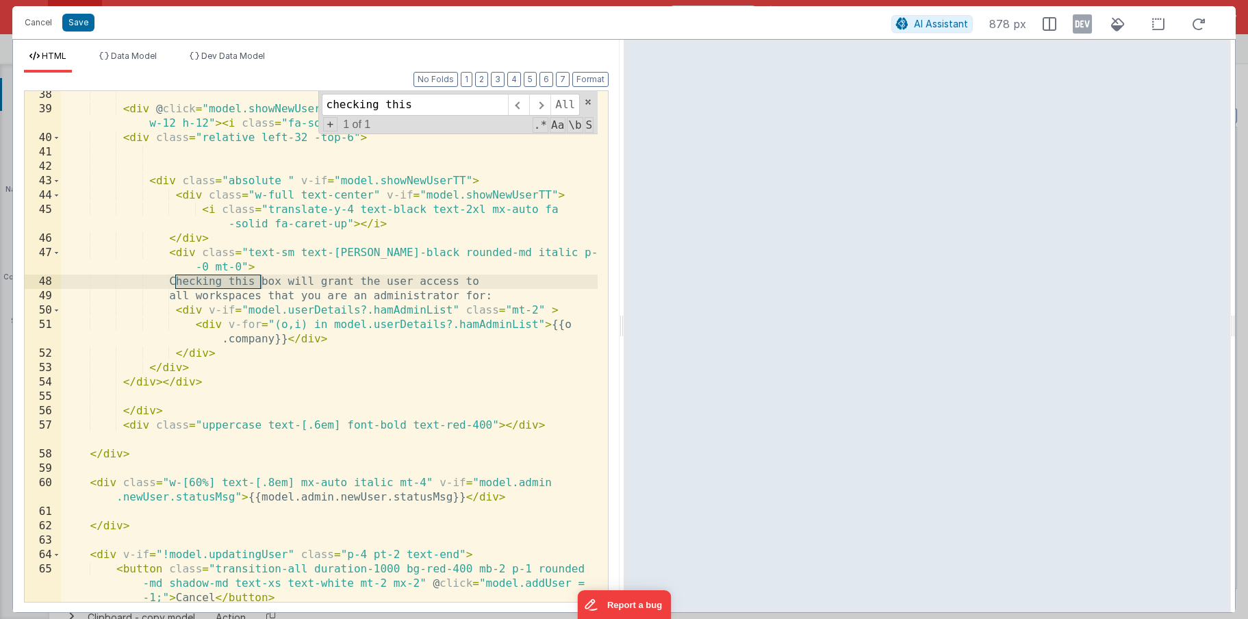
scroll to position [735, 0]
type input "checking this"
click at [287, 269] on div "< div @ click = "model.showNewUserTT = !model.showNewUserTT" class = "inline w-…" at bounding box center [329, 359] width 537 height 539
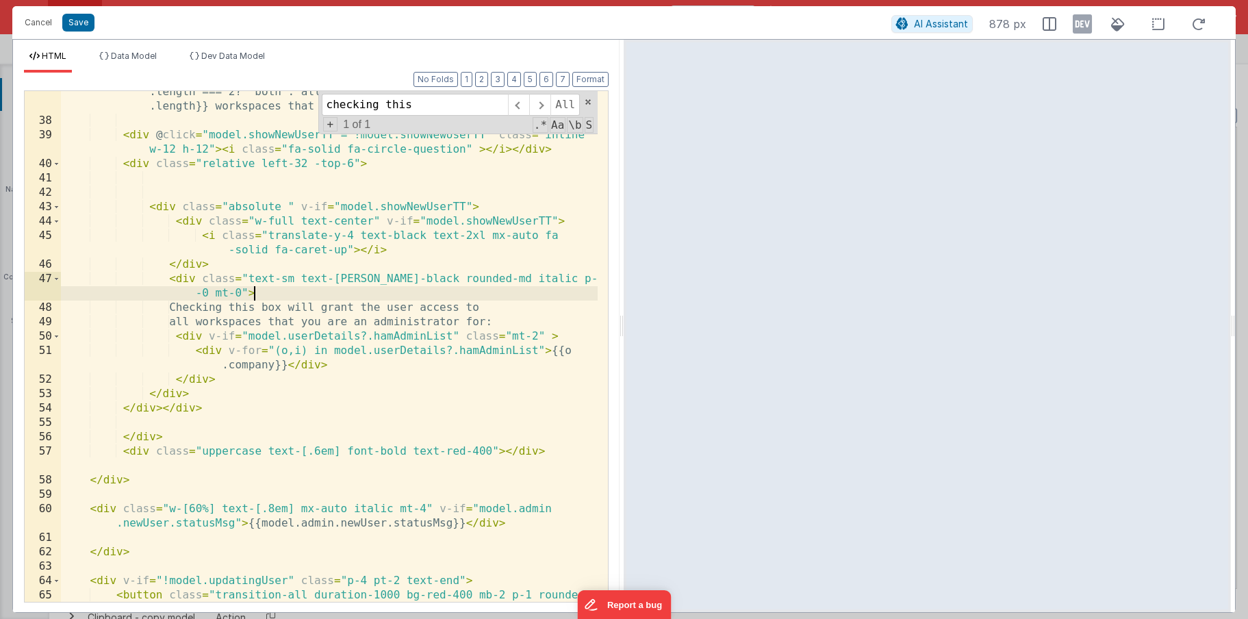
scroll to position [650, 0]
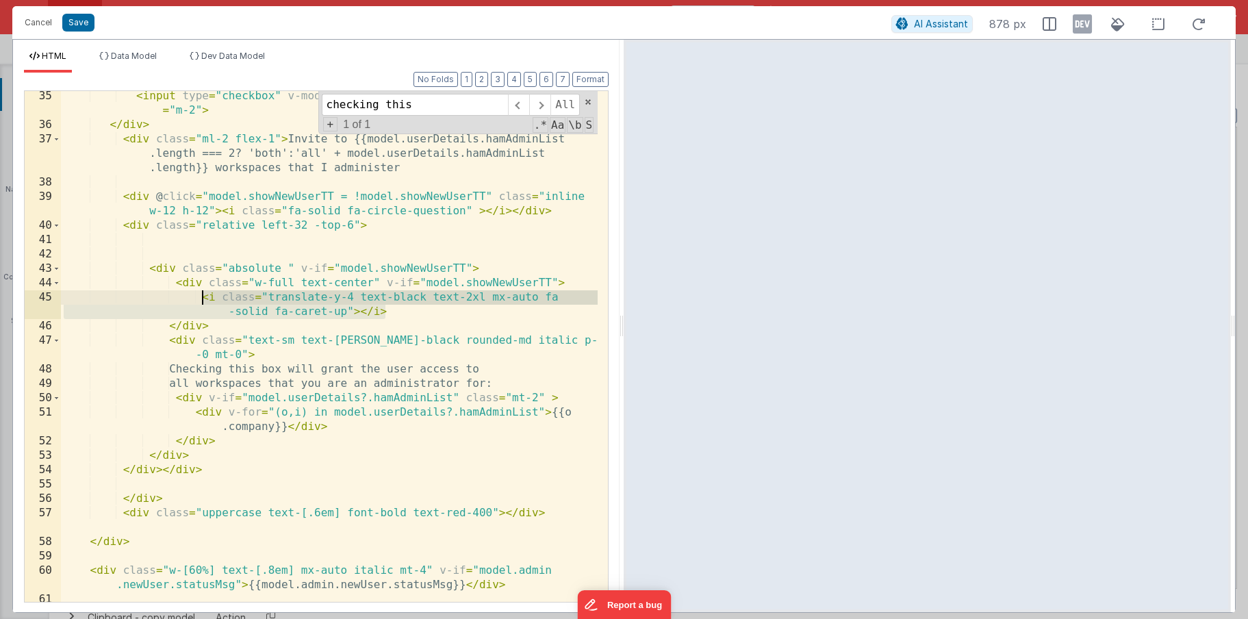
drag, startPoint x: 393, startPoint y: 312, endPoint x: 201, endPoint y: 294, distance: 192.6
click at [201, 294] on div "< input type = "checkbox" v-model = "model.admin.newUser.addToAll" class = "m-2…" at bounding box center [329, 366] width 537 height 554
click at [268, 357] on div "< input type = "checkbox" v-model = "model.admin.newUser.addToAll" class = "m-2…" at bounding box center [329, 366] width 537 height 554
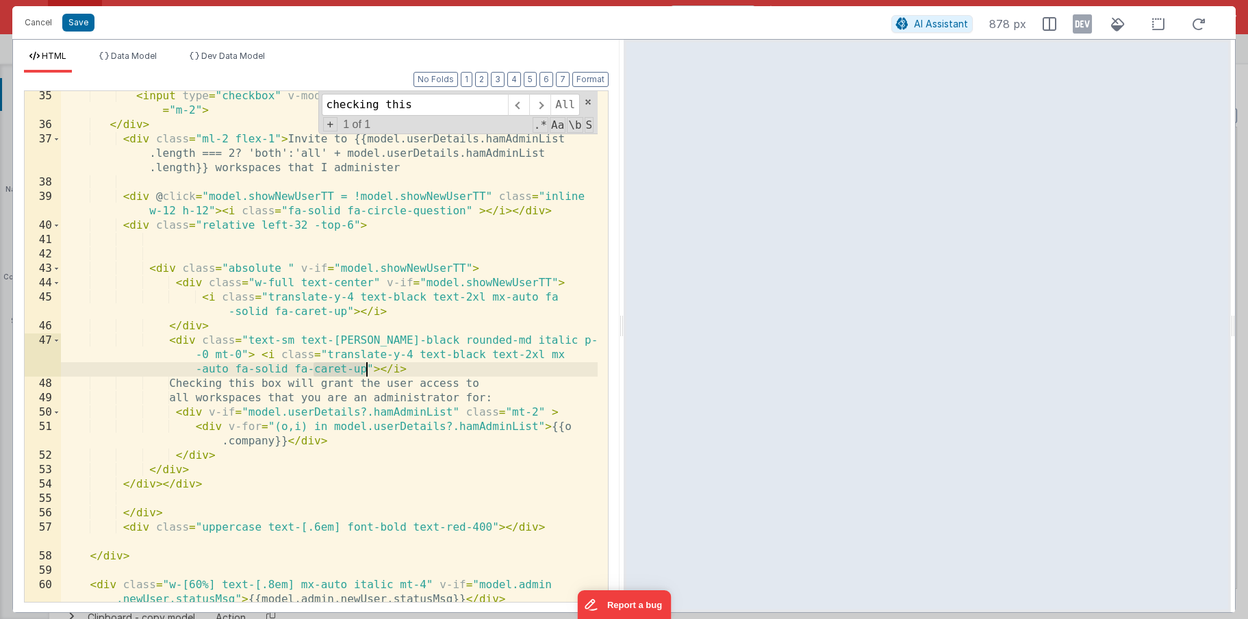
drag, startPoint x: 314, startPoint y: 368, endPoint x: 364, endPoint y: 367, distance: 50.0
click at [364, 367] on div "< input type = "checkbox" v-model = "model.admin.newUser.addToAll" class = "m-2…" at bounding box center [329, 366] width 537 height 554
click at [327, 353] on div "< input type = "checkbox" v-model = "model.admin.newUser.addToAll" class = "m-2…" at bounding box center [329, 366] width 537 height 554
drag, startPoint x: 498, startPoint y: 355, endPoint x: 407, endPoint y: 355, distance: 90.4
click at [407, 355] on div "< input type = "checkbox" v-model = "model.admin.newUser.addToAll" class = "m-2…" at bounding box center [329, 366] width 537 height 554
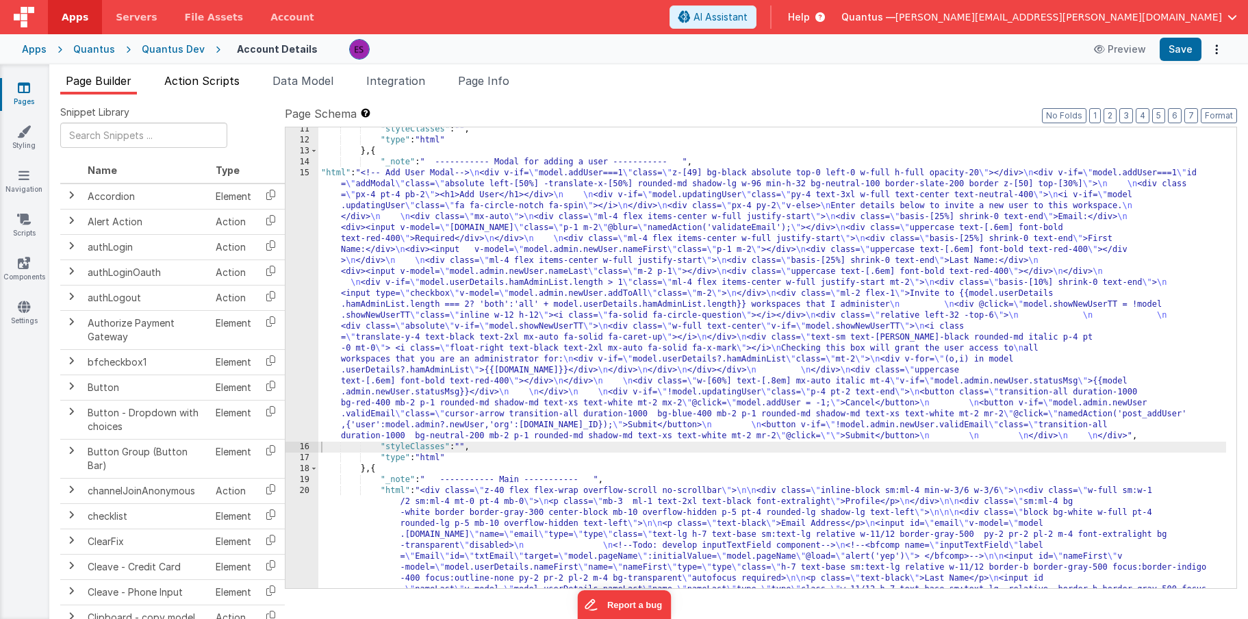
click at [221, 82] on span "Action Scripts" at bounding box center [201, 81] width 75 height 14
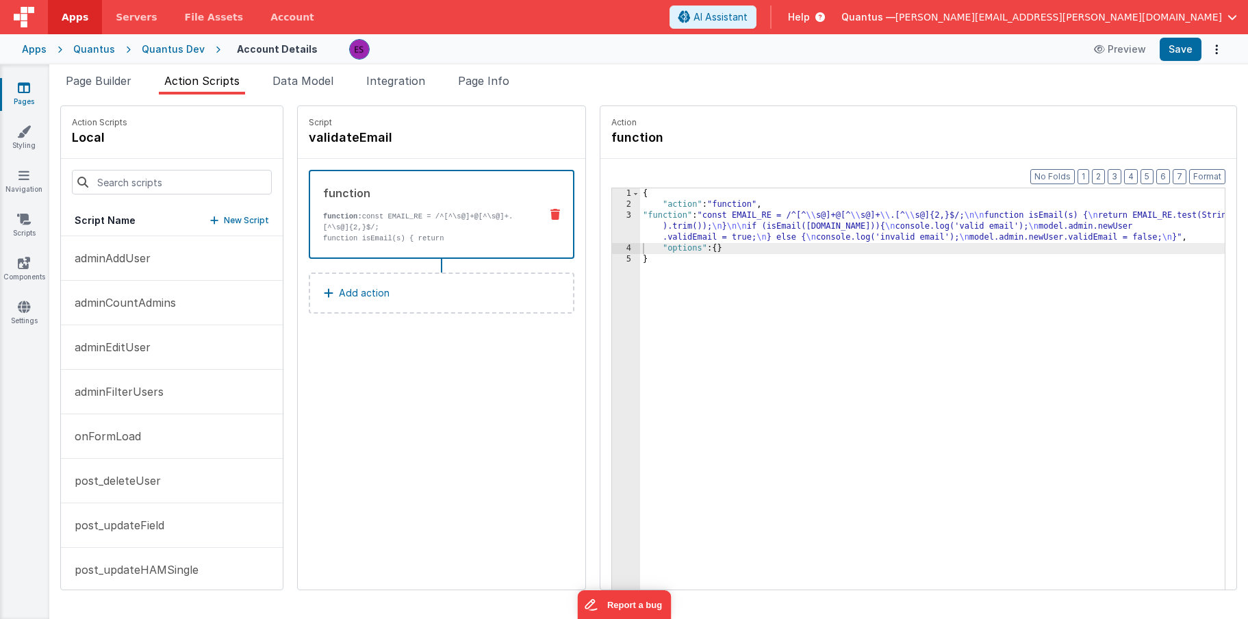
click at [221, 82] on span "Action Scripts" at bounding box center [201, 81] width 75 height 14
click at [284, 79] on span "Data Model" at bounding box center [302, 81] width 61 height 14
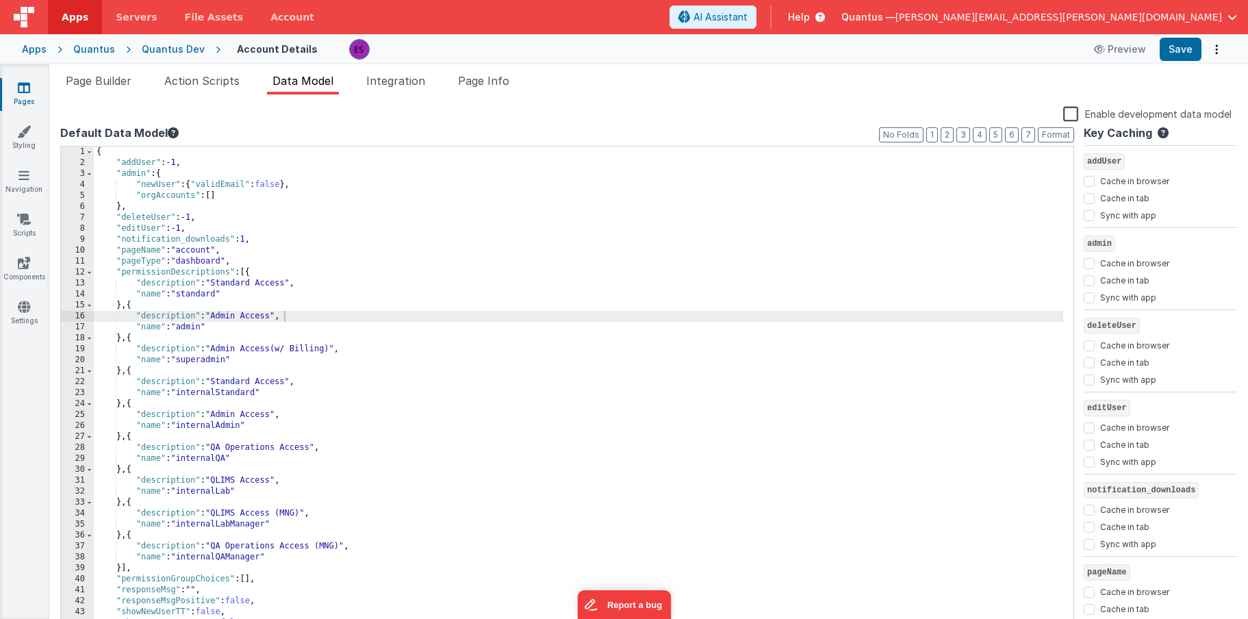
scroll to position [195, 0]
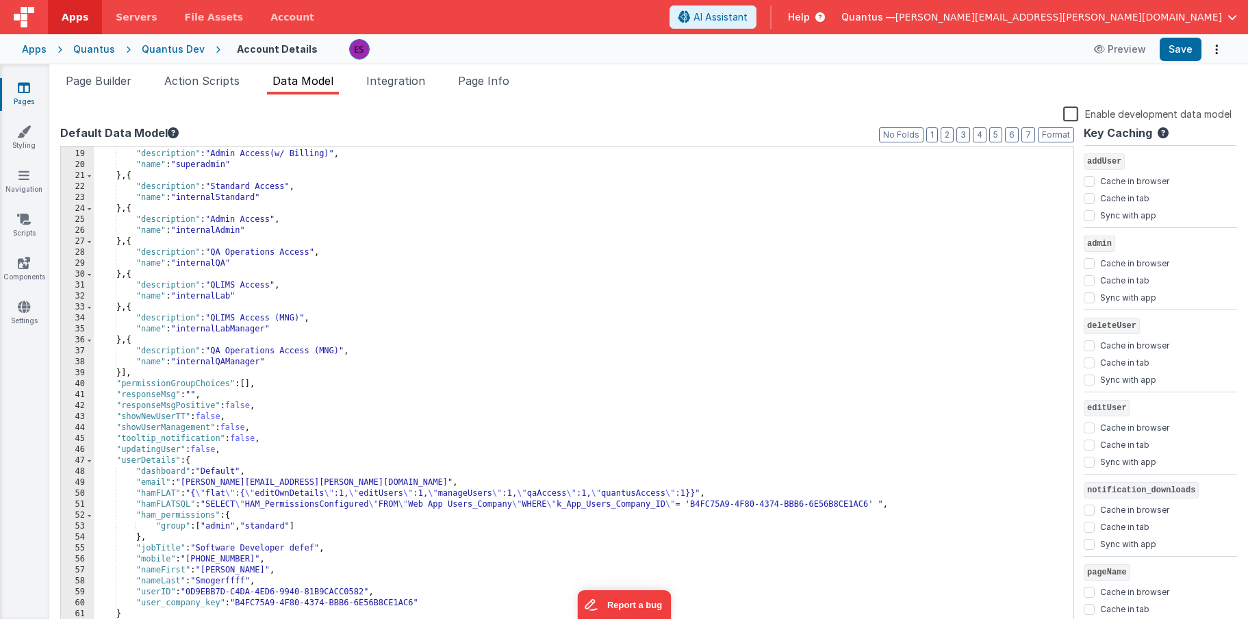
click at [210, 418] on div "} , { "description" : "Admin Access(w/ Billing)" , "name" : "superadmin" } , { …" at bounding box center [578, 391] width 969 height 506
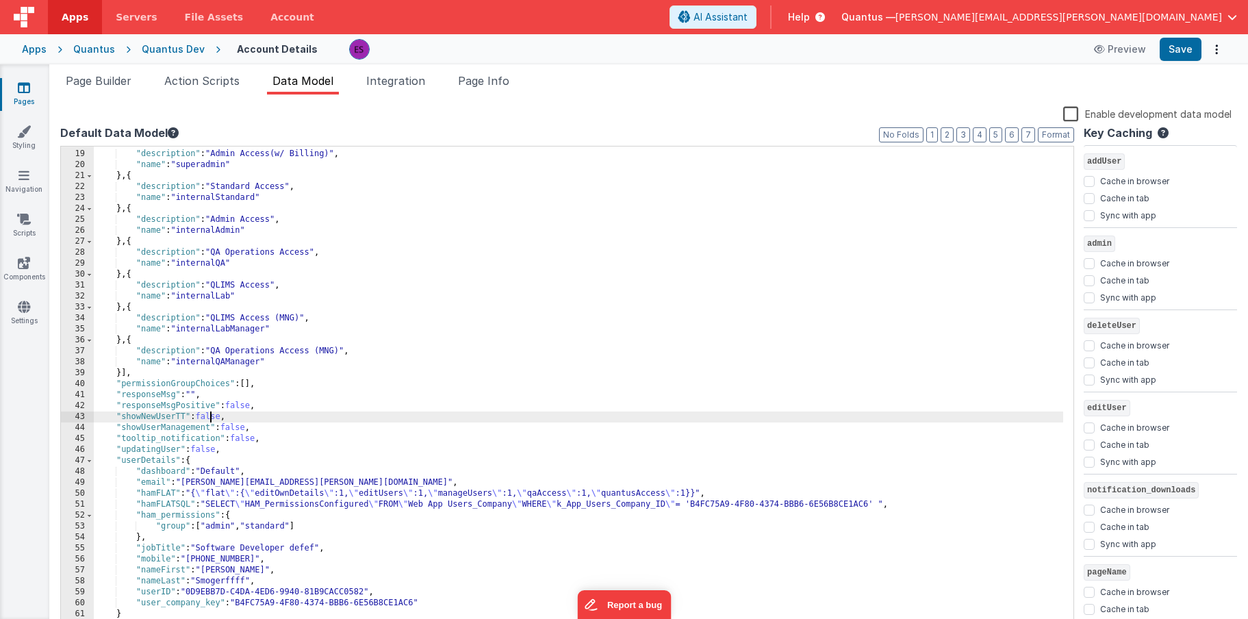
click at [210, 418] on div "} , { "description" : "Admin Access(w/ Billing)" , "name" : "superadmin" } , { …" at bounding box center [578, 391] width 969 height 506
click at [283, 86] on span "Data Model" at bounding box center [302, 81] width 61 height 14
drag, startPoint x: 283, startPoint y: 469, endPoint x: 239, endPoint y: 455, distance: 45.9
click at [283, 470] on div "} , { "description" : "Admin Access(w/ Billing)" , "name" : "superadmin" } , { …" at bounding box center [578, 391] width 969 height 506
click at [214, 420] on div "} , { "description" : "Admin Access(w/ Billing)" , "name" : "superadmin" } , { …" at bounding box center [578, 391] width 969 height 506
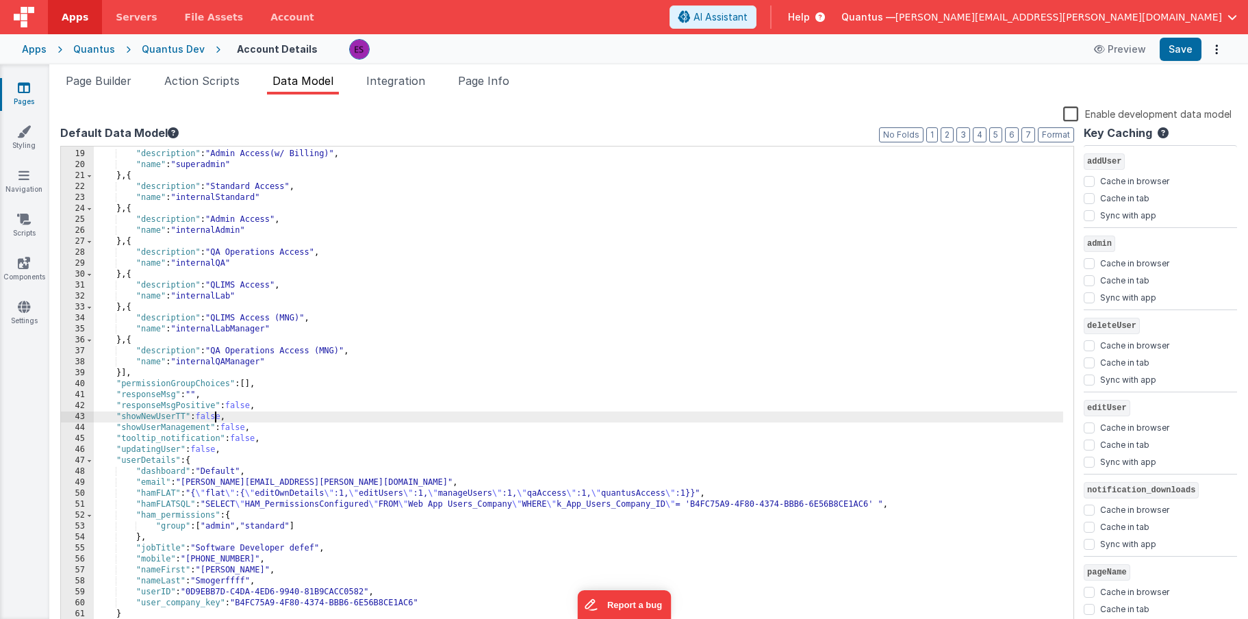
click at [214, 420] on div "} , { "description" : "Admin Access(w/ Billing)" , "name" : "superadmin" } , { …" at bounding box center [578, 391] width 969 height 506
click at [222, 414] on div "} , { "description" : "Admin Access(w/ Billing)" , "name" : "superadmin" } , { …" at bounding box center [578, 391] width 969 height 506
click at [105, 73] on li "Page Builder" at bounding box center [98, 84] width 77 height 22
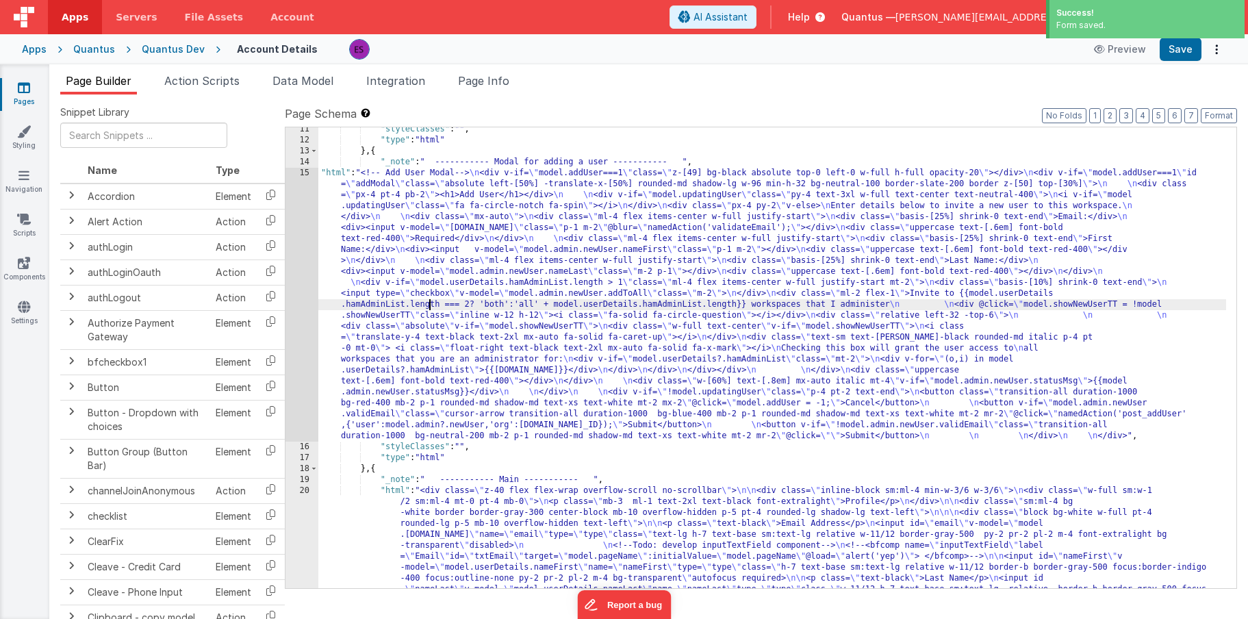
click at [429, 307] on div ""styleClasses" : "" , "type" : "html" } , { "_note" : " ----------- Modal for a…" at bounding box center [772, 584] width 908 height 921
click at [297, 309] on div "15" at bounding box center [301, 305] width 33 height 274
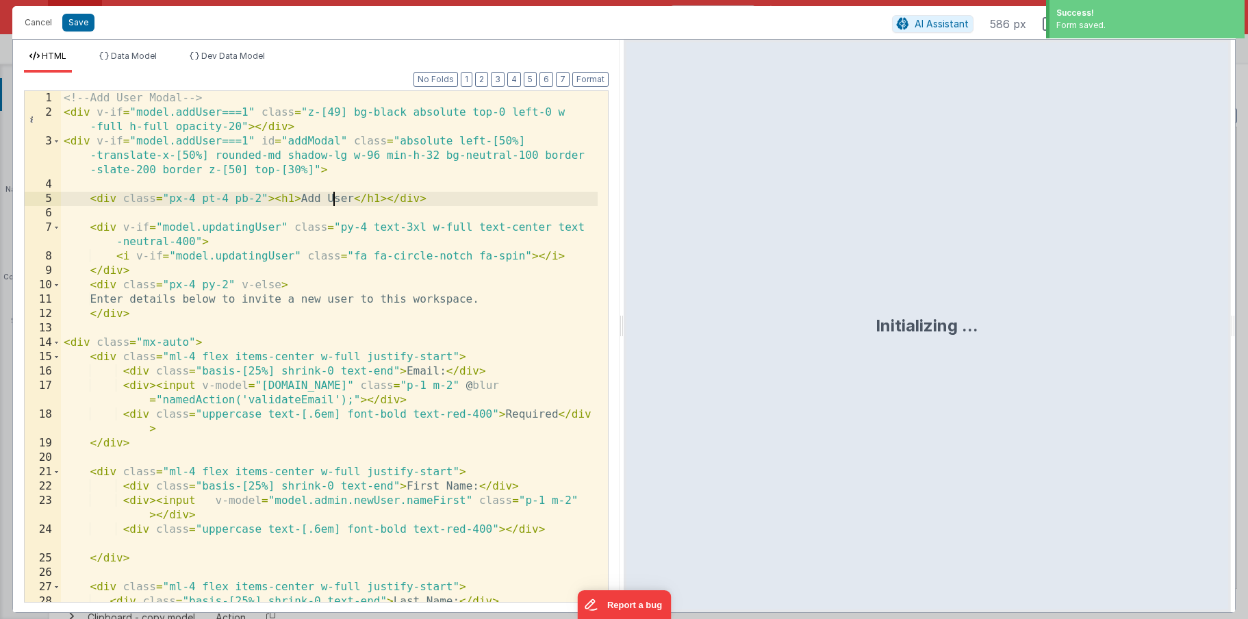
click at [333, 205] on div "<!-- Add User Modal --> < div v-if = "model.addUser===1" class = "z-[49] bg-bla…" at bounding box center [329, 368] width 537 height 554
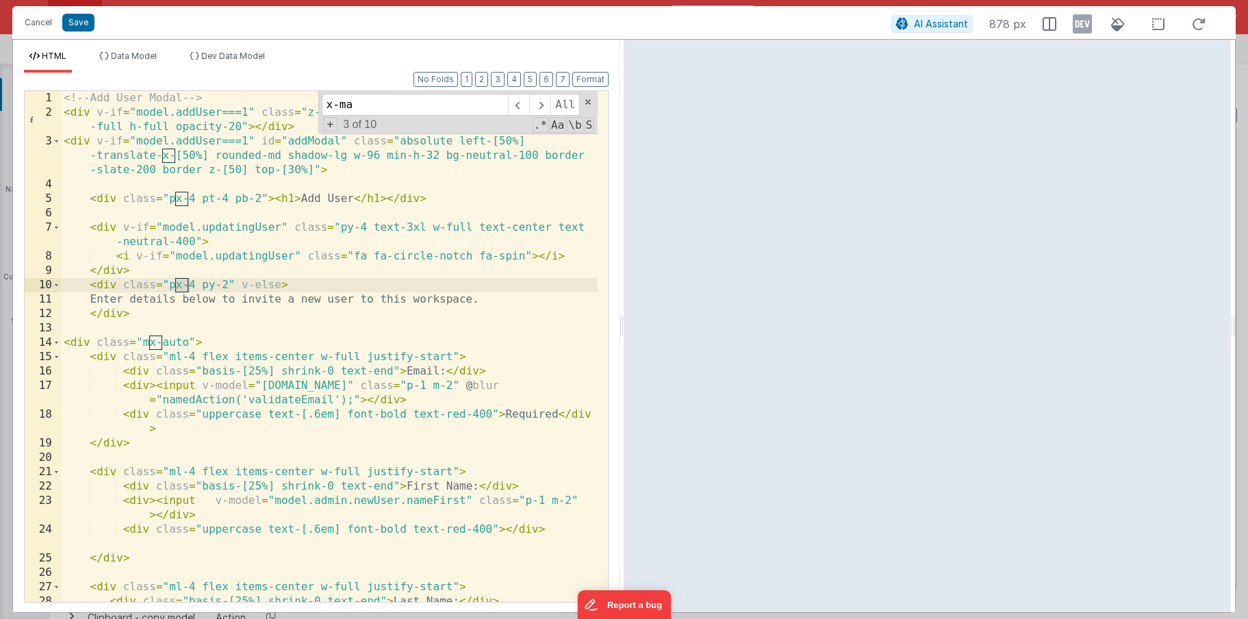
scroll to position [679, 0]
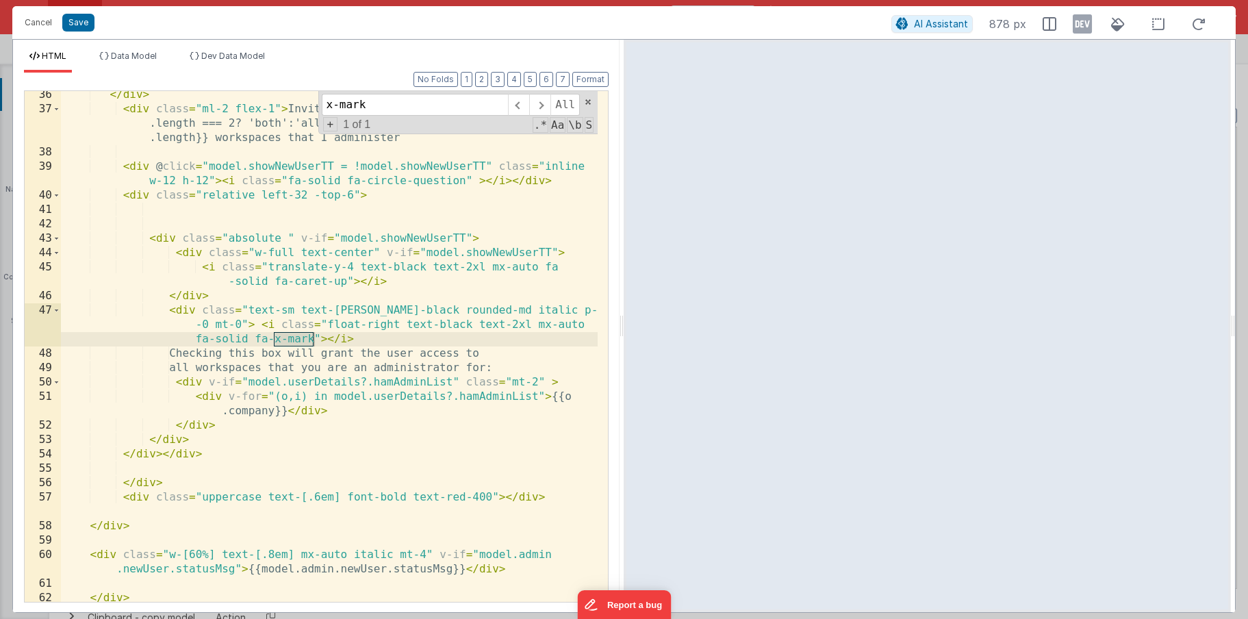
type input "x-mark"
click at [277, 337] on div "</ div > < div class = "ml-2 flex-1" > Invite to {{model.userDetails.hamAdminLi…" at bounding box center [329, 357] width 537 height 539
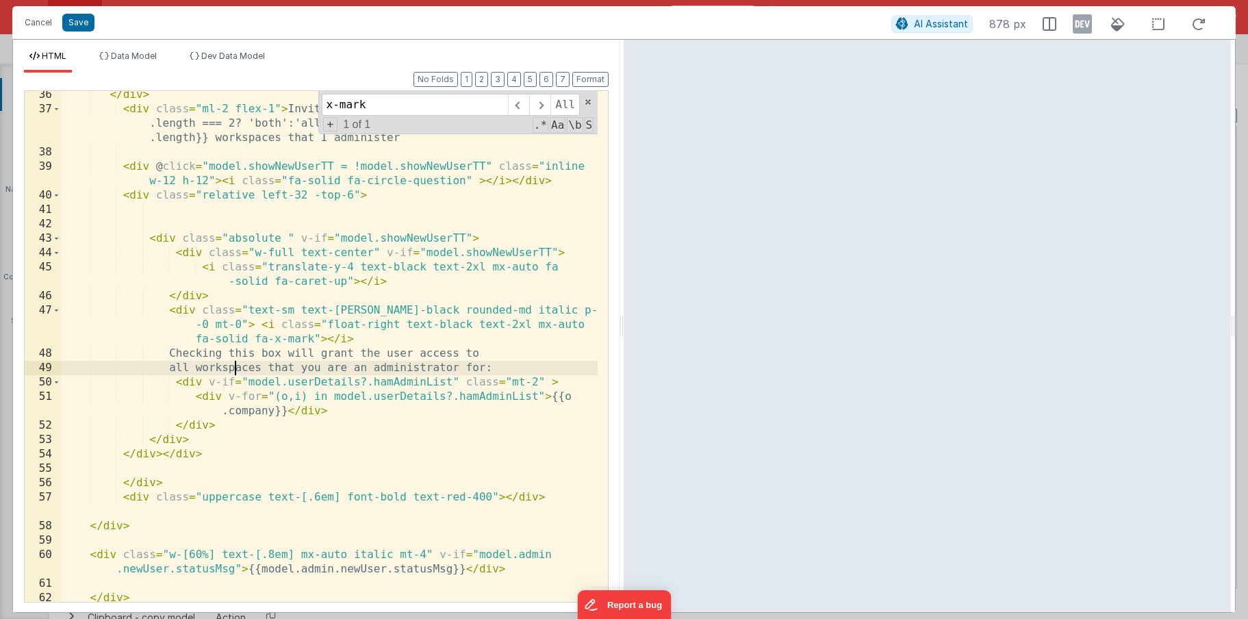
click at [237, 364] on div "</ div > < div class = "ml-2 flex-1" > Invite to {{model.userDetails.hamAdminLi…" at bounding box center [329, 357] width 537 height 539
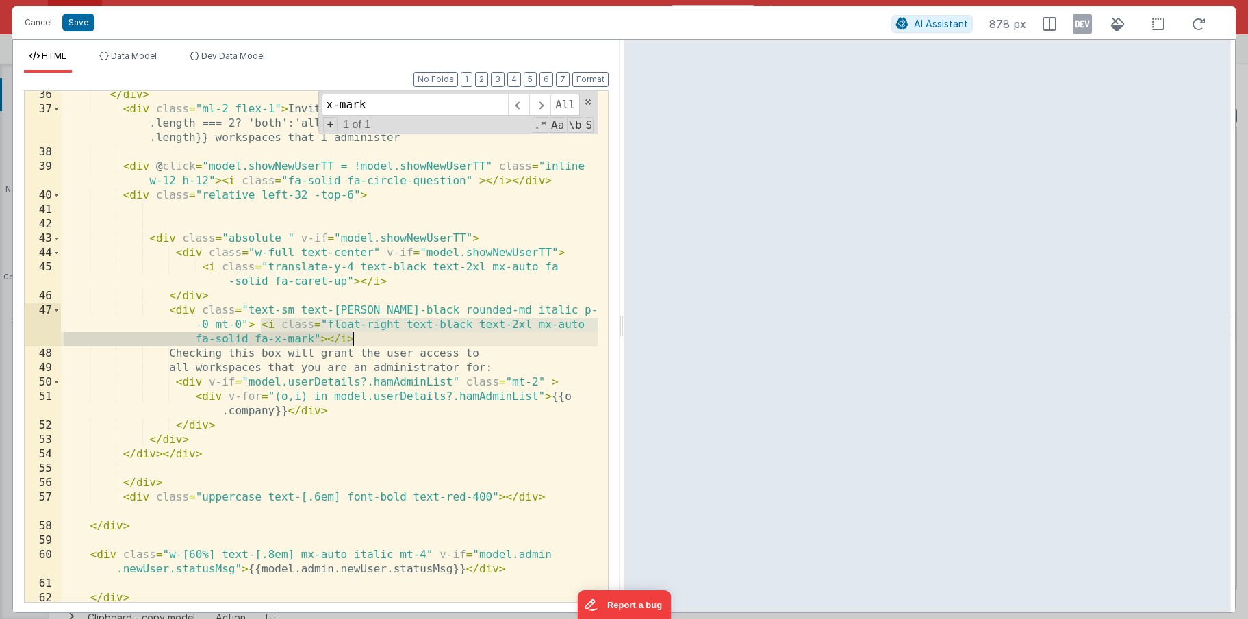
drag, startPoint x: 260, startPoint y: 323, endPoint x: 355, endPoint y: 337, distance: 96.1
click at [355, 337] on div "</ div > < div class = "ml-2 flex-1" > Invite to {{model.userDetails.hamAdminLi…" at bounding box center [329, 357] width 537 height 539
click at [381, 338] on div "</ div > < div class = "ml-2 flex-1" > Invite to {{model.userDetails.hamAdminLi…" at bounding box center [329, 357] width 537 height 539
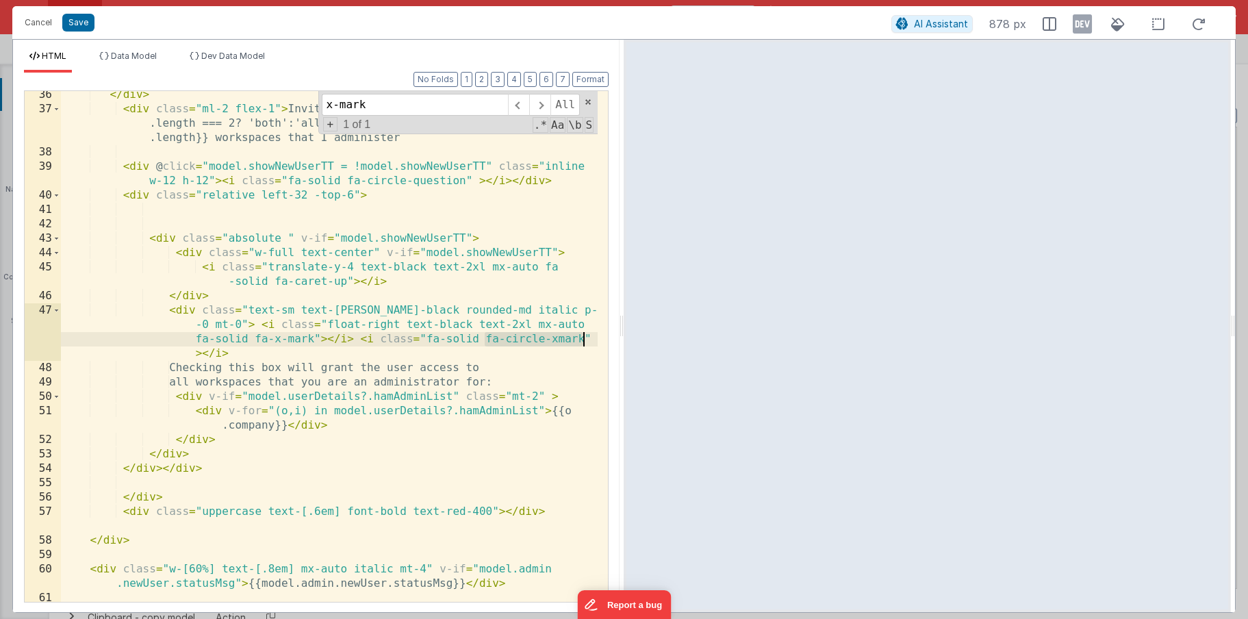
drag, startPoint x: 486, startPoint y: 338, endPoint x: 583, endPoint y: 343, distance: 97.3
click at [583, 343] on div "</ div > < div class = "ml-2 flex-1" > Invite to {{model.userDetails.hamAdminLi…" at bounding box center [329, 357] width 537 height 539
drag, startPoint x: 254, startPoint y: 338, endPoint x: 311, endPoint y: 340, distance: 56.9
click at [311, 340] on div "</ div > < div class = "ml-2 flex-1" > Invite to {{model.userDetails.hamAdminLi…" at bounding box center [329, 357] width 537 height 539
click at [312, 340] on div "</ div > < div class = "ml-2 flex-1" > Invite to {{model.userDetails.hamAdminLi…" at bounding box center [329, 357] width 537 height 539
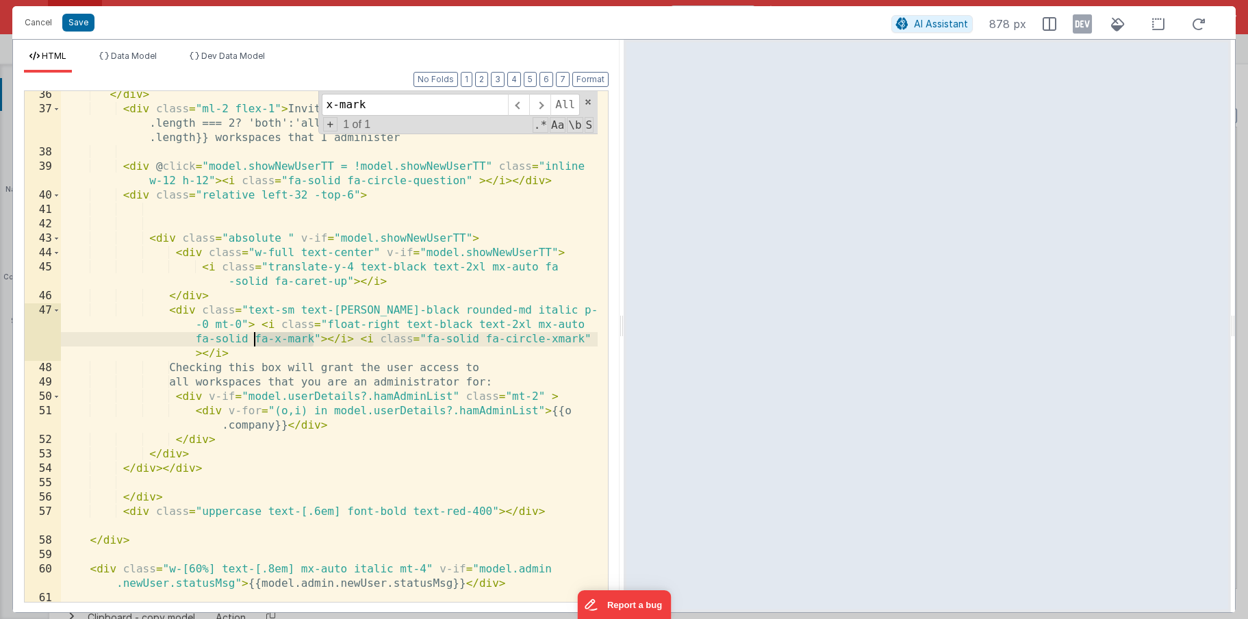
drag, startPoint x: 316, startPoint y: 338, endPoint x: 253, endPoint y: 333, distance: 62.5
click at [253, 333] on div "</ div > < div class = "ml-2 flex-1" > Invite to {{model.userDetails.hamAdminLi…" at bounding box center [329, 357] width 537 height 539
drag, startPoint x: 398, startPoint y: 340, endPoint x: 396, endPoint y: 348, distance: 8.3
click at [396, 348] on div "</ div > < div class = "ml-2 flex-1" > Invite to {{model.userDetails.hamAdminLi…" at bounding box center [329, 357] width 537 height 539
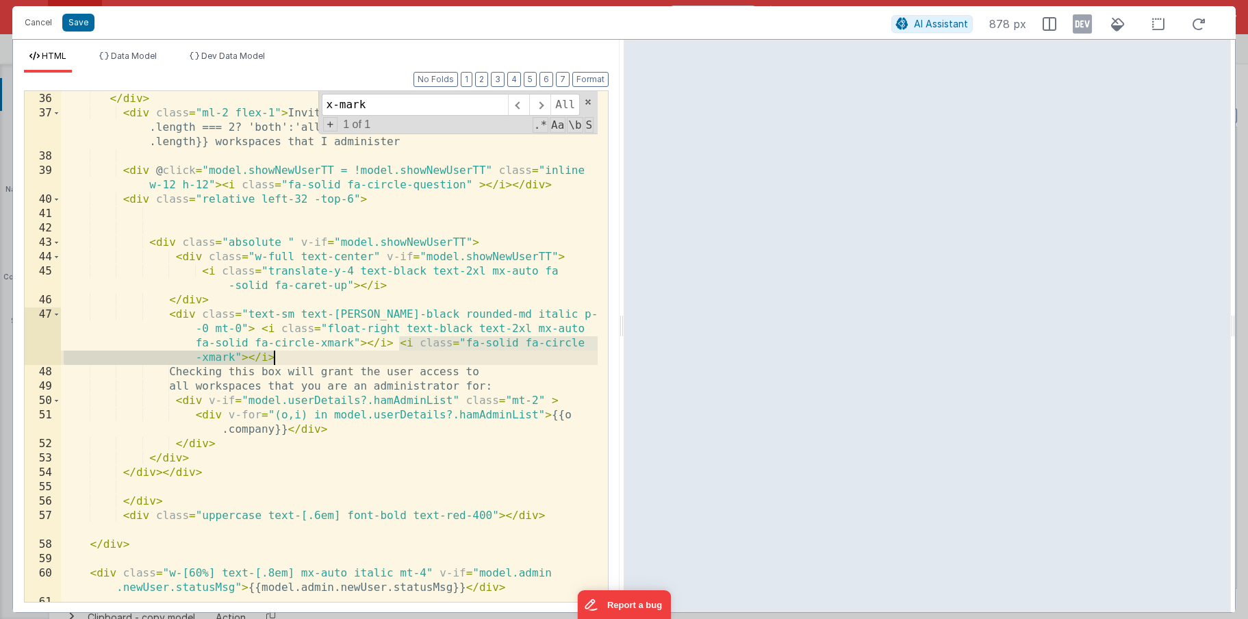
scroll to position [672, 0]
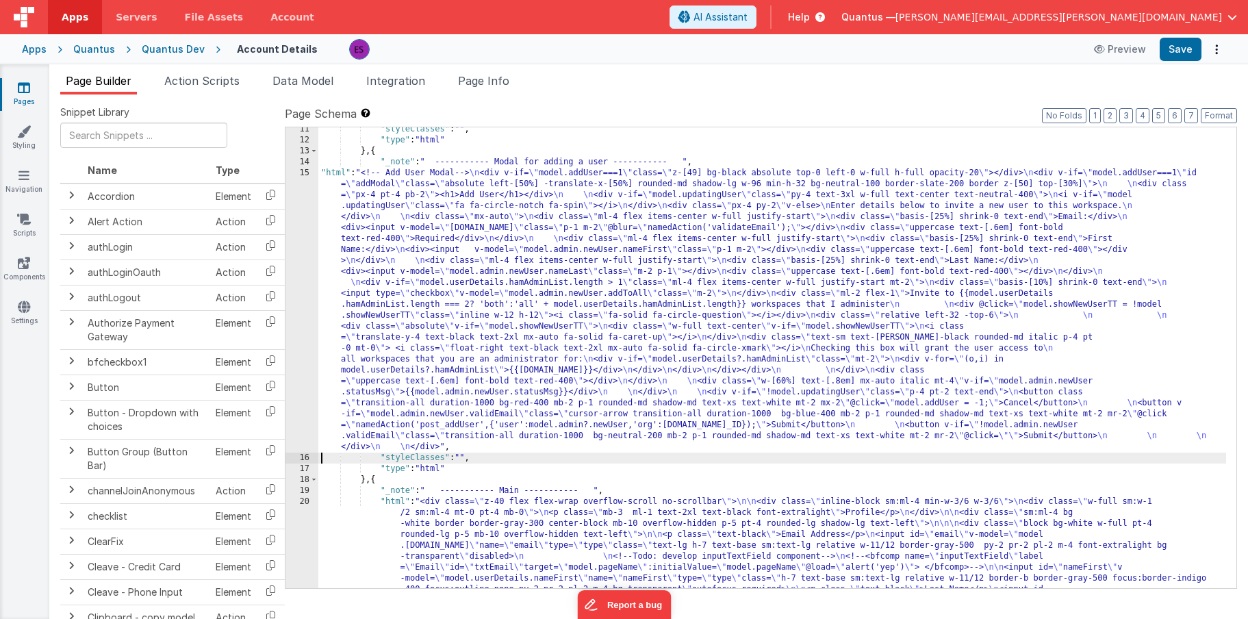
click at [310, 329] on div "15" at bounding box center [301, 310] width 33 height 285
click at [303, 333] on div "15" at bounding box center [301, 310] width 33 height 285
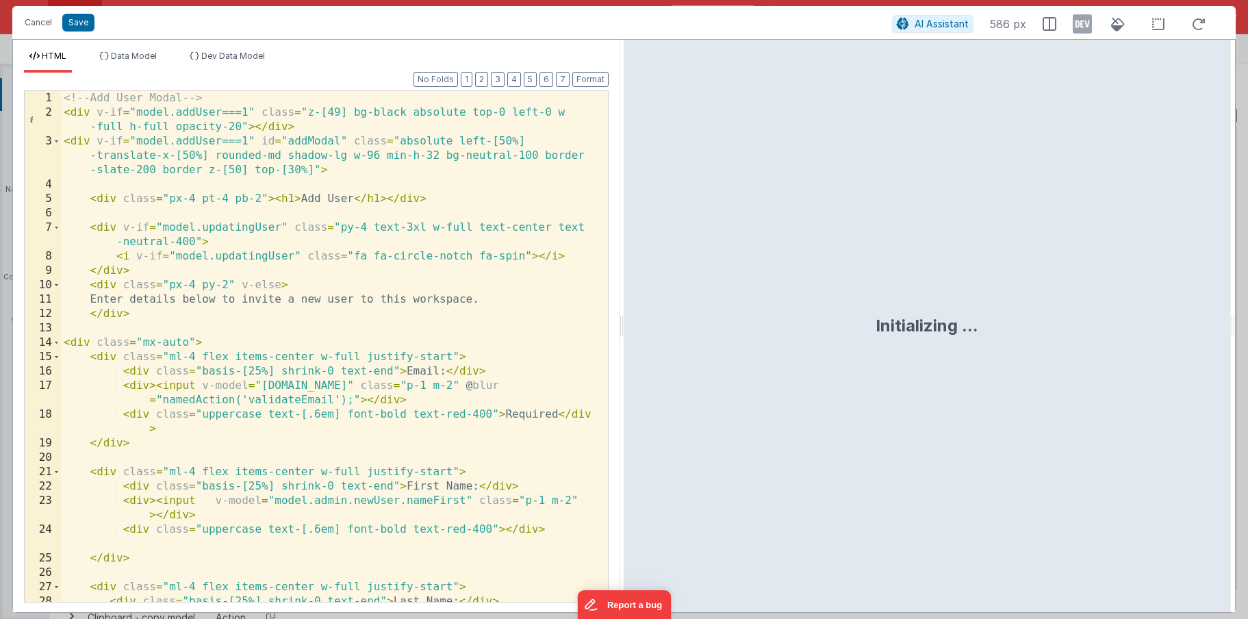
click at [303, 333] on div "<!-- Add User Modal --> < div v-if = "model.addUser===1" class = "z-[49] bg-bla…" at bounding box center [329, 368] width 537 height 554
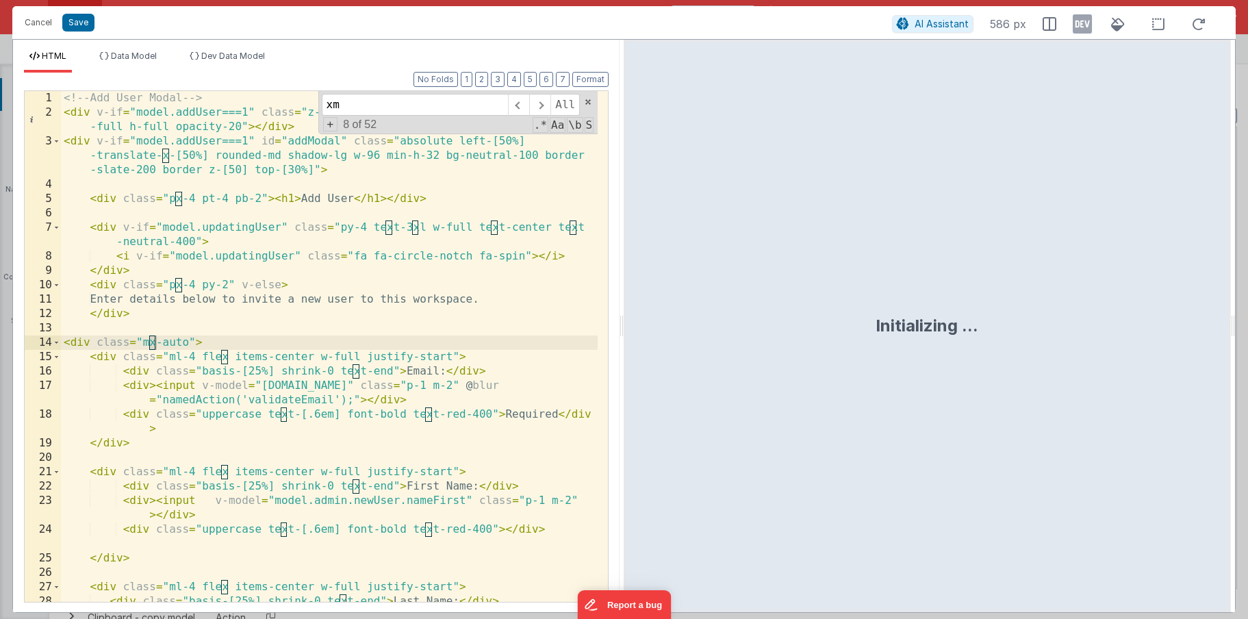
scroll to position [679, 0]
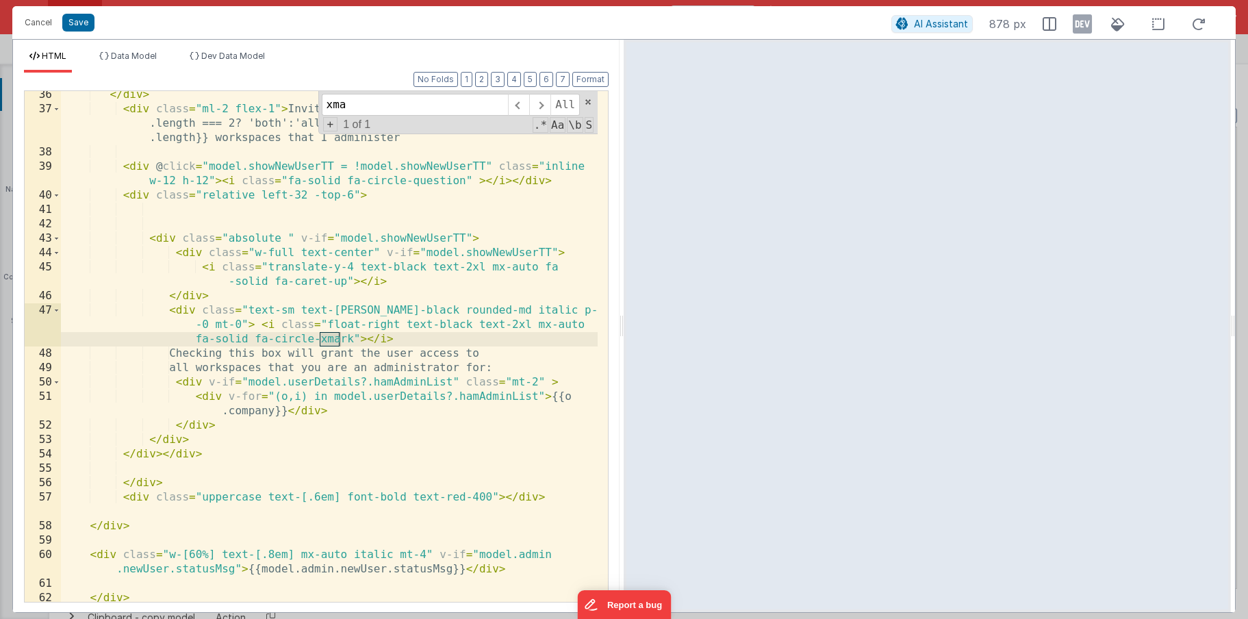
type input "xma"
click at [448, 322] on div "</ div > < div class = "ml-2 flex-1" > Invite to {{model.userDetails.hamAdminLi…" at bounding box center [329, 357] width 537 height 539
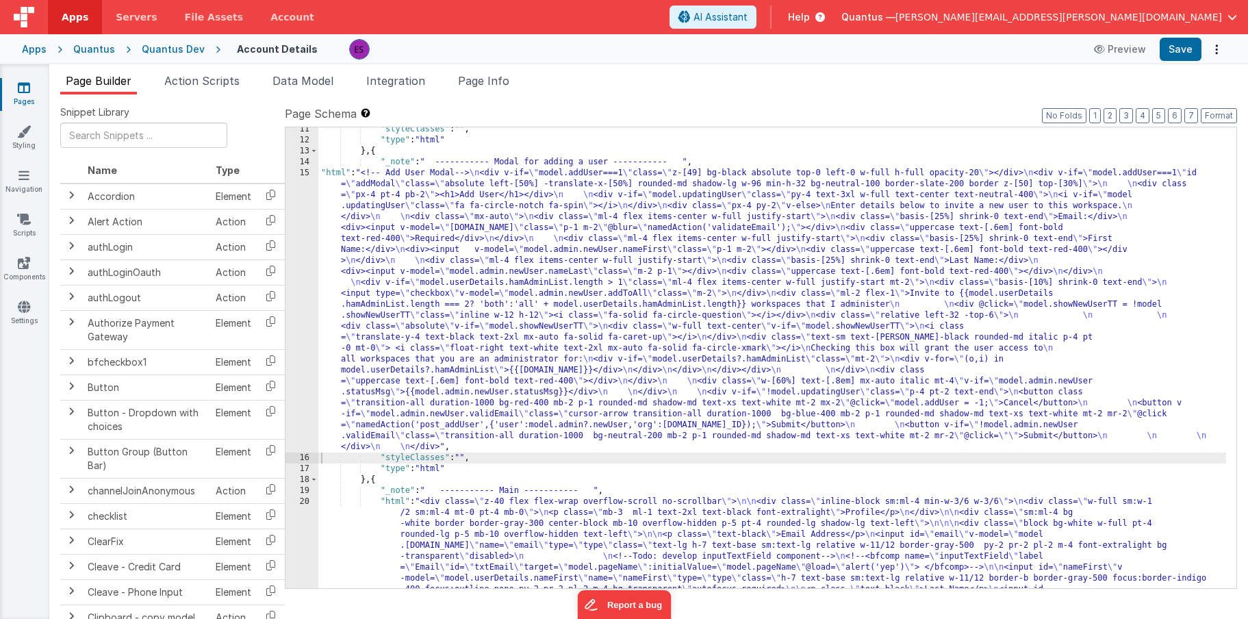
click at [364, 370] on div ""styleClasses" : "" , "type" : "html" } , { "_note" : " ----------- Modal for a…" at bounding box center [772, 584] width 908 height 921
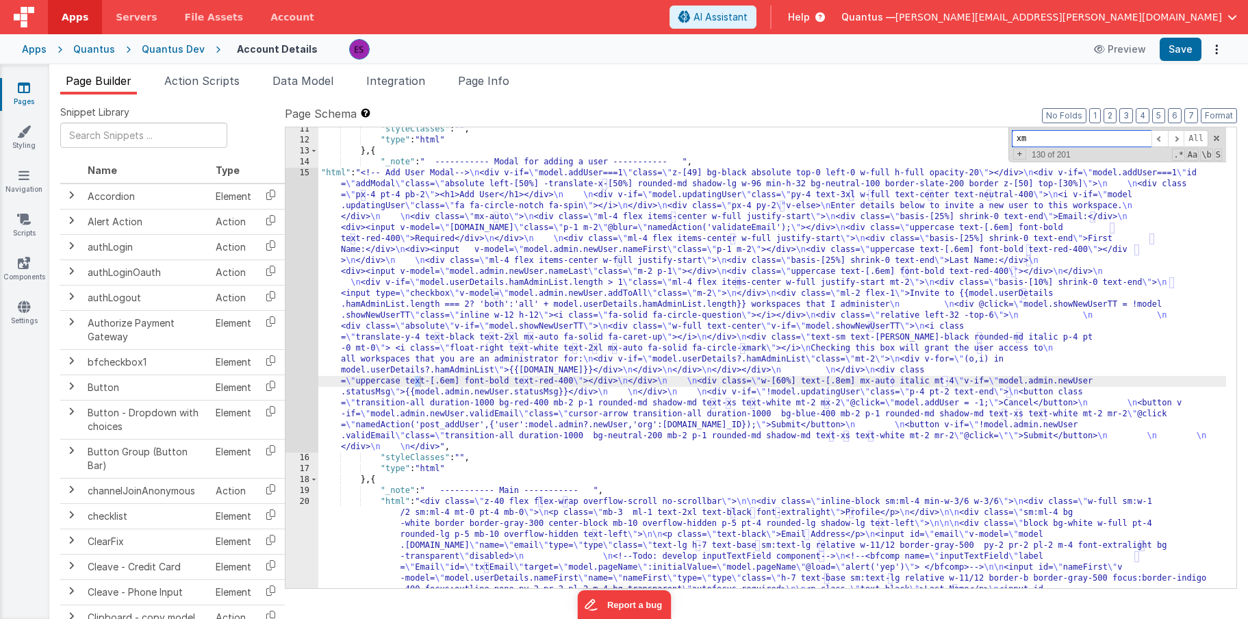
scroll to position [1271, 0]
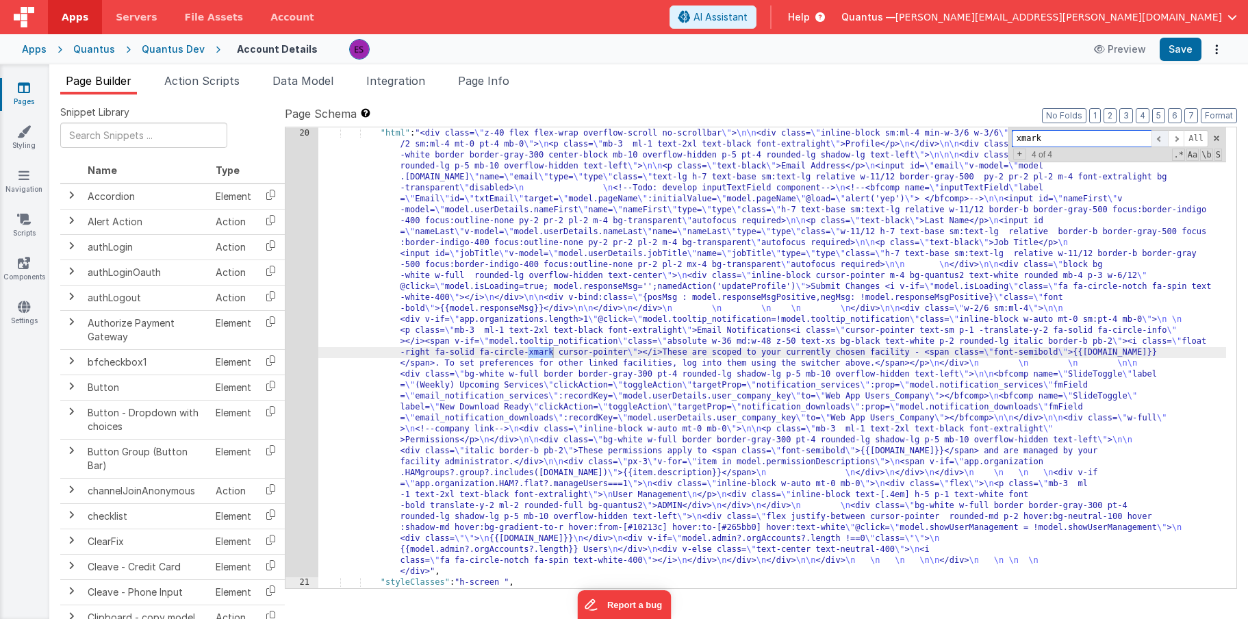
type input "xmark"
click at [1156, 142] on span at bounding box center [1160, 138] width 16 height 17
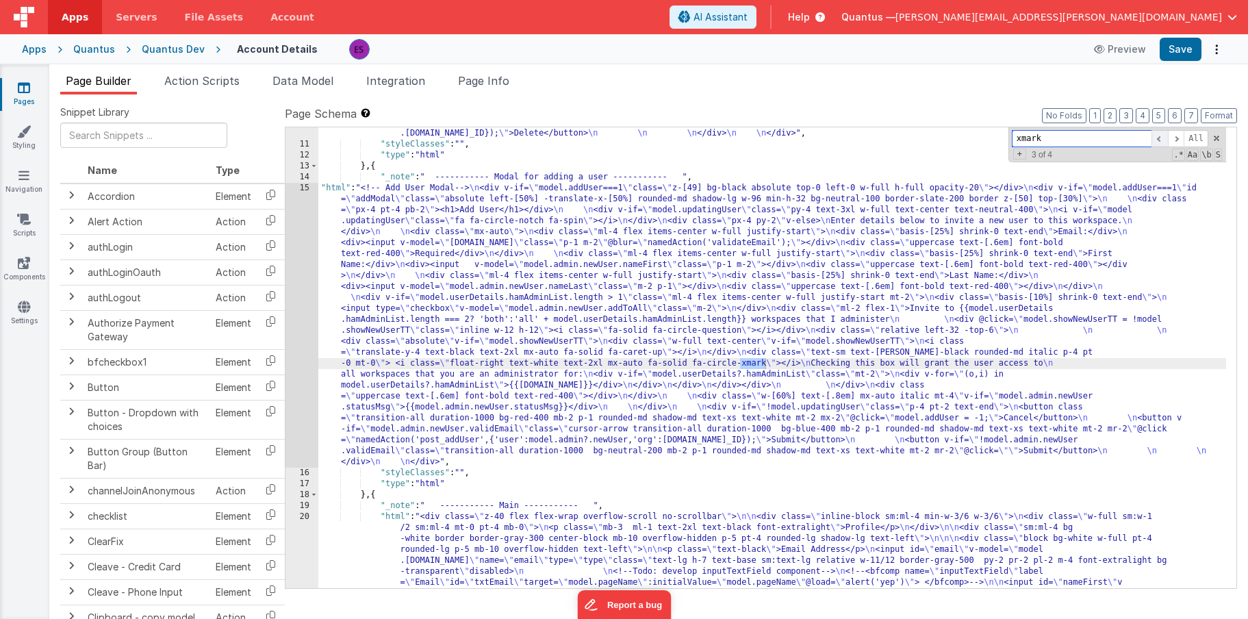
scroll to position [887, 0]
click at [592, 361] on div ""html" : "<!-- Delete User Modal--> \n <div v-if= \" model.deleteUser!==-1 \" c…" at bounding box center [772, 544] width 908 height 1008
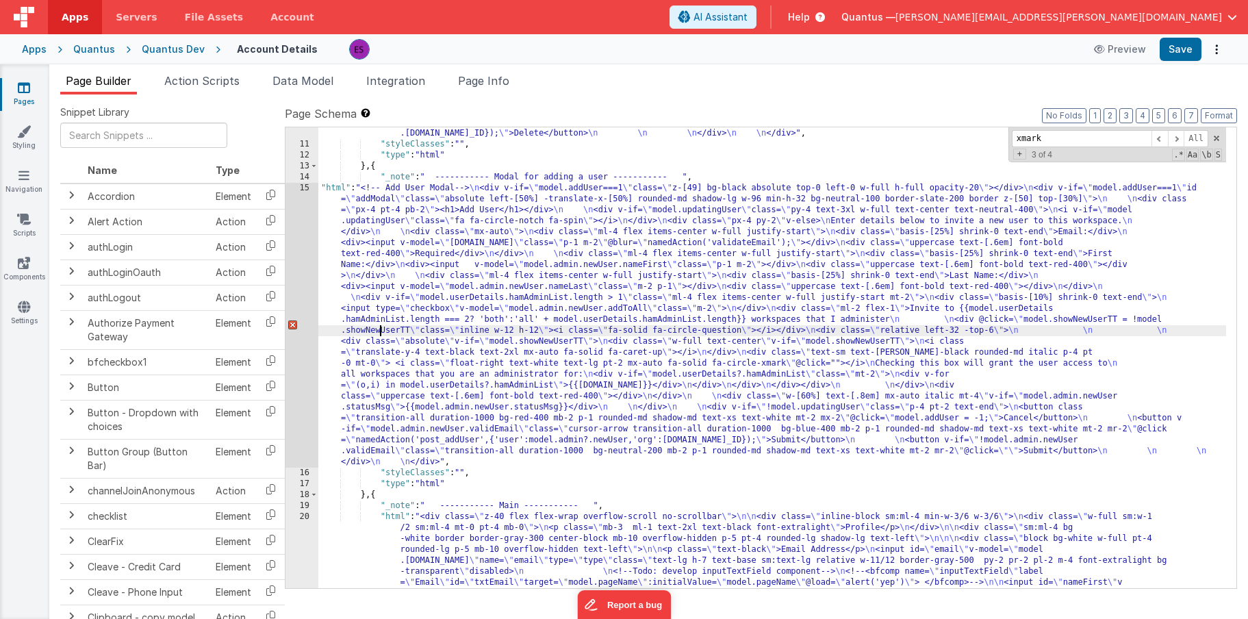
click at [379, 330] on div ""html" : "<!-- Delete User Modal--> \n <div v-if= \" model.deleteUser!==-1 \" c…" at bounding box center [772, 544] width 908 height 1008
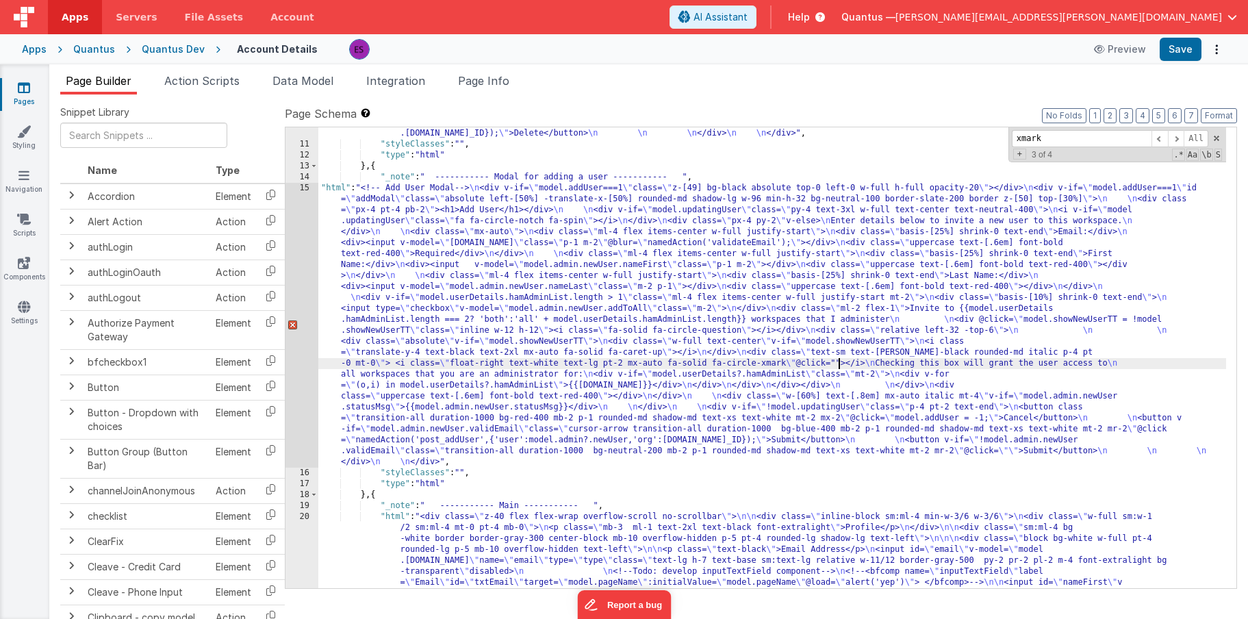
click at [840, 362] on div ""html" : "<!-- Delete User Modal--> \n <div v-if= \" model.deleteUser!==-1 \" c…" at bounding box center [772, 544] width 908 height 1008
paste textarea
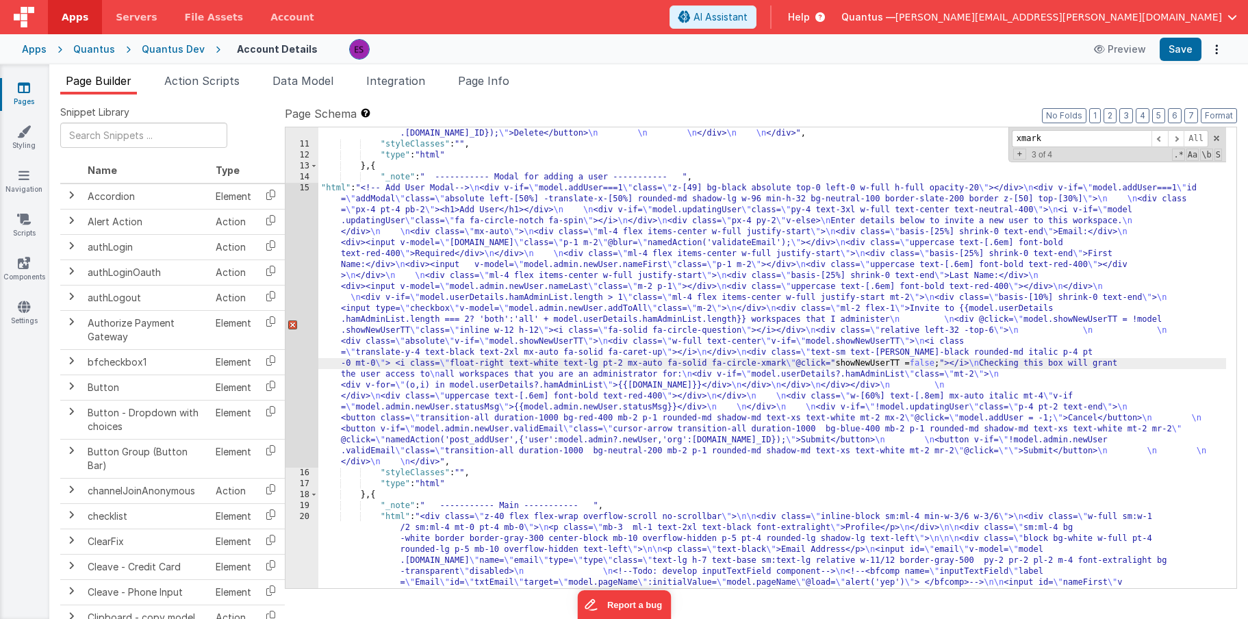
click at [841, 364] on div ""html" : "<!-- Delete User Modal--> \n <div v-if= \" model.deleteUser!==-1 \" c…" at bounding box center [772, 544] width 908 height 1008
click at [622, 364] on div ""html" : "<!-- Delete User Modal--> \n <div v-if= \" model.deleteUser!==-1 \" c…" at bounding box center [772, 544] width 908 height 1008
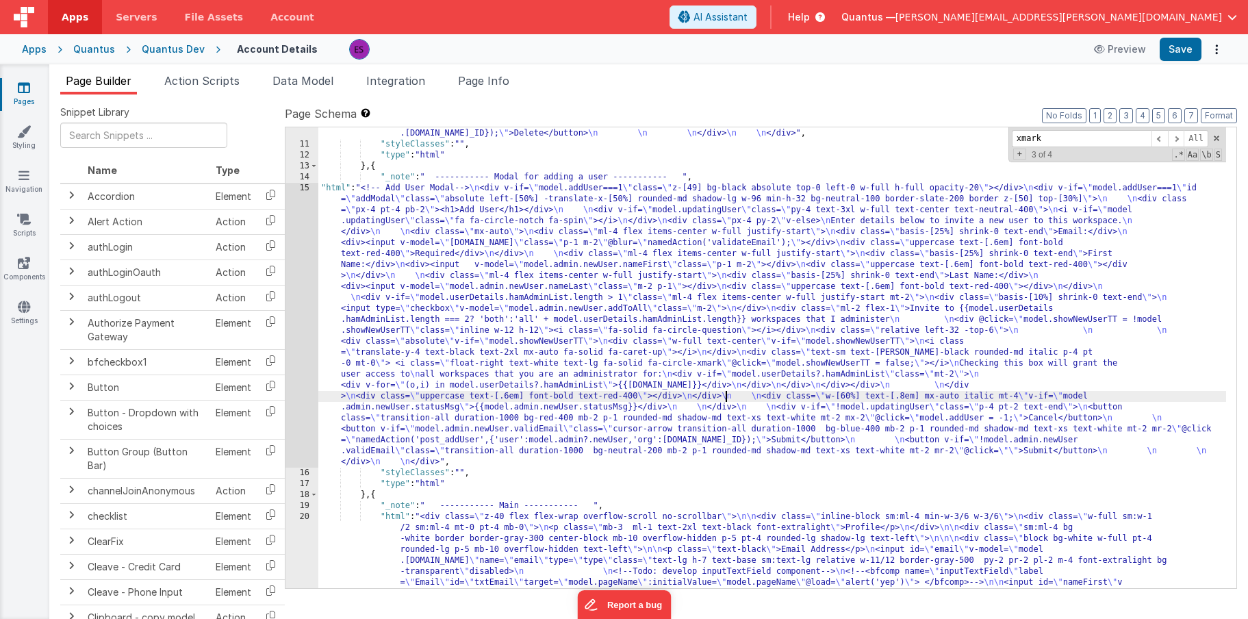
click at [723, 391] on div ""html" : "<!-- Delete User Modal--> \n <div v-if= \" model.deleteUser!==-1 \" c…" at bounding box center [772, 544] width 908 height 1008
click at [301, 353] on div "15" at bounding box center [301, 325] width 33 height 285
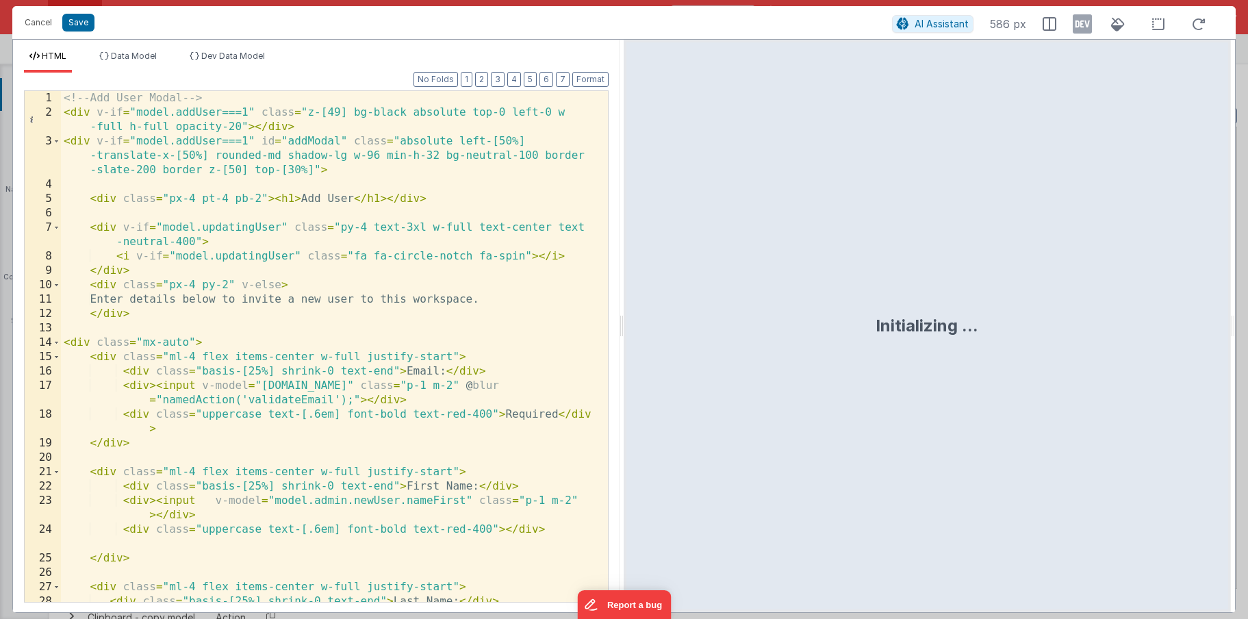
click at [316, 216] on div "<!-- Add User Modal --> < div v-if = "model.addUser===1" class = "z-[49] bg-bla…" at bounding box center [329, 368] width 537 height 554
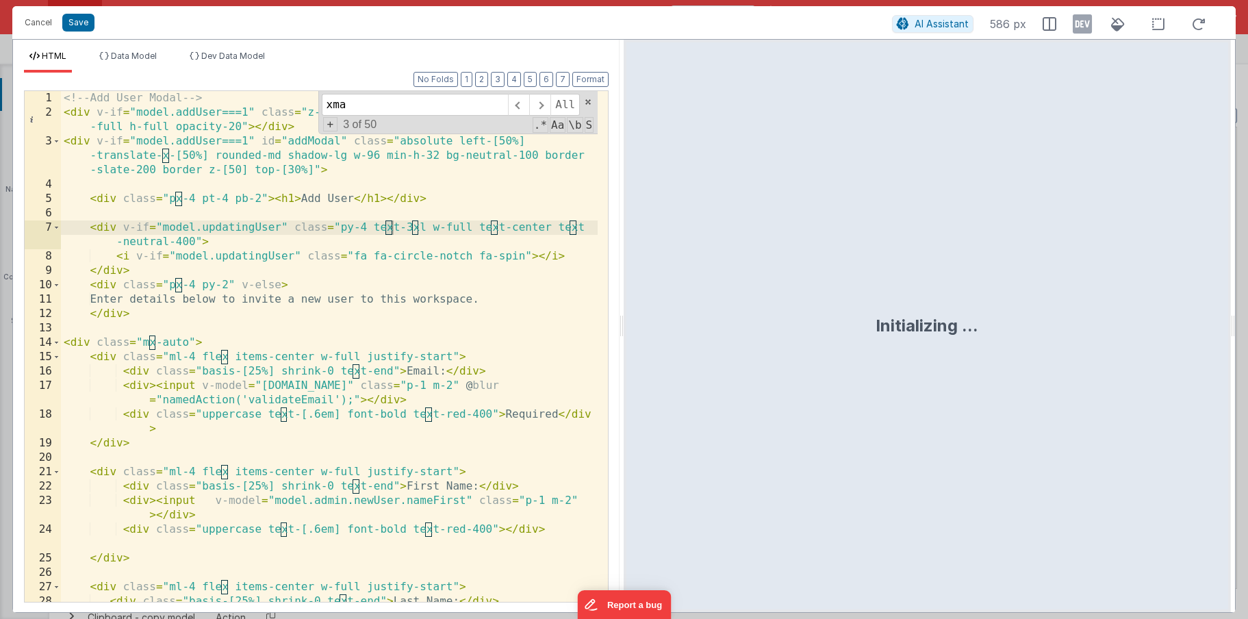
scroll to position [679, 0]
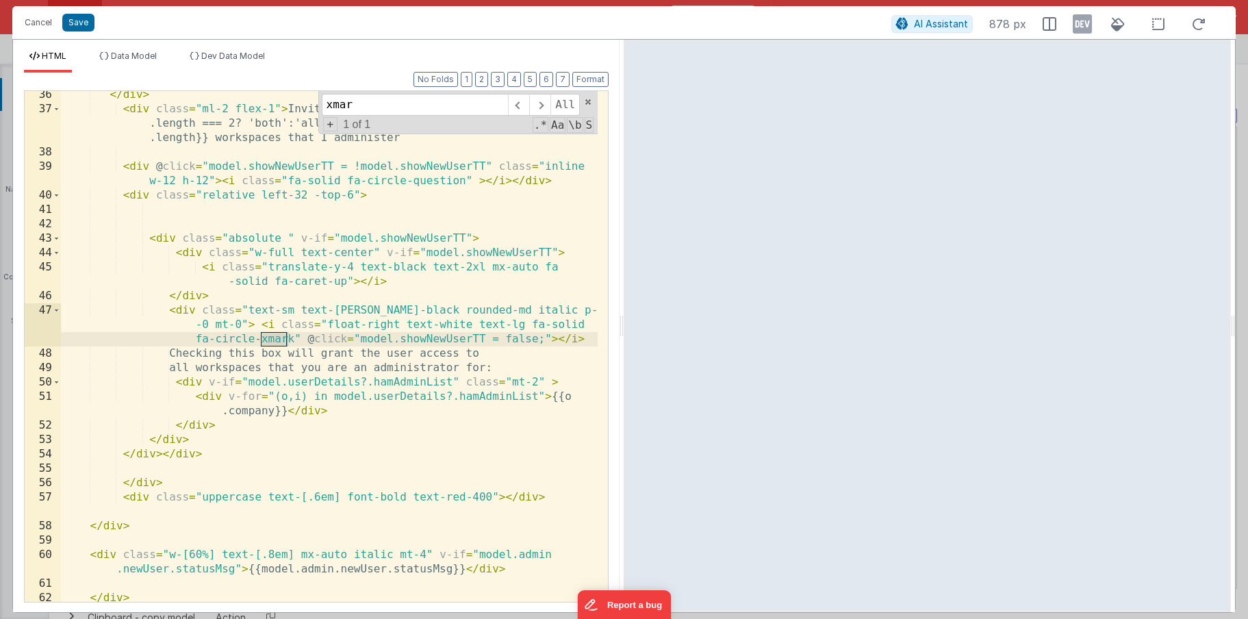
type input "xmar"
drag, startPoint x: 526, startPoint y: 325, endPoint x: 474, endPoint y: 323, distance: 52.7
click at [474, 323] on div "</ div > < div class = "ml-2 flex-1" > Invite to {{model.userDetails.hamAdminLi…" at bounding box center [329, 357] width 537 height 539
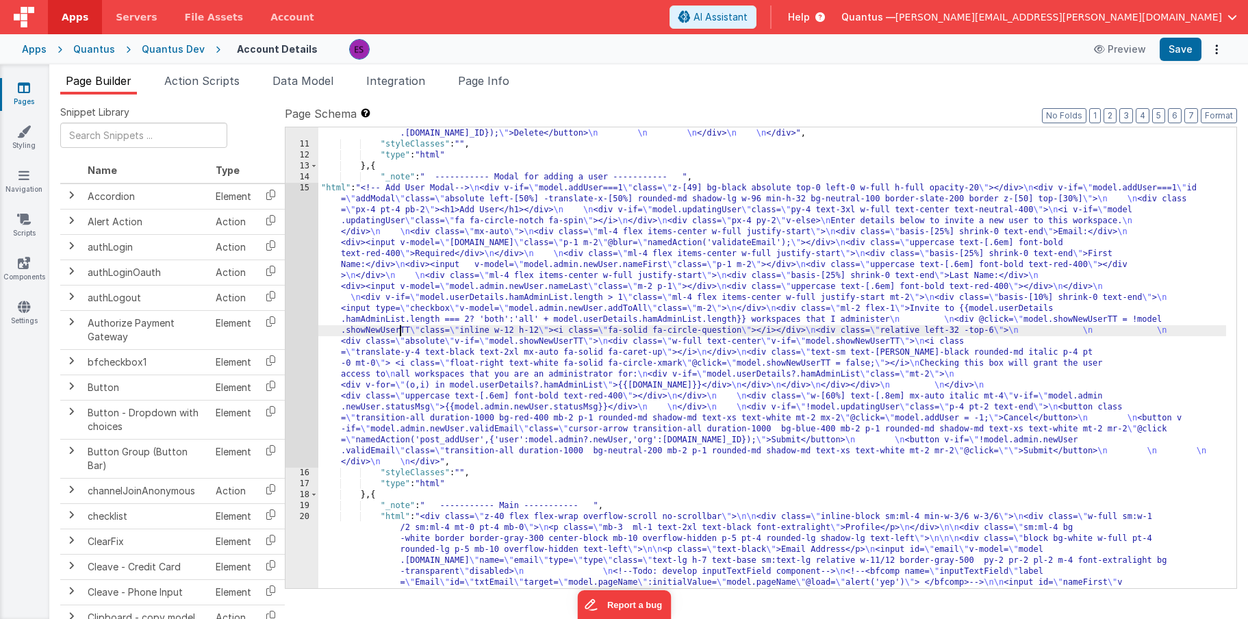
click at [400, 333] on div ""html" : "<!-- Delete User Modal--> \n <div v-if= \" model.deleteUser!==-1 \" c…" at bounding box center [772, 544] width 908 height 1008
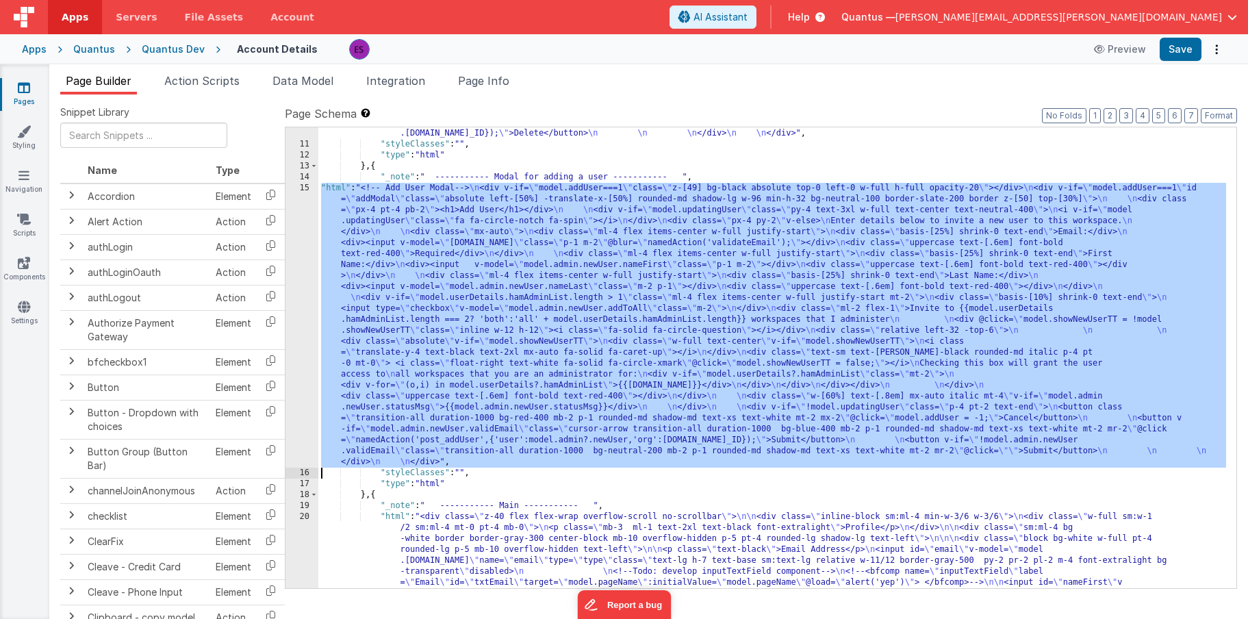
click at [299, 344] on div "15" at bounding box center [301, 325] width 33 height 285
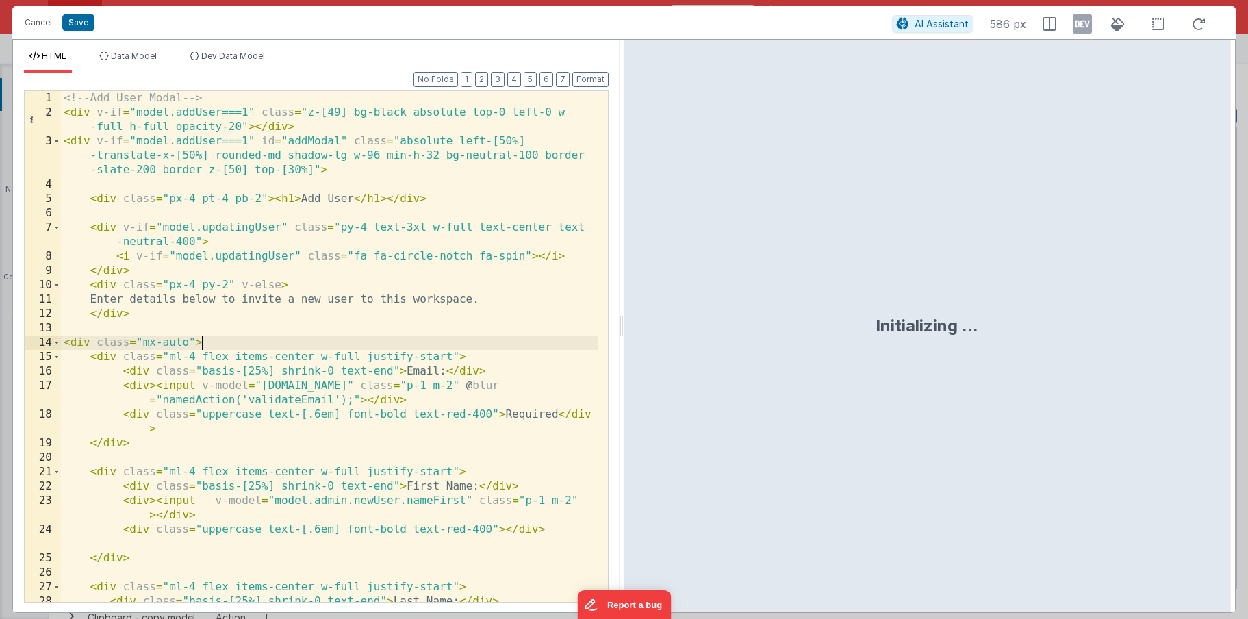
click at [301, 344] on div "<!-- Add User Modal --> < div v-if = "model.addUser===1" class = "z-[49] bg-bla…" at bounding box center [329, 368] width 537 height 554
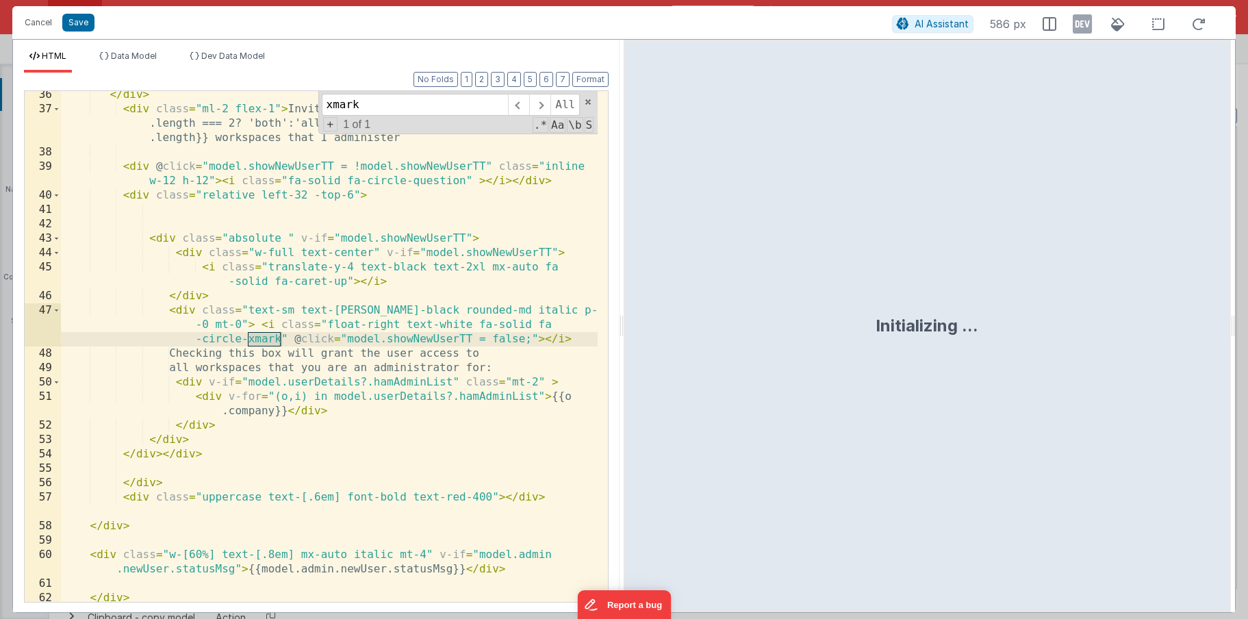
type input "xmark"
click at [277, 338] on div "</ div > < div class = "ml-2 flex-1" > Invite to {{model.userDetails.hamAdminLi…" at bounding box center [329, 357] width 537 height 539
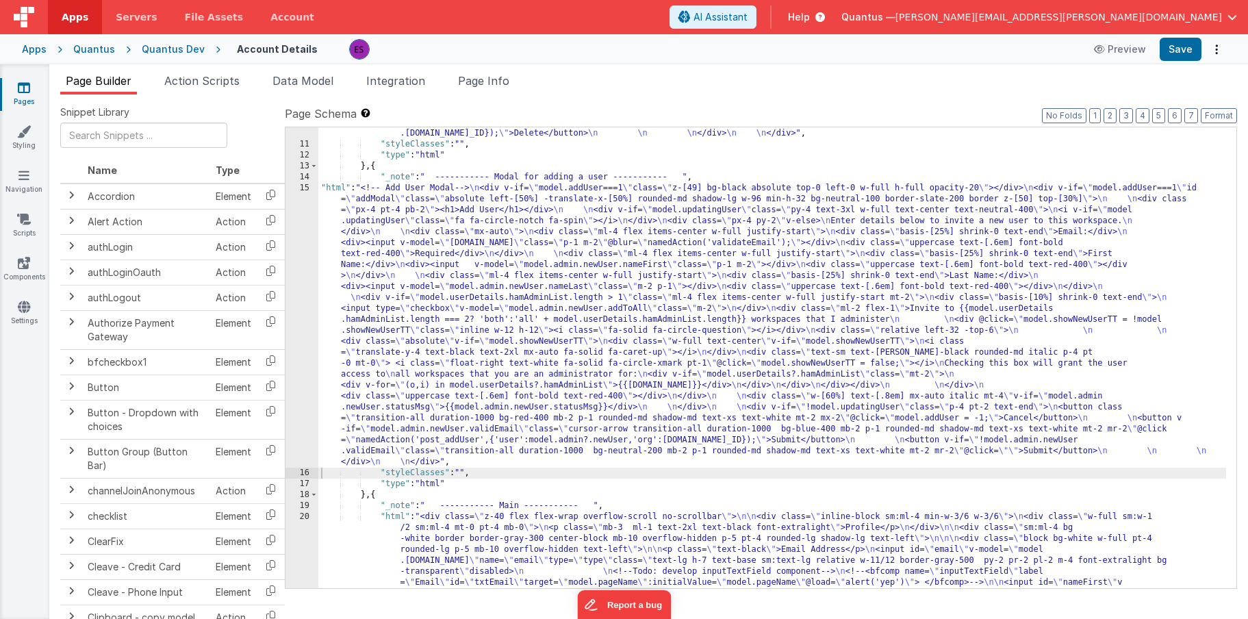
click at [354, 326] on div ""html" : "<!-- Delete User Modal--> \n <div v-if= \" model.deleteUser!==-1 \" c…" at bounding box center [772, 544] width 908 height 1008
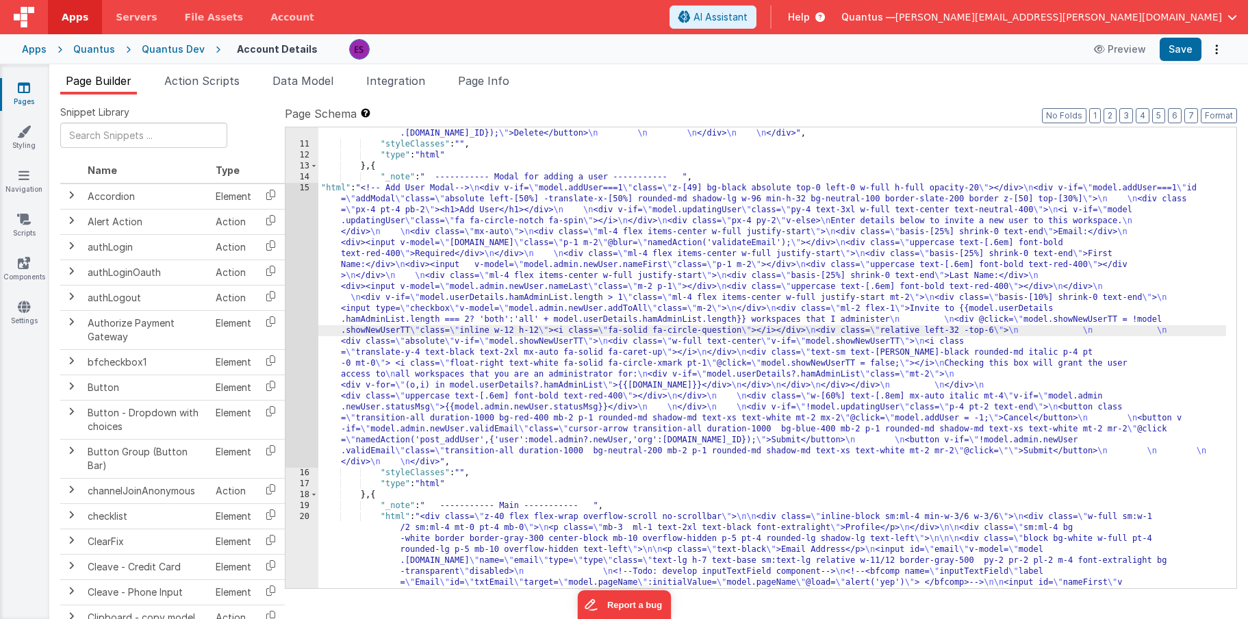
click at [292, 340] on div "15" at bounding box center [301, 325] width 33 height 285
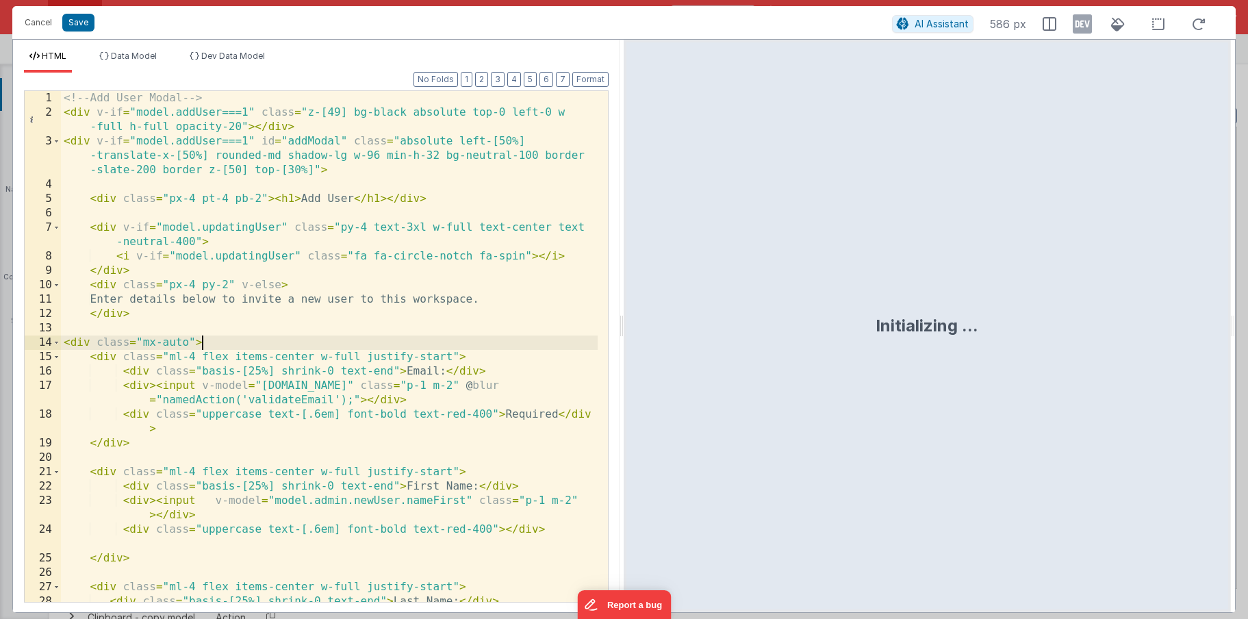
click at [302, 340] on div "<!-- Add User Modal --> < div v-if = "model.addUser===1" class = "z-[49] bg-bla…" at bounding box center [329, 368] width 537 height 554
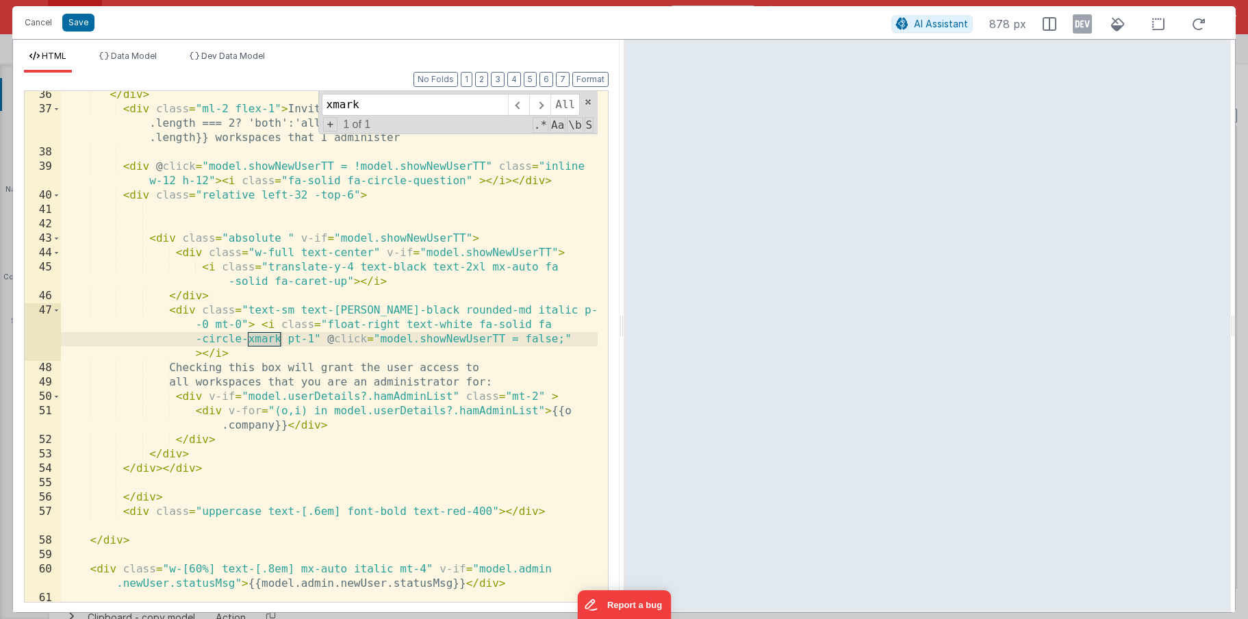
type input "xmark"
click at [319, 337] on div "</ div > < div class = "ml-2 flex-1" > Invite to {{model.userDetails.hamAdminLi…" at bounding box center [329, 357] width 537 height 539
drag, startPoint x: 314, startPoint y: 341, endPoint x: 411, endPoint y: 338, distance: 96.6
click at [411, 338] on div "</ div > < div class = "ml-2 flex-1" > Invite to {{model.userDetails.hamAdminLi…" at bounding box center [329, 357] width 537 height 539
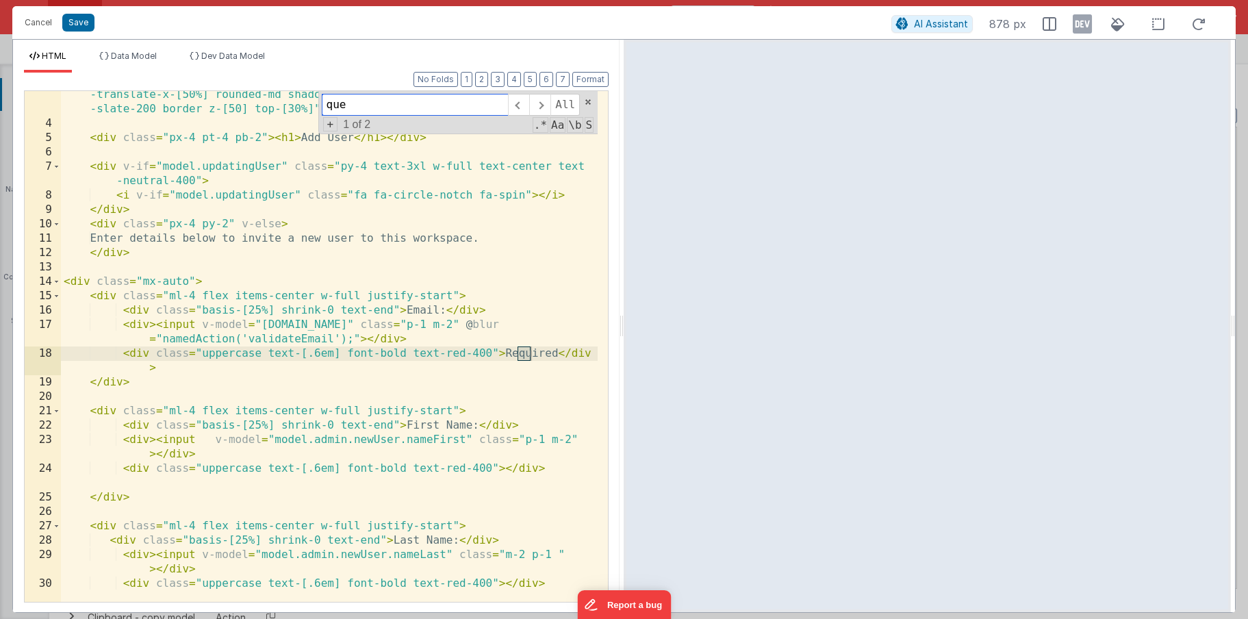
scroll to position [521, 0]
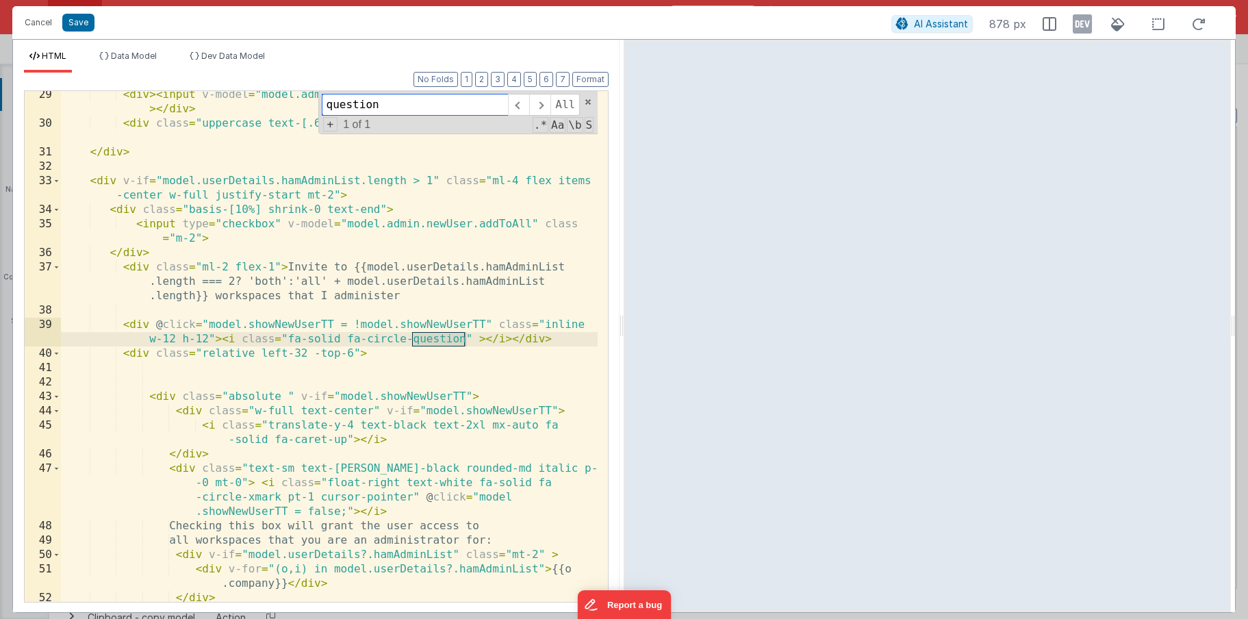
type input "question"
drag, startPoint x: 465, startPoint y: 336, endPoint x: 465, endPoint y: 346, distance: 9.6
click at [465, 337] on div "< div > < input v-model = "model.admin.newUser.nameLast" class = "m-2 p-1 " > <…" at bounding box center [329, 365] width 537 height 554
